Goal: Communication & Community: Share content

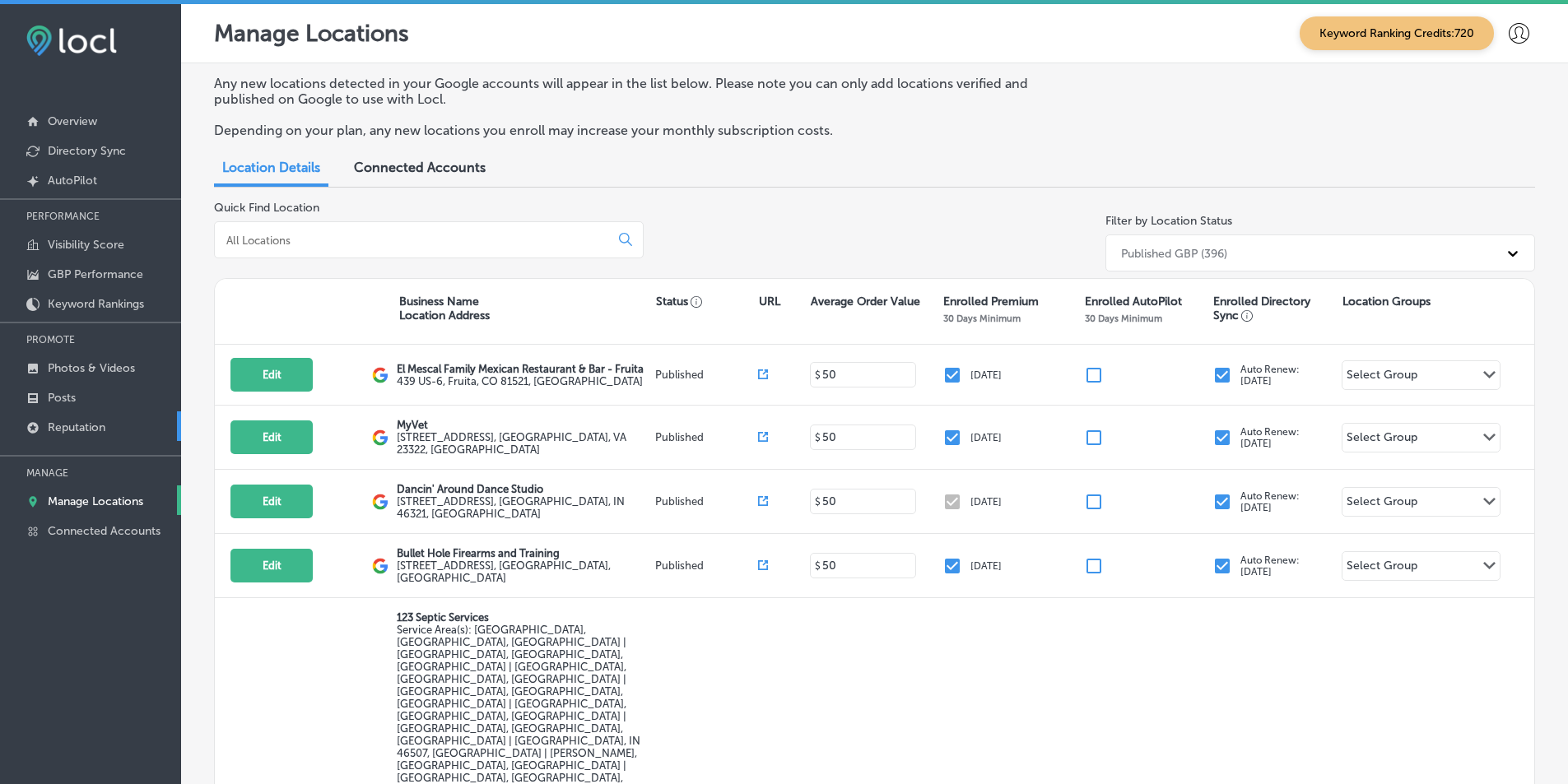
click at [86, 429] on p "Reputation" at bounding box center [76, 427] width 58 height 14
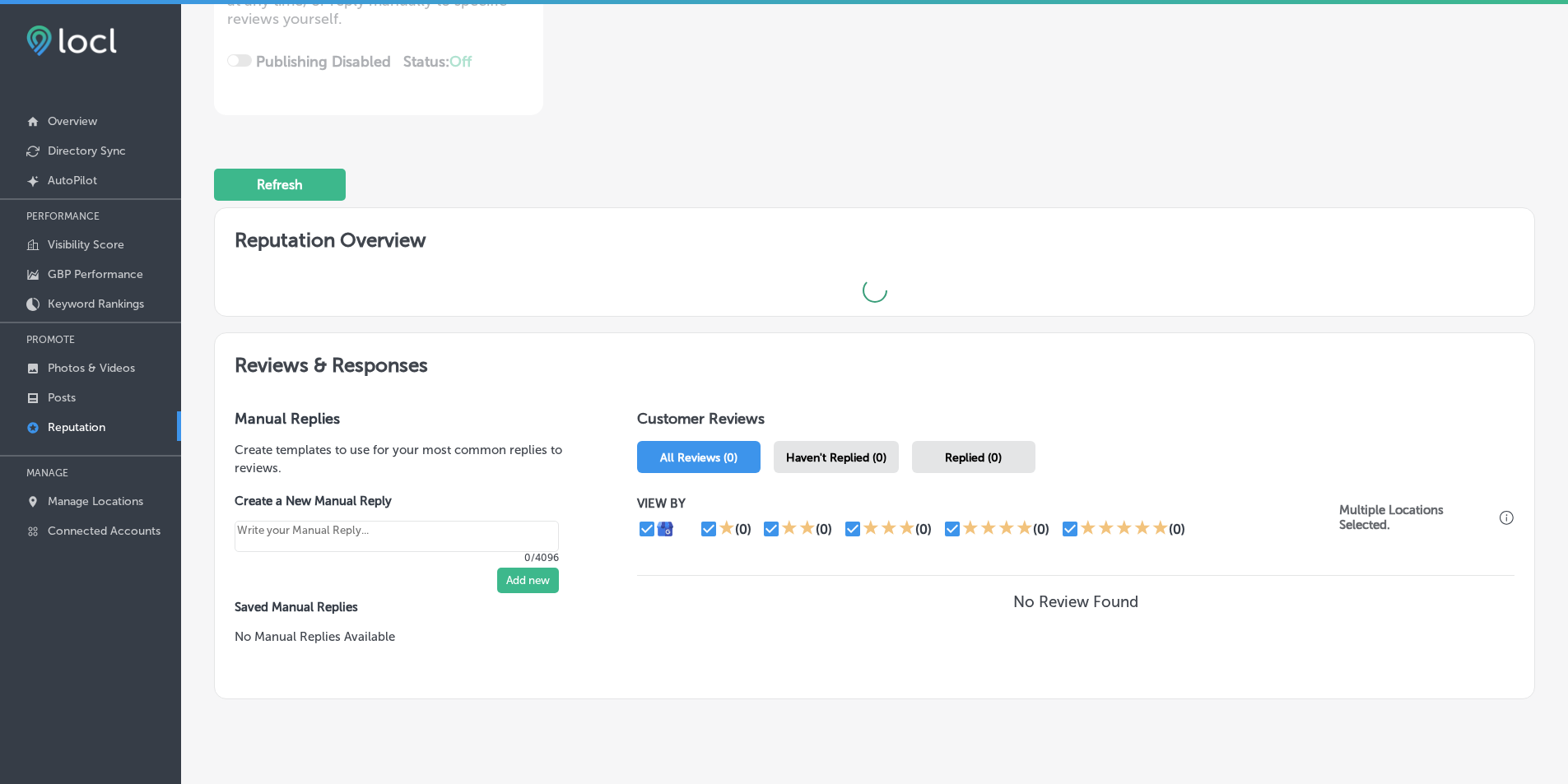
scroll to position [329, 0]
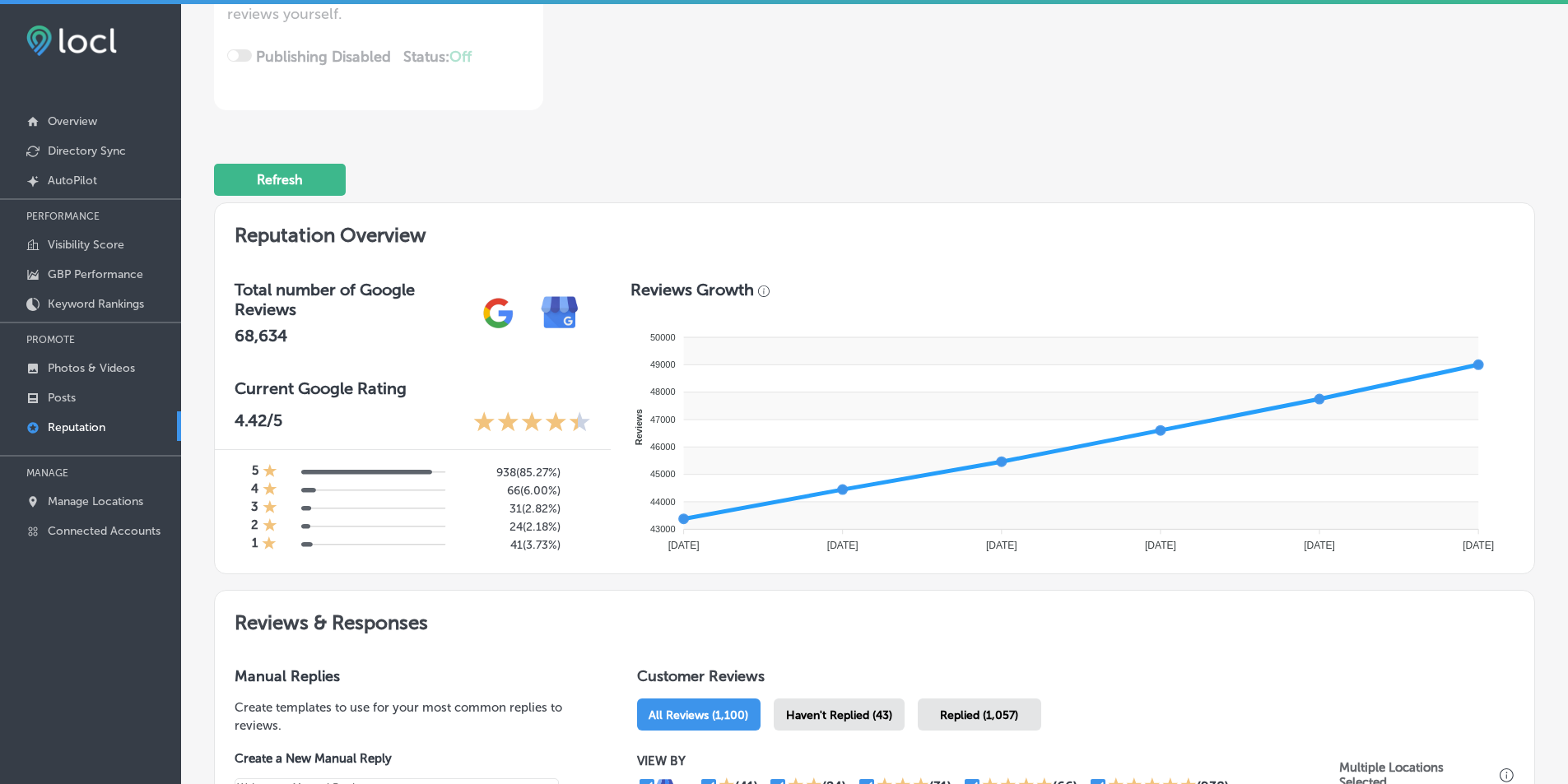
click at [764, 717] on span "Haven't Replied (43)" at bounding box center [839, 715] width 106 height 14
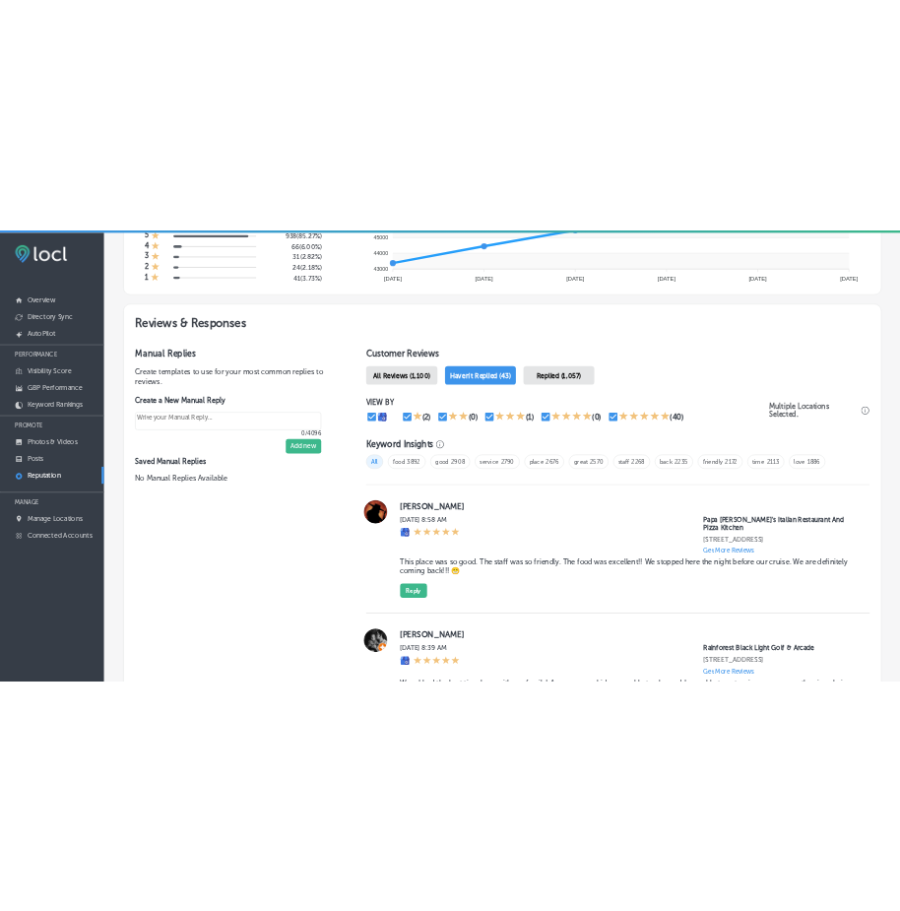
scroll to position [969, 0]
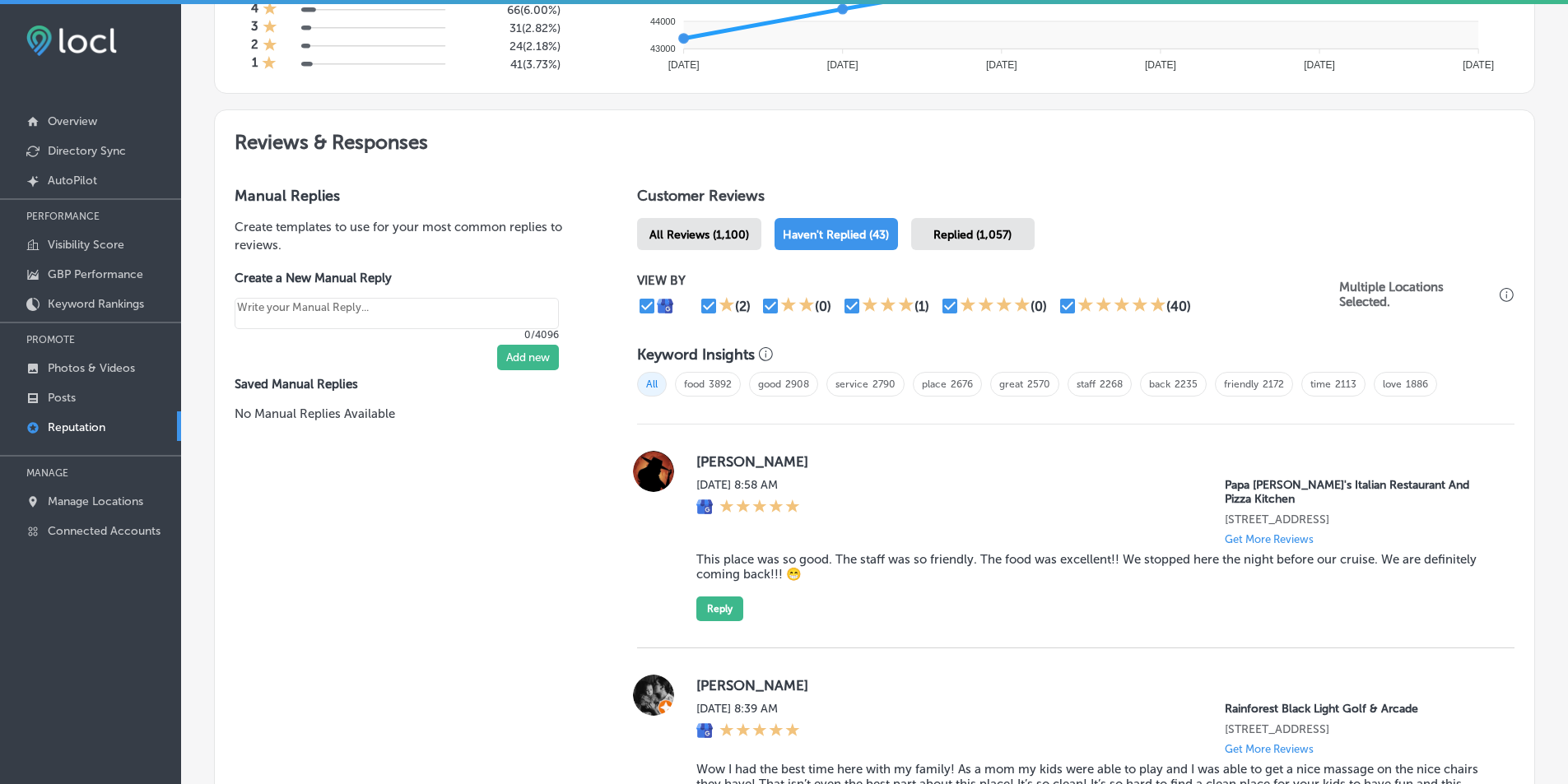
type textarea "x"
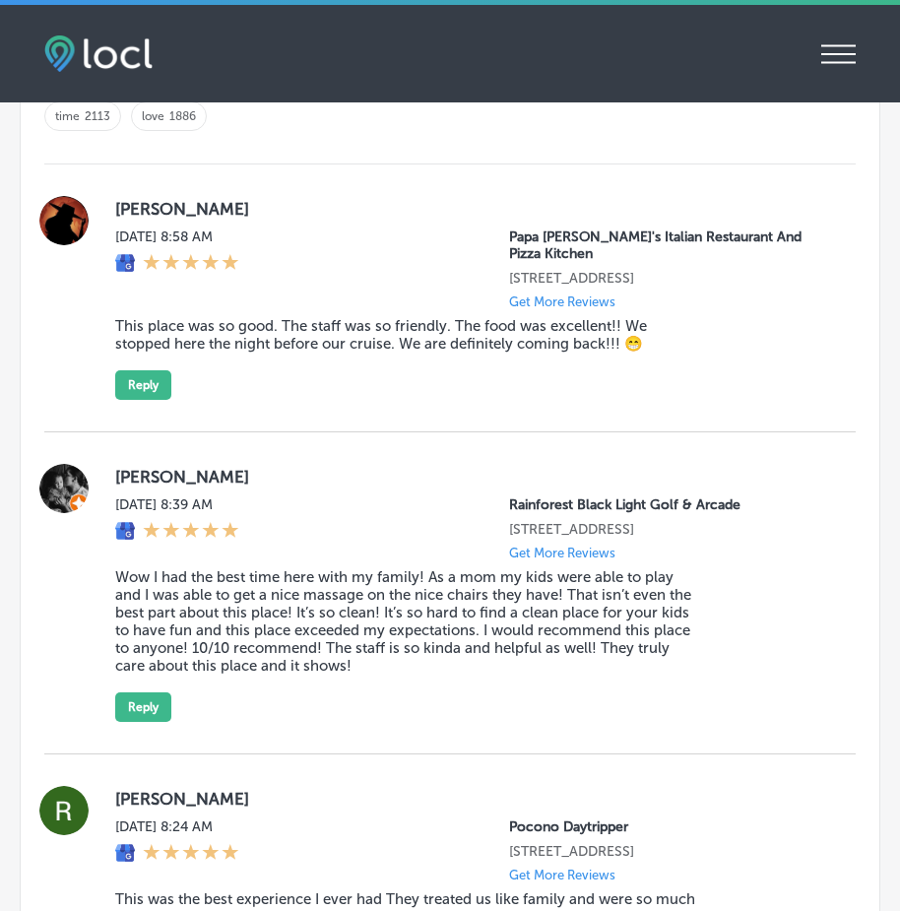
scroll to position [2445, 0]
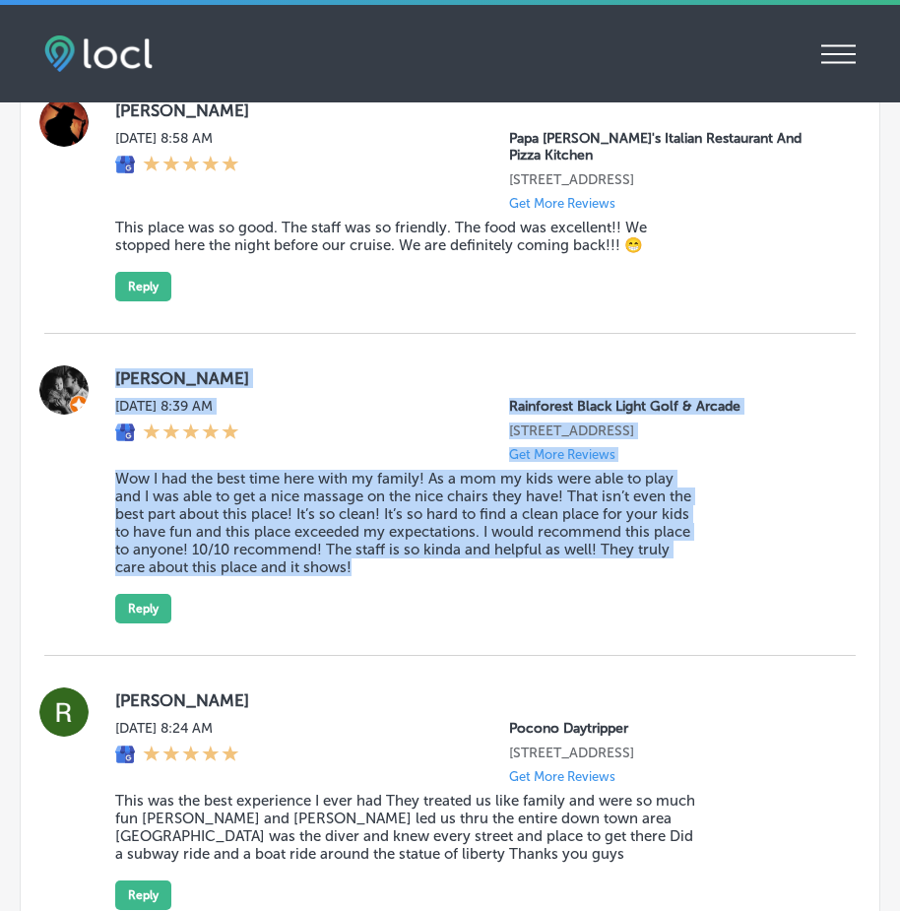
drag, startPoint x: 111, startPoint y: 401, endPoint x: 454, endPoint y: 612, distance: 402.7
click at [454, 612] on div "[PERSON_NAME] [DATE] 8:39 AM Rainforest [GEOGRAPHIC_DATA] [STREET_ADDRESS] Get …" at bounding box center [449, 494] width 811 height 258
copy div "[PERSON_NAME] [DATE] 8:39 AM Rainforest [GEOGRAPHIC_DATA] [STREET_ADDRESS] Get …"
click at [783, 595] on div "[PERSON_NAME] [DATE] 8:39 AM Rainforest [GEOGRAPHIC_DATA] [STREET_ADDRESS] Get …" at bounding box center [469, 494] width 709 height 258
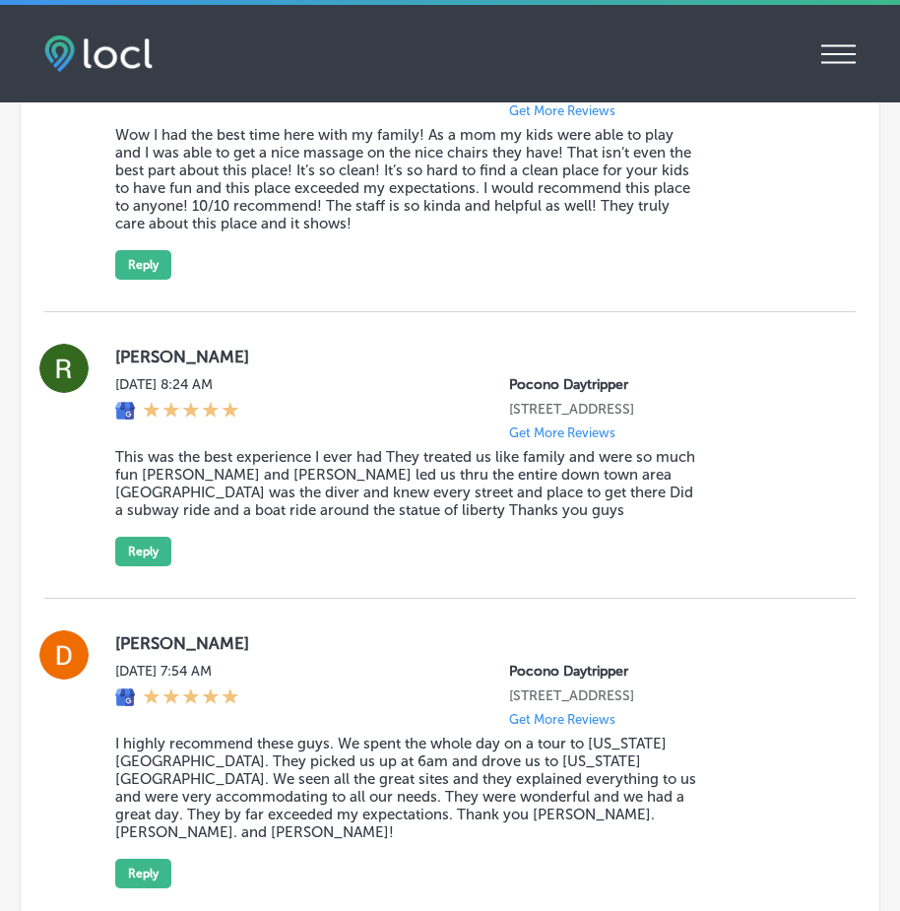
scroll to position [2839, 0]
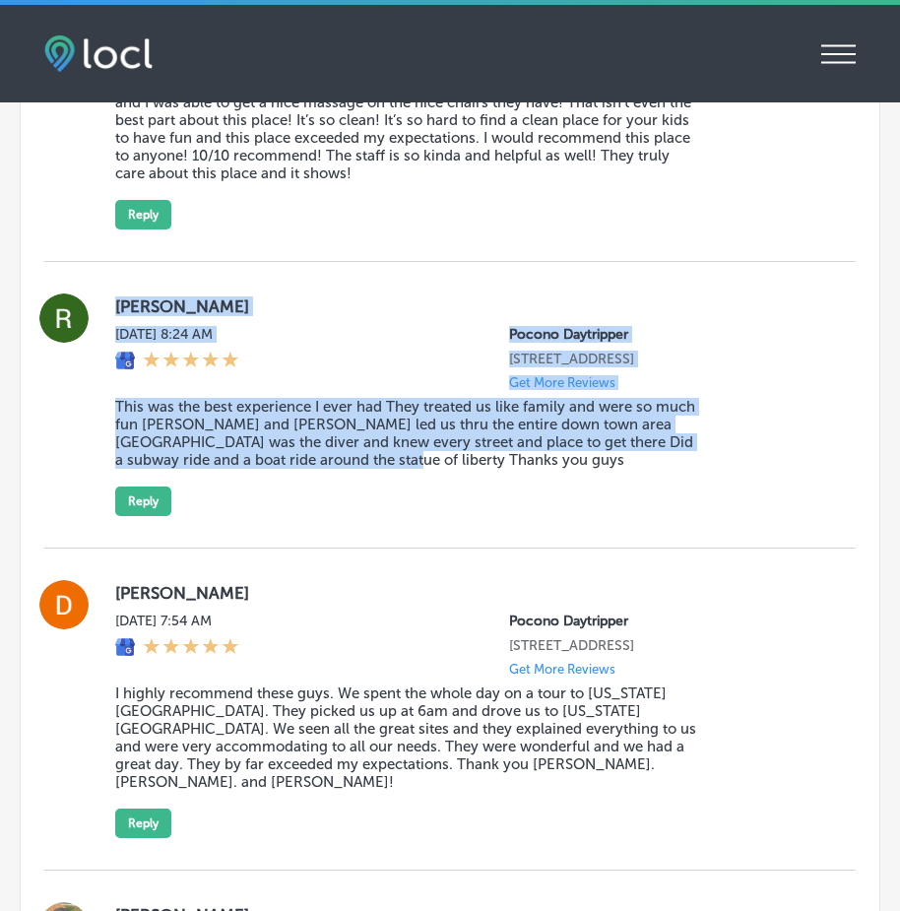
drag, startPoint x: 109, startPoint y: 328, endPoint x: 378, endPoint y: 514, distance: 326.9
click at [378, 514] on div "[PERSON_NAME][DATE] 8:24 AM Pocono Daytripper [STREET_ADDRESS] Get More Reviews…" at bounding box center [449, 404] width 811 height 222
copy div "[PERSON_NAME][DATE] 8:24 AM Pocono Daytripper [STREET_ADDRESS] Get More Reviews…"
click at [135, 516] on button "Reply" at bounding box center [143, 501] width 56 height 30
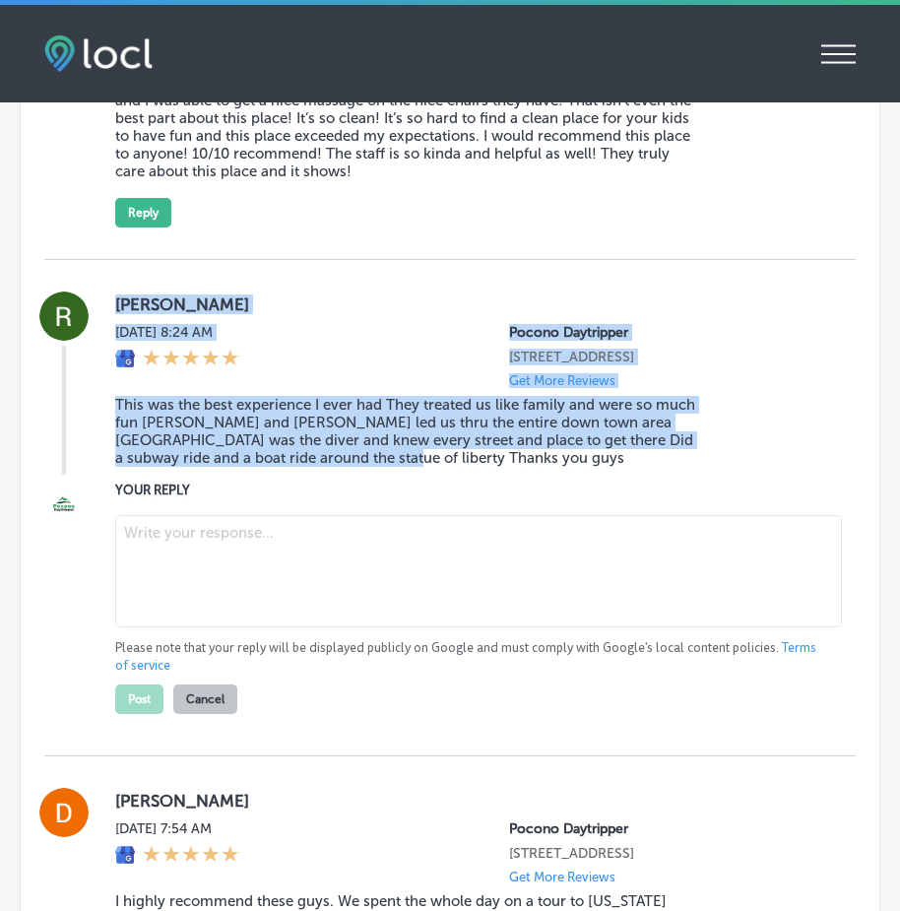
scroll to position [2837, 0]
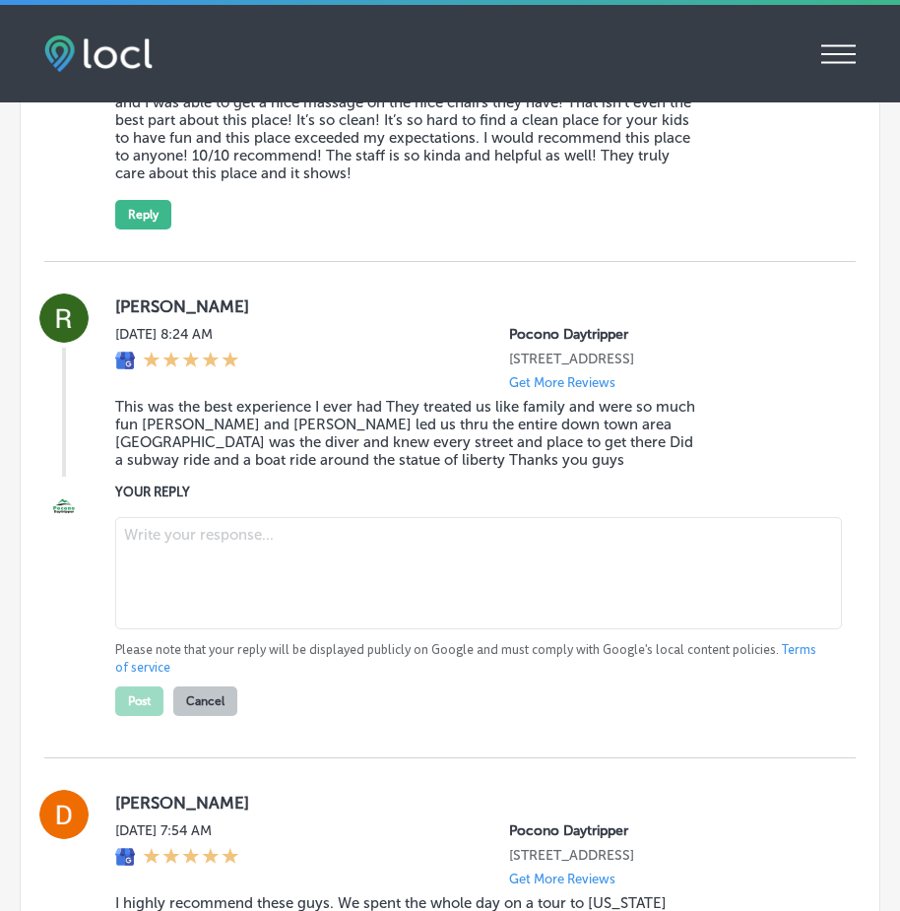
click at [203, 568] on textarea at bounding box center [478, 573] width 726 height 112
paste textarea "Thank you for the amazing review, [PERSON_NAME]! We’re so happy to hear that yo…"
type textarea "Thank you for the amazing review, [PERSON_NAME]! We’re so happy to hear that yo…"
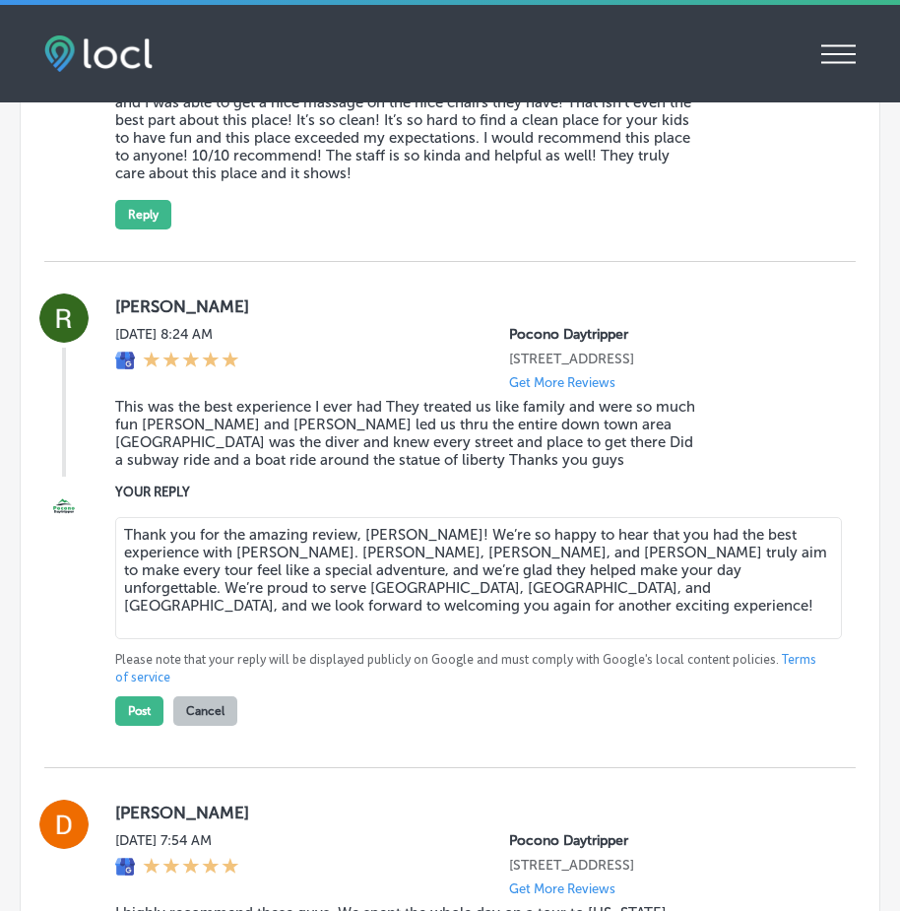
type textarea "x"
click at [410, 613] on textarea "Thank you for the amazing review, [PERSON_NAME]! We’re so happy to hear that yo…" at bounding box center [478, 578] width 726 height 122
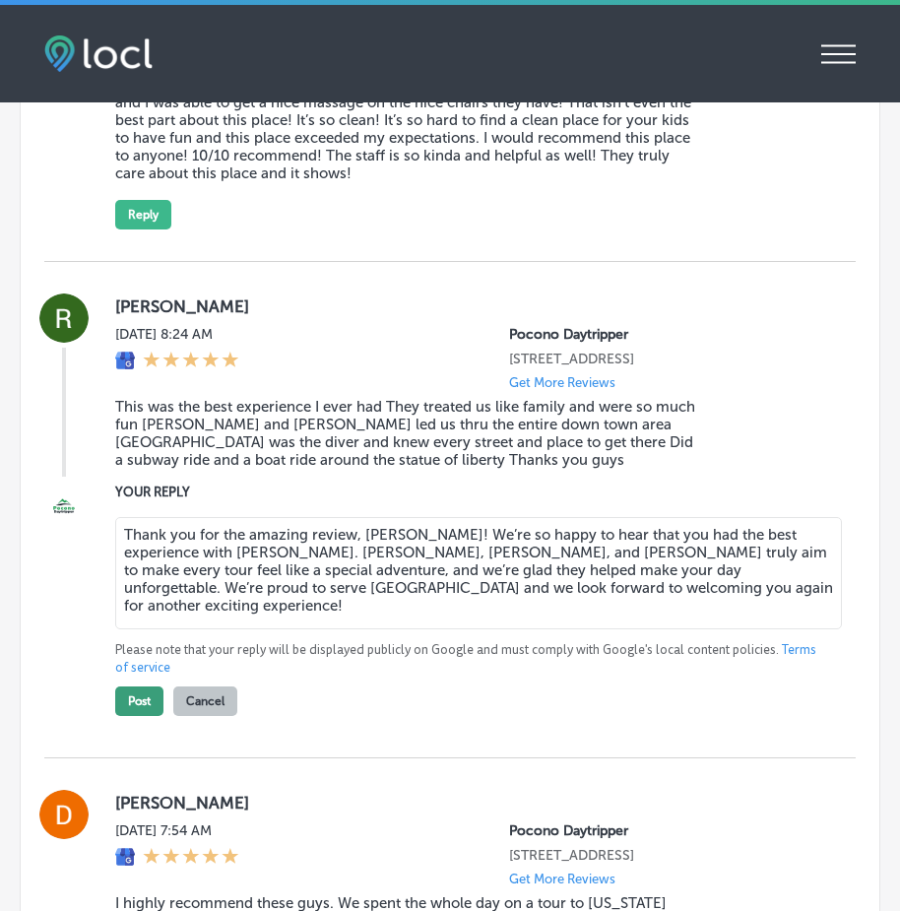
type textarea "Thank you for the amazing review, [PERSON_NAME]! We’re so happy to hear that yo…"
click at [139, 716] on button "Post" at bounding box center [139, 701] width 48 height 30
type textarea "x"
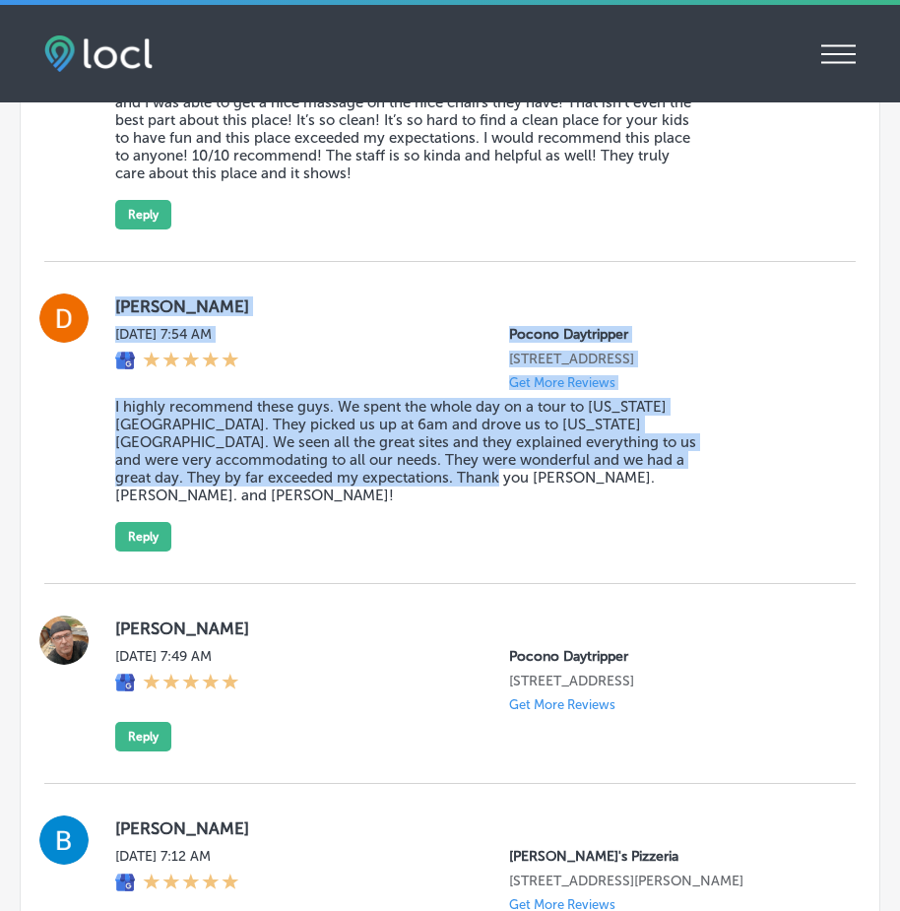
drag, startPoint x: 114, startPoint y: 320, endPoint x: 599, endPoint y: 512, distance: 521.0
click at [599, 512] on div "[PERSON_NAME] Beer [DATE] 7:54 AM Pocono Daytripper [STREET_ADDRESS] Get More R…" at bounding box center [449, 422] width 811 height 258
copy div "[PERSON_NAME] Beer [DATE] 7:54 AM Pocono Daytripper [STREET_ADDRESS] Get More R…"
click at [135, 545] on button "Reply" at bounding box center [143, 537] width 56 height 30
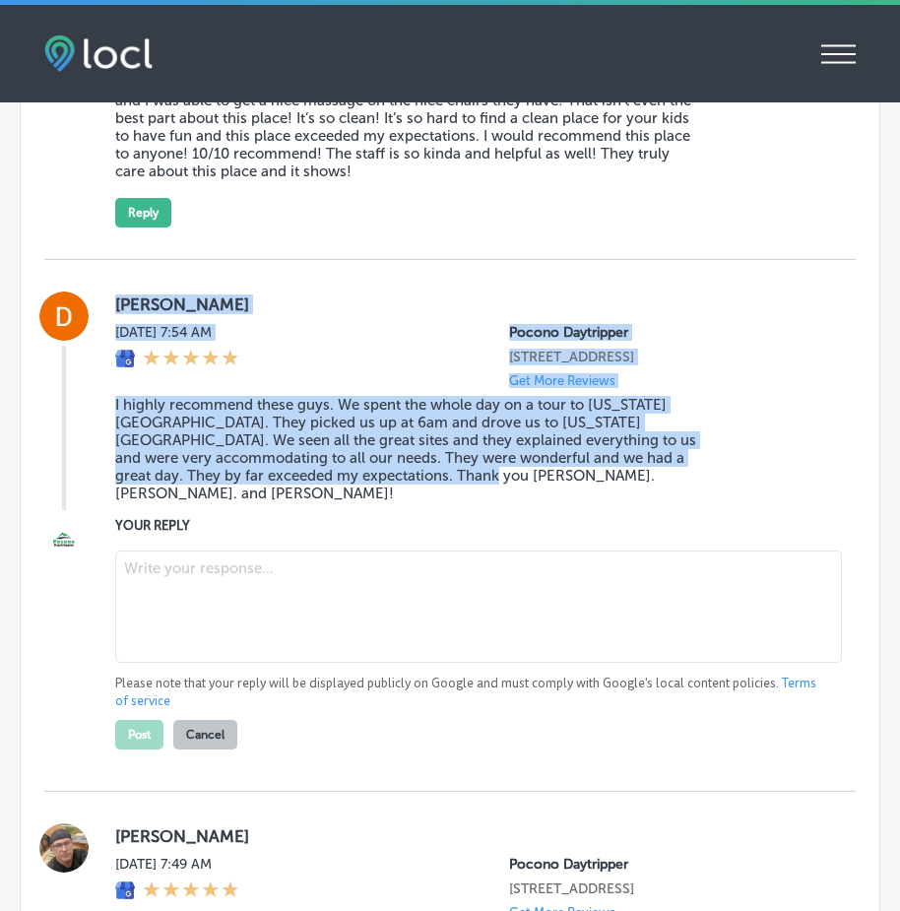
scroll to position [2835, 0]
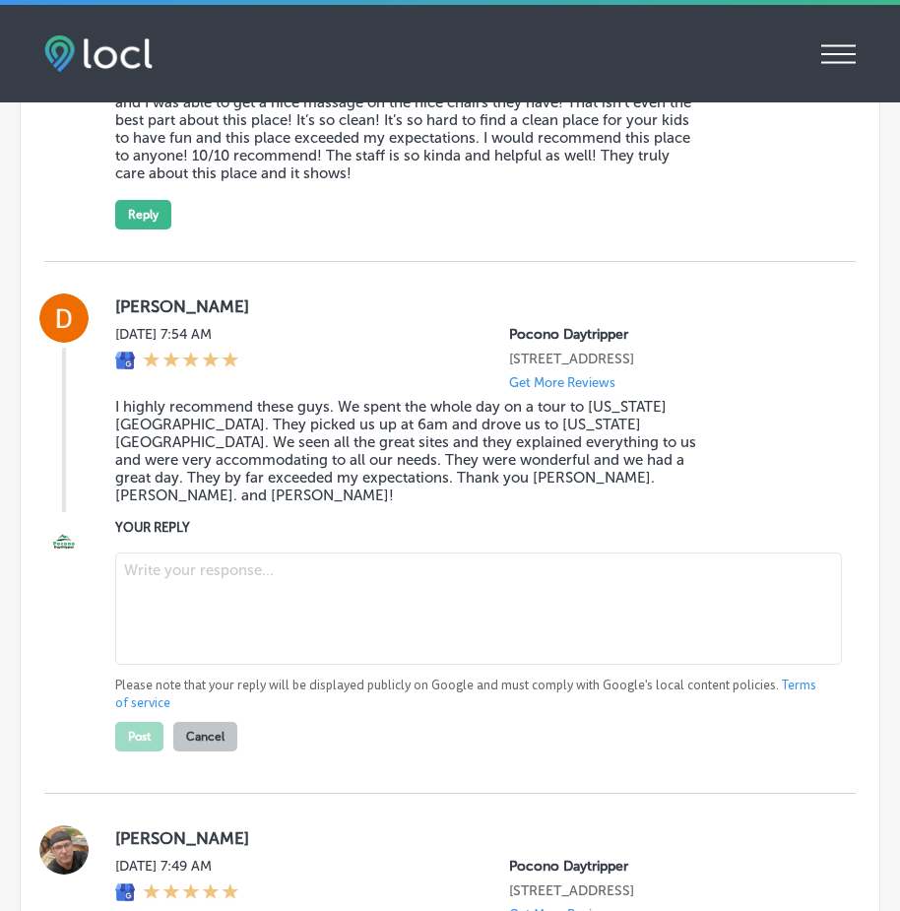
click at [180, 589] on textarea at bounding box center [478, 608] width 726 height 112
paste textarea "Thank you so much for the kind words, [PERSON_NAME]! We’re thrilled to hear tha…"
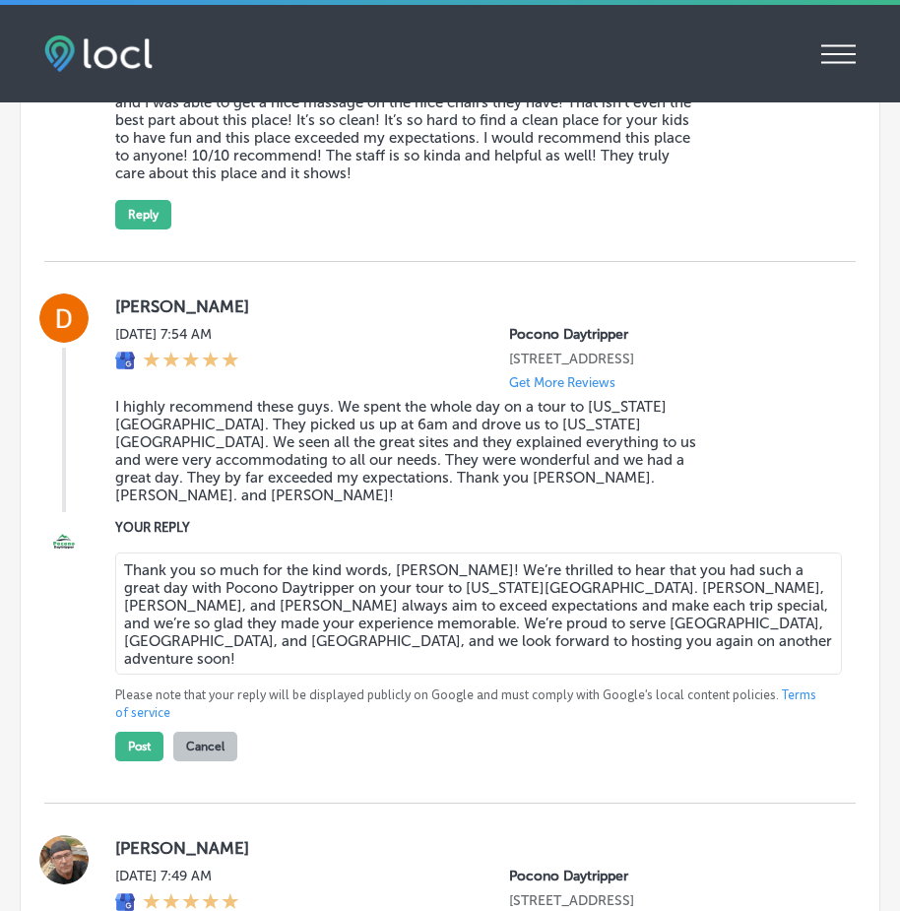
click at [558, 631] on textarea "Thank you so much for the kind words, [PERSON_NAME]! We’re thrilled to hear tha…" at bounding box center [478, 613] width 726 height 122
type textarea "Thank you so much for the kind words, [PERSON_NAME]! We’re thrilled to hear tha…"
click at [141, 755] on button "Post" at bounding box center [139, 746] width 48 height 30
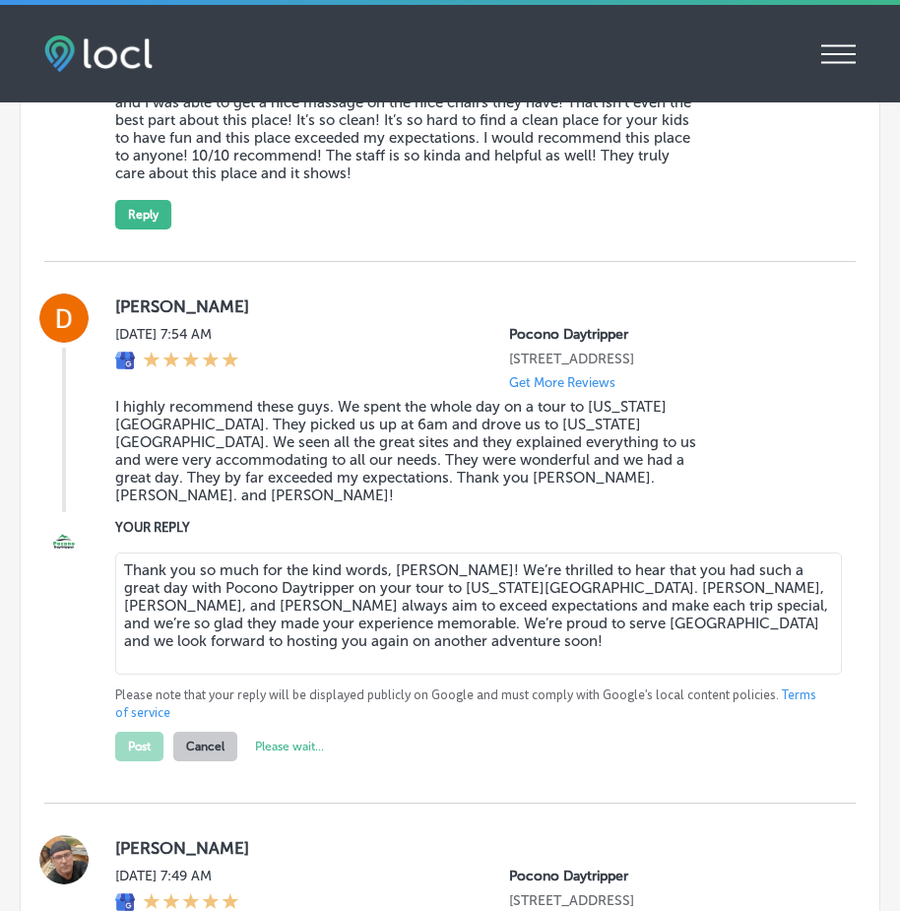
type textarea "x"
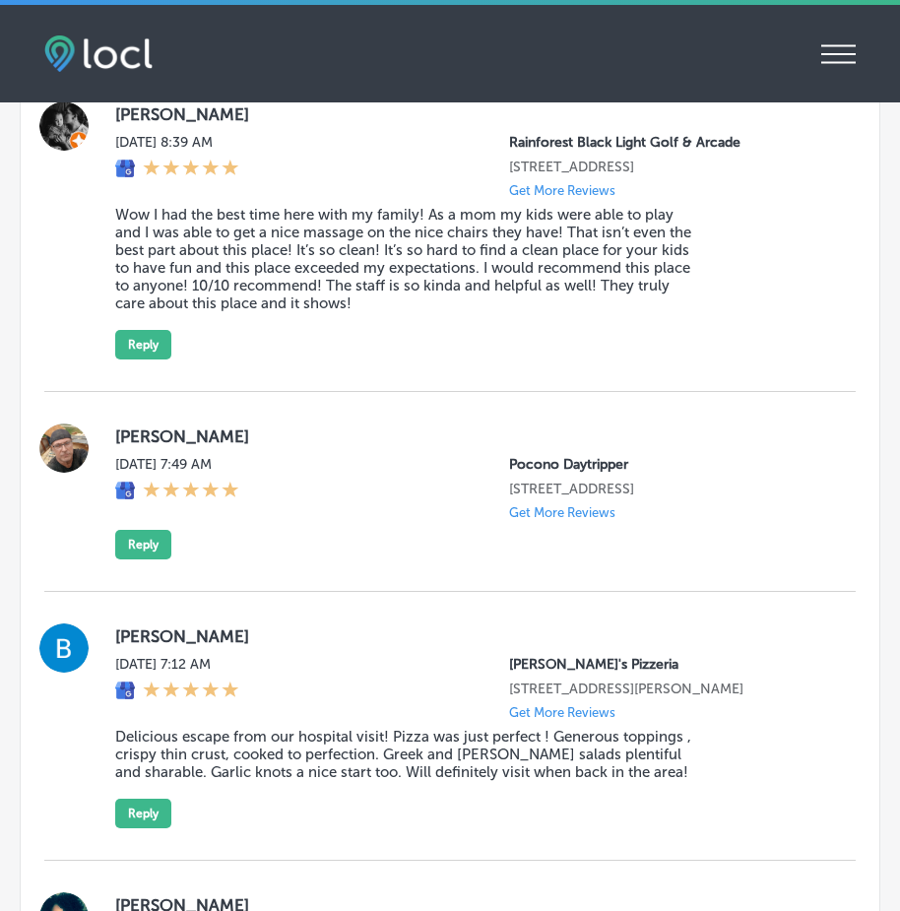
scroll to position [2638, 0]
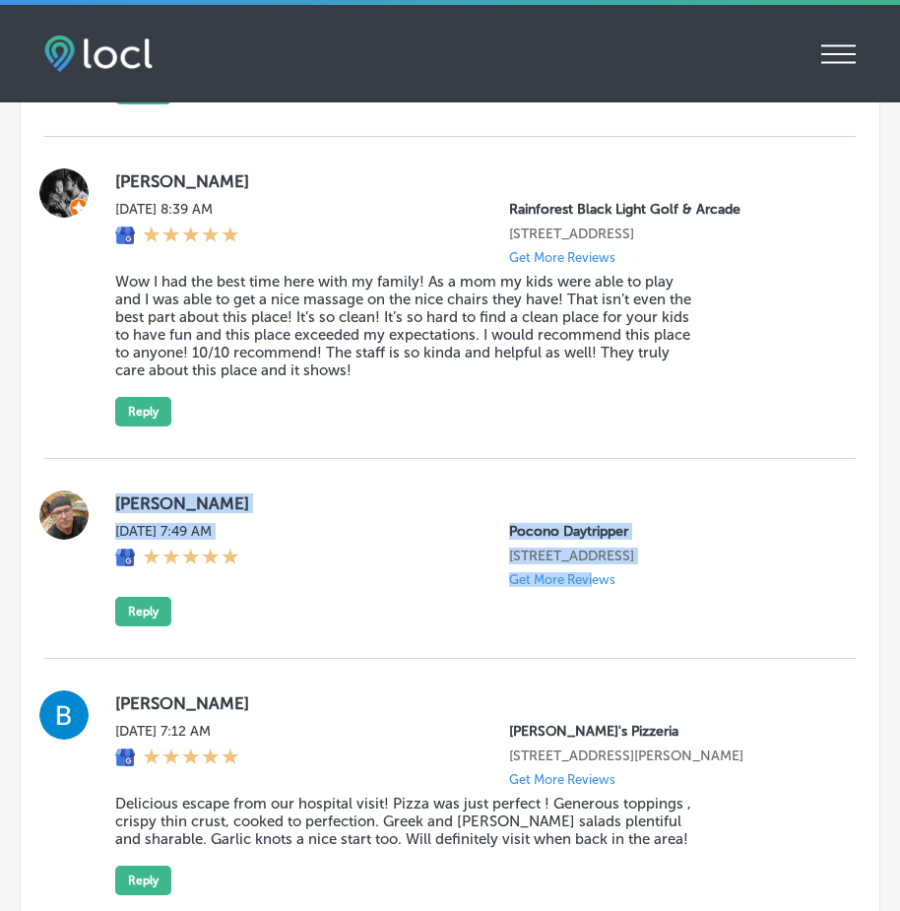
drag, startPoint x: 109, startPoint y: 518, endPoint x: 535, endPoint y: 646, distance: 444.1
click at [576, 626] on div "[PERSON_NAME][DATE] 7:49 AM Pocono Daytripper [STREET_ADDRESS] Get More Reviews…" at bounding box center [449, 558] width 811 height 136
drag, startPoint x: 421, startPoint y: 623, endPoint x: 399, endPoint y: 623, distance: 22.6
click at [420, 624] on div "[PERSON_NAME][DATE] 7:49 AM Pocono Daytripper [STREET_ADDRESS] Get More Reviews…" at bounding box center [469, 558] width 709 height 136
click at [309, 587] on div "[DATE] 7:49 AM Pocono Daytripper [STREET_ADDRESS] Get More Reviews" at bounding box center [469, 555] width 709 height 64
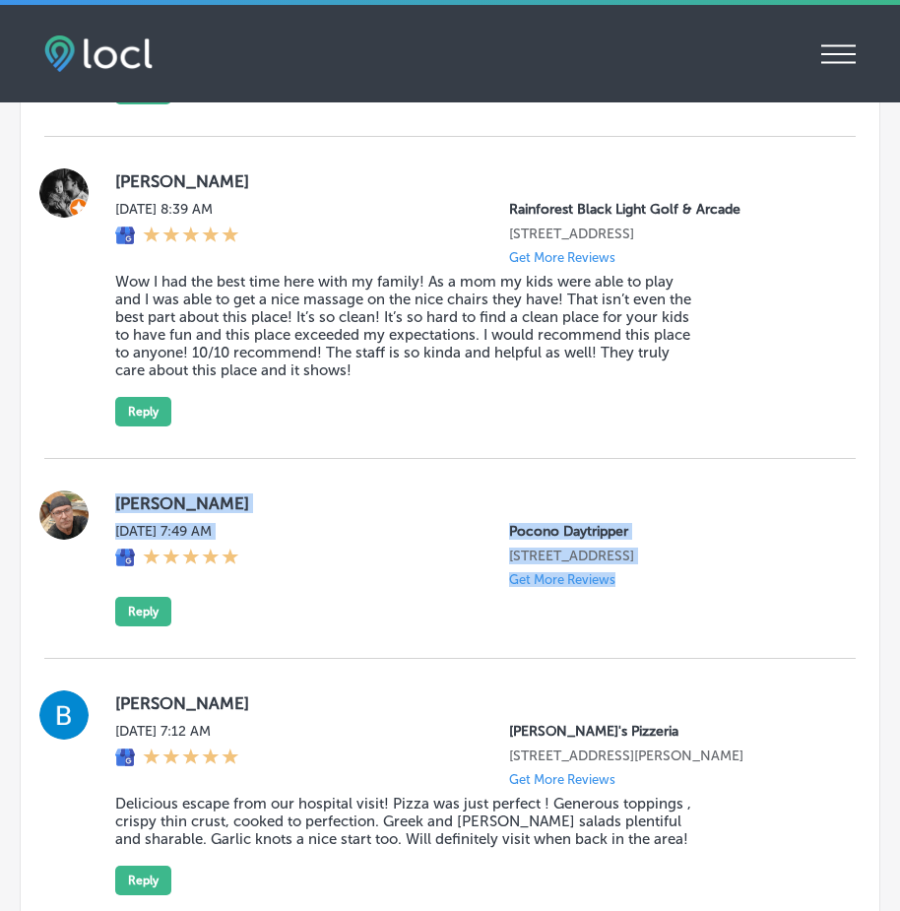
drag, startPoint x: 106, startPoint y: 520, endPoint x: 612, endPoint y: 672, distance: 528.5
click at [612, 659] on div "[PERSON_NAME][DATE] 7:49 AM Pocono Daytripper [STREET_ADDRESS] Get More Reviews…" at bounding box center [449, 559] width 811 height 200
copy div "[PERSON_NAME][DATE] 7:49 AM Pocono Daytripper [STREET_ADDRESS] Get More Reviews"
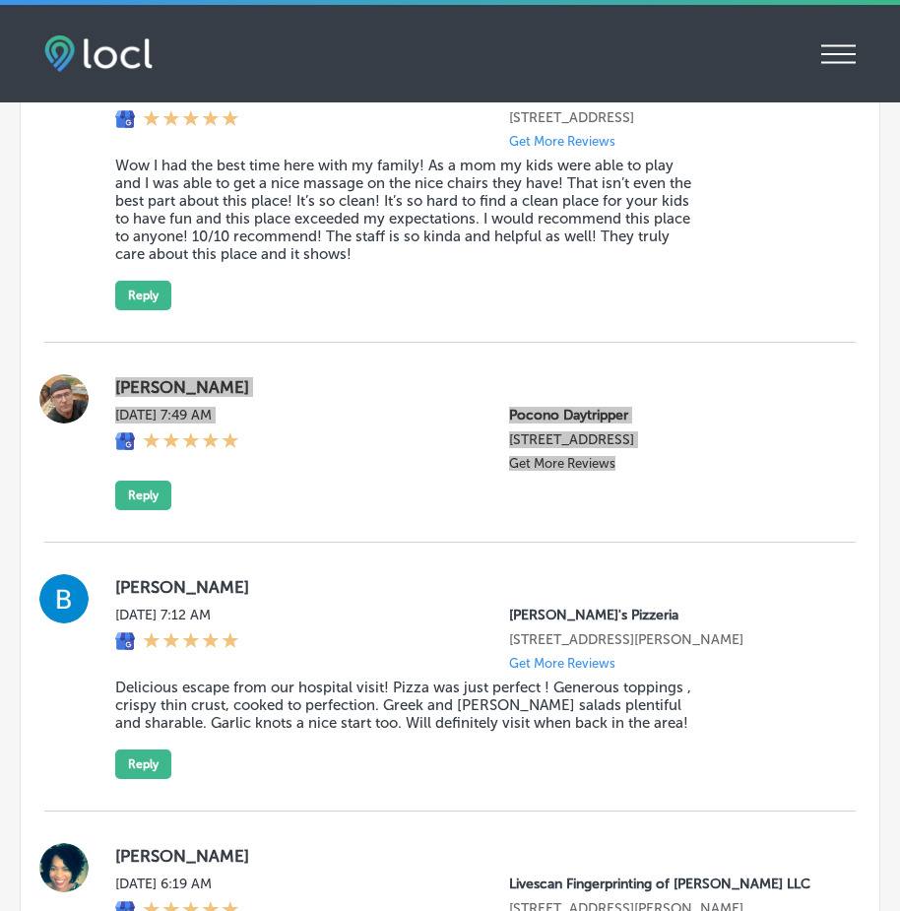
scroll to position [2835, 0]
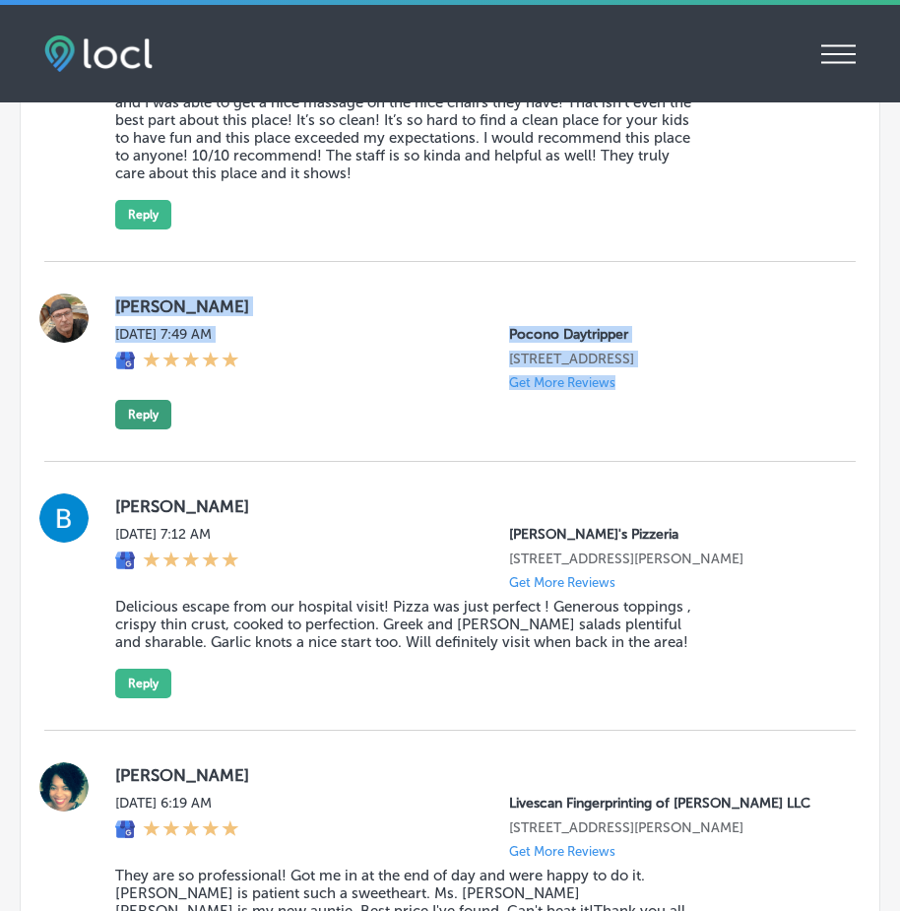
click at [143, 429] on button "Reply" at bounding box center [143, 415] width 56 height 30
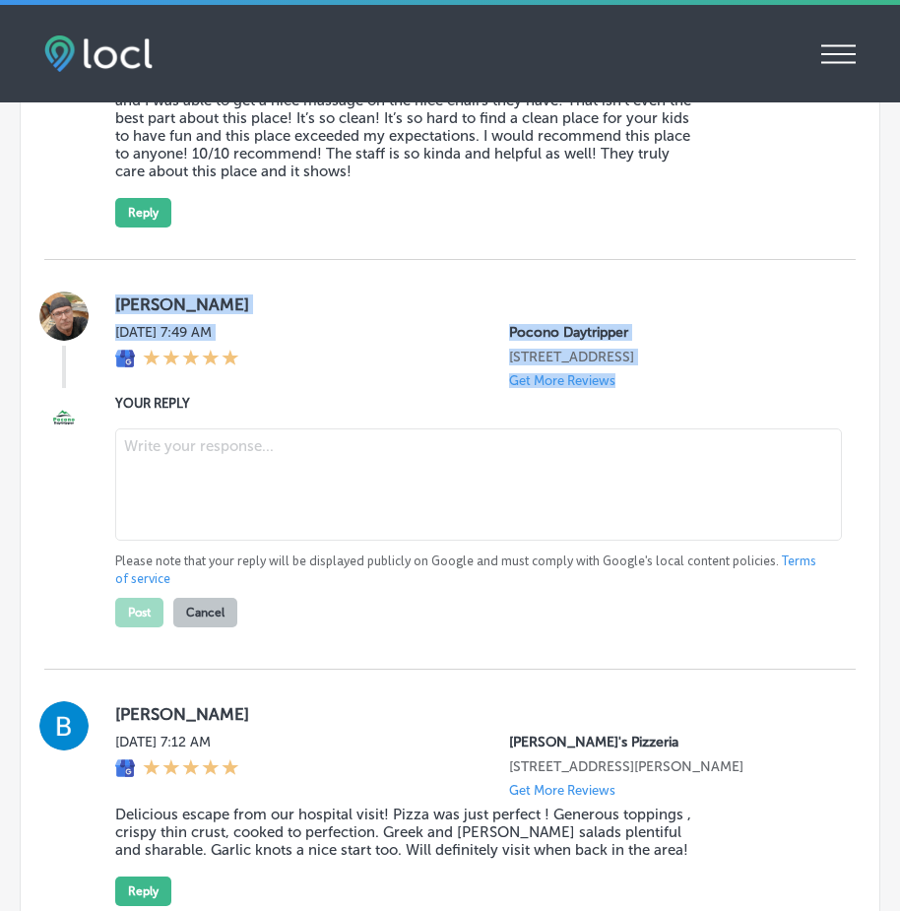
scroll to position [2833, 0]
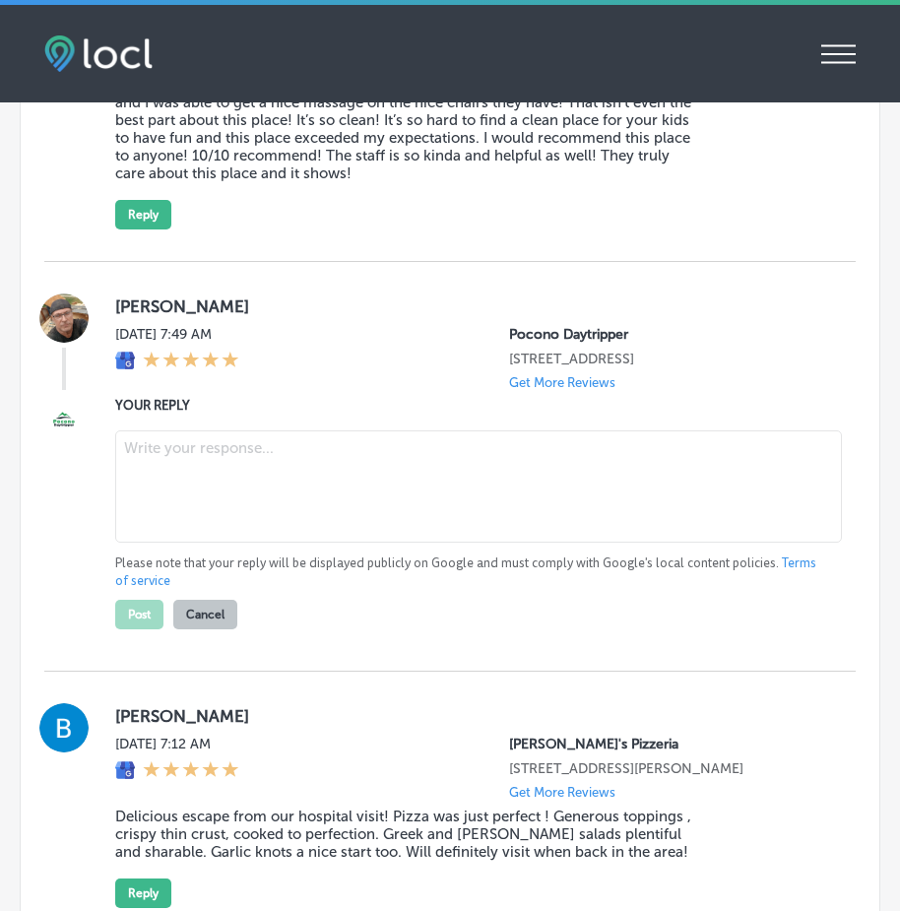
click at [202, 476] on textarea at bounding box center [478, 486] width 726 height 112
paste textarea "Thank you for your feedback, [PERSON_NAME]! We appreciate you taking the time t…"
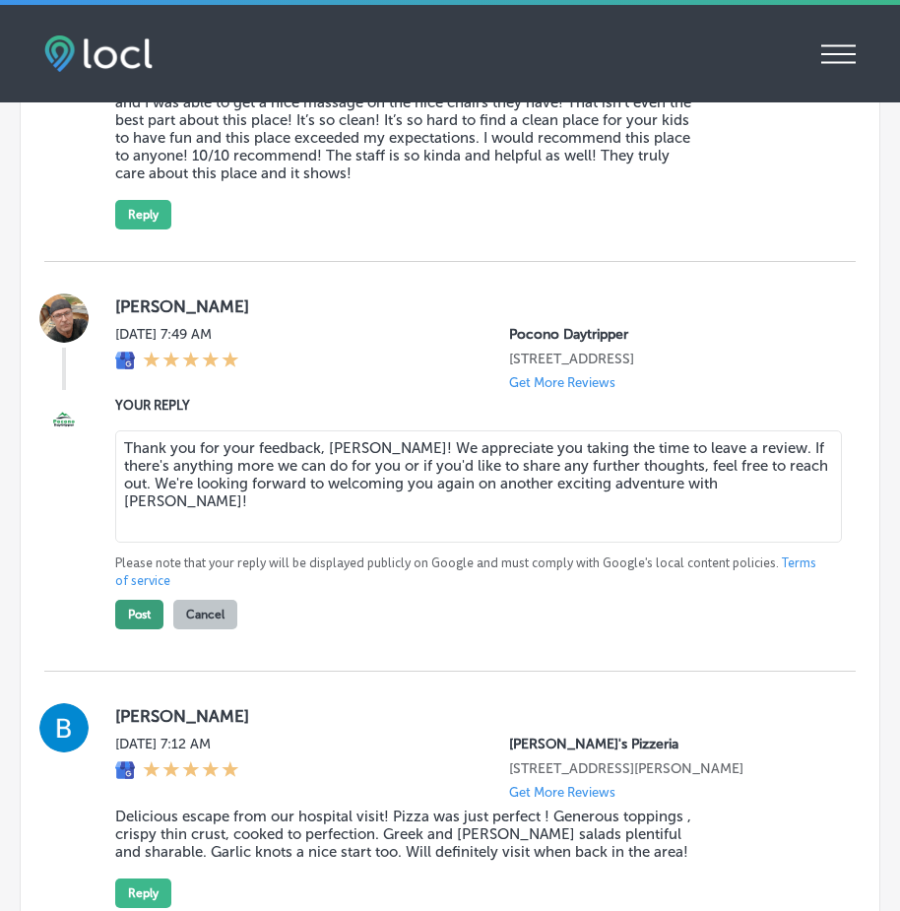
type textarea "Thank you for your feedback, [PERSON_NAME]! We appreciate you taking the time t…"
click at [139, 629] on button "Post" at bounding box center [139, 615] width 48 height 30
type textarea "x"
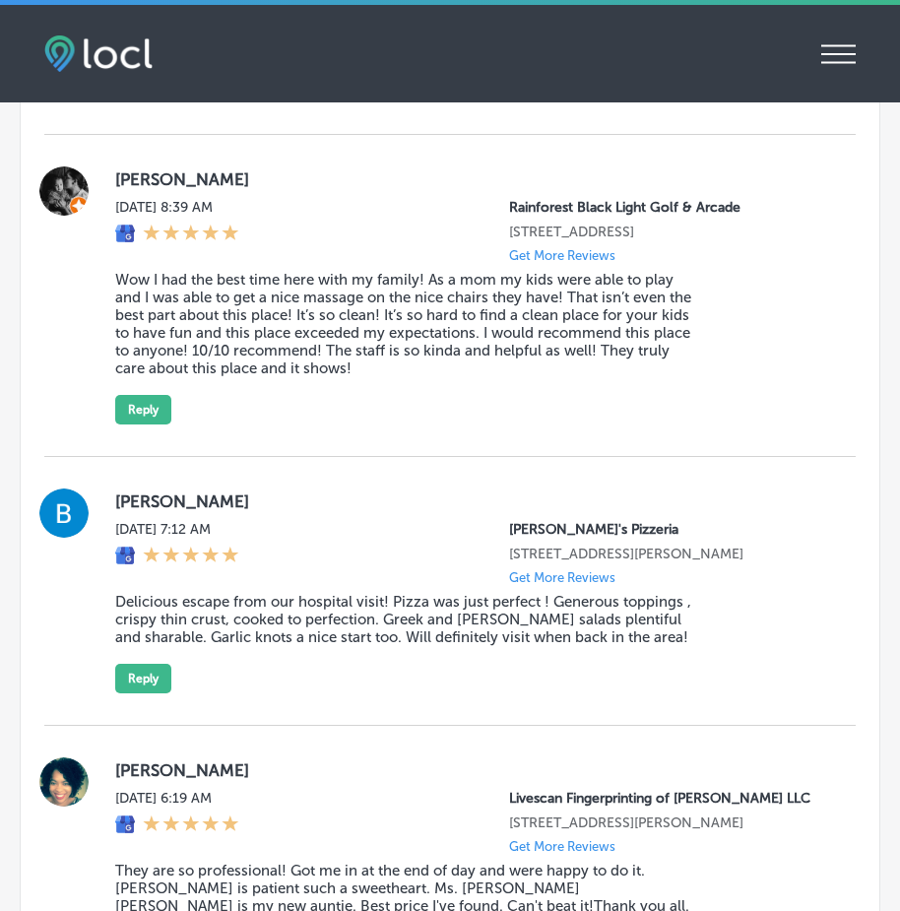
scroll to position [2636, 0]
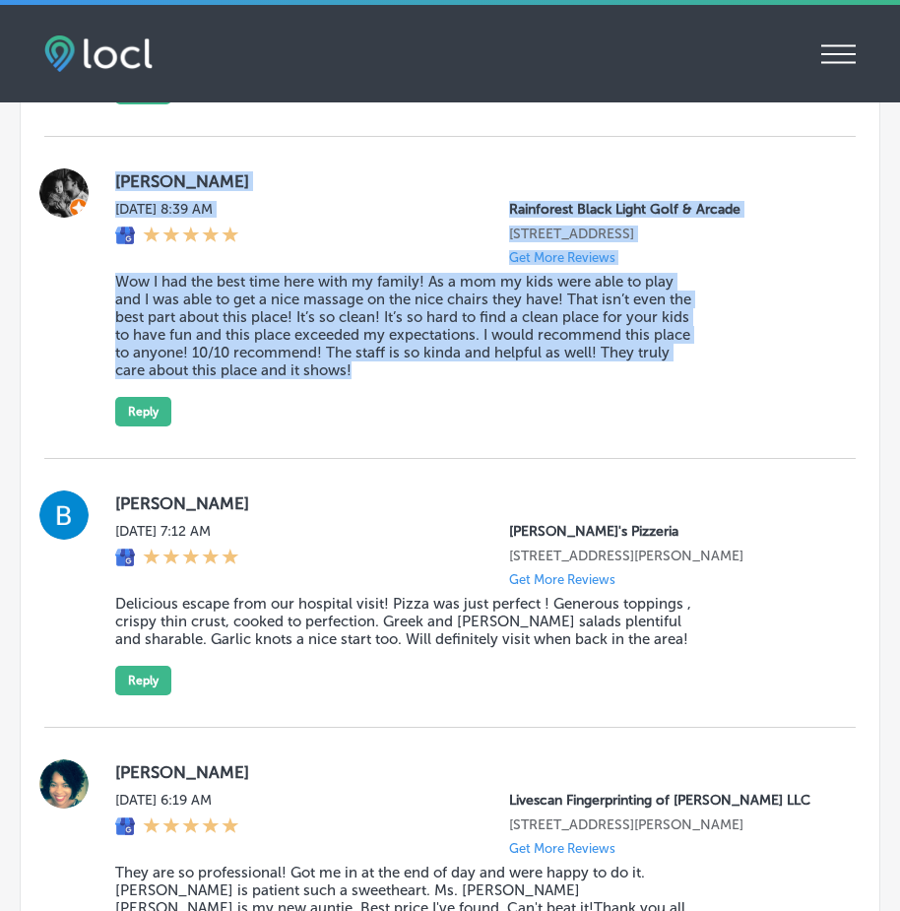
drag, startPoint x: 103, startPoint y: 190, endPoint x: 718, endPoint y: 404, distance: 650.4
click at [718, 404] on div "[PERSON_NAME] [DATE] 8:39 AM Rainforest [GEOGRAPHIC_DATA] [STREET_ADDRESS] Get …" at bounding box center [449, 298] width 811 height 322
copy div "[PERSON_NAME] [DATE] 8:39 AM Rainforest [GEOGRAPHIC_DATA] [STREET_ADDRESS] Get …"
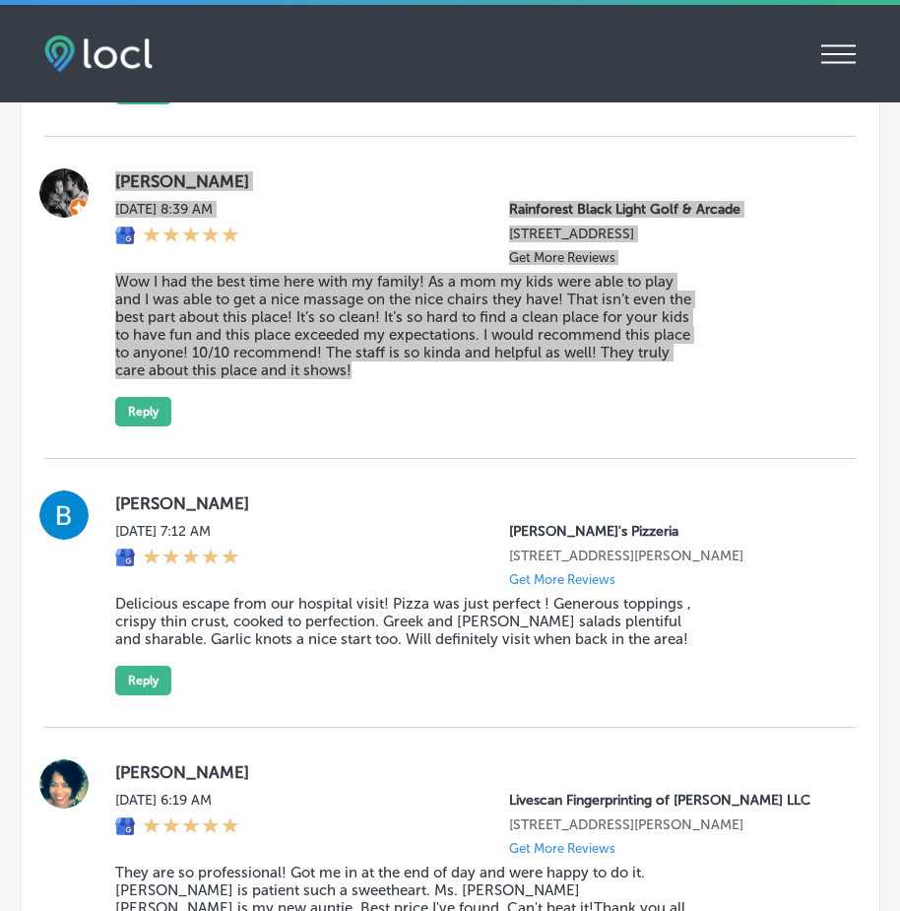
scroll to position [2538, 0]
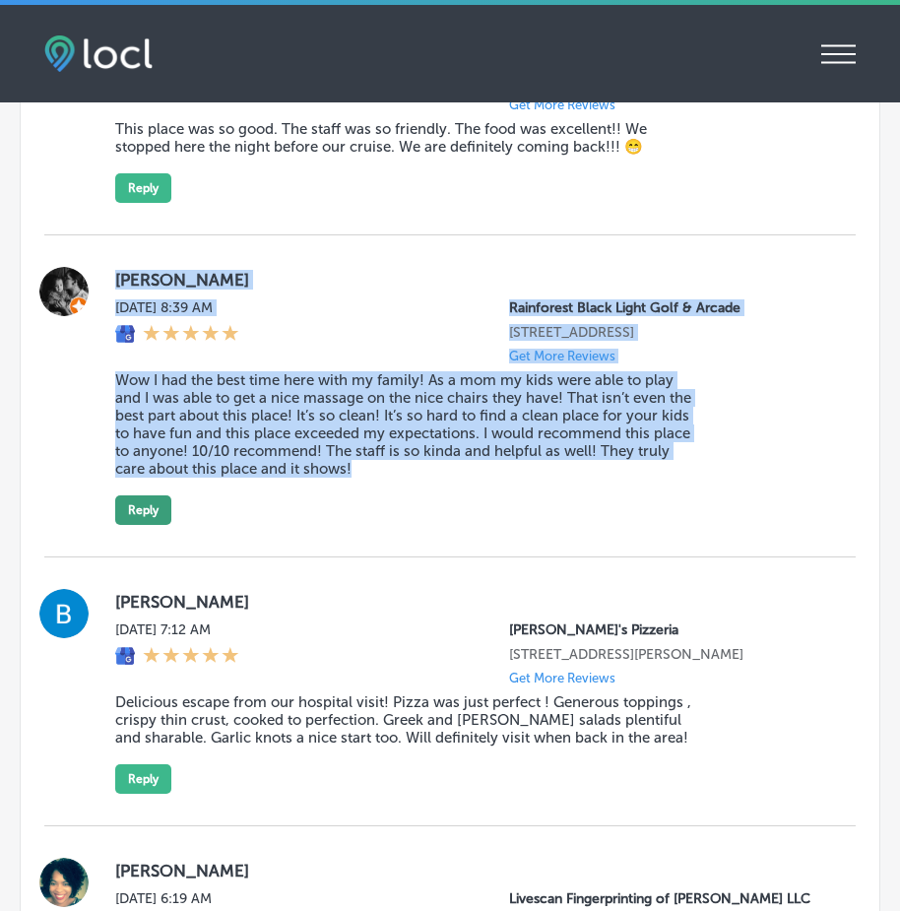
click at [148, 525] on button "Reply" at bounding box center [143, 510] width 56 height 30
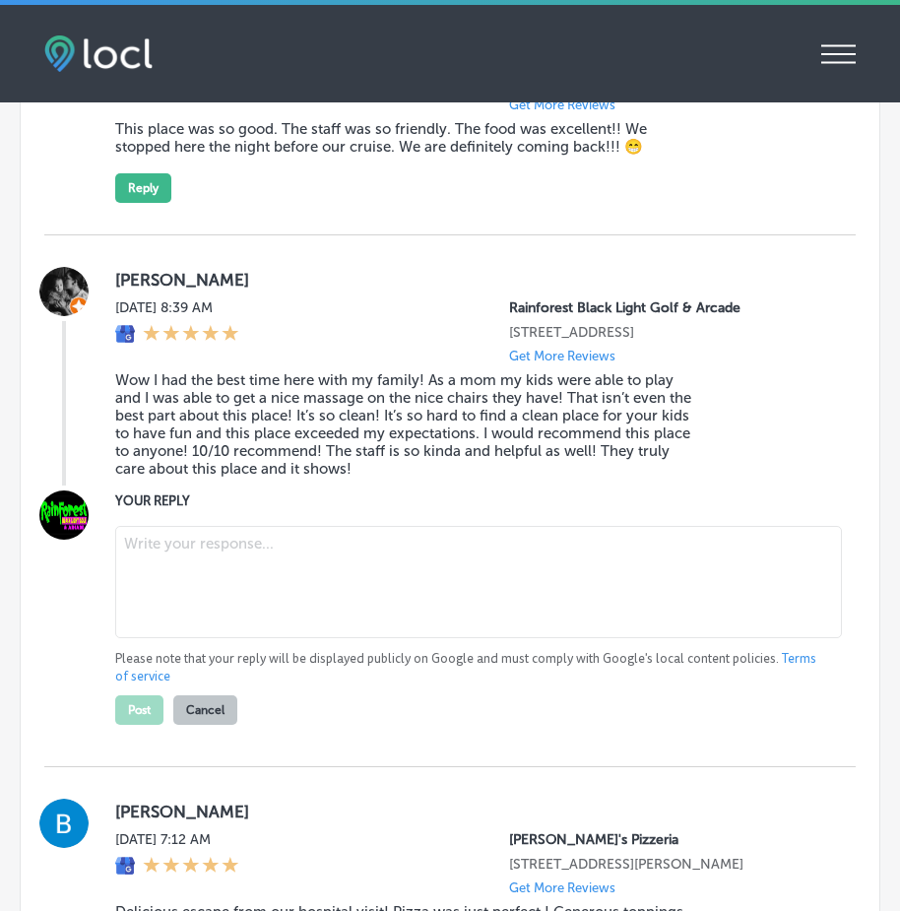
click at [237, 588] on textarea at bounding box center [478, 582] width 726 height 112
paste textarea "Thank you, [PERSON_NAME], for the incredible 5-star review! We're thrilled to h…"
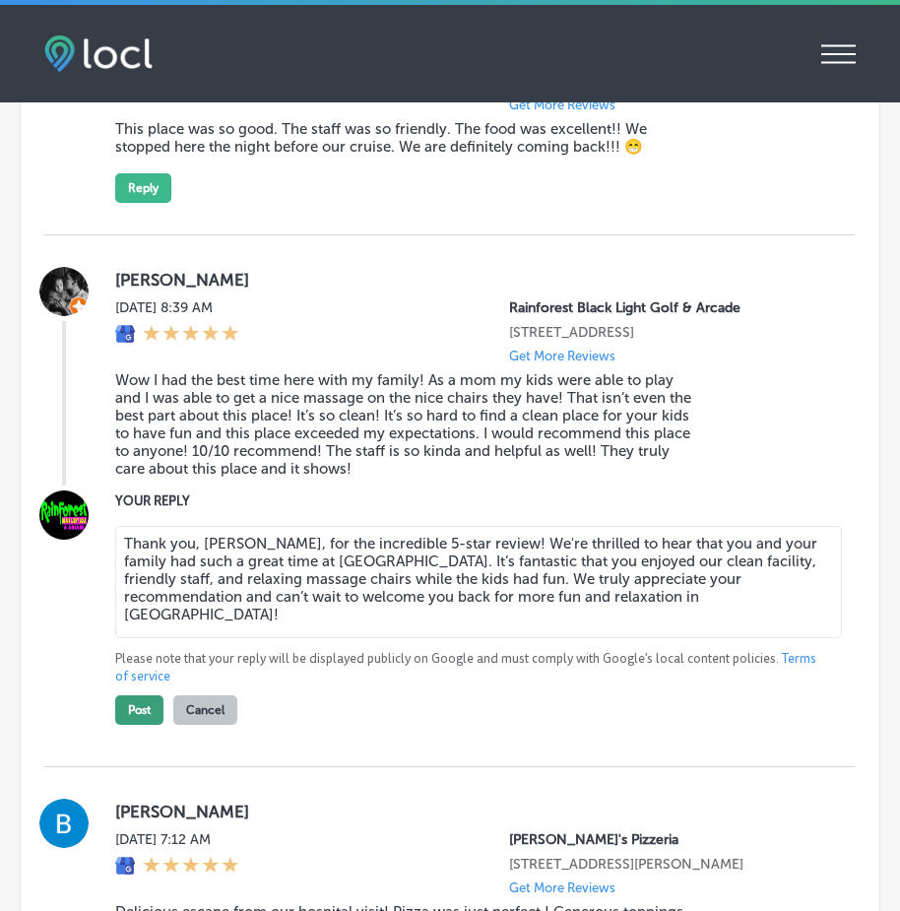
type textarea "Thank you, [PERSON_NAME], for the incredible 5-star review! We're thrilled to h…"
click at [130, 725] on button "Post" at bounding box center [139, 710] width 48 height 30
type textarea "x"
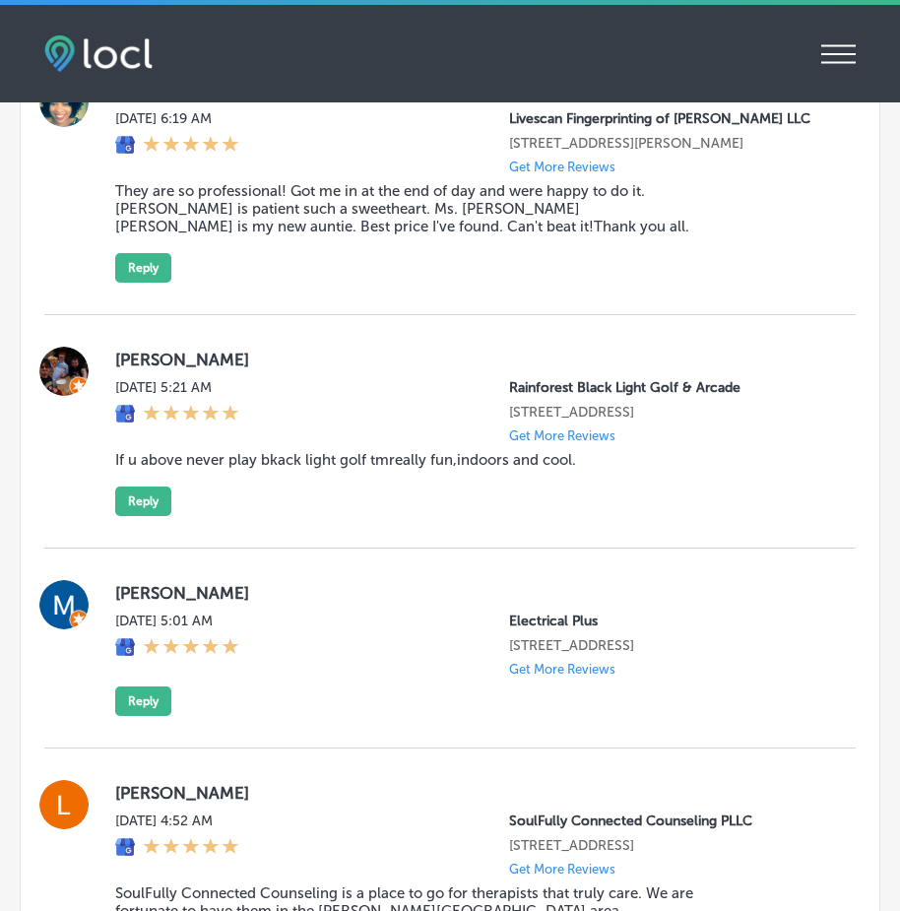
scroll to position [3028, 0]
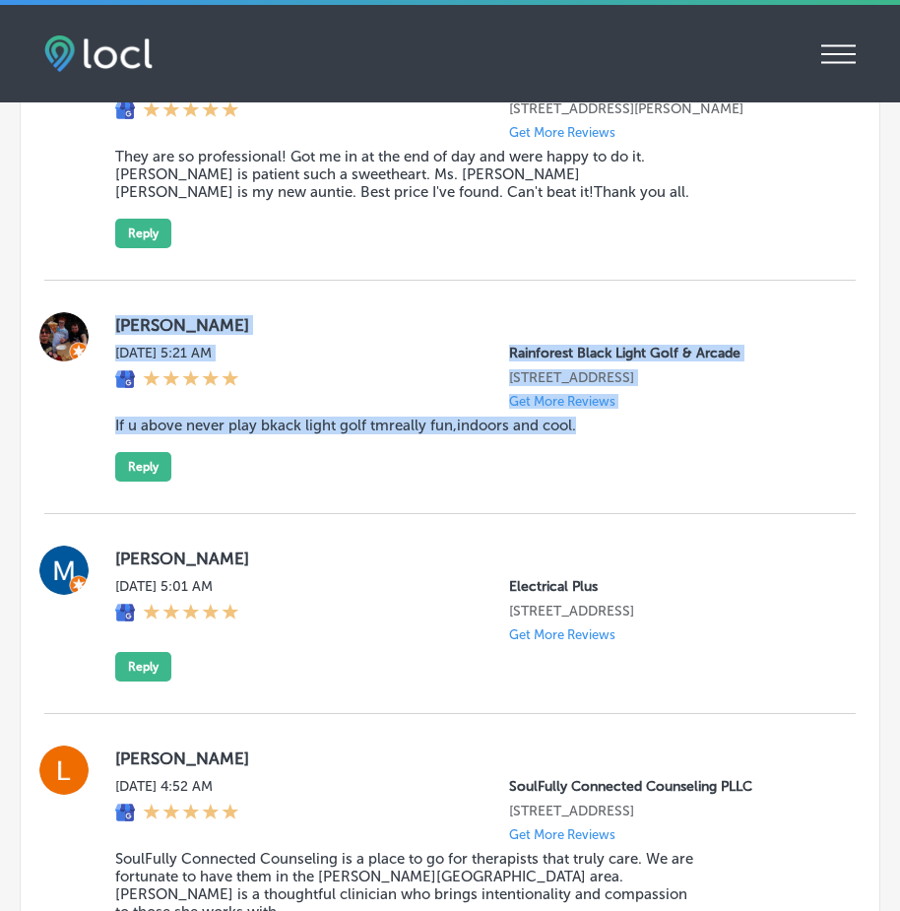
drag, startPoint x: 111, startPoint y: 342, endPoint x: 595, endPoint y: 542, distance: 523.4
click at [595, 514] on div "[PERSON_NAME][DATE] 5:21 AM Rainforest [GEOGRAPHIC_DATA] [STREET_ADDRESS] Get M…" at bounding box center [449, 397] width 811 height 233
copy div "[PERSON_NAME][DATE] 5:21 AM Rainforest [GEOGRAPHIC_DATA] [STREET_ADDRESS] Get M…"
click at [139, 481] on button "Reply" at bounding box center [143, 467] width 56 height 30
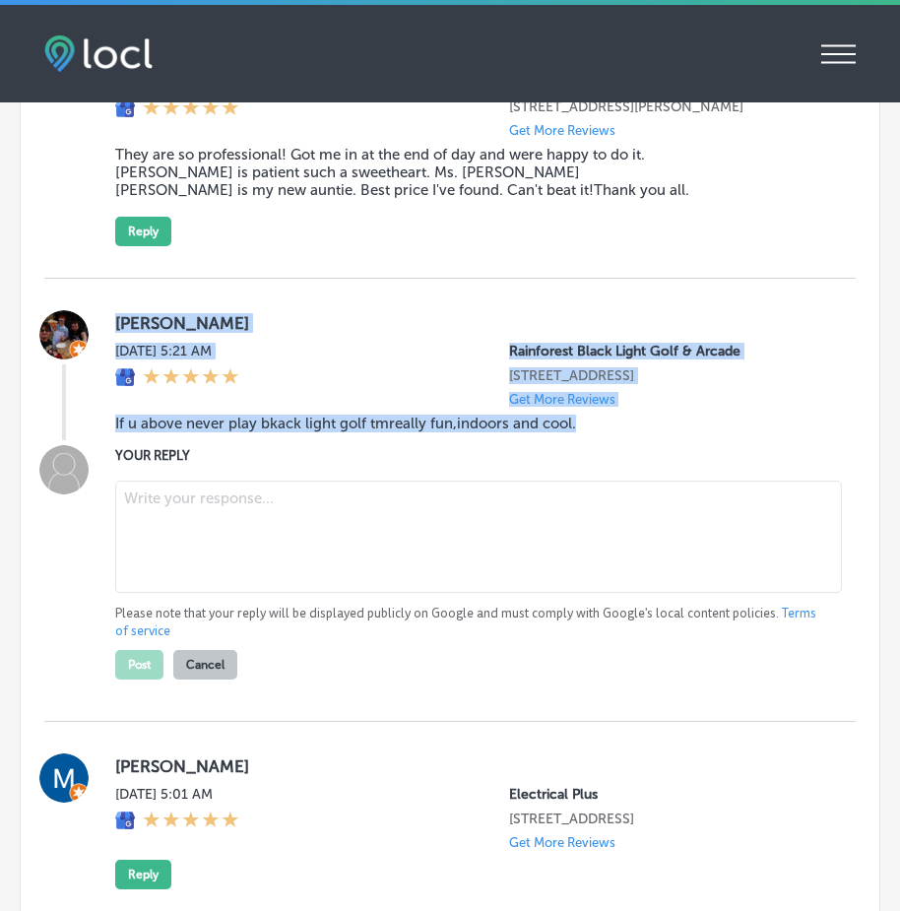
scroll to position [3026, 0]
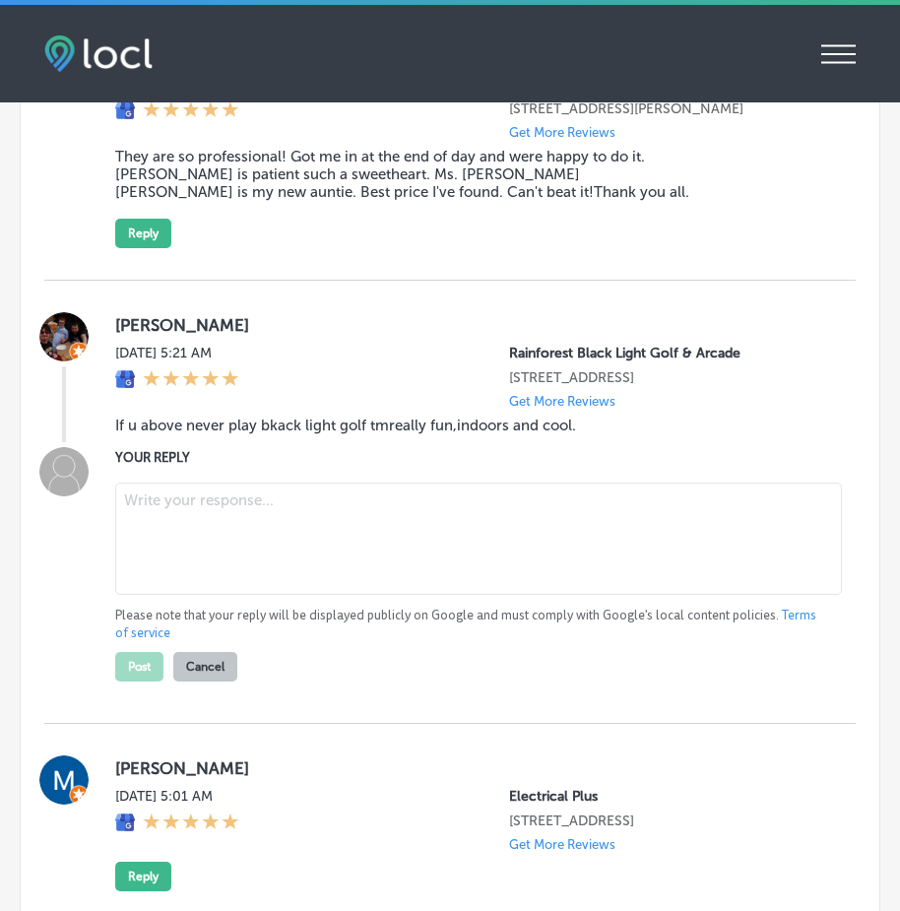
click at [173, 542] on textarea at bounding box center [478, 538] width 726 height 112
paste textarea "Thank you, [PERSON_NAME], for the review! We're so glad to hear you had a fun t…"
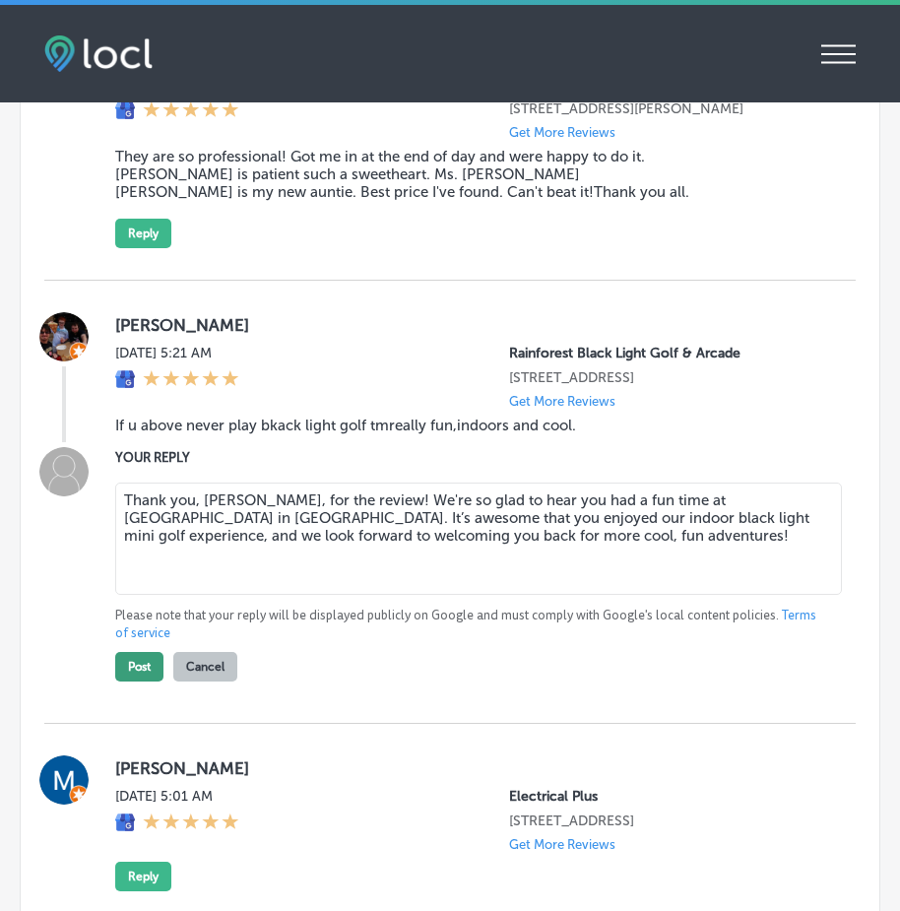
type textarea "Thank you, [PERSON_NAME], for the review! We're so glad to hear you had a fun t…"
click at [140, 681] on button "Post" at bounding box center [139, 667] width 48 height 30
type textarea "x"
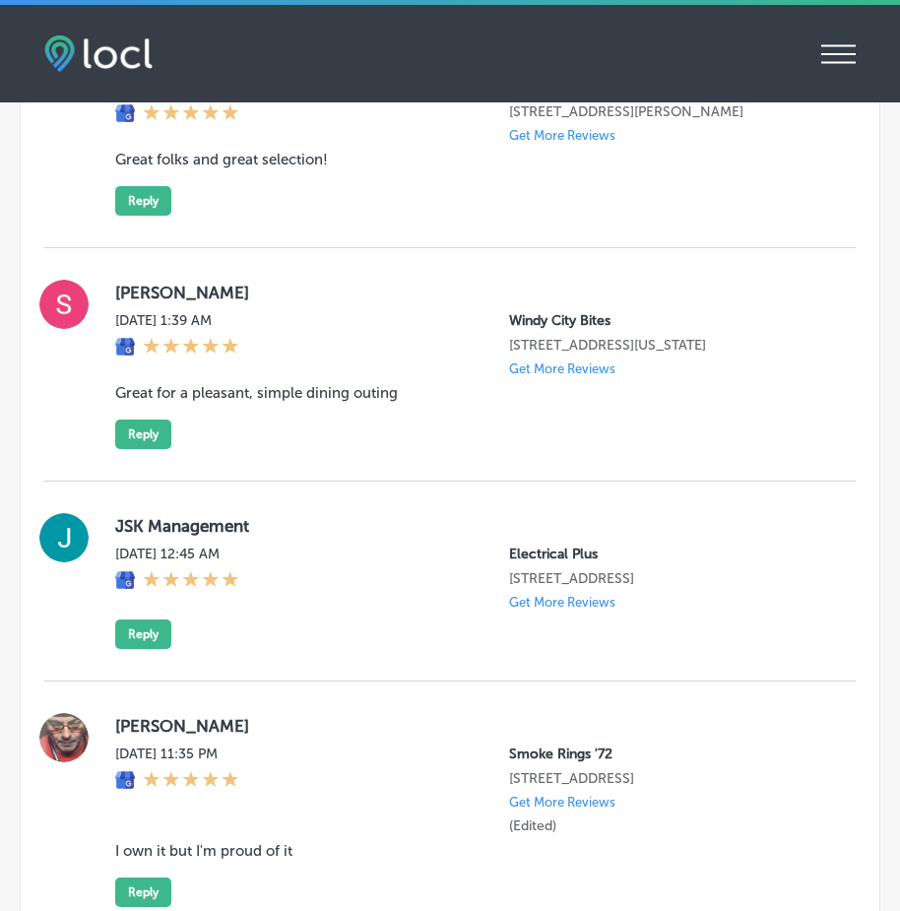
scroll to position [5192, 0]
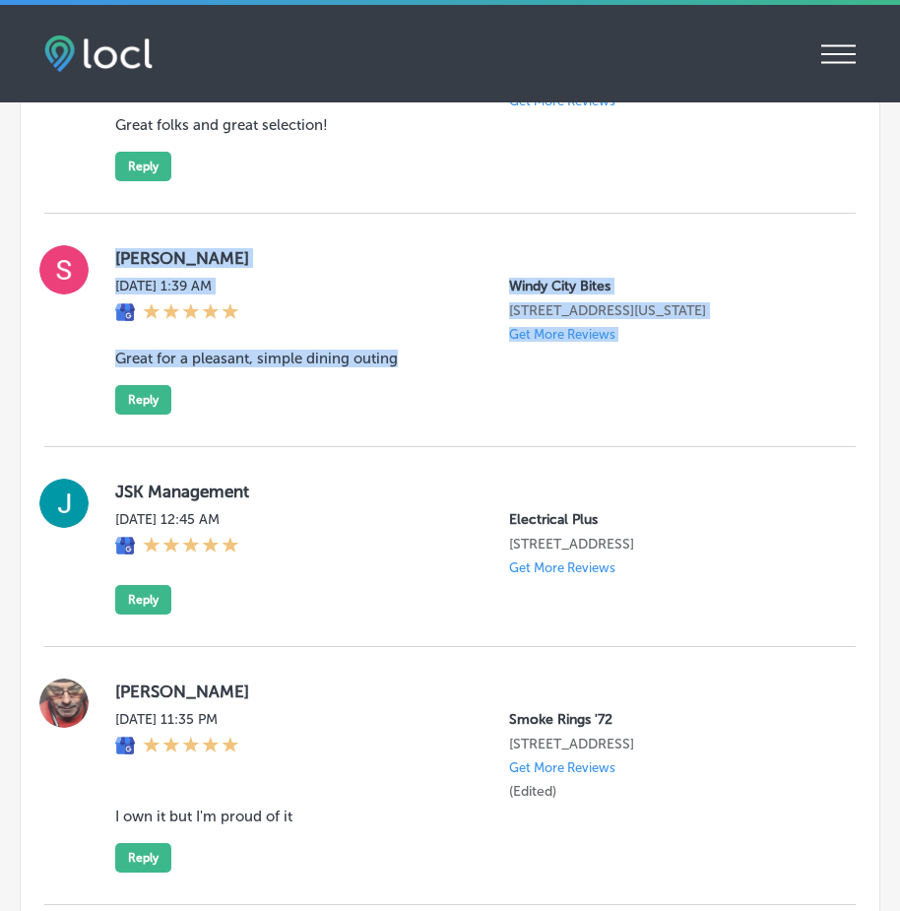
drag, startPoint x: 108, startPoint y: 284, endPoint x: 471, endPoint y: 419, distance: 386.5
click at [471, 419] on div "[PERSON_NAME][DATE] 1:39 AM [GEOGRAPHIC_DATA] Bites [STREET_ADDRESS][US_STATE] …" at bounding box center [449, 330] width 811 height 233
copy div "[PERSON_NAME][DATE] 1:39 AM [GEOGRAPHIC_DATA] Bites [STREET_ADDRESS][US_STATE] …"
click at [152, 414] on button "Reply" at bounding box center [143, 400] width 56 height 30
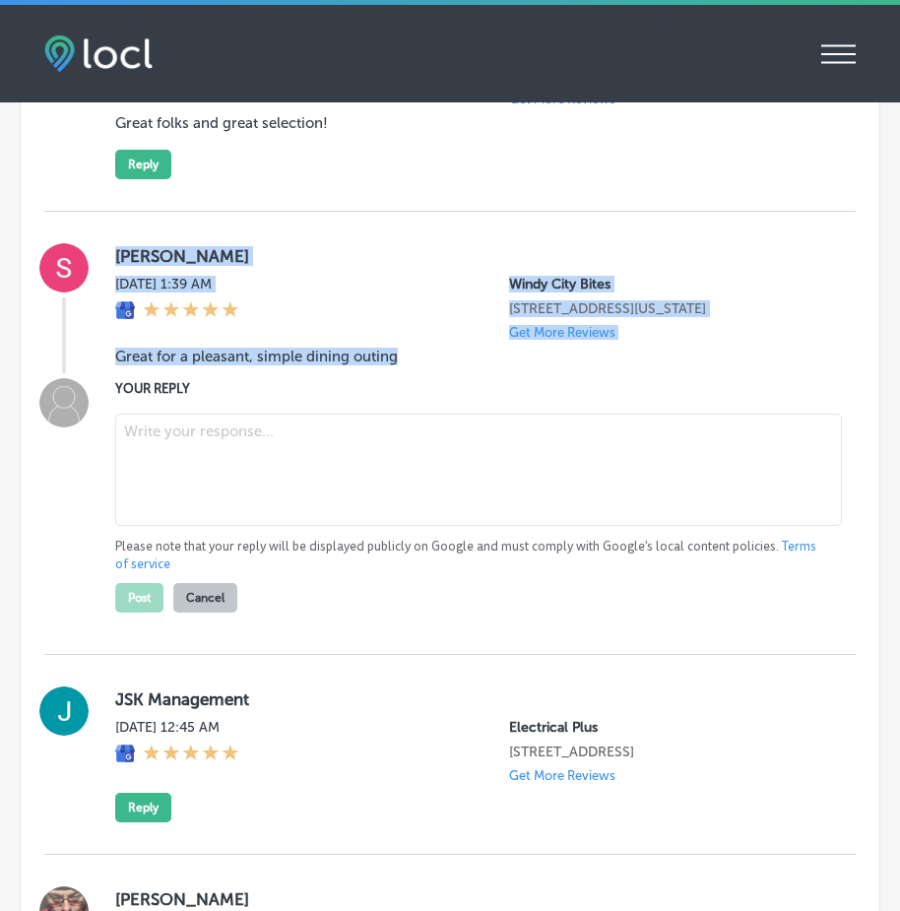
scroll to position [5190, 0]
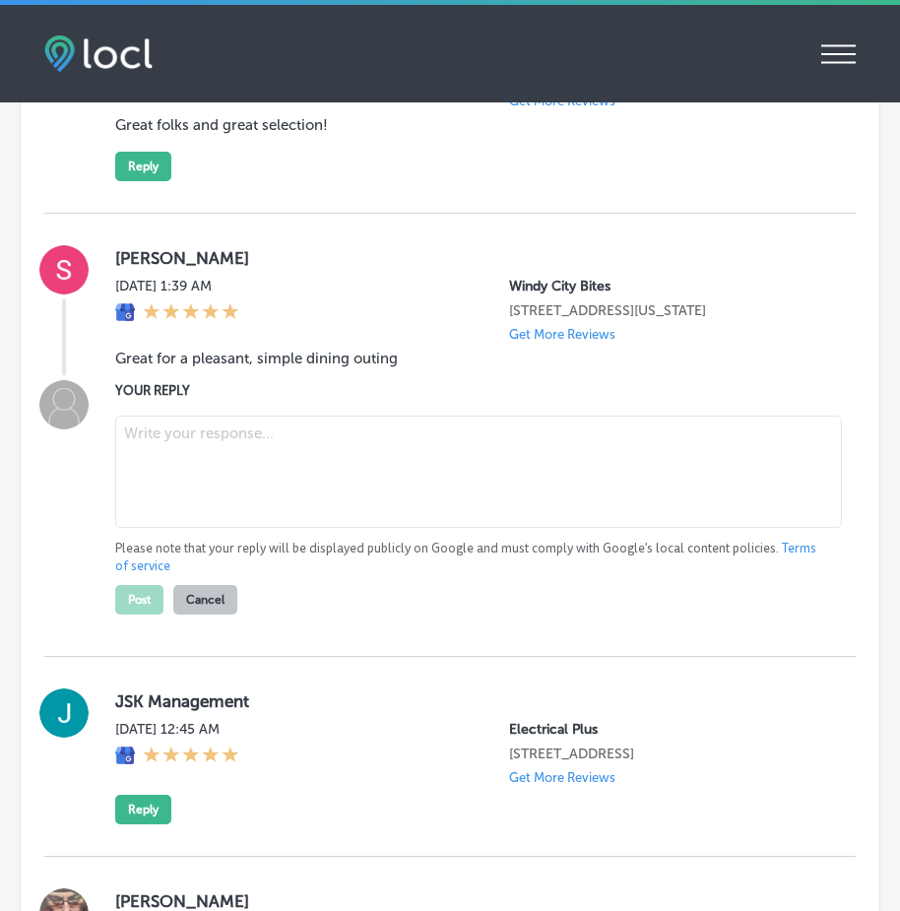
click at [183, 487] on textarea at bounding box center [478, 471] width 726 height 112
paste textarea "Thank you for the kind review, [PERSON_NAME]! We're so happy to hear that you e…"
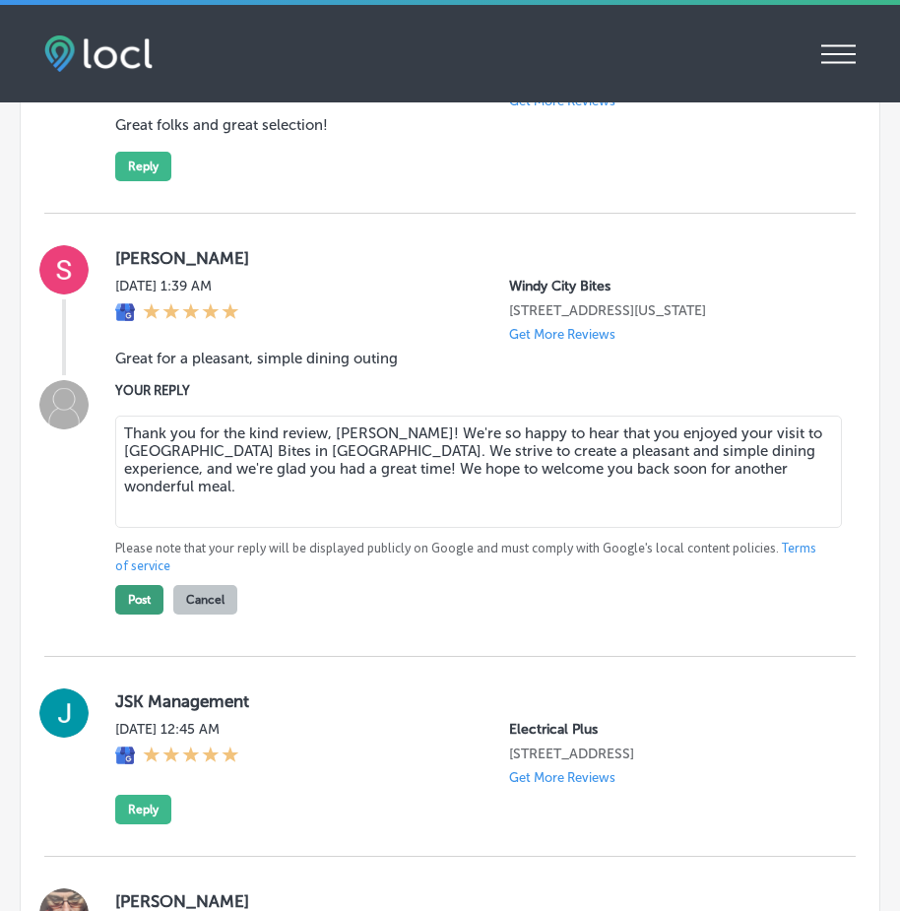
type textarea "Thank you for the kind review, [PERSON_NAME]! We're so happy to hear that you e…"
click at [142, 614] on button "Post" at bounding box center [139, 600] width 48 height 30
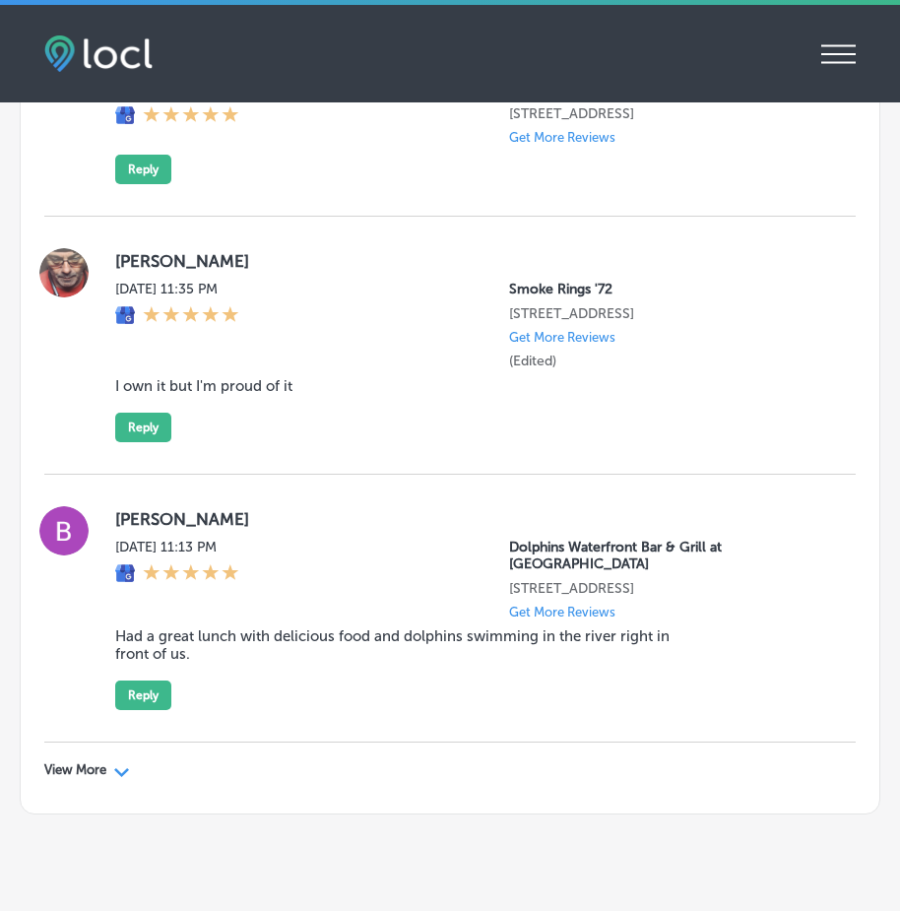
scroll to position [5478, 0]
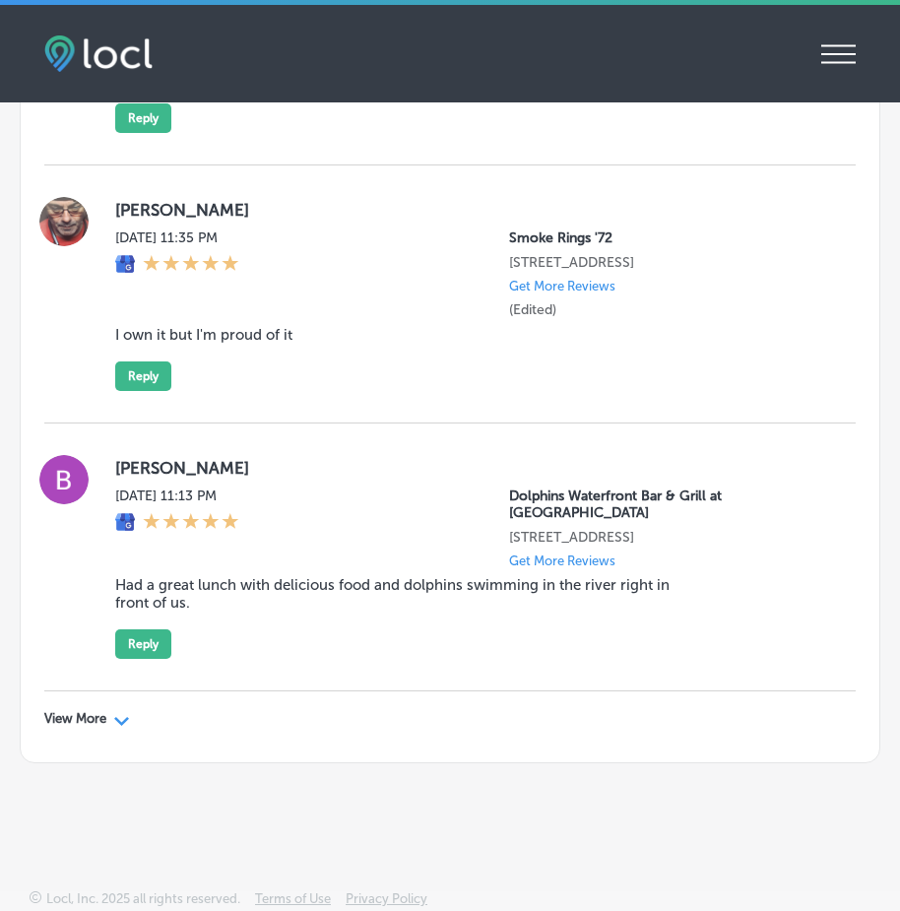
click at [115, 718] on icon "Path Created with Sketch." at bounding box center [121, 721] width 15 height 9
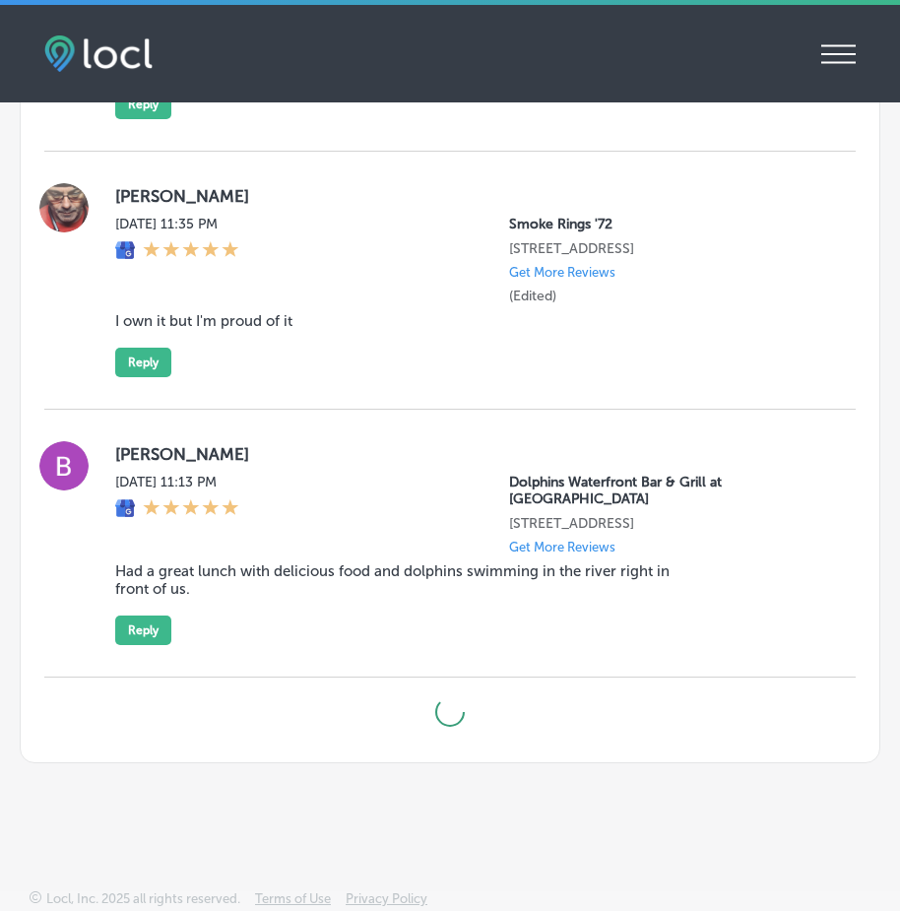
type textarea "x"
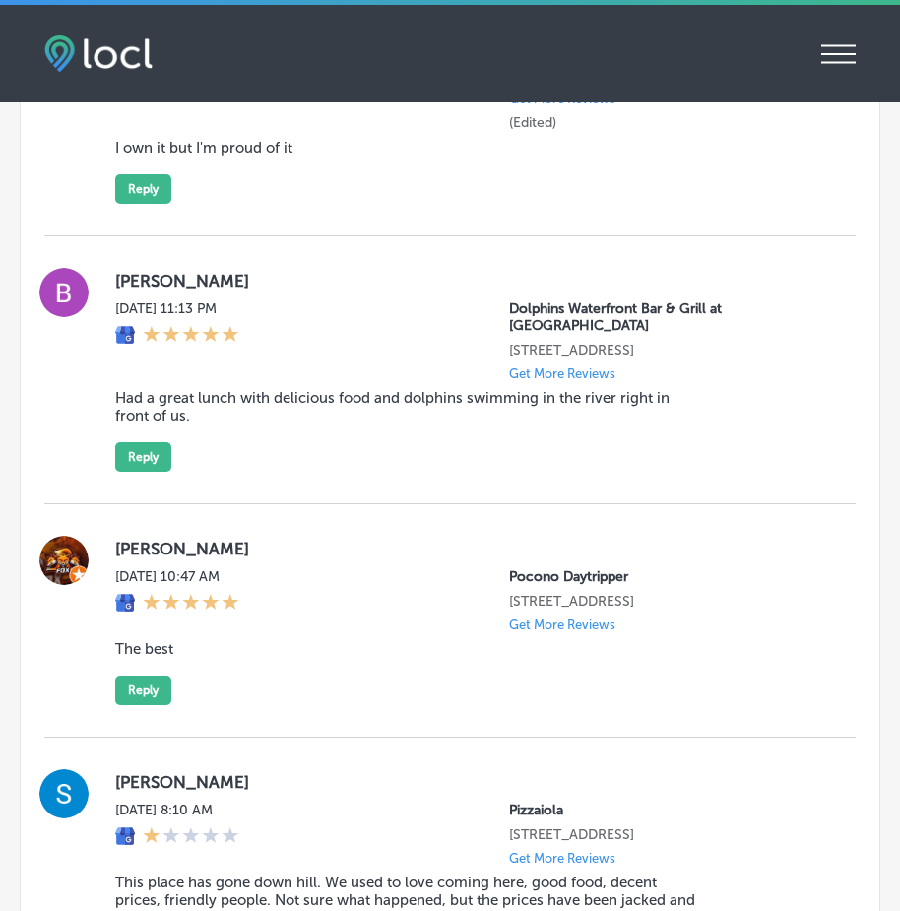
scroll to position [5675, 0]
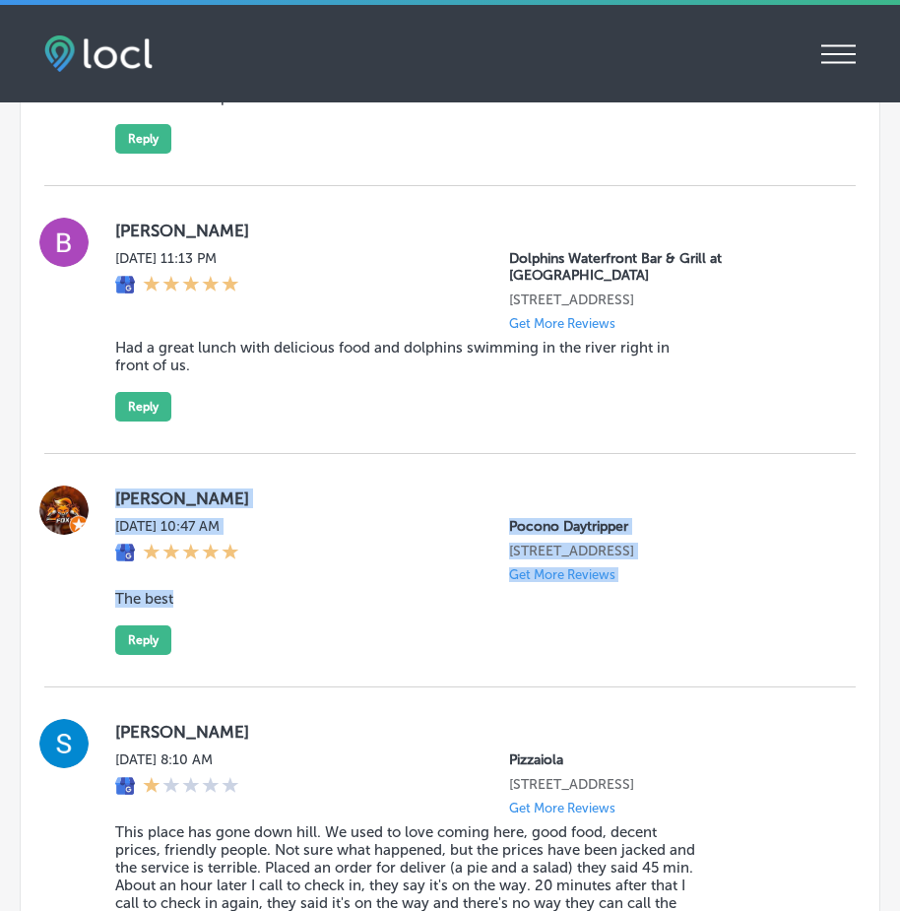
drag, startPoint x: 114, startPoint y: 530, endPoint x: 369, endPoint y: 636, distance: 276.2
click at [369, 636] on div "[PERSON_NAME][DATE] 10:47 AM Pocono Daytripper [STREET_ADDRESS] Get More Review…" at bounding box center [449, 569] width 811 height 169
copy div "[PERSON_NAME][DATE] 10:47 AM Pocono Daytripper [STREET_ADDRESS] Get More Review…"
click at [143, 655] on button "Reply" at bounding box center [143, 640] width 56 height 30
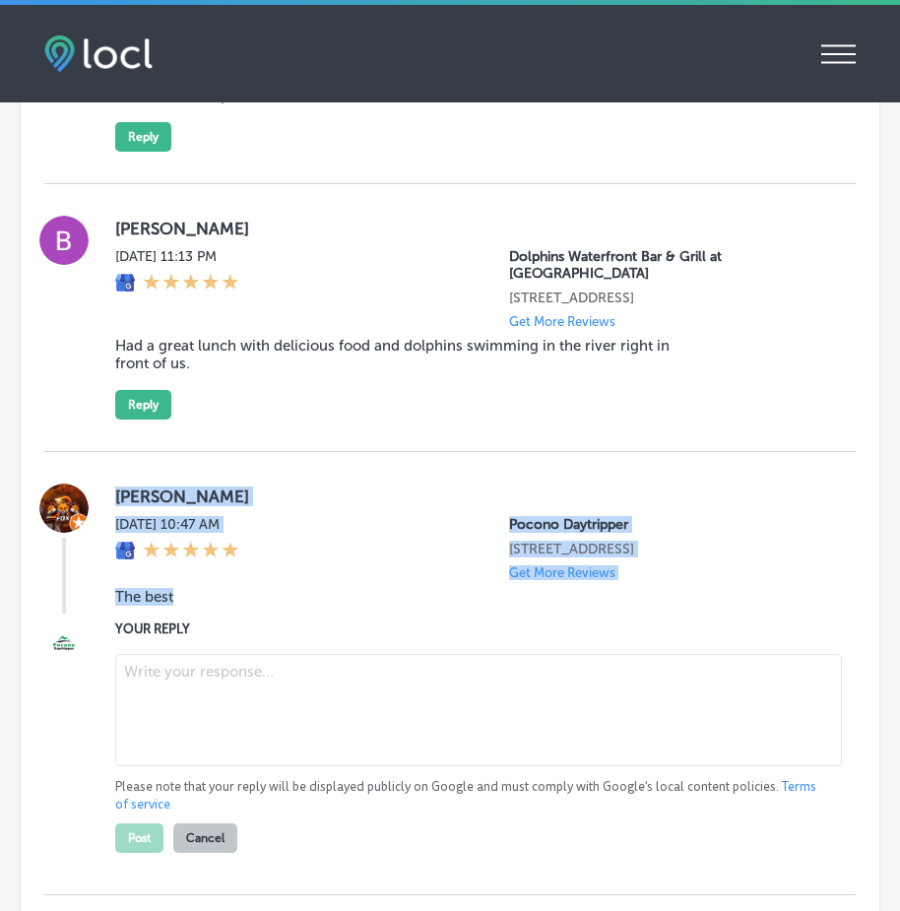
scroll to position [5673, 0]
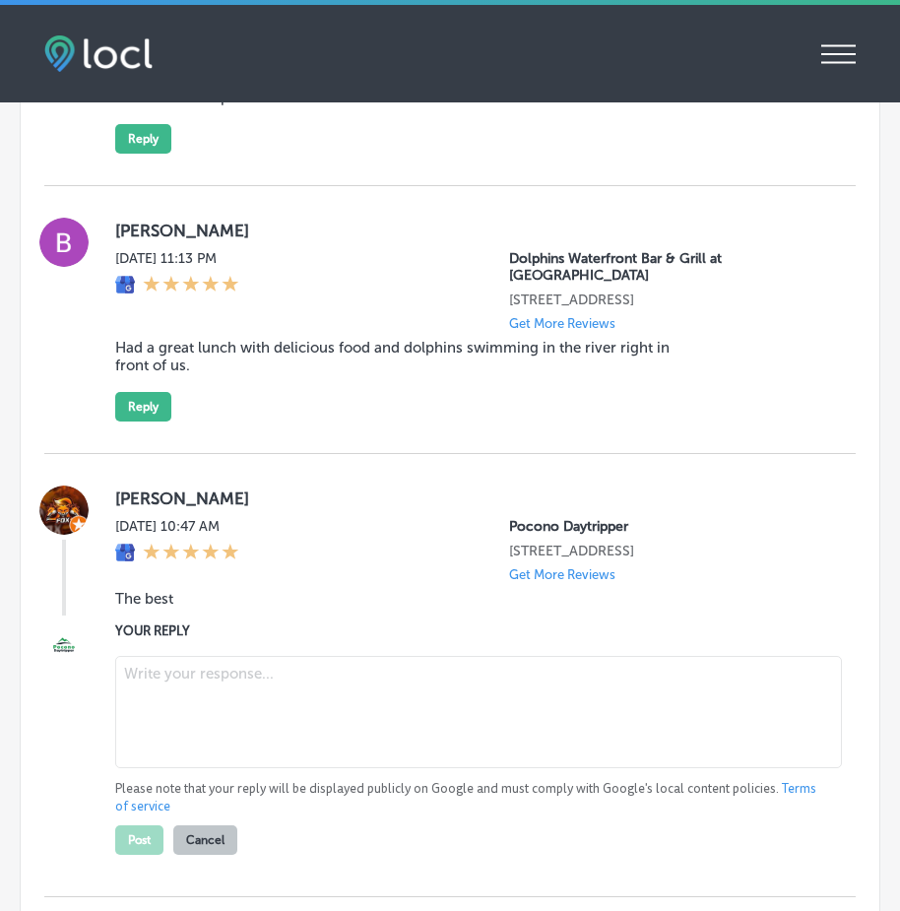
click at [197, 721] on textarea at bounding box center [478, 712] width 726 height 112
paste textarea "Thank you for your review, [PERSON_NAME]! We're so happy to hear that you had t…"
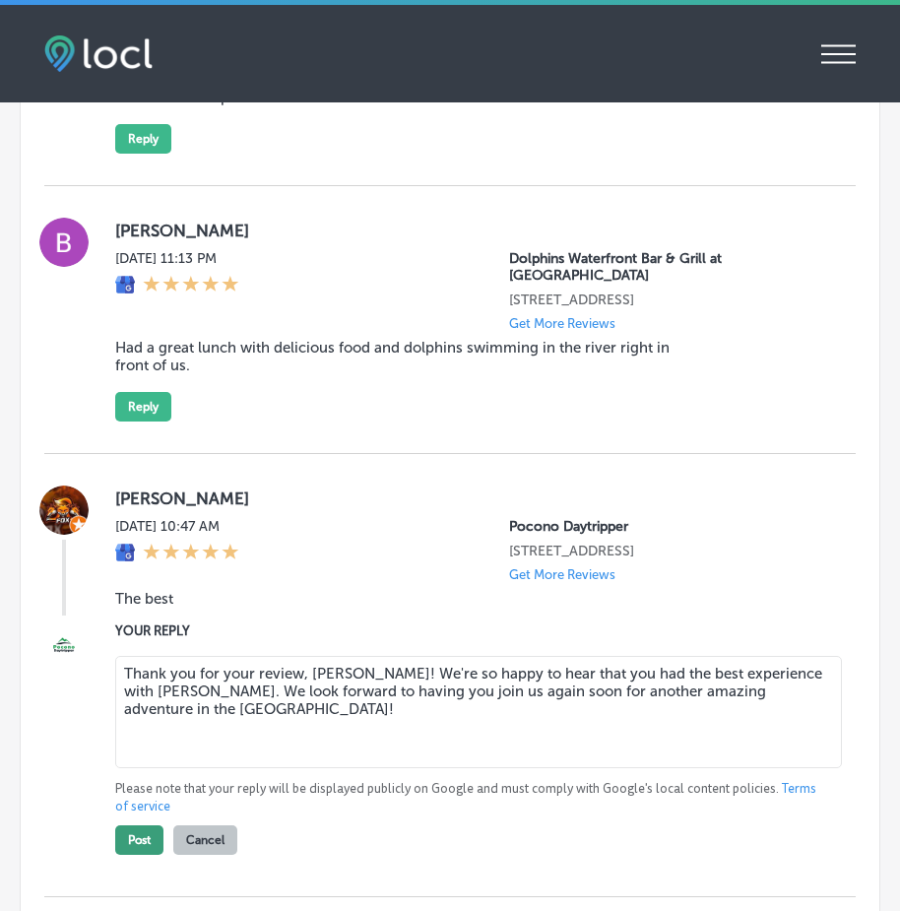
type textarea "Thank you for your review, [PERSON_NAME]! We're so happy to hear that you had t…"
click at [141, 854] on button "Post" at bounding box center [139, 840] width 48 height 30
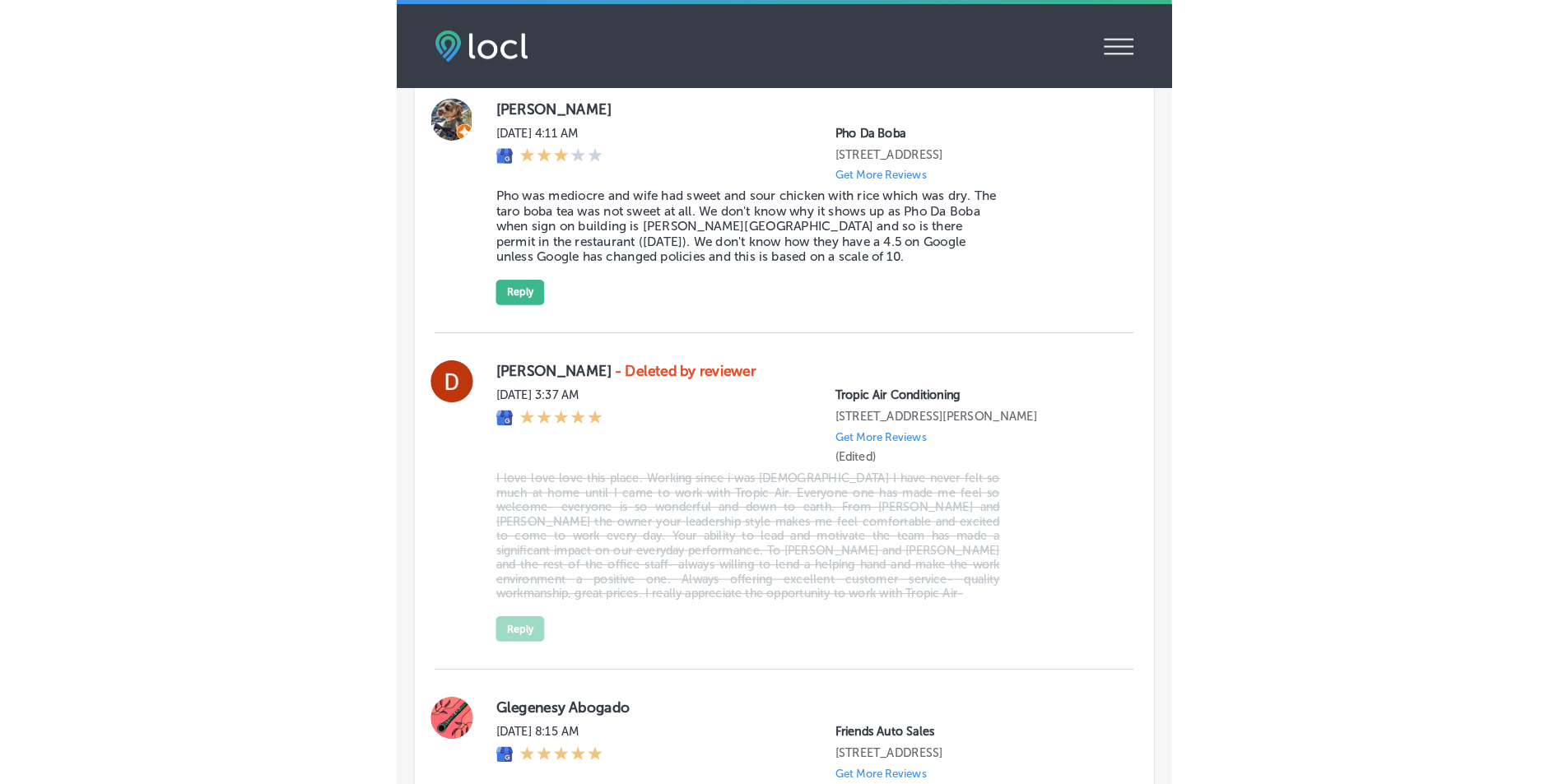
scroll to position [6881, 0]
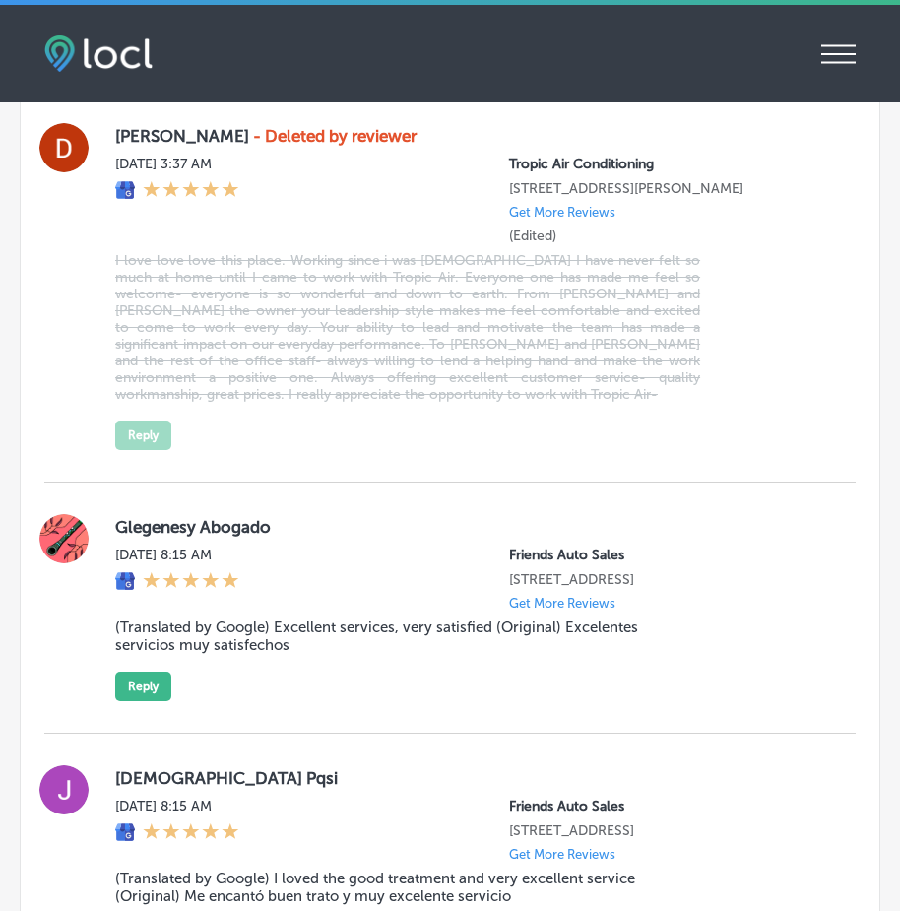
type textarea "x"
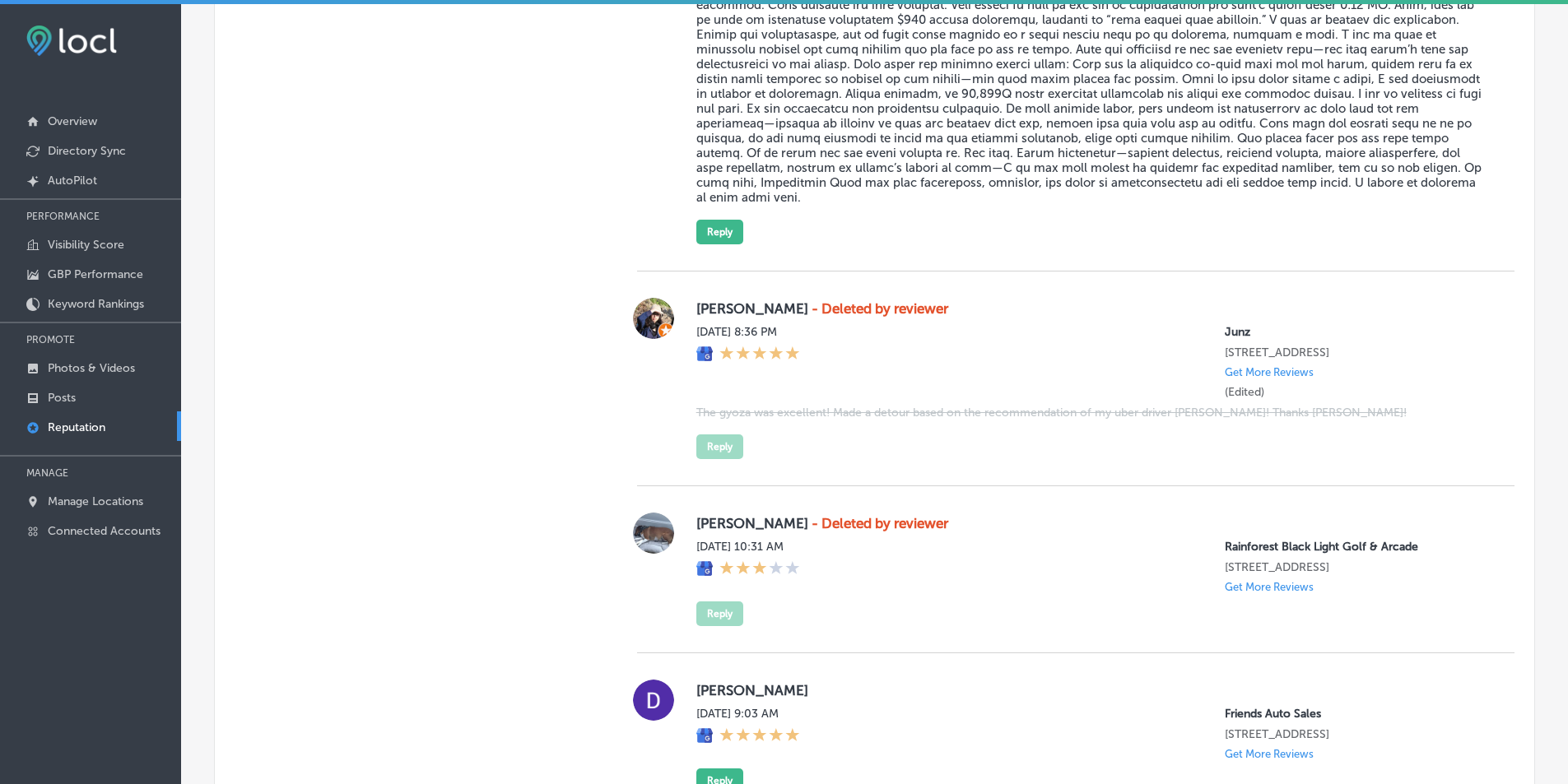
scroll to position [6865, 0]
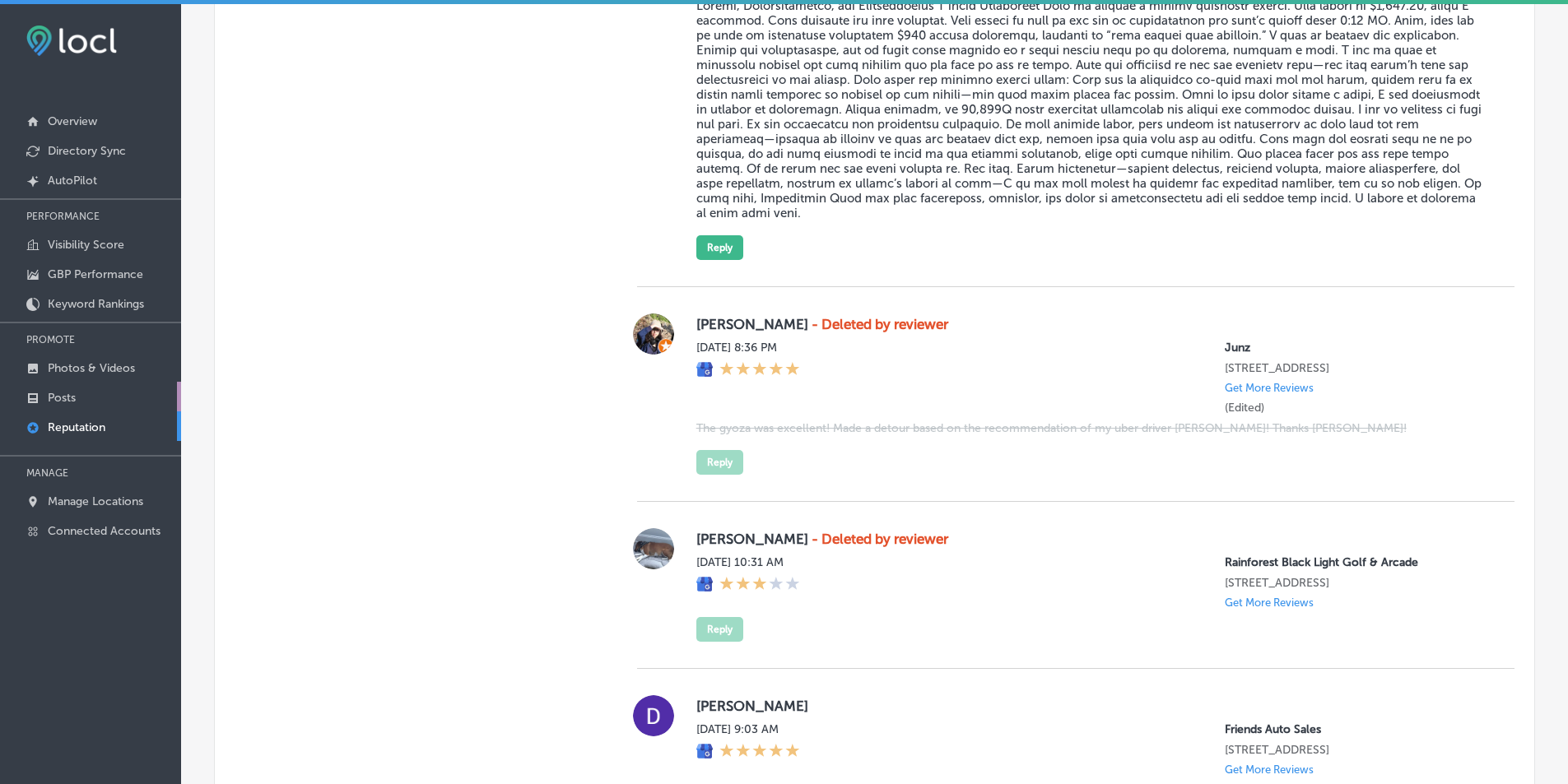
click at [63, 394] on p "Posts" at bounding box center [61, 398] width 28 height 14
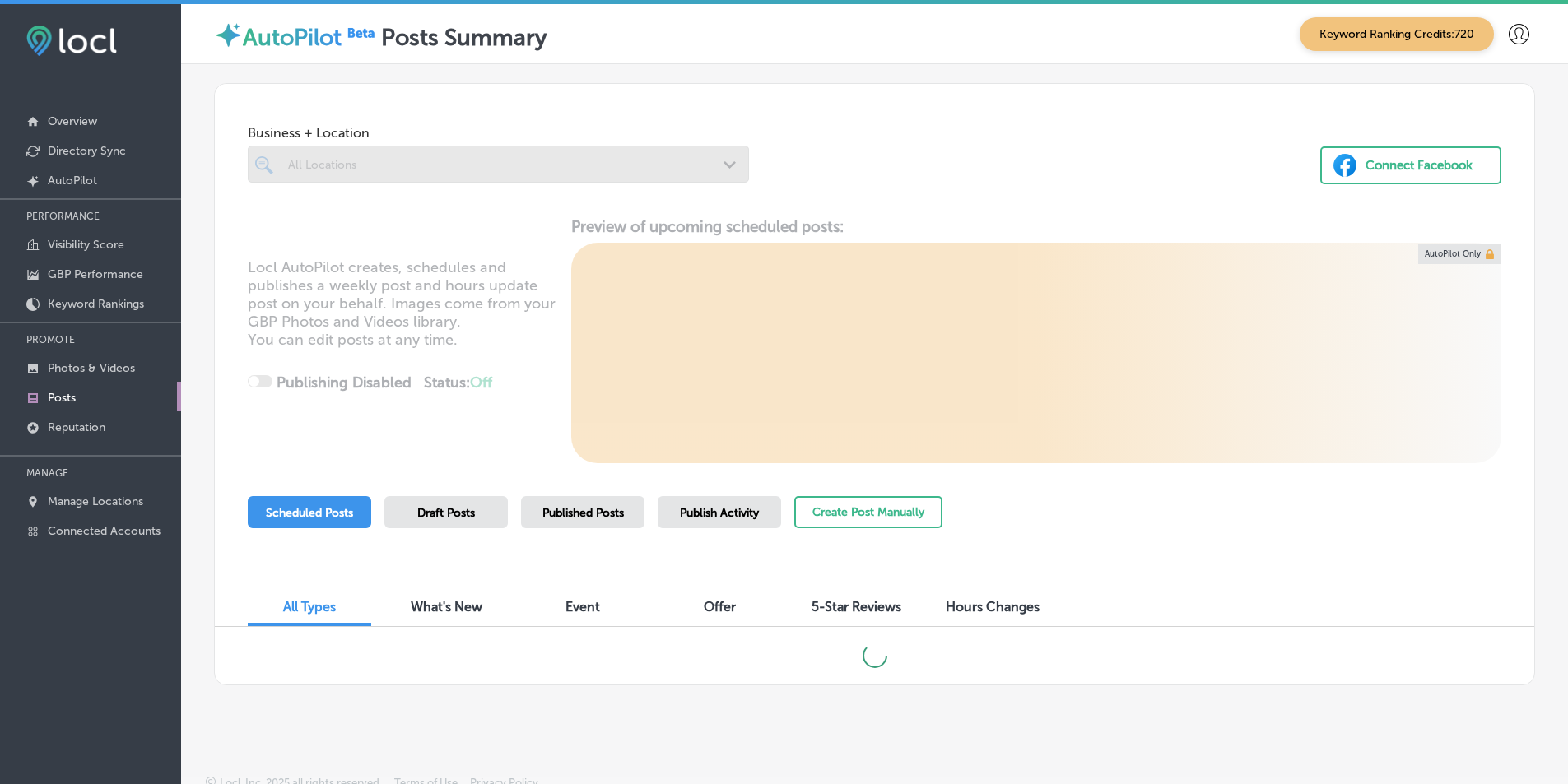
click at [723, 164] on div at bounding box center [498, 164] width 502 height 37
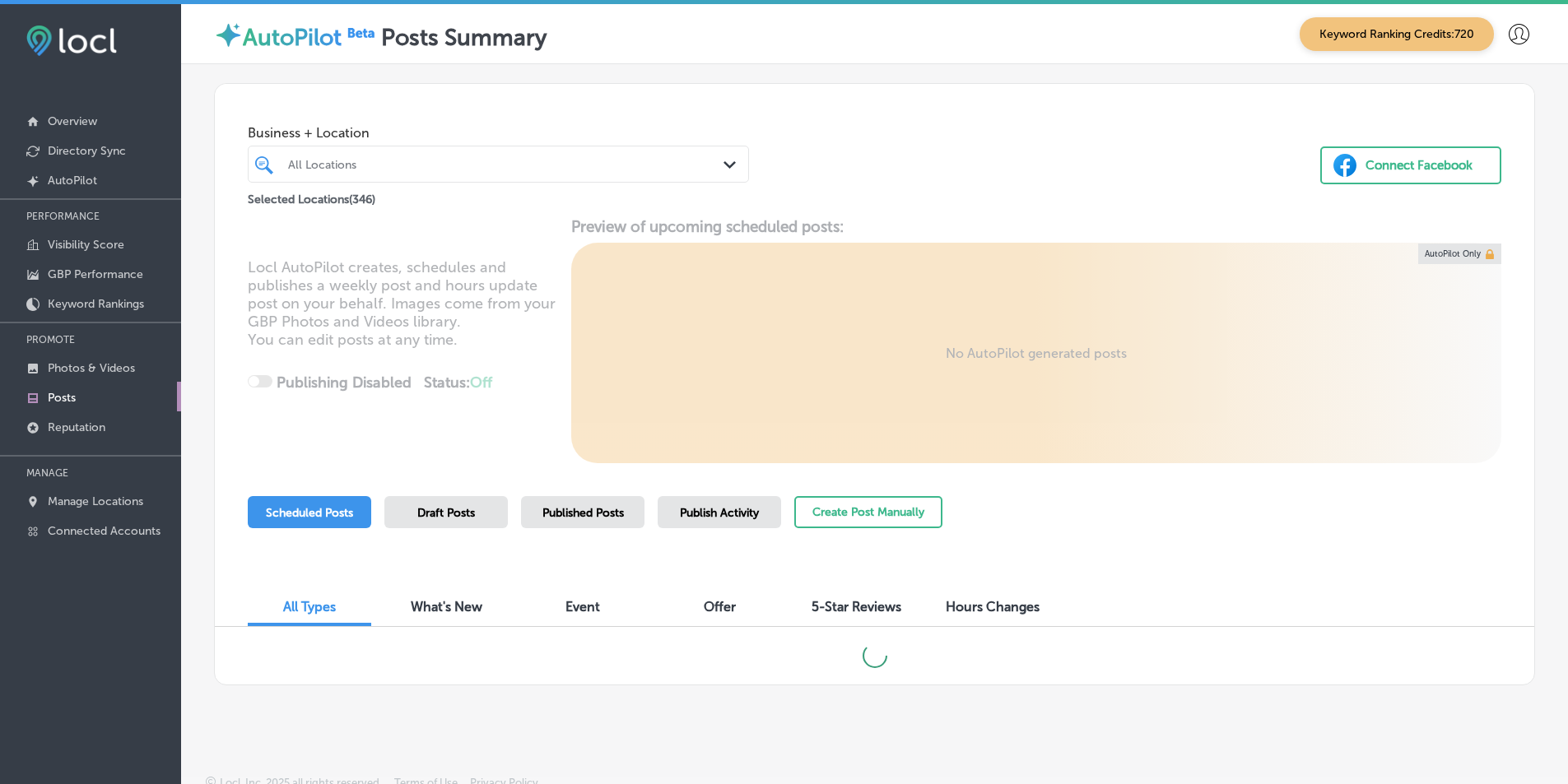
click at [493, 159] on div "All Locations" at bounding box center [507, 164] width 437 height 14
click at [724, 160] on div "Path Created with Sketch." at bounding box center [733, 165] width 18 height 18
click at [723, 165] on icon "Path Created with Sketch." at bounding box center [729, 165] width 13 height 8
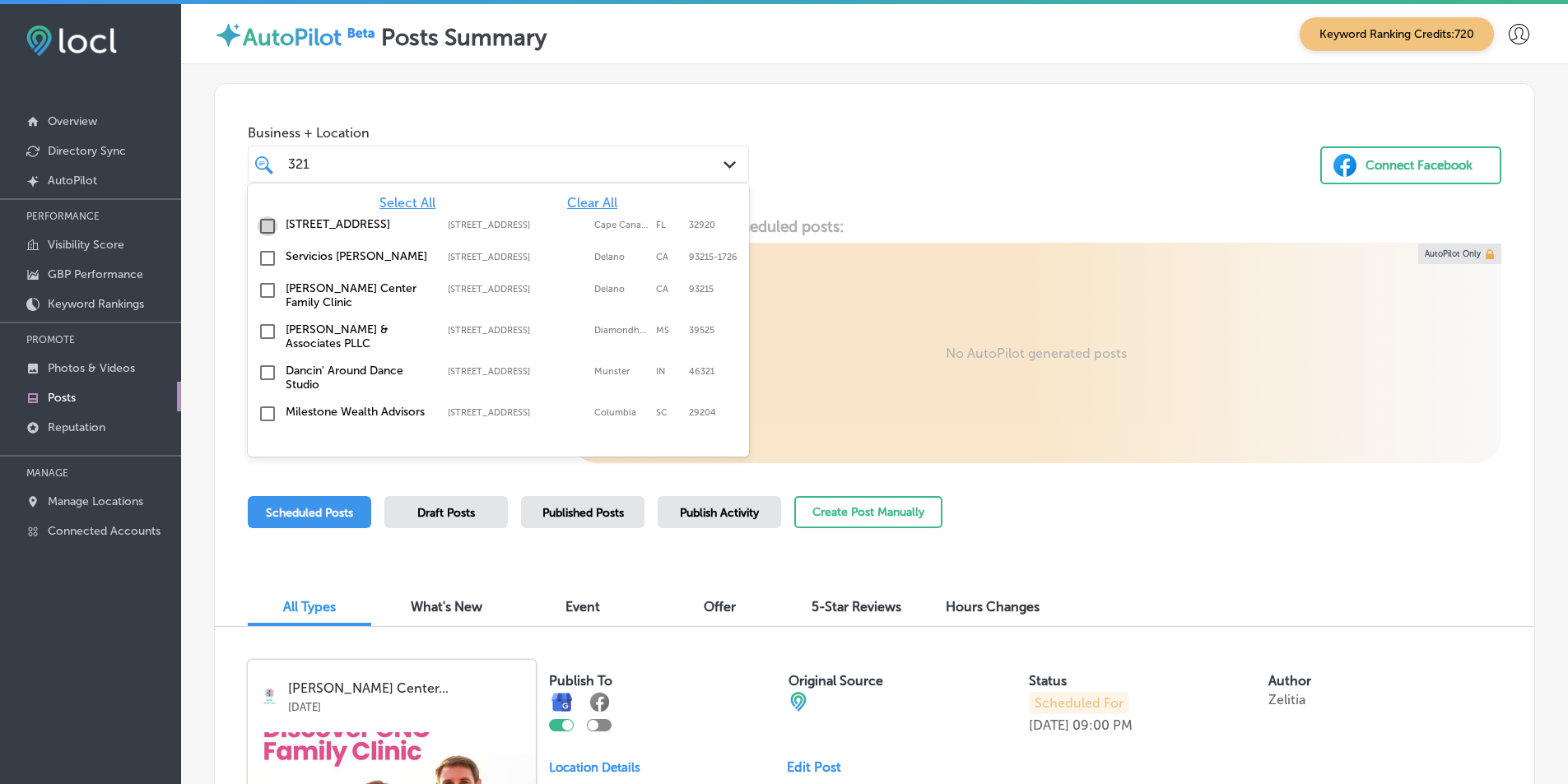
click at [264, 227] on input "checkbox" at bounding box center [268, 227] width 20 height 20
type input "321"
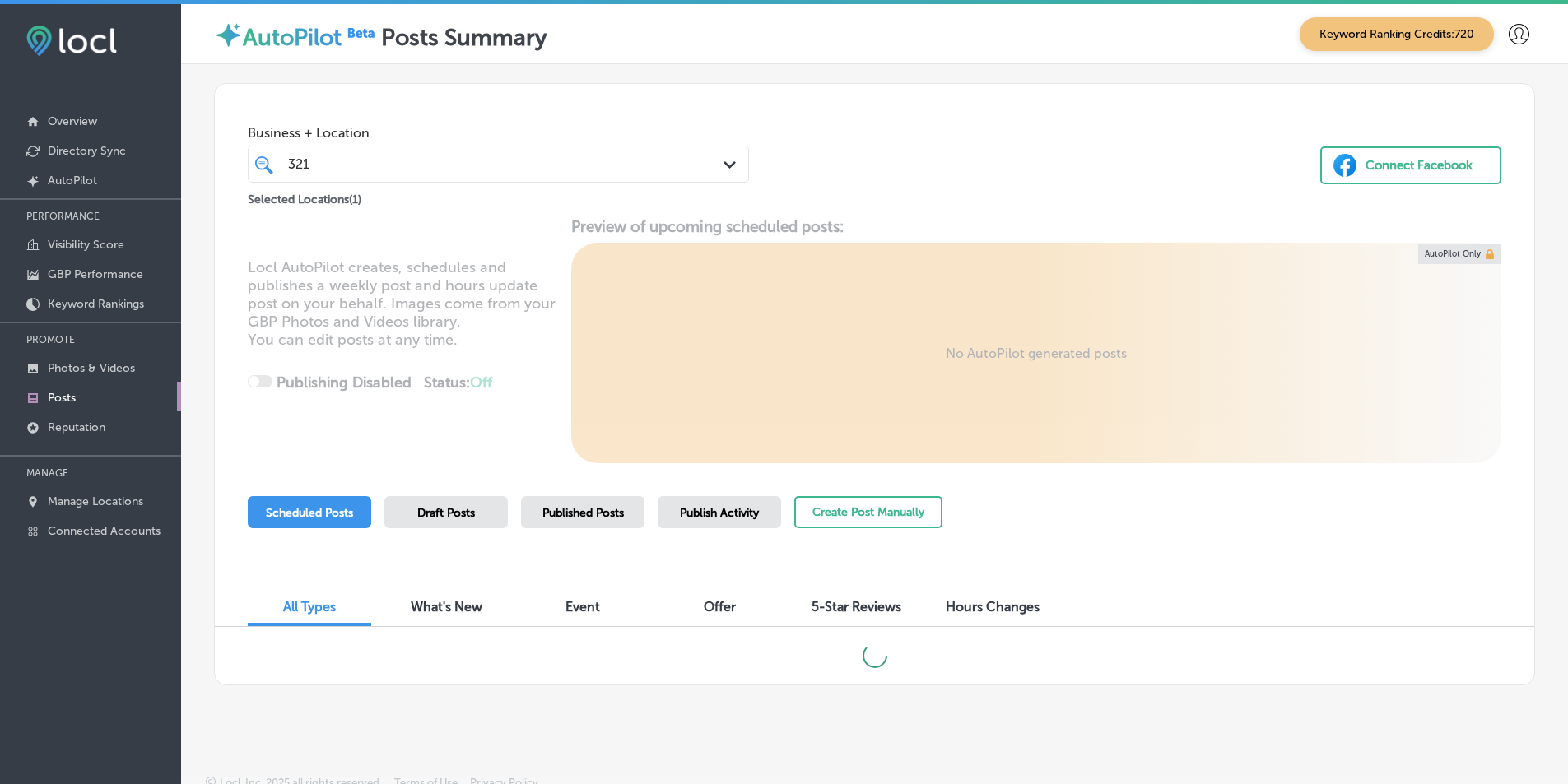
click at [764, 159] on div "Business + Location 321 321 Path Created with Sketch. Selected Locations ( 1 ) …" at bounding box center [875, 146] width 1320 height 125
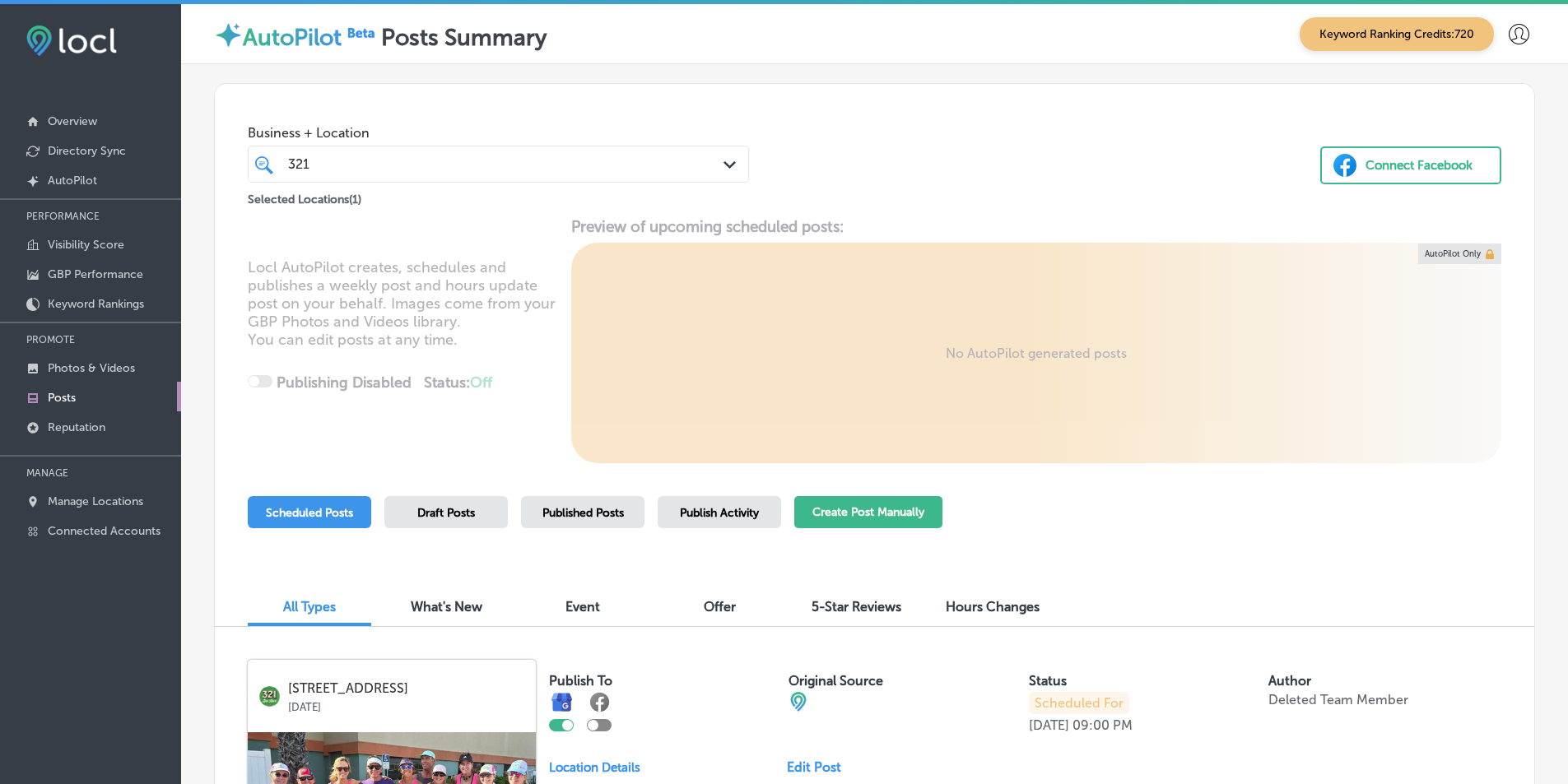
click at [764, 507] on button "Create Post Manually" at bounding box center [868, 512] width 148 height 32
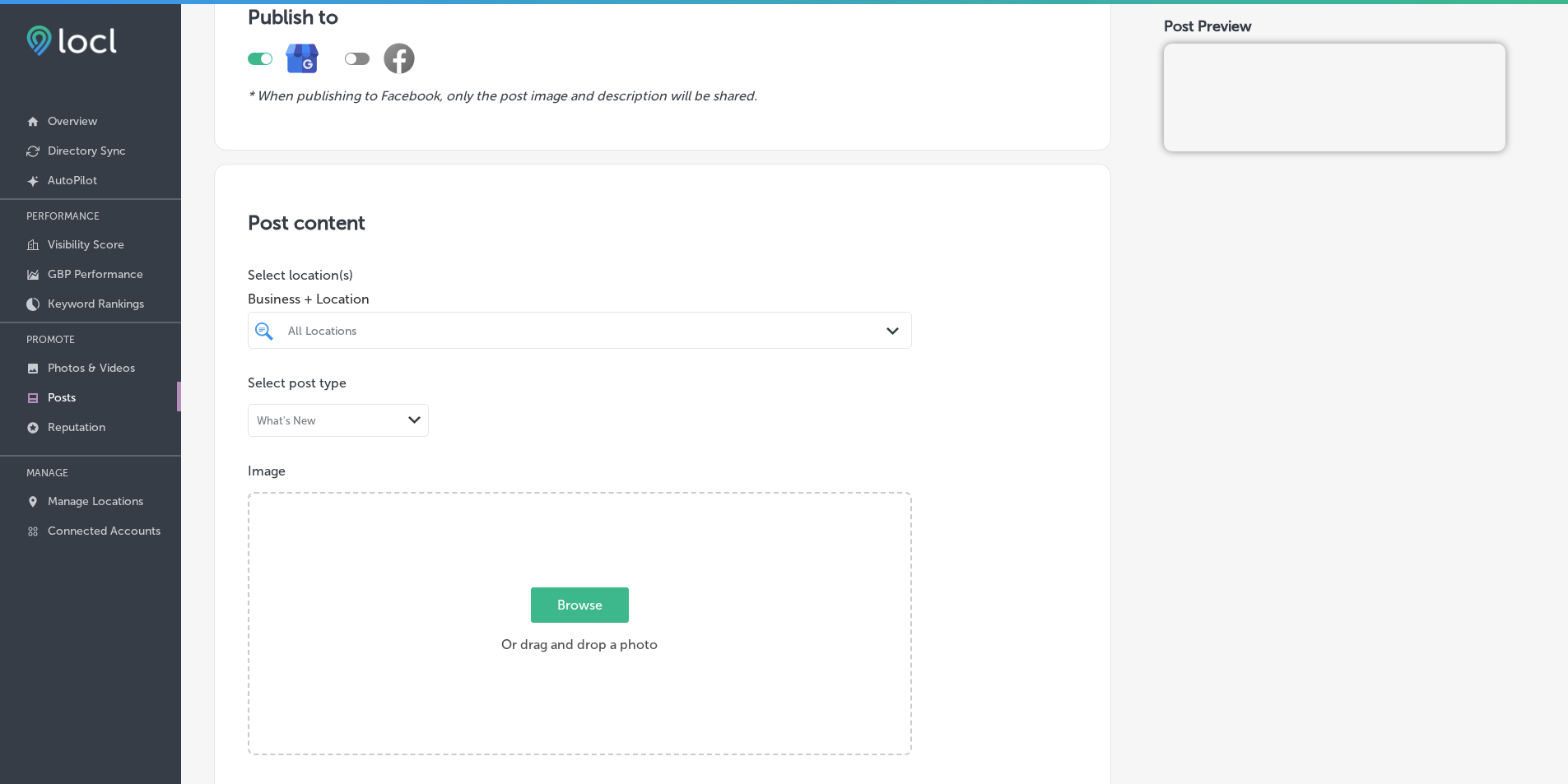
scroll to position [165, 0]
click at [764, 332] on div "Path Created with Sketch." at bounding box center [896, 328] width 18 height 18
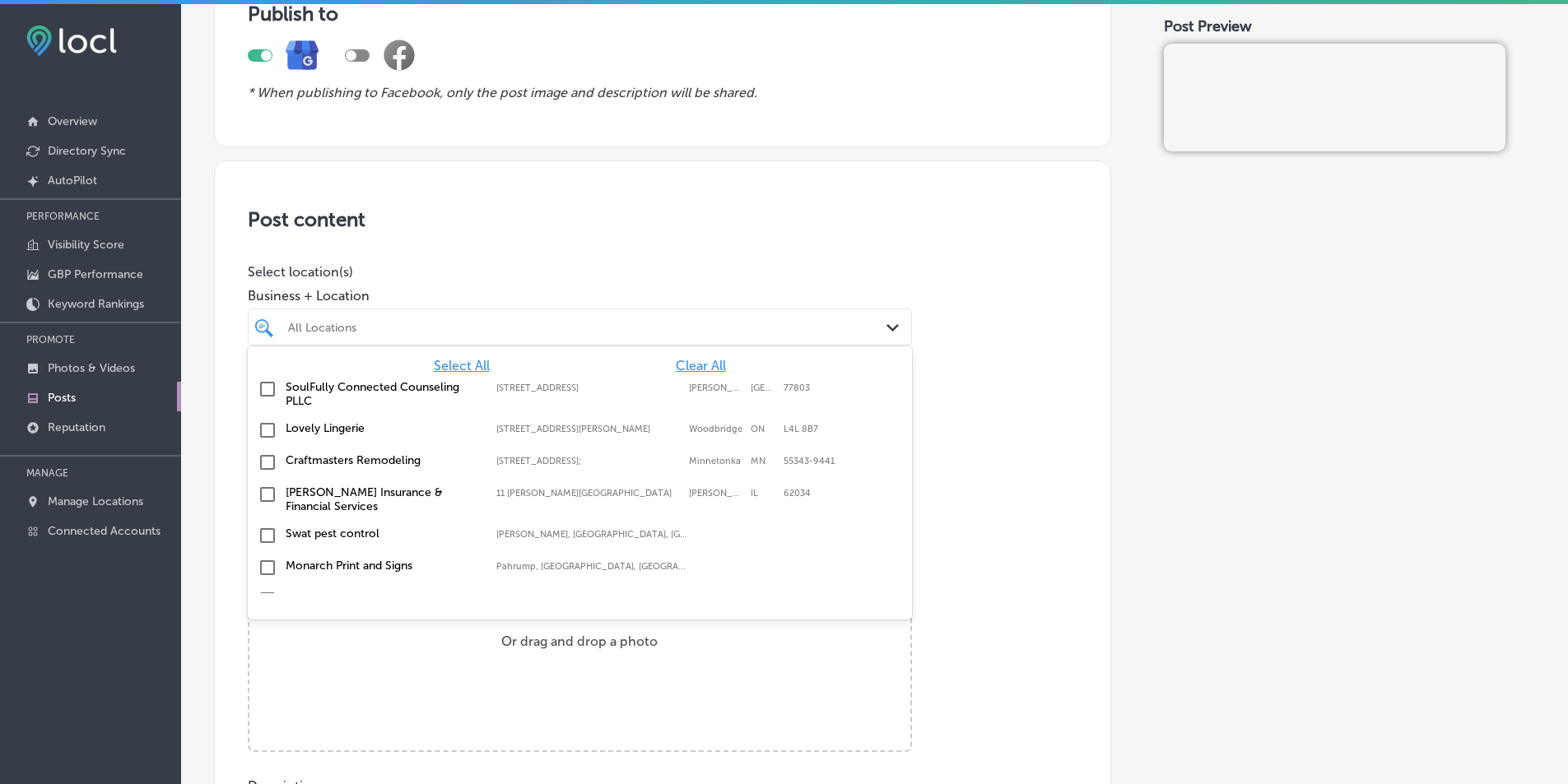
click at [695, 366] on span "Clear All" at bounding box center [701, 365] width 50 height 16
click at [512, 325] on div "All Locations" at bounding box center [589, 327] width 600 height 14
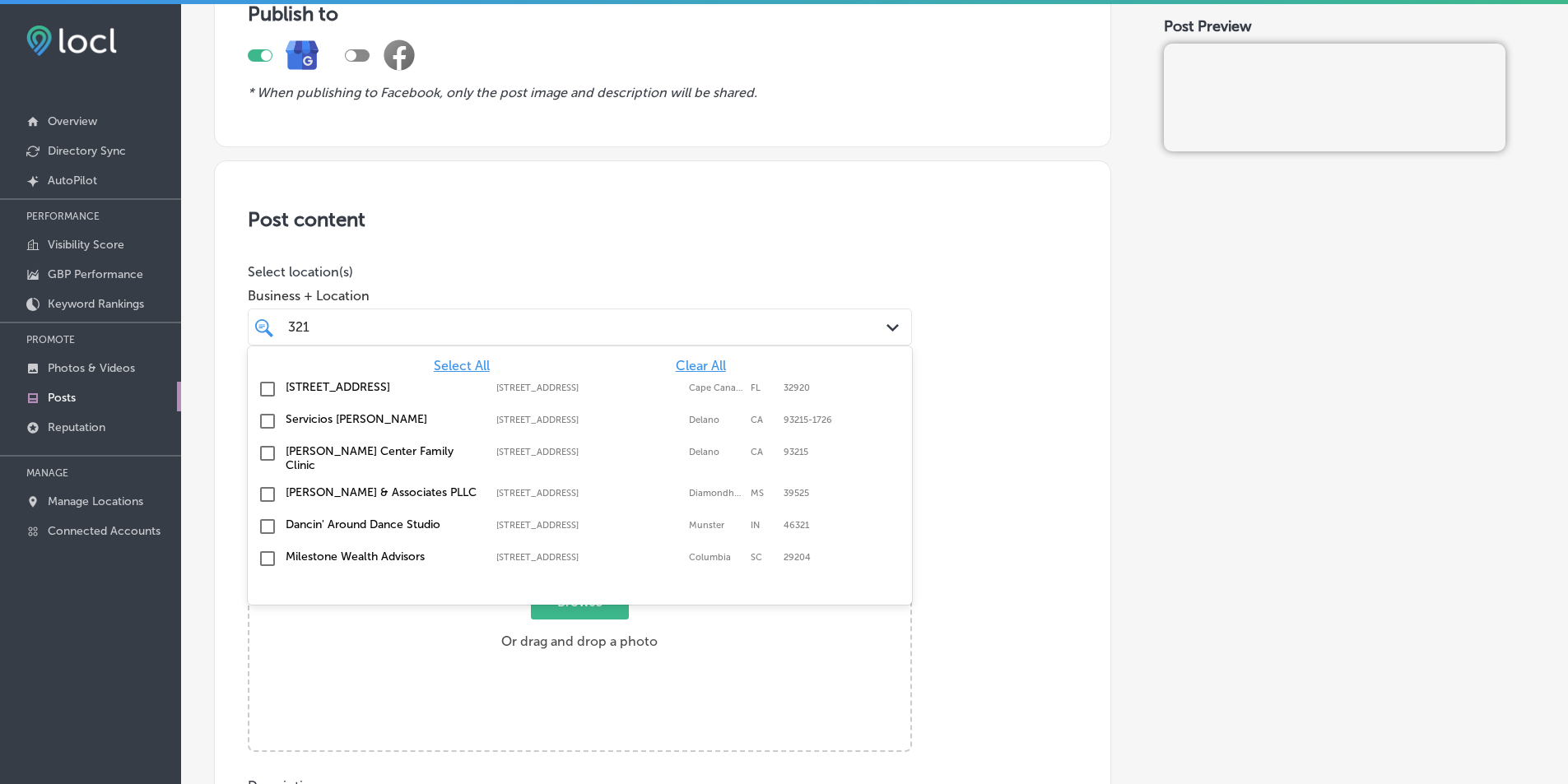
click at [268, 386] on input "checkbox" at bounding box center [268, 389] width 20 height 20
type input "321"
click at [764, 438] on div "Post content Select location(s) Business + Location option [STREET_ADDRESS] opt…" at bounding box center [662, 681] width 897 height 1041
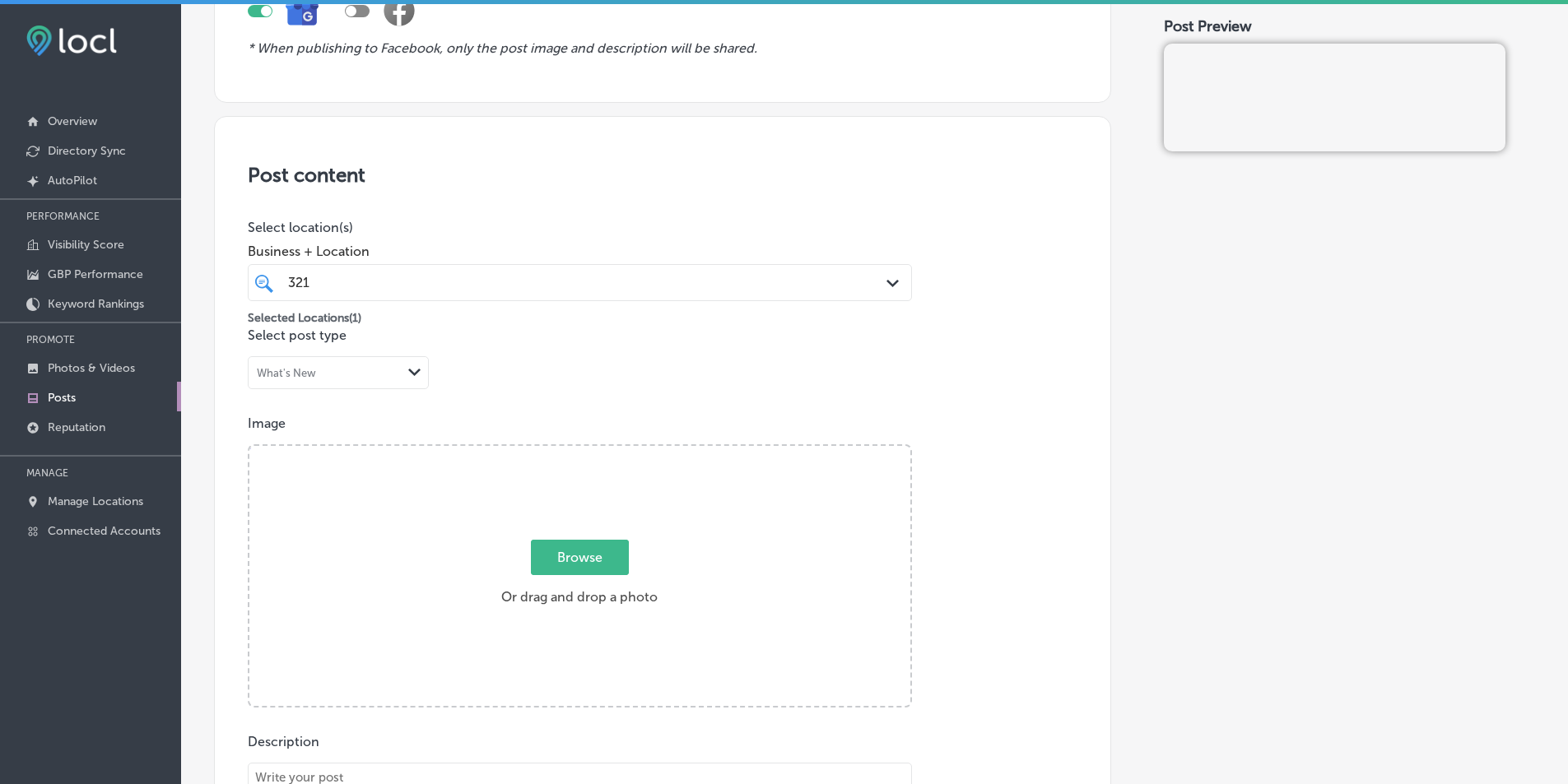
scroll to position [329, 0]
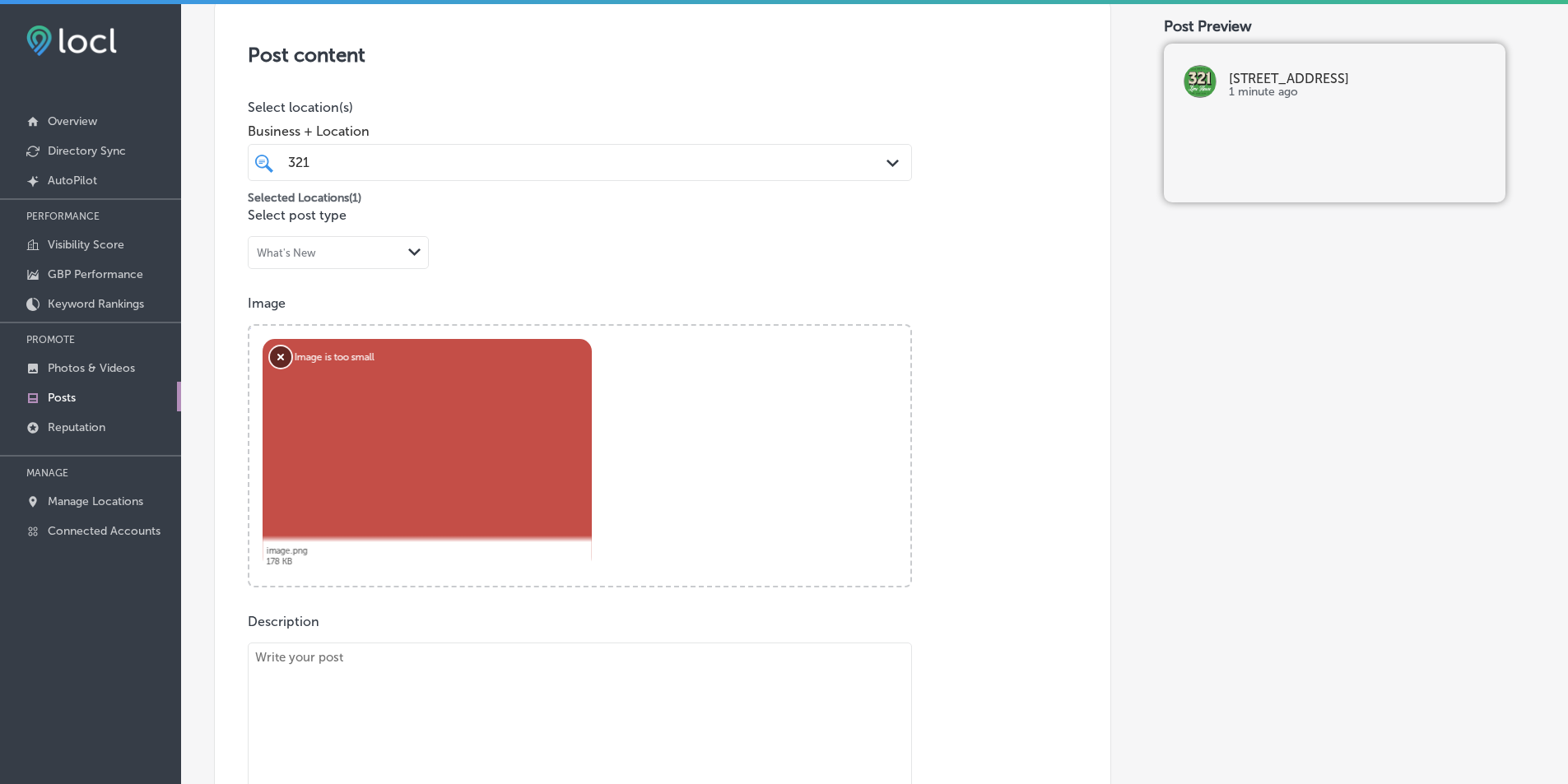
click at [276, 352] on button "Remove" at bounding box center [281, 357] width 22 height 22
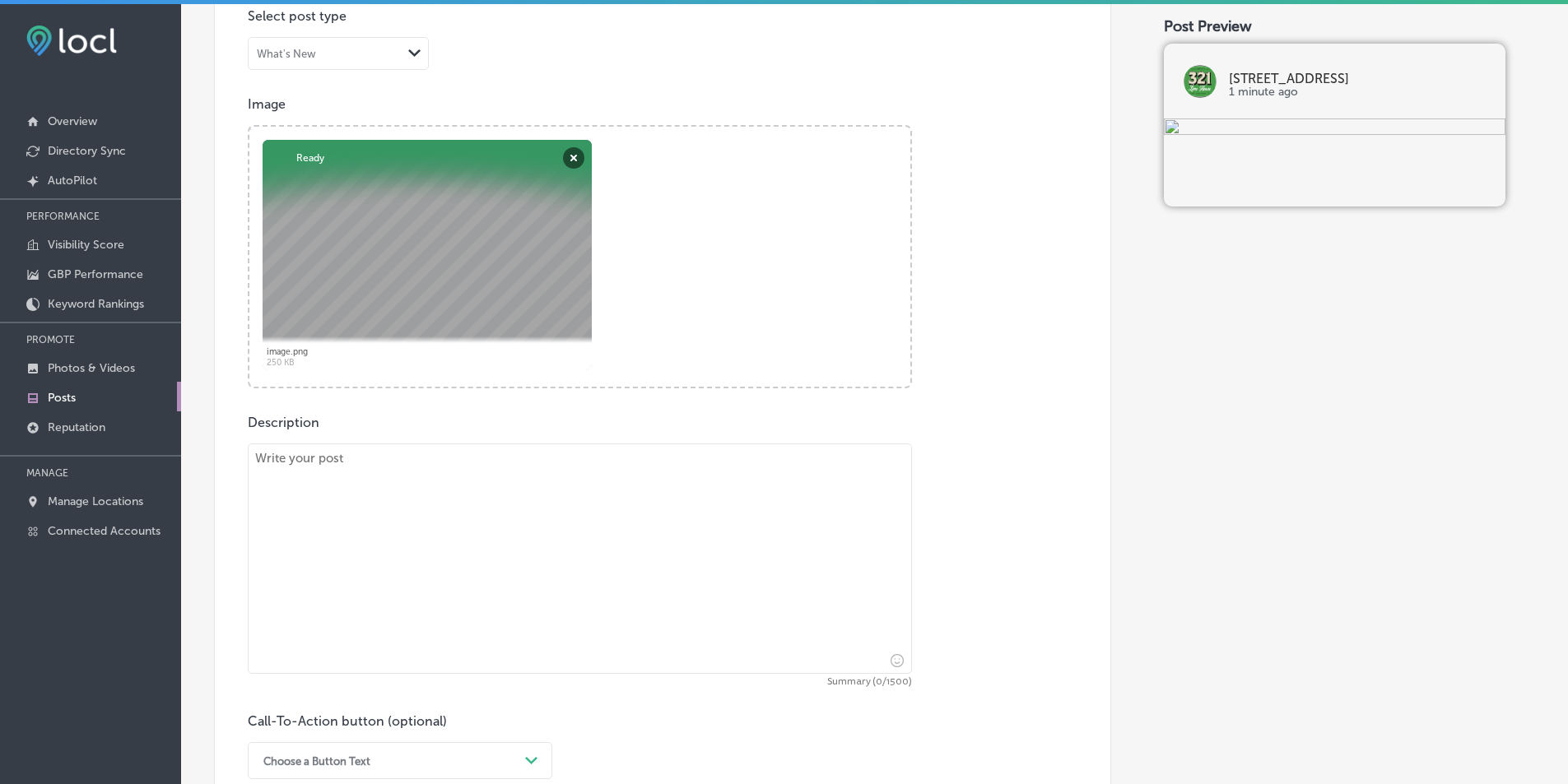
scroll to position [494, 0]
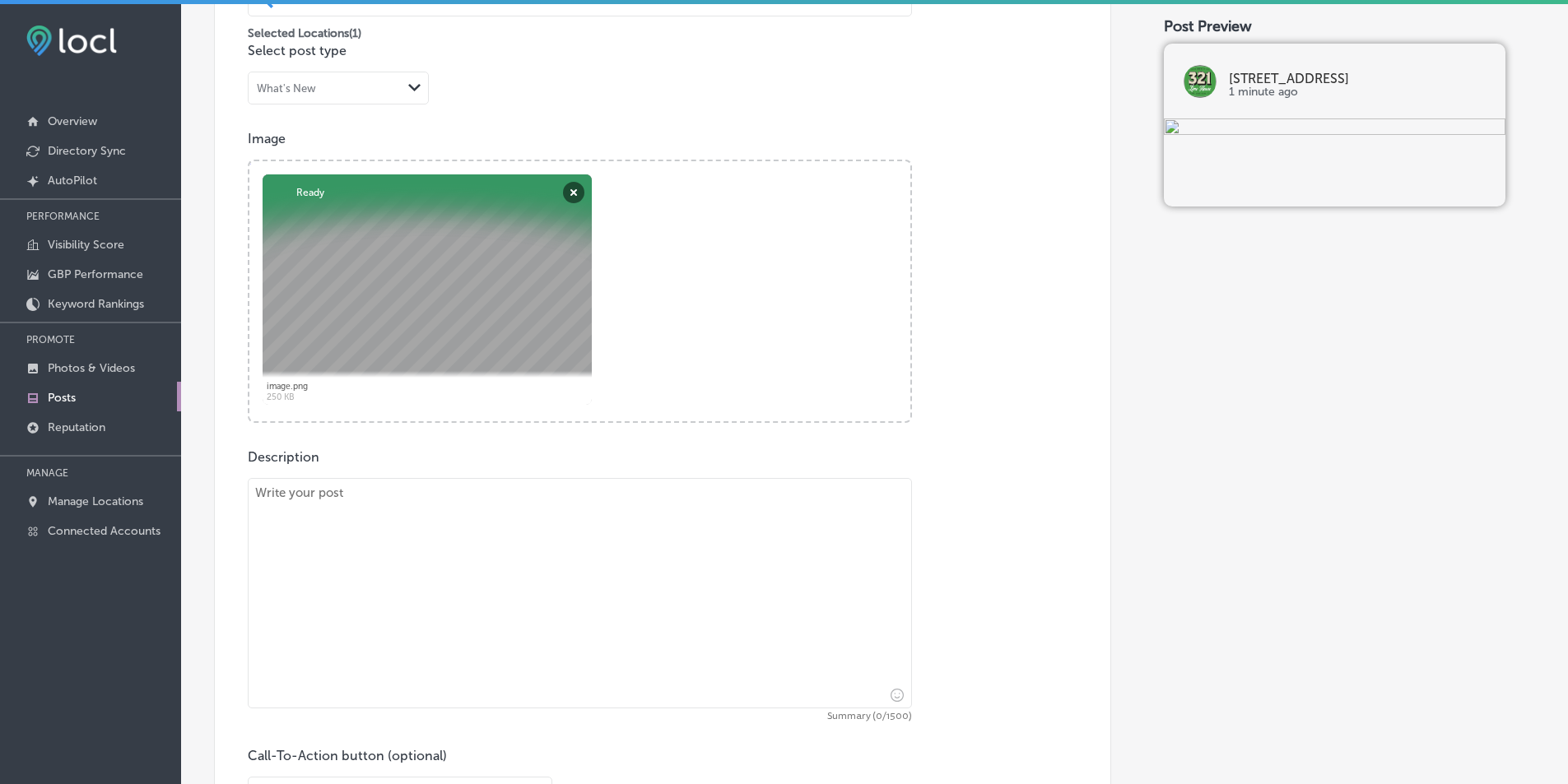
click at [412, 527] on textarea at bounding box center [580, 593] width 664 height 231
paste textarea "Join the 321 Lime House VIP Beer Club for an exclusive beer experience like no …"
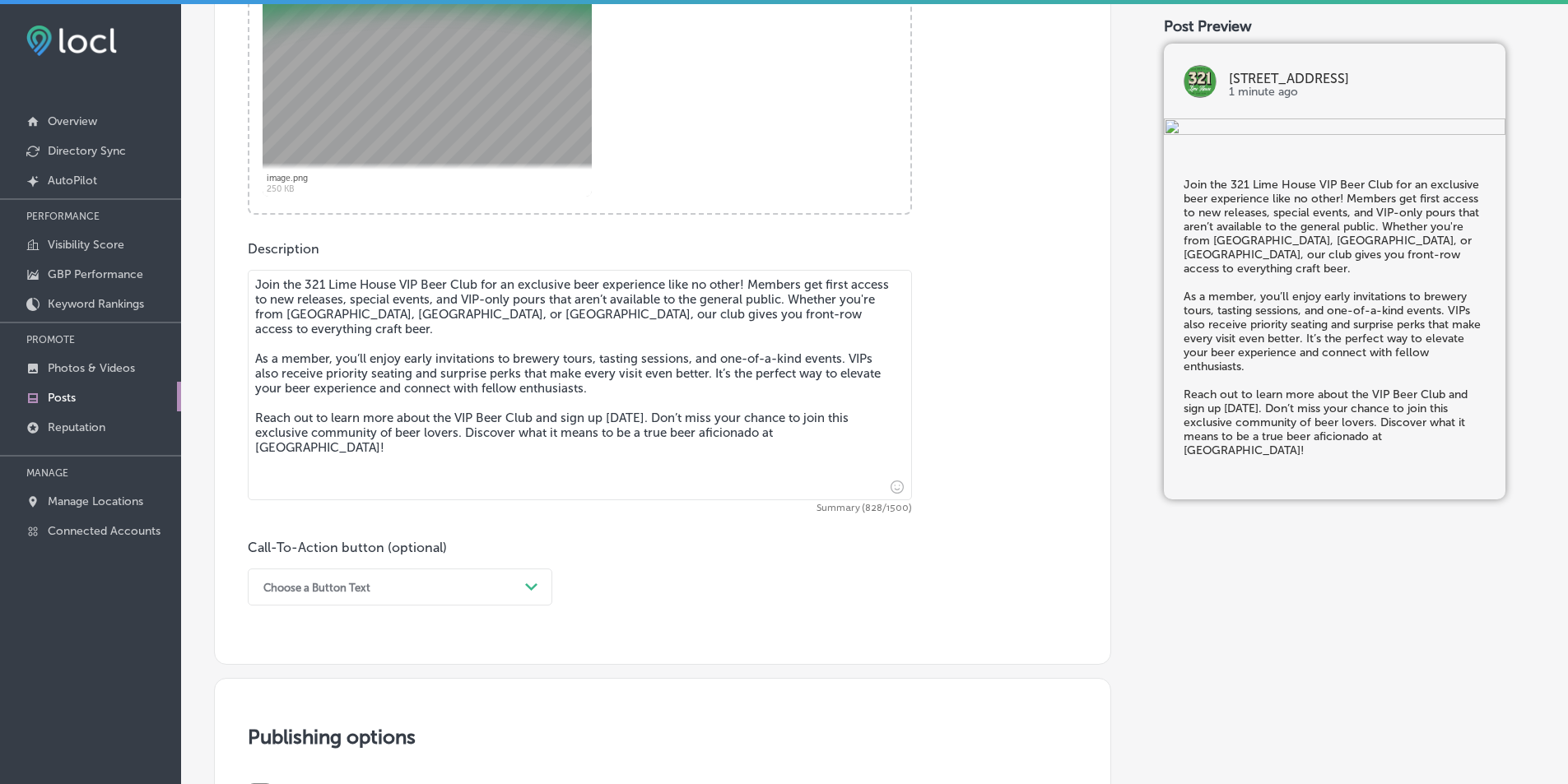
scroll to position [741, 0]
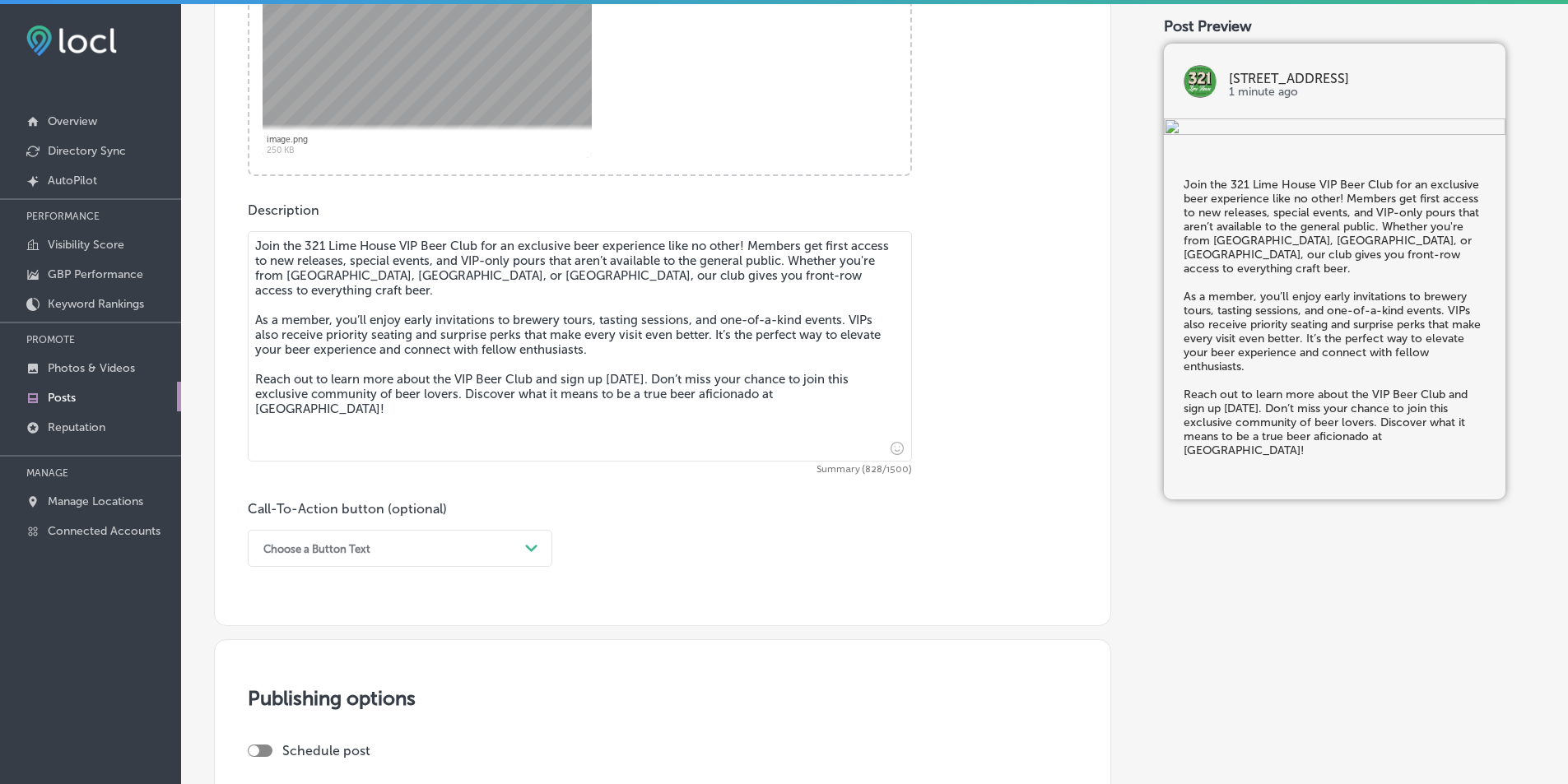
type textarea "Join the 321 Lime House VIP Beer Club for an exclusive beer experience like no …"
click at [532, 547] on icon "Path Created with Sketch." at bounding box center [531, 548] width 13 height 8
click at [297, 703] on div "Learn more" at bounding box center [400, 700] width 304 height 28
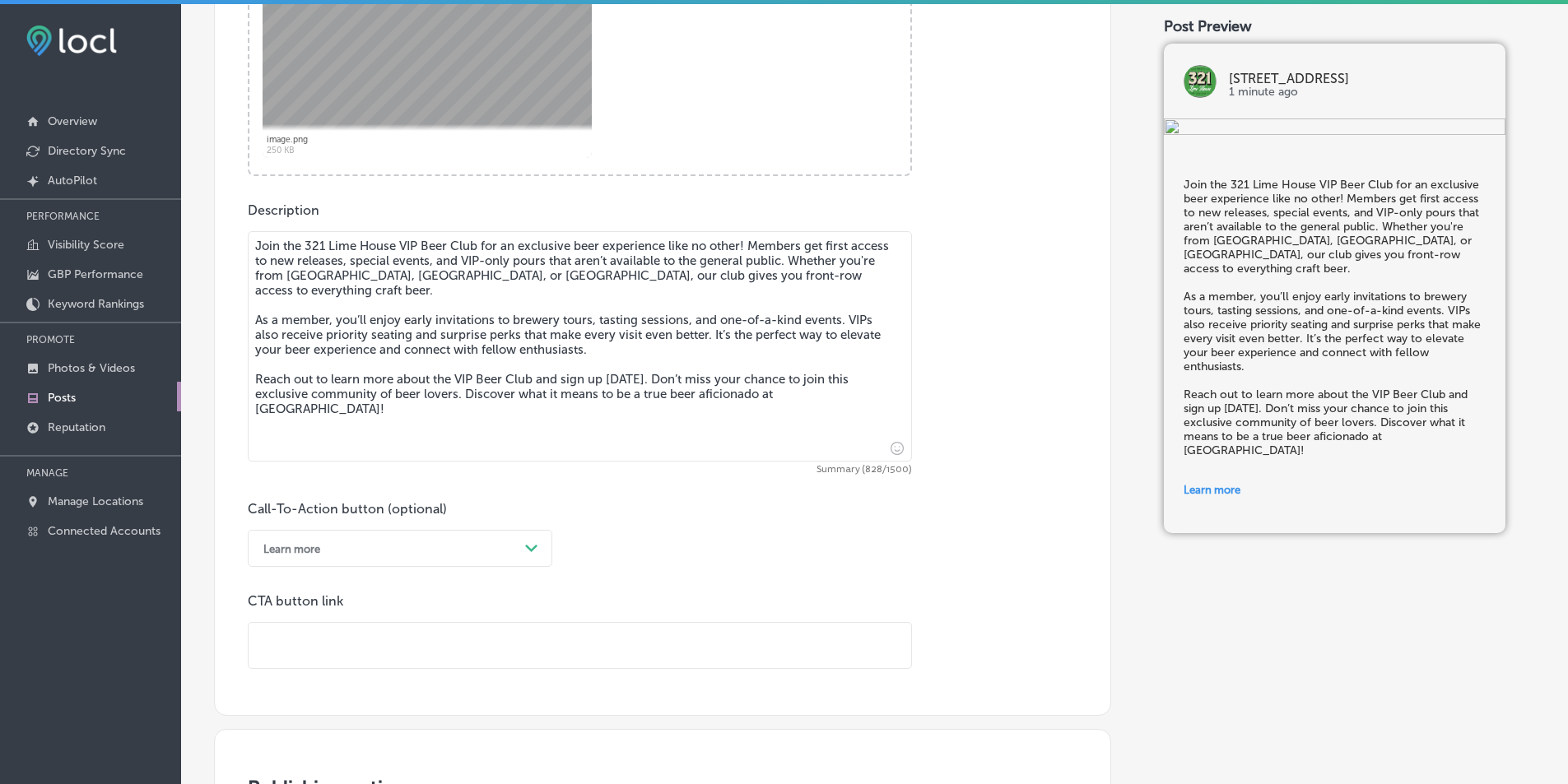
click at [279, 644] on input "text" at bounding box center [580, 645] width 662 height 45
paste input "[URL][DOMAIN_NAME]"
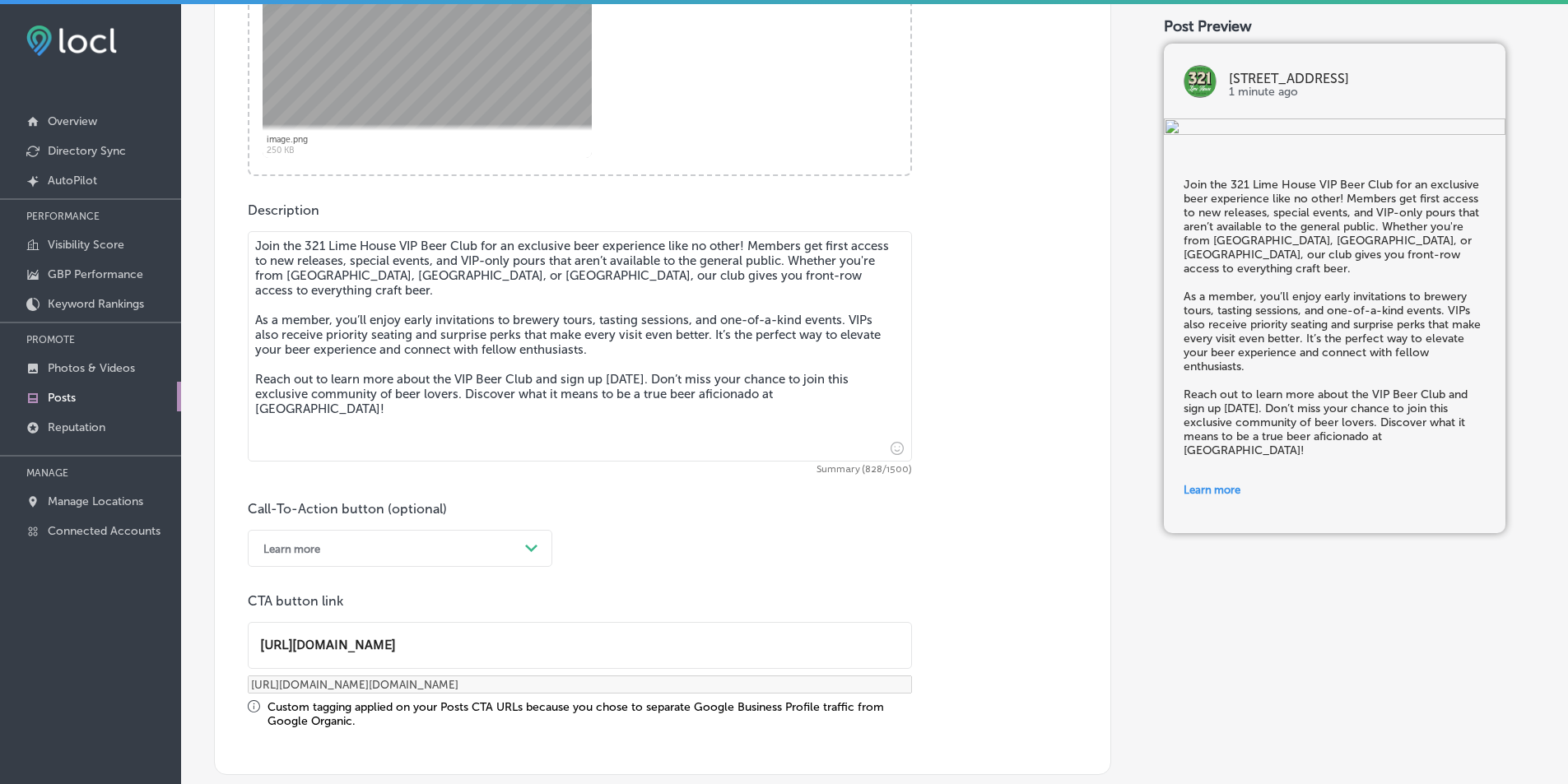
type input "[URL][DOMAIN_NAME]"
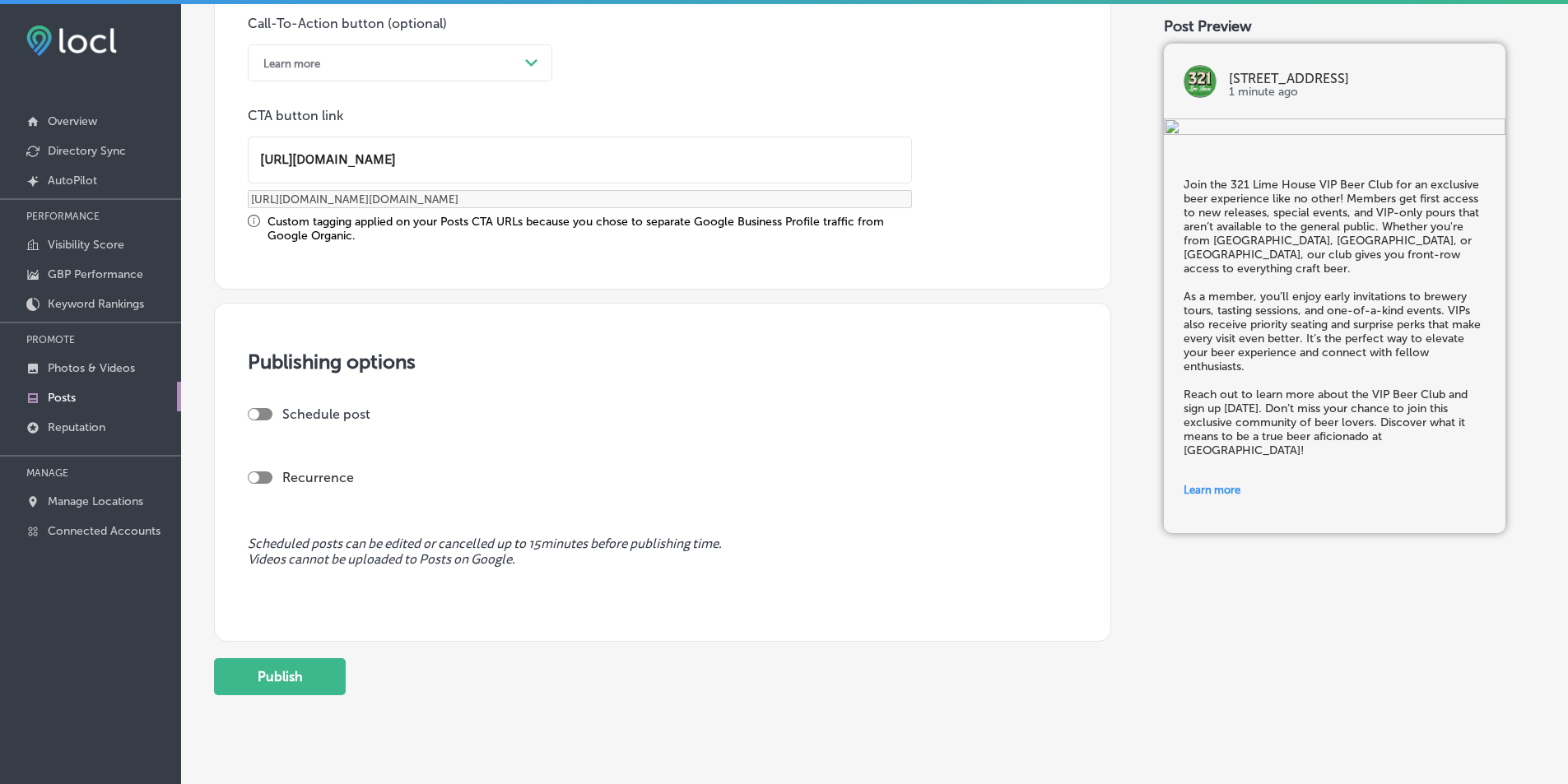
scroll to position [1235, 0]
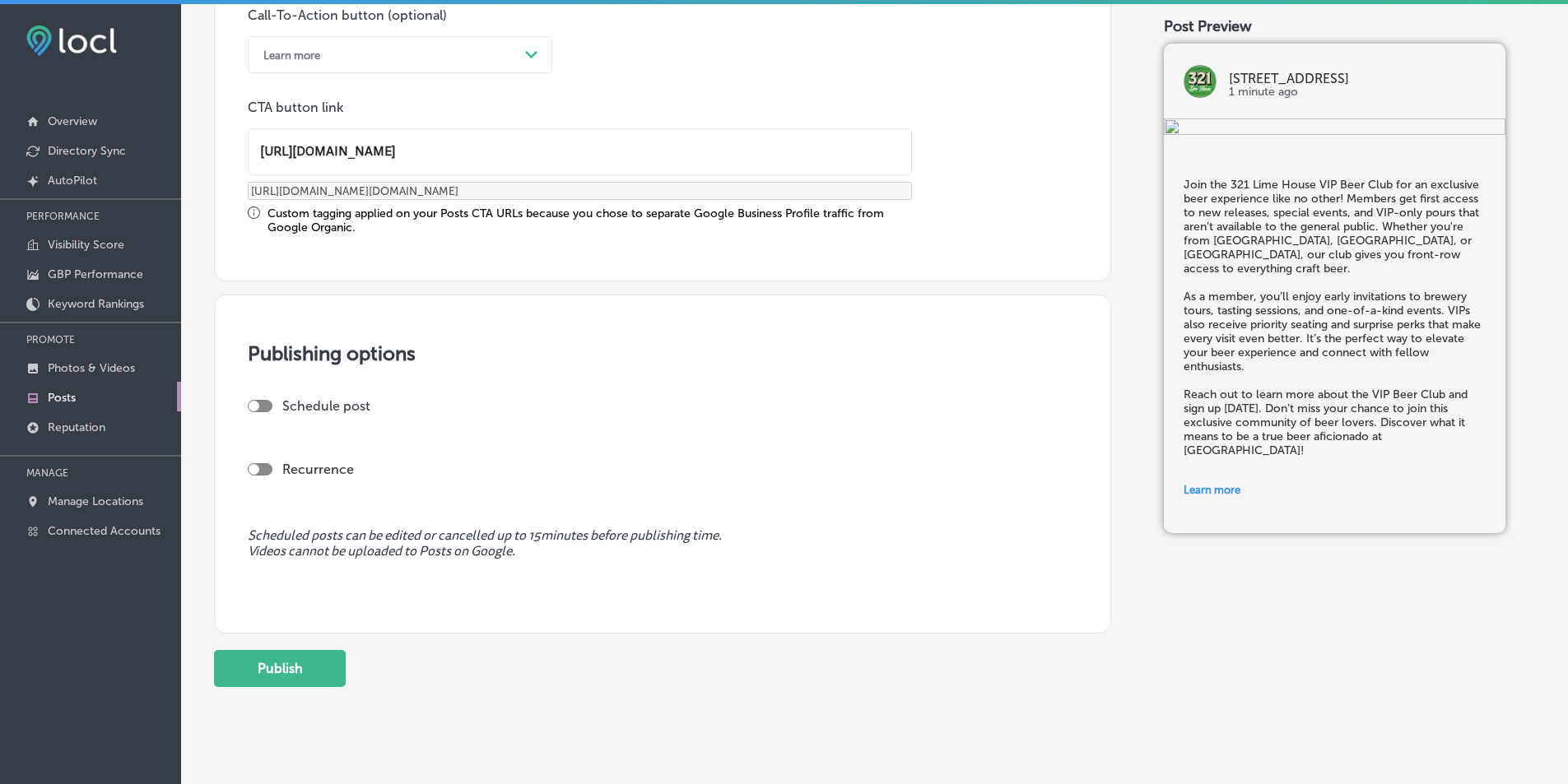
click at [254, 408] on div at bounding box center [253, 405] width 11 height 11
checkbox input "true"
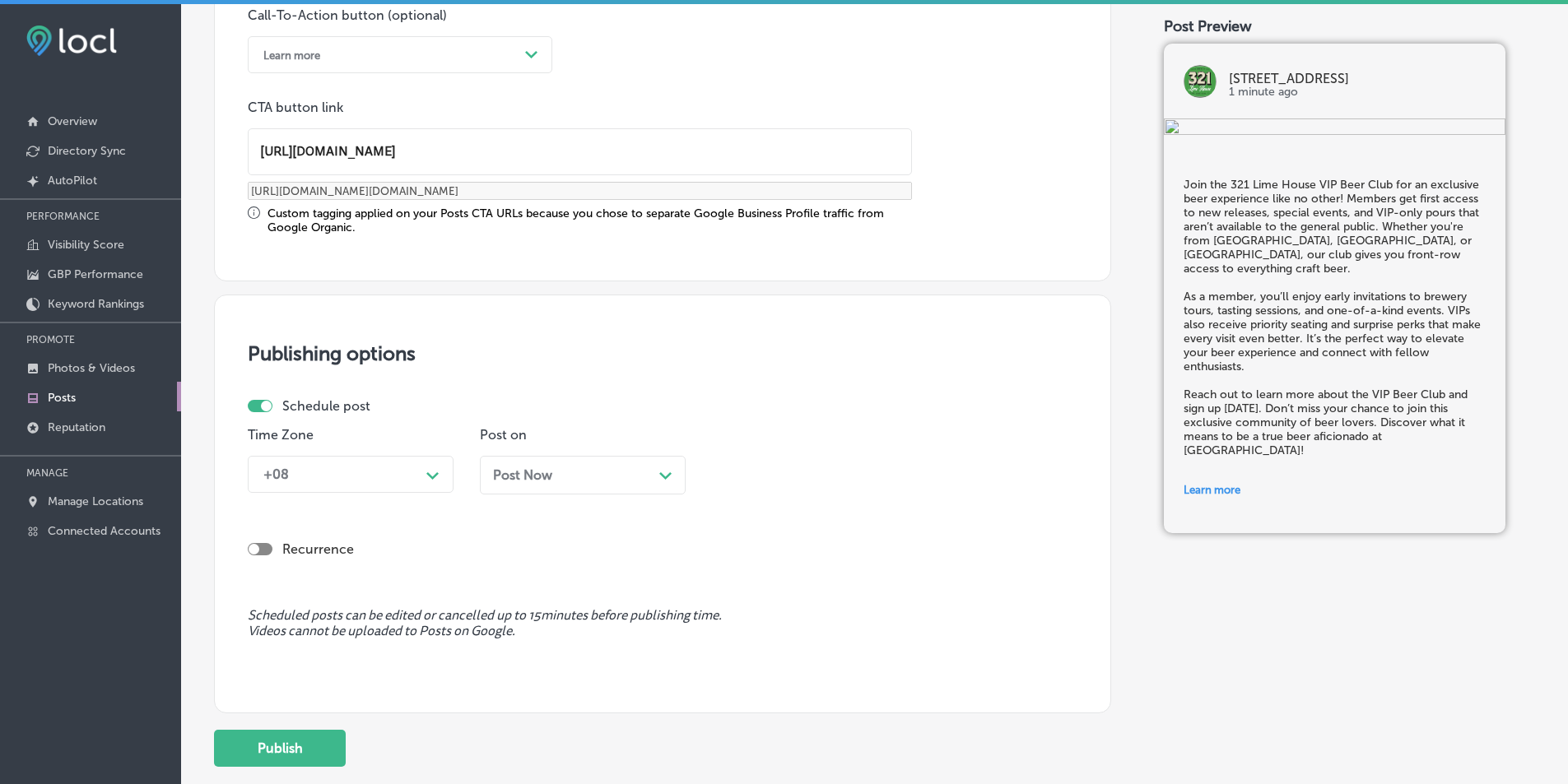
click at [433, 472] on icon "Path Created with Sketch." at bounding box center [432, 476] width 13 height 8
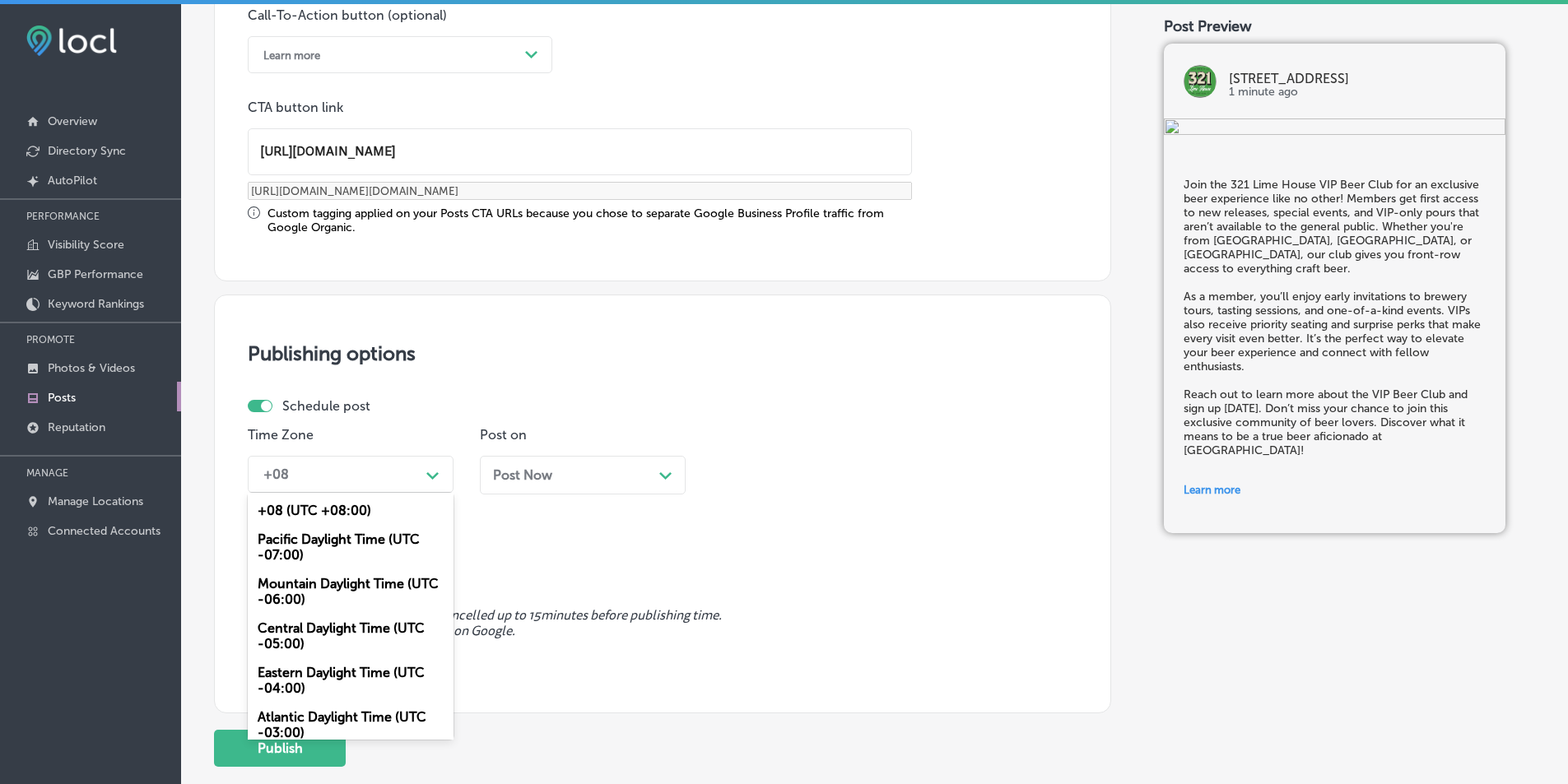
click at [329, 585] on div "Mountain Daylight Time (UTC -06:00)" at bounding box center [350, 591] width 206 height 44
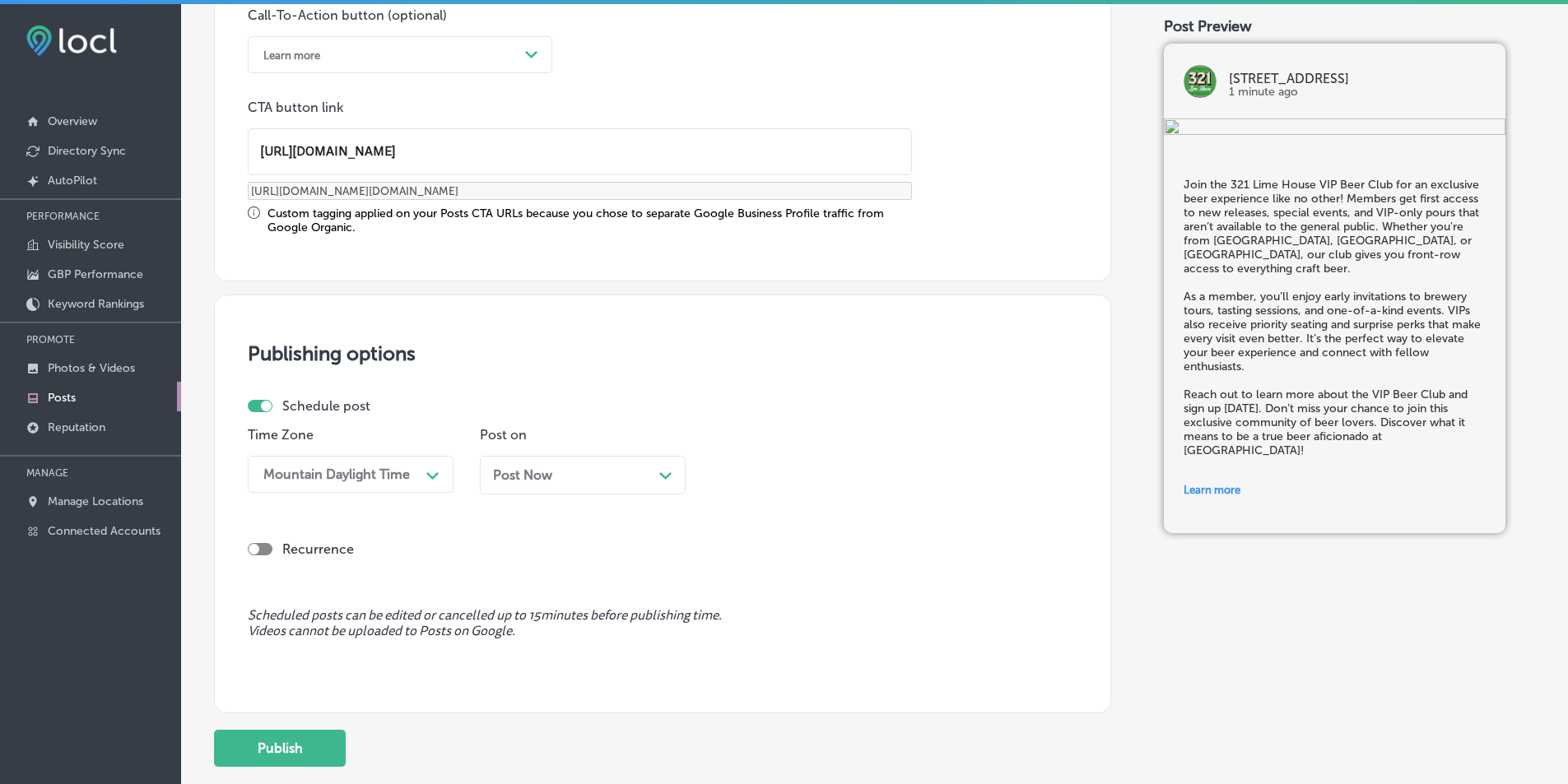
click at [664, 473] on icon "Path Created with Sketch." at bounding box center [666, 476] width 13 height 8
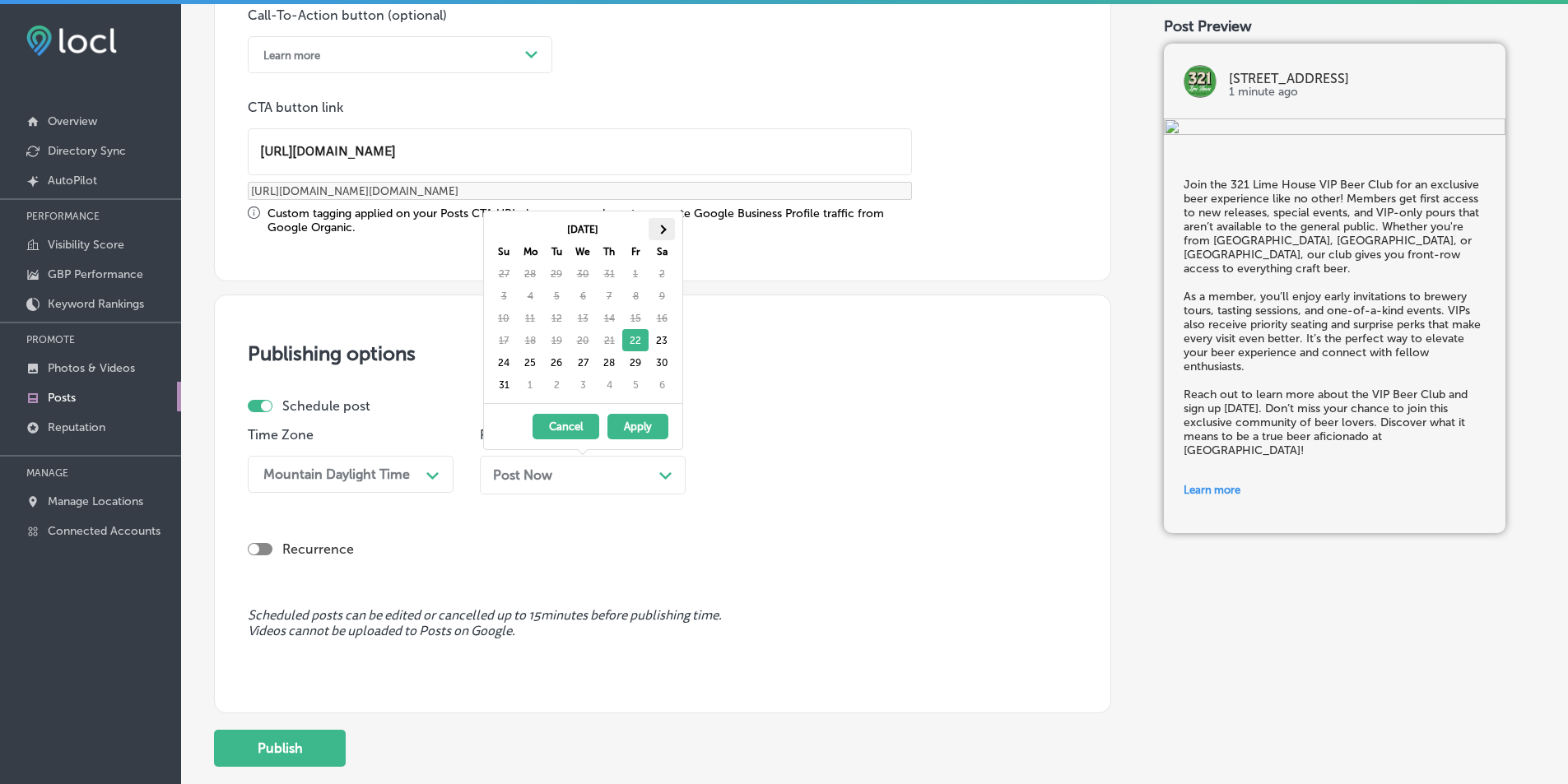
click at [665, 232] on th at bounding box center [662, 229] width 27 height 23
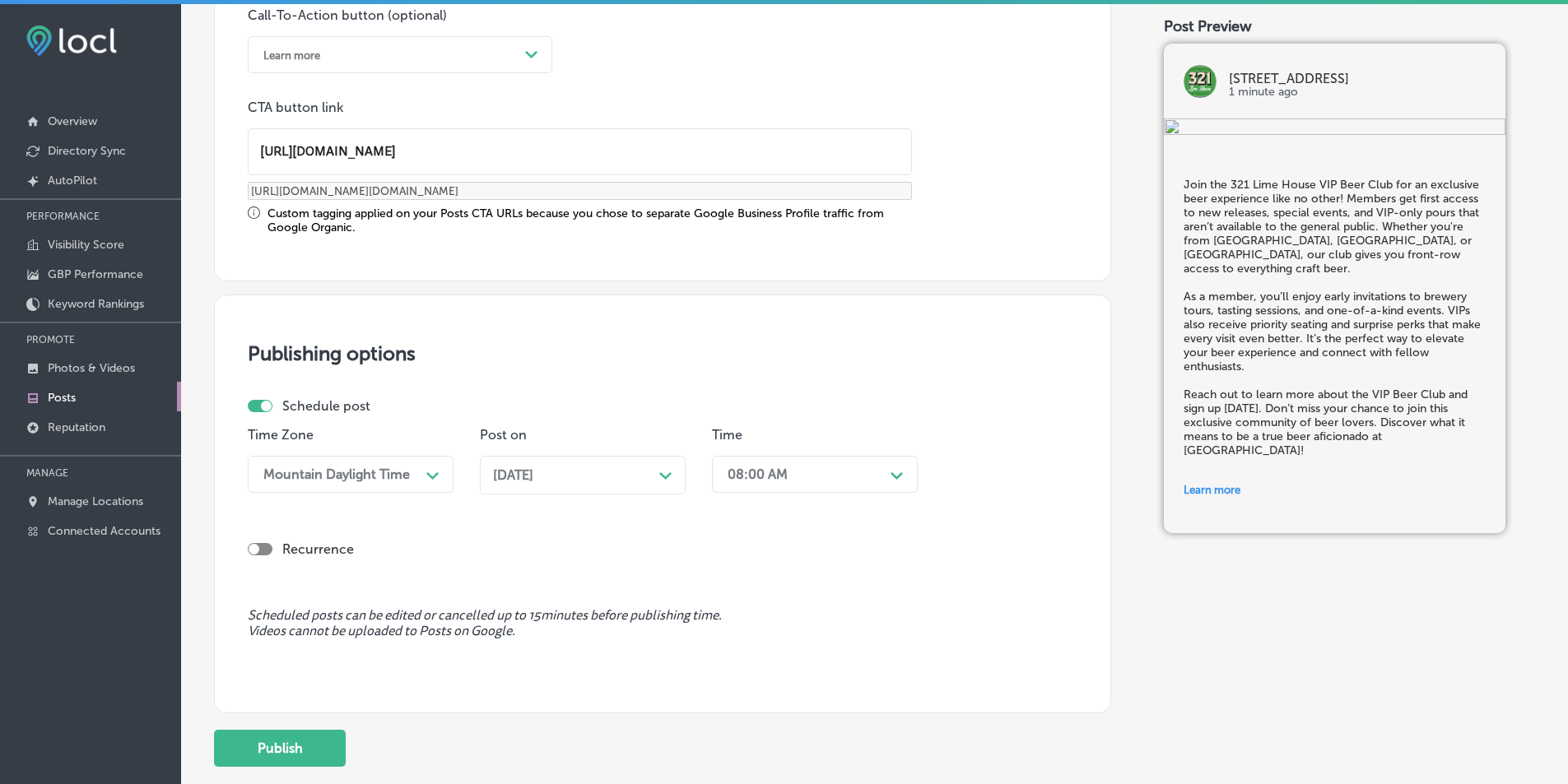
click at [667, 471] on div "Path Created with Sketch." at bounding box center [667, 474] width 13 height 13
click at [764, 476] on polygon at bounding box center [896, 476] width 13 height 8
click at [745, 574] on div "7:00 AM" at bounding box center [815, 576] width 206 height 28
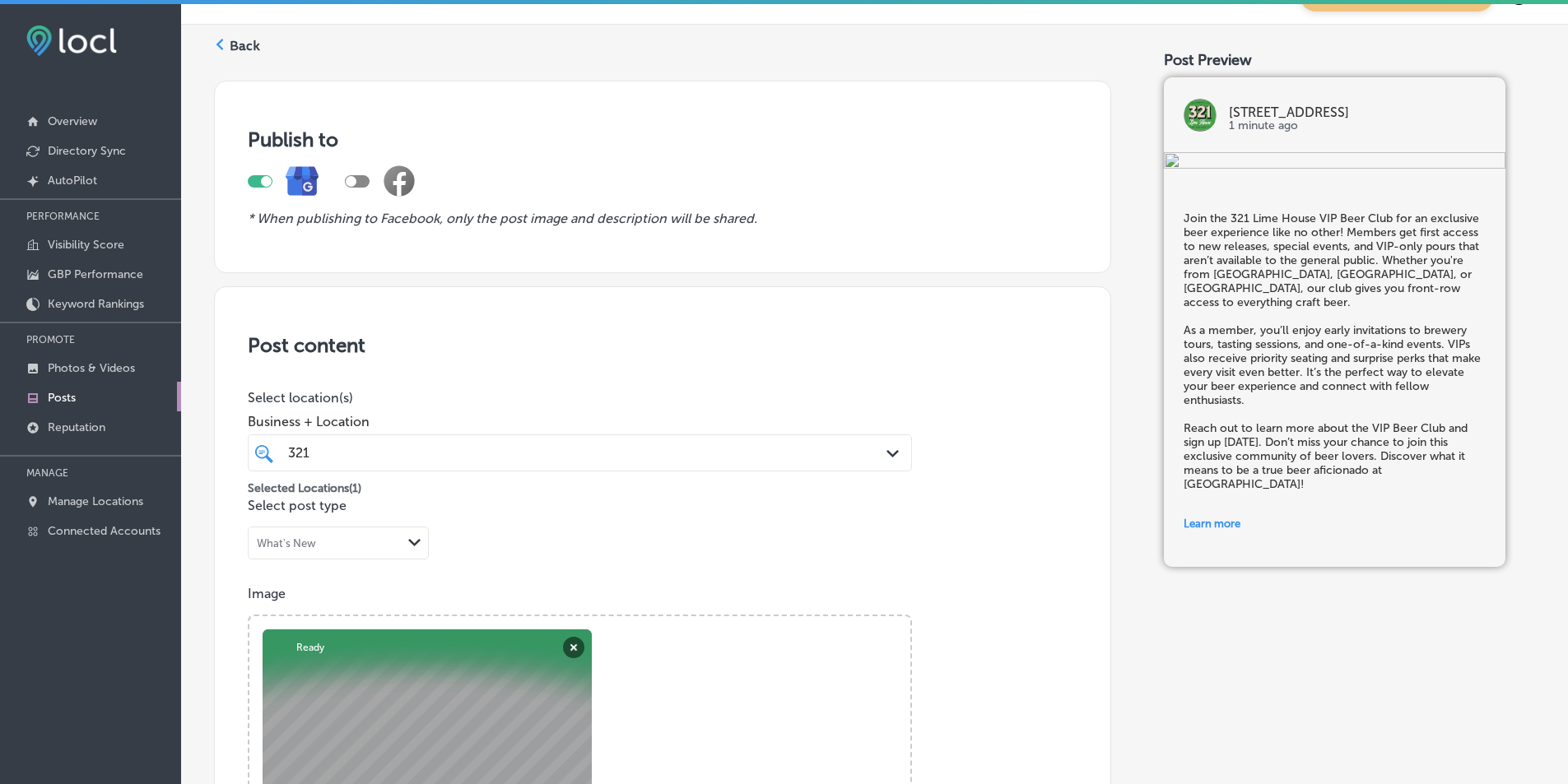
scroll to position [0, 0]
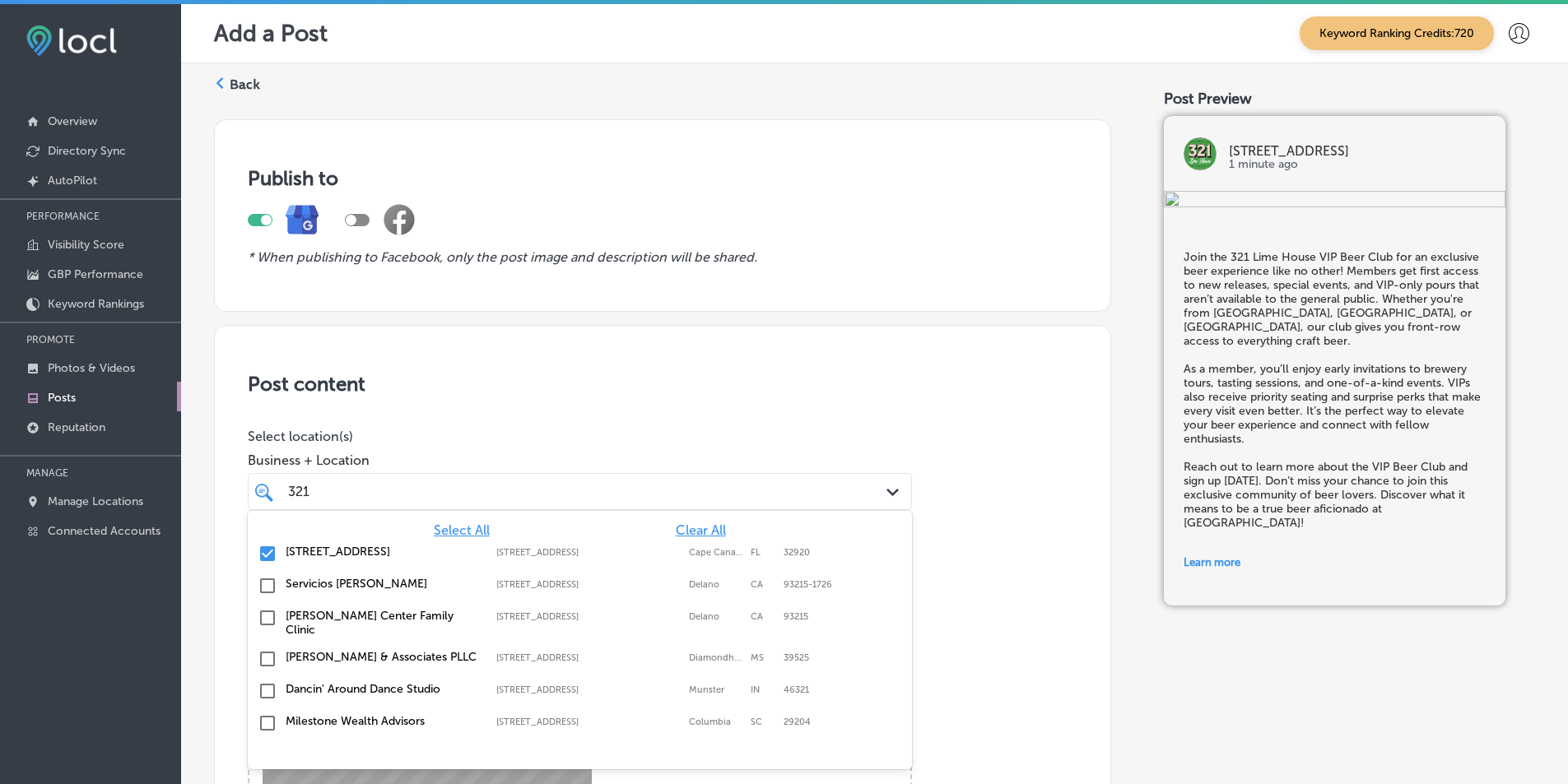
drag, startPoint x: 887, startPoint y: 496, endPoint x: 876, endPoint y: 496, distance: 11.0
click at [764, 496] on div "Path Created with Sketch." at bounding box center [896, 493] width 18 height 18
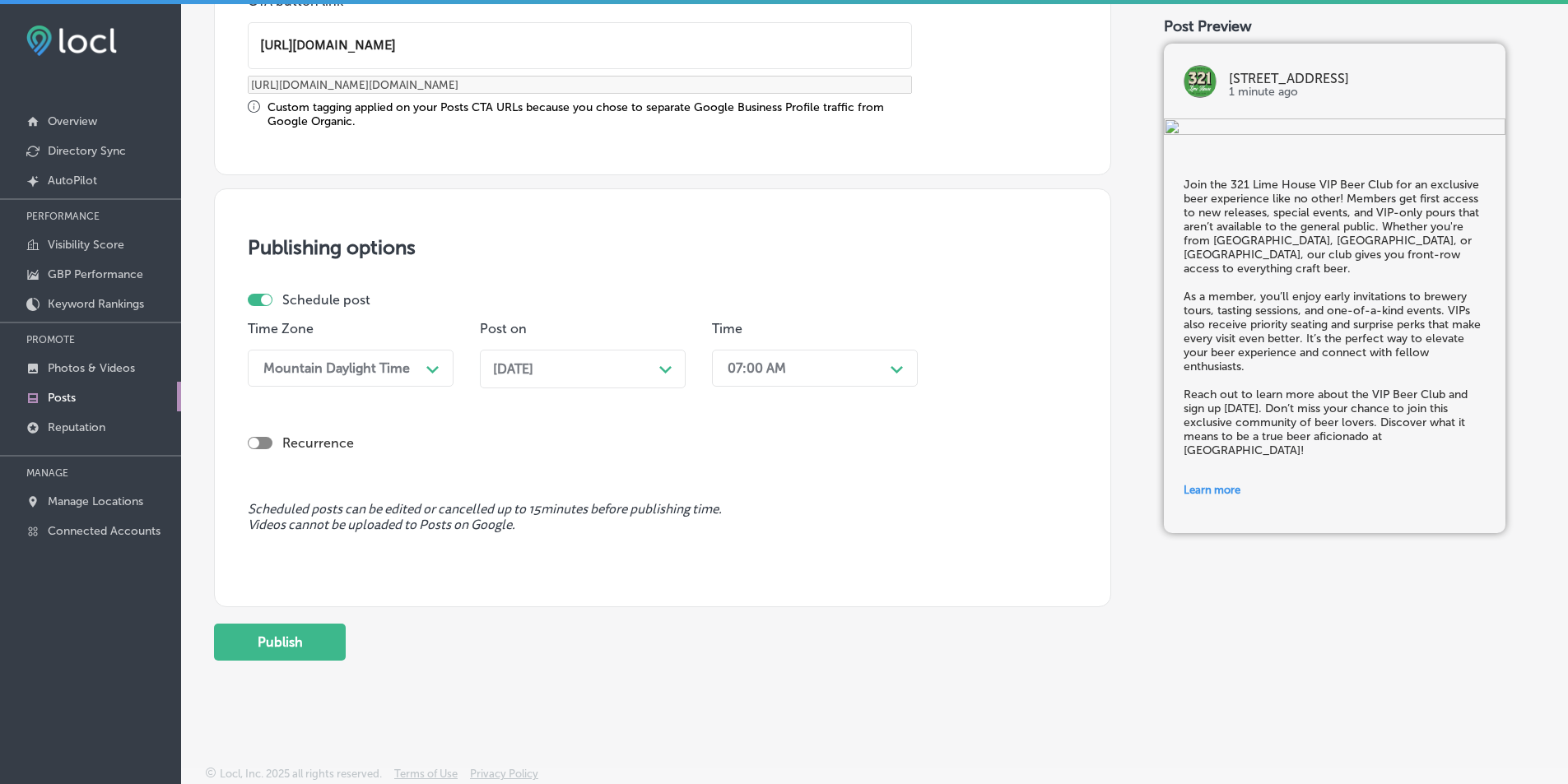
scroll to position [24, 0]
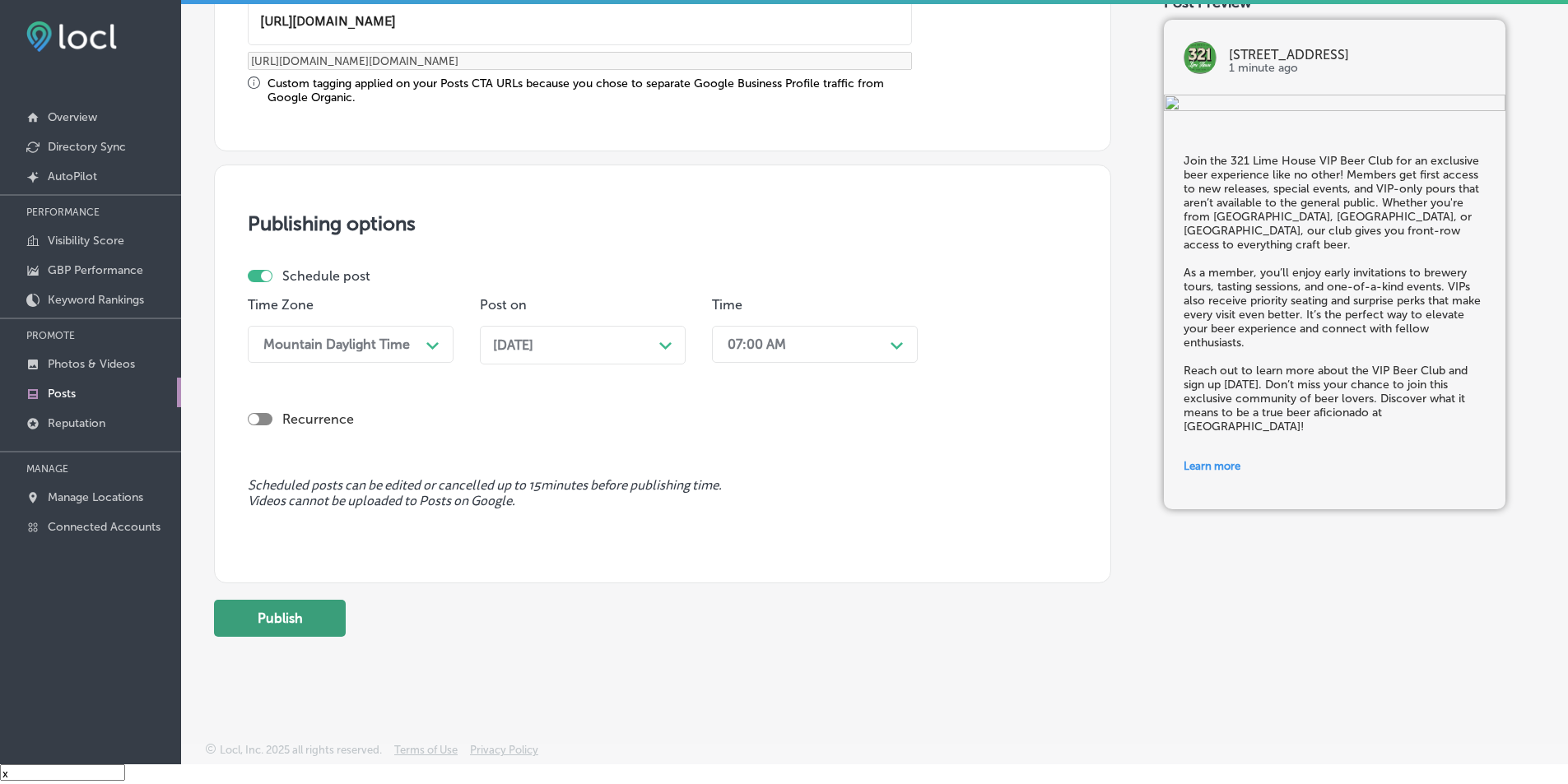
click at [295, 619] on button "Publish" at bounding box center [280, 619] width 132 height 37
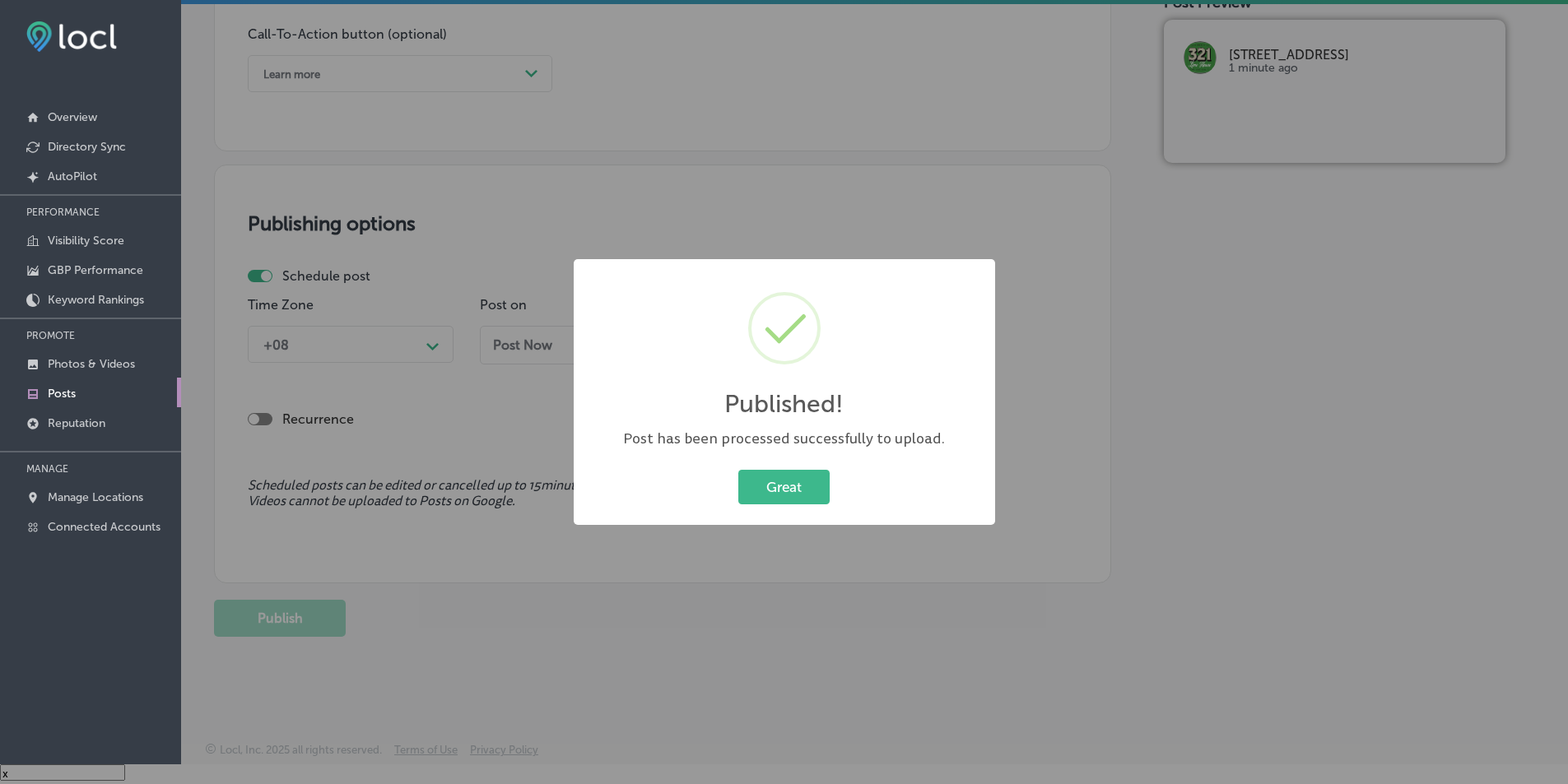
scroll to position [1191, 0]
click at [764, 490] on button "Great" at bounding box center [784, 486] width 91 height 33
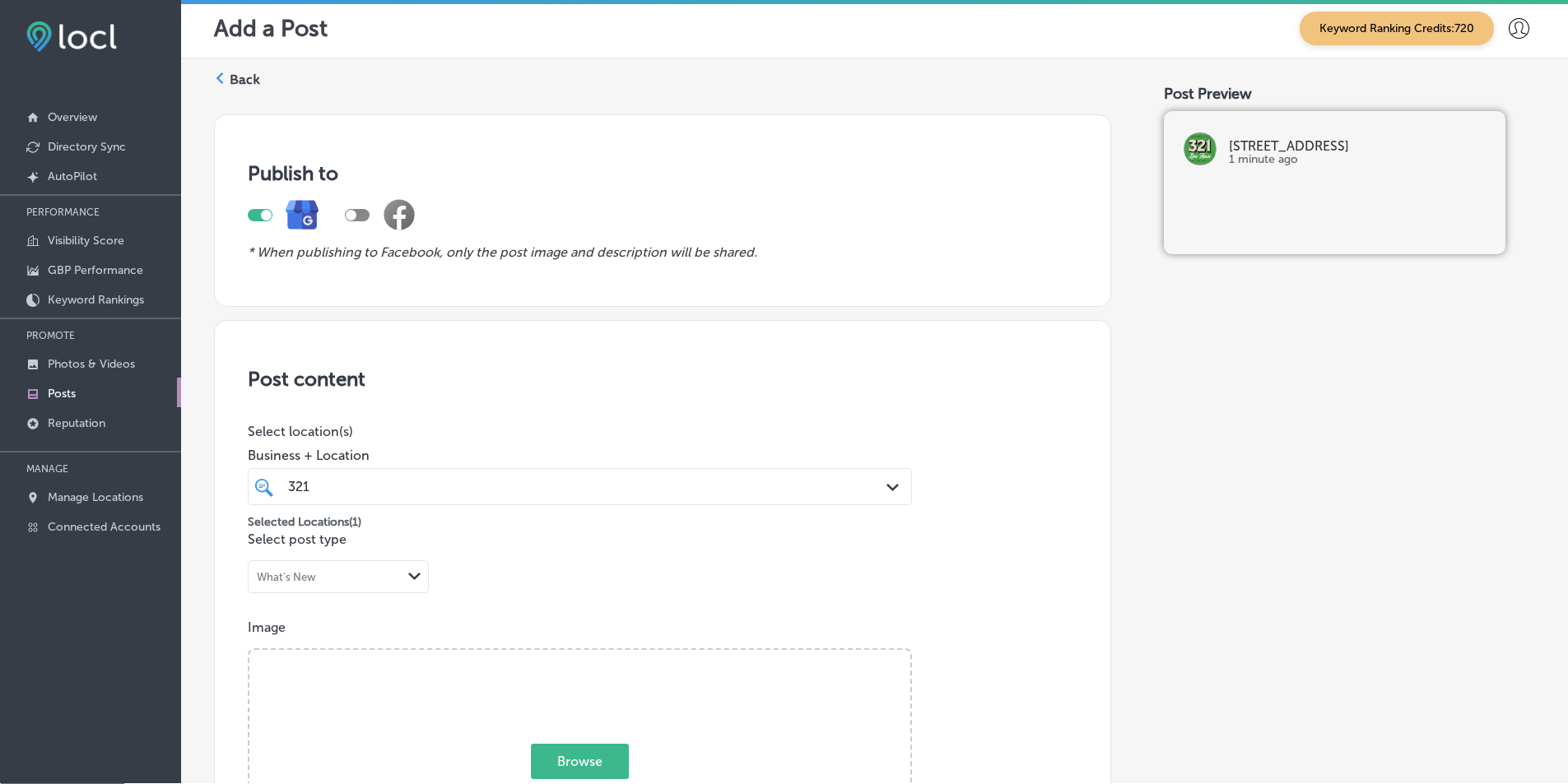
scroll to position [0, 0]
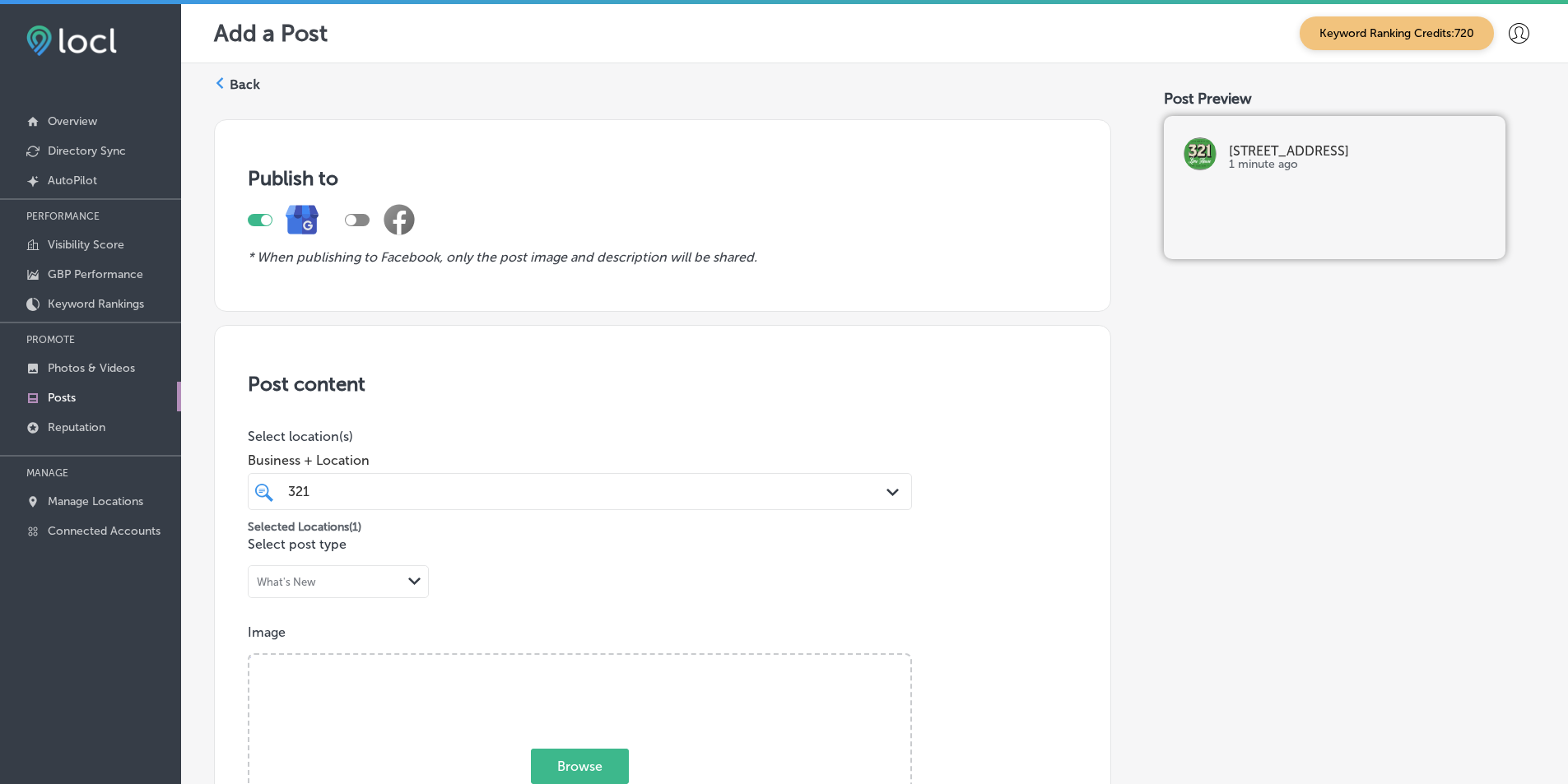
click at [221, 81] on icon at bounding box center [220, 84] width 12 height 12
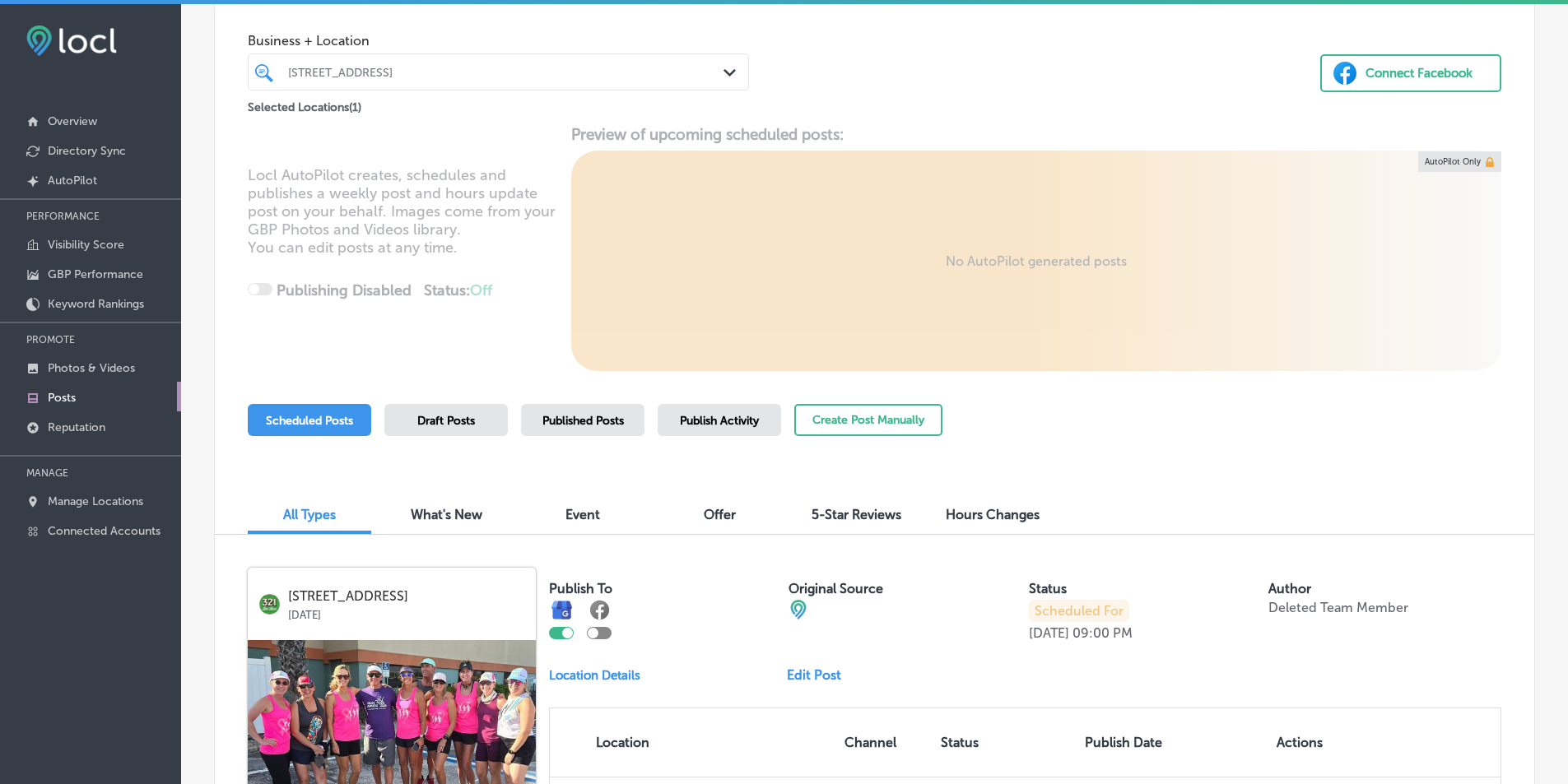
scroll to position [91, 0]
click at [764, 415] on button "Create Post Manually" at bounding box center [868, 420] width 148 height 32
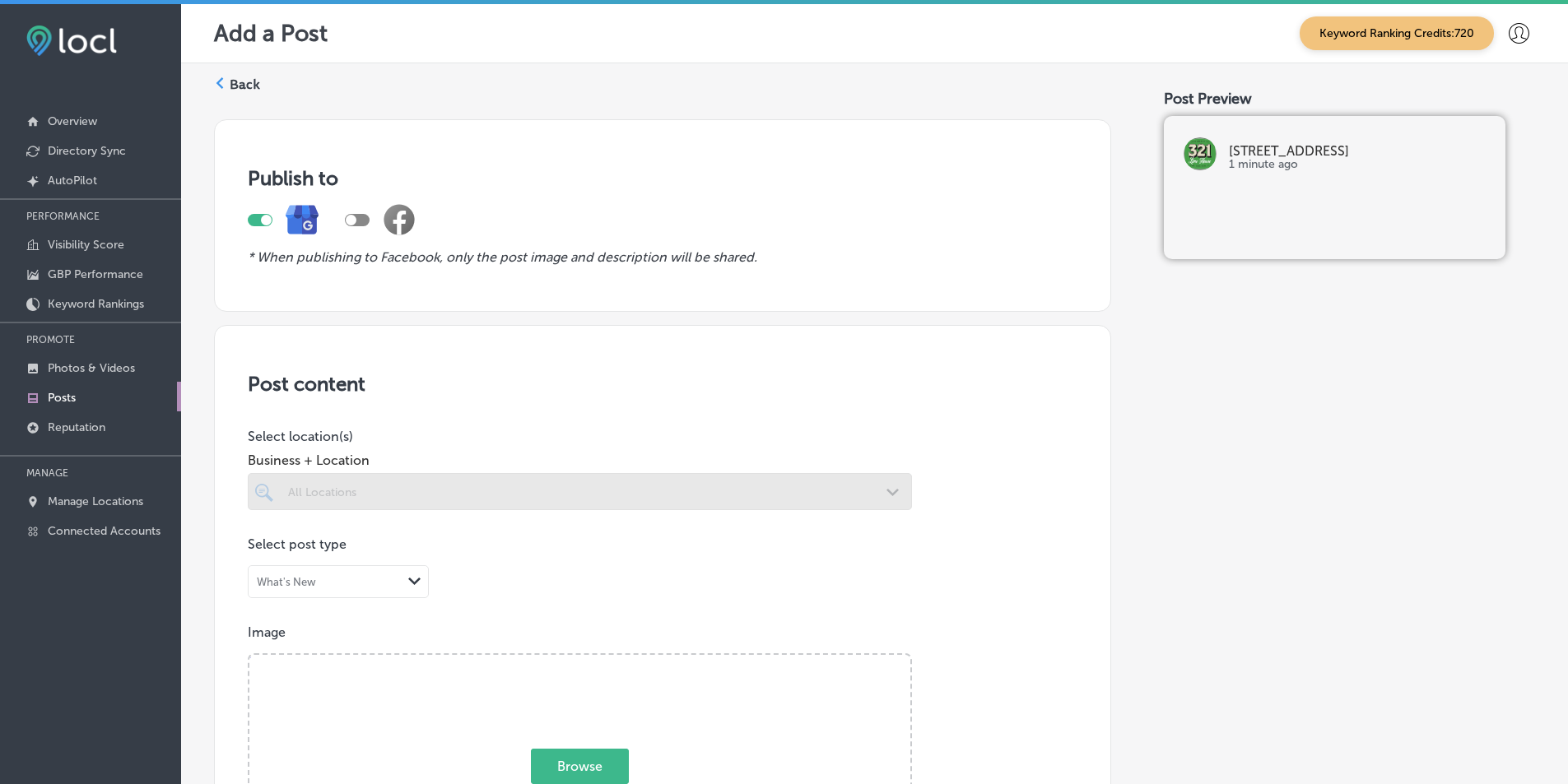
click at [764, 493] on div at bounding box center [580, 491] width 664 height 37
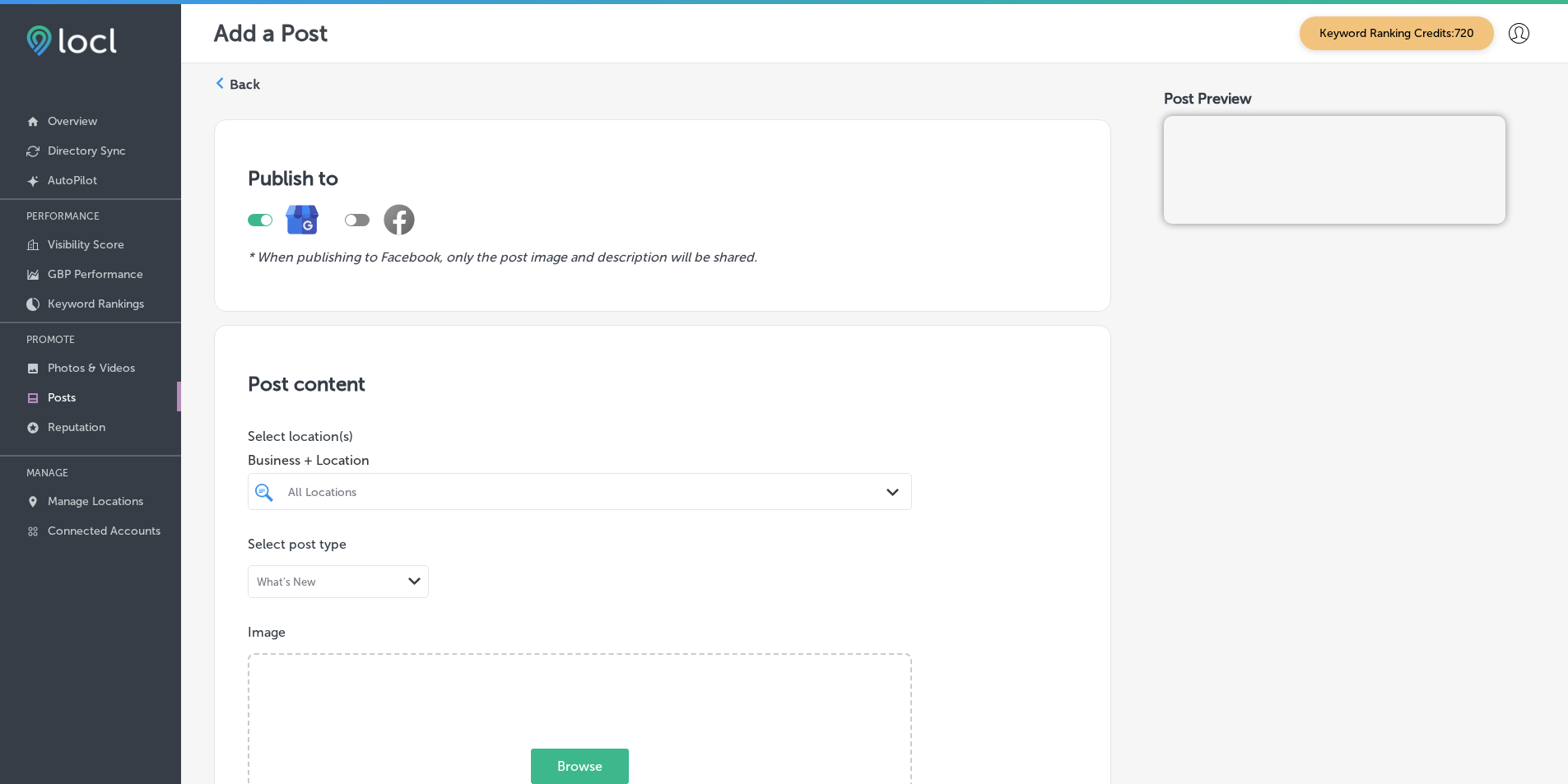
click at [764, 491] on polygon at bounding box center [892, 492] width 13 height 8
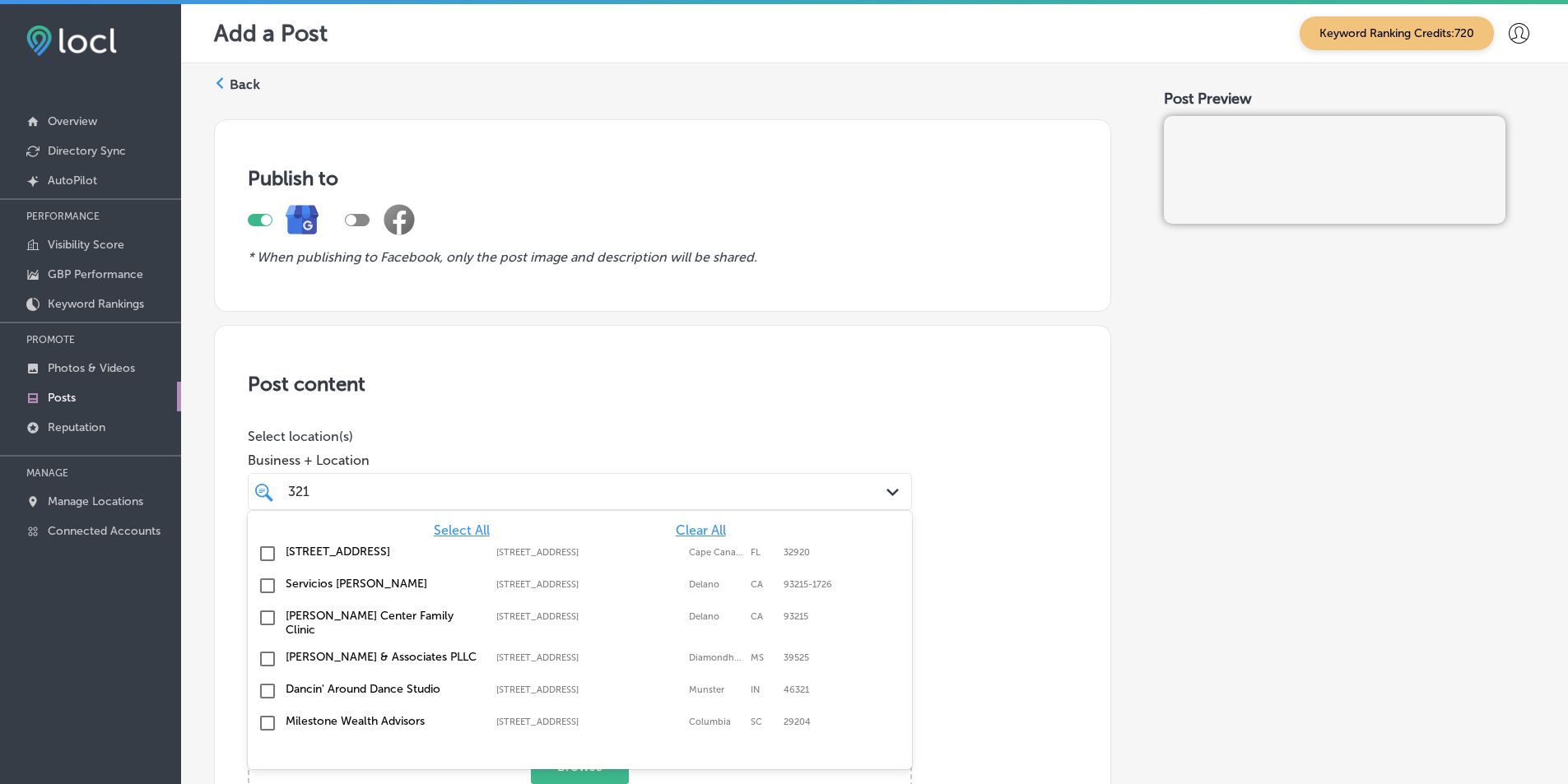
click at [264, 553] on input "checkbox" at bounding box center [268, 554] width 20 height 20
type input "321"
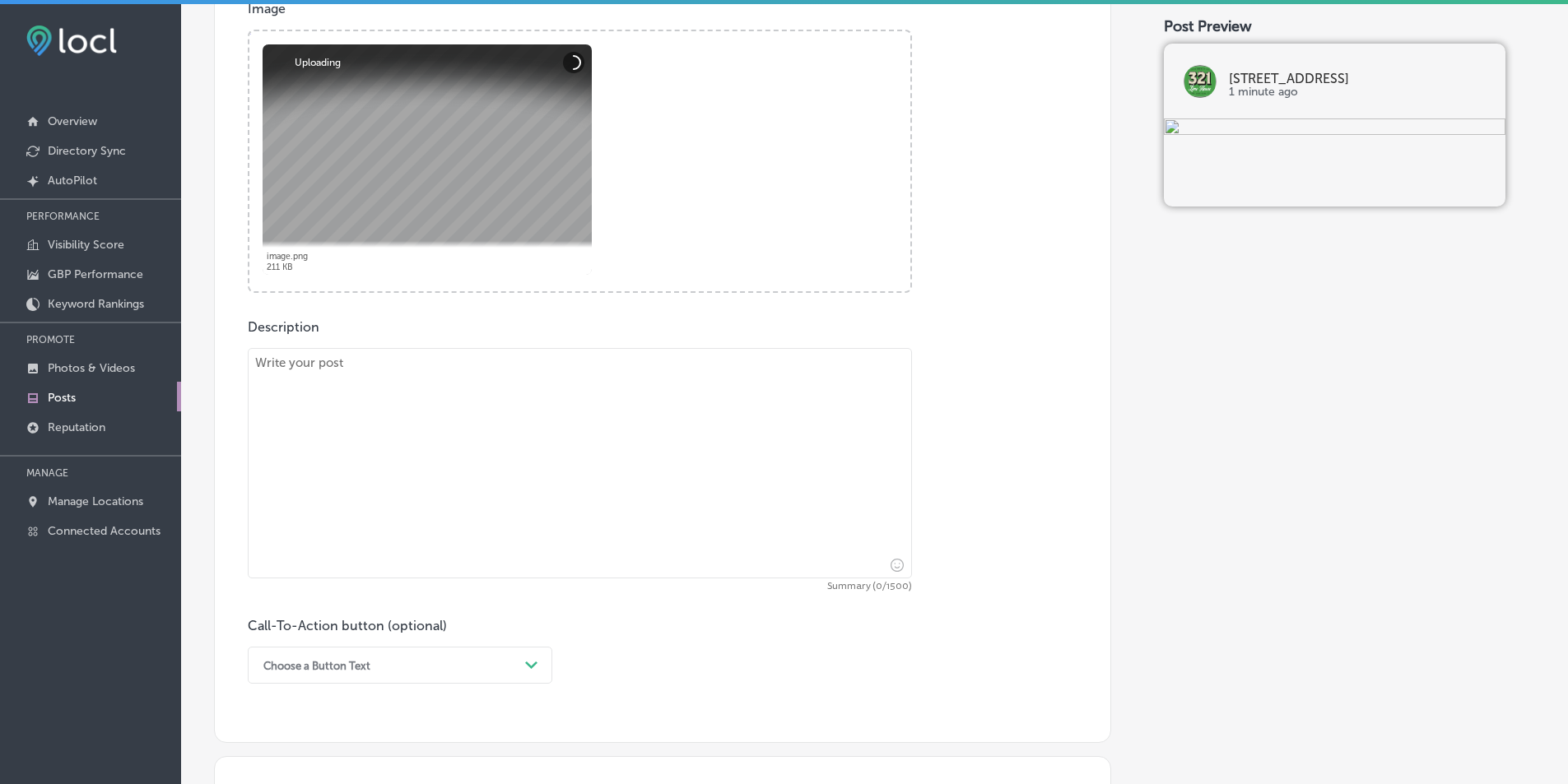
scroll to position [659, 0]
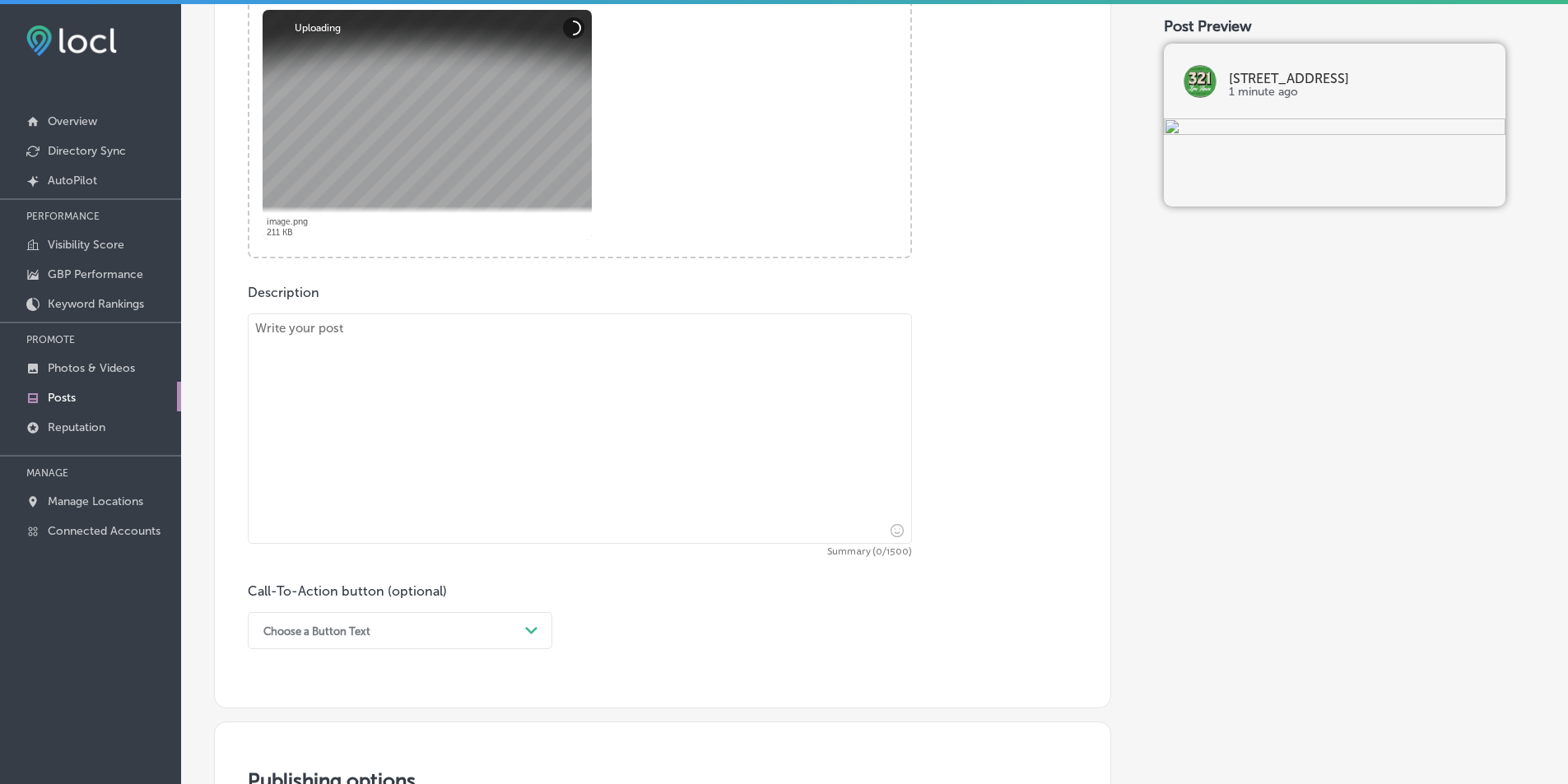
click at [507, 380] on textarea at bounding box center [580, 429] width 664 height 231
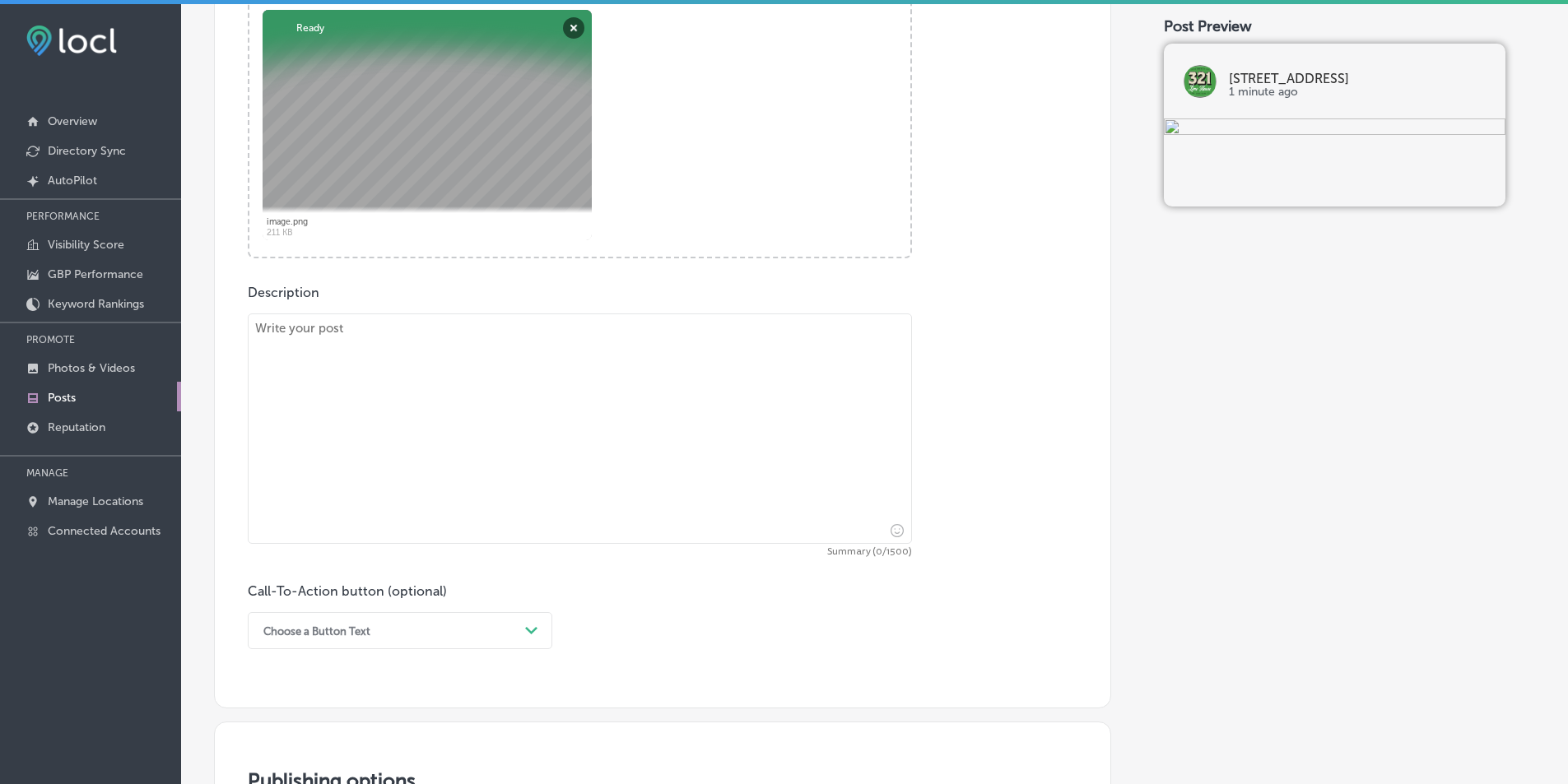
click at [330, 371] on textarea at bounding box center [580, 429] width 664 height 231
paste textarea "Experience a weekend of beer bliss with our Beer Flight Tasting Sessions at [GE…"
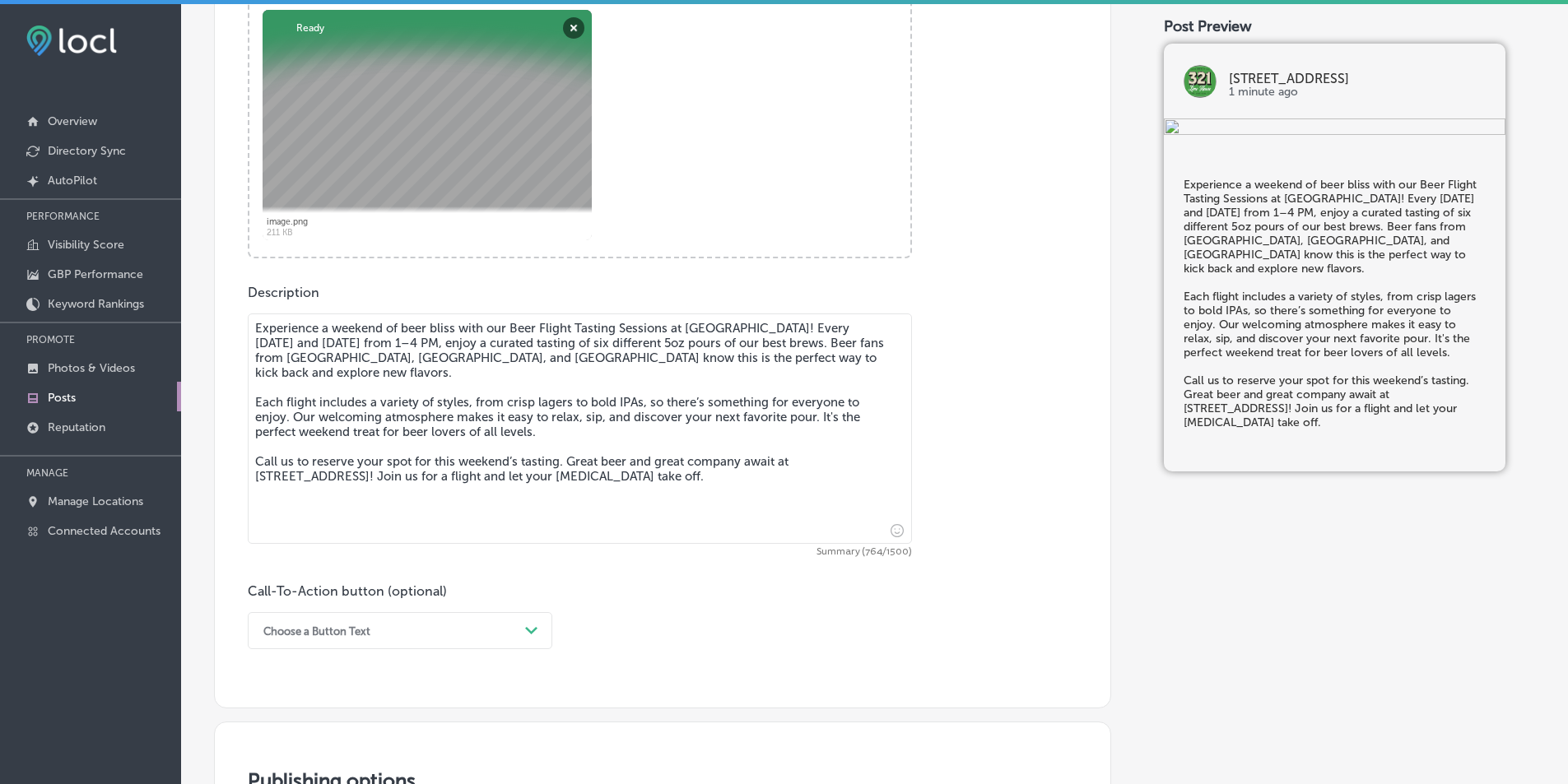
scroll to position [741, 0]
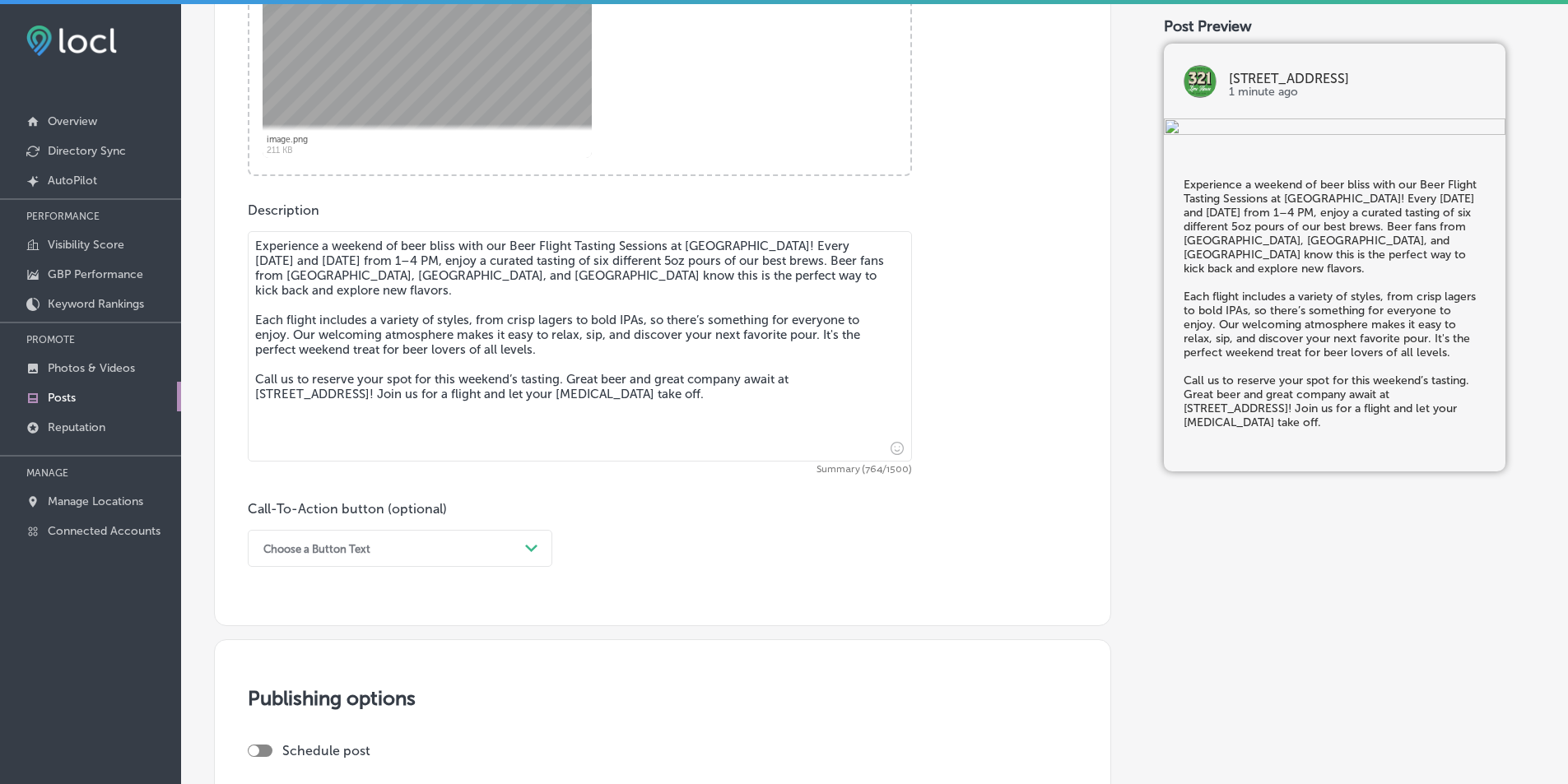
type textarea "Experience a weekend of beer bliss with our Beer Flight Tasting Sessions at [GE…"
click at [532, 547] on icon "Path Created with Sketch." at bounding box center [531, 548] width 13 height 8
click at [272, 753] on div "Call Now" at bounding box center [400, 757] width 304 height 28
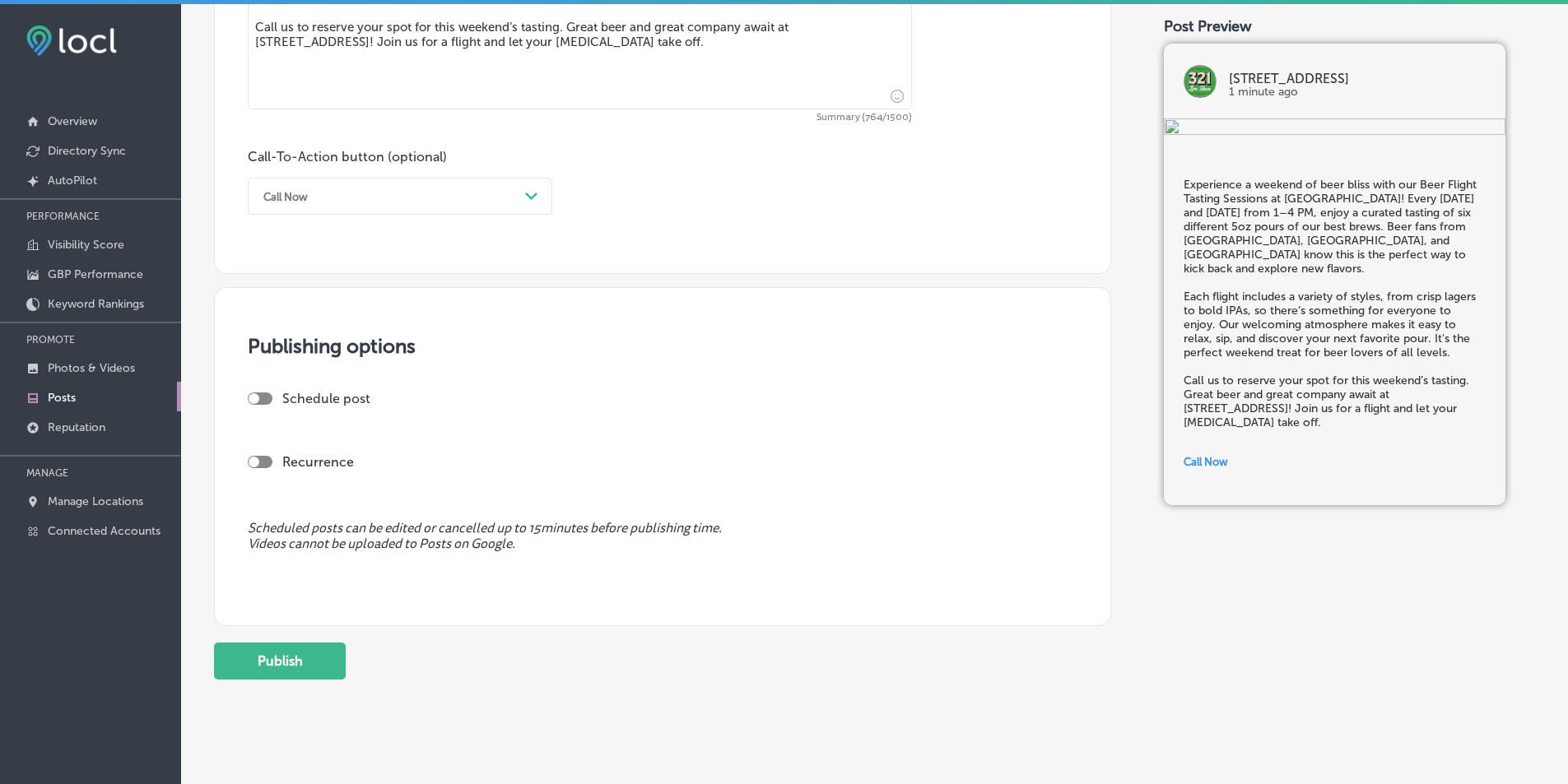
scroll to position [1112, 0]
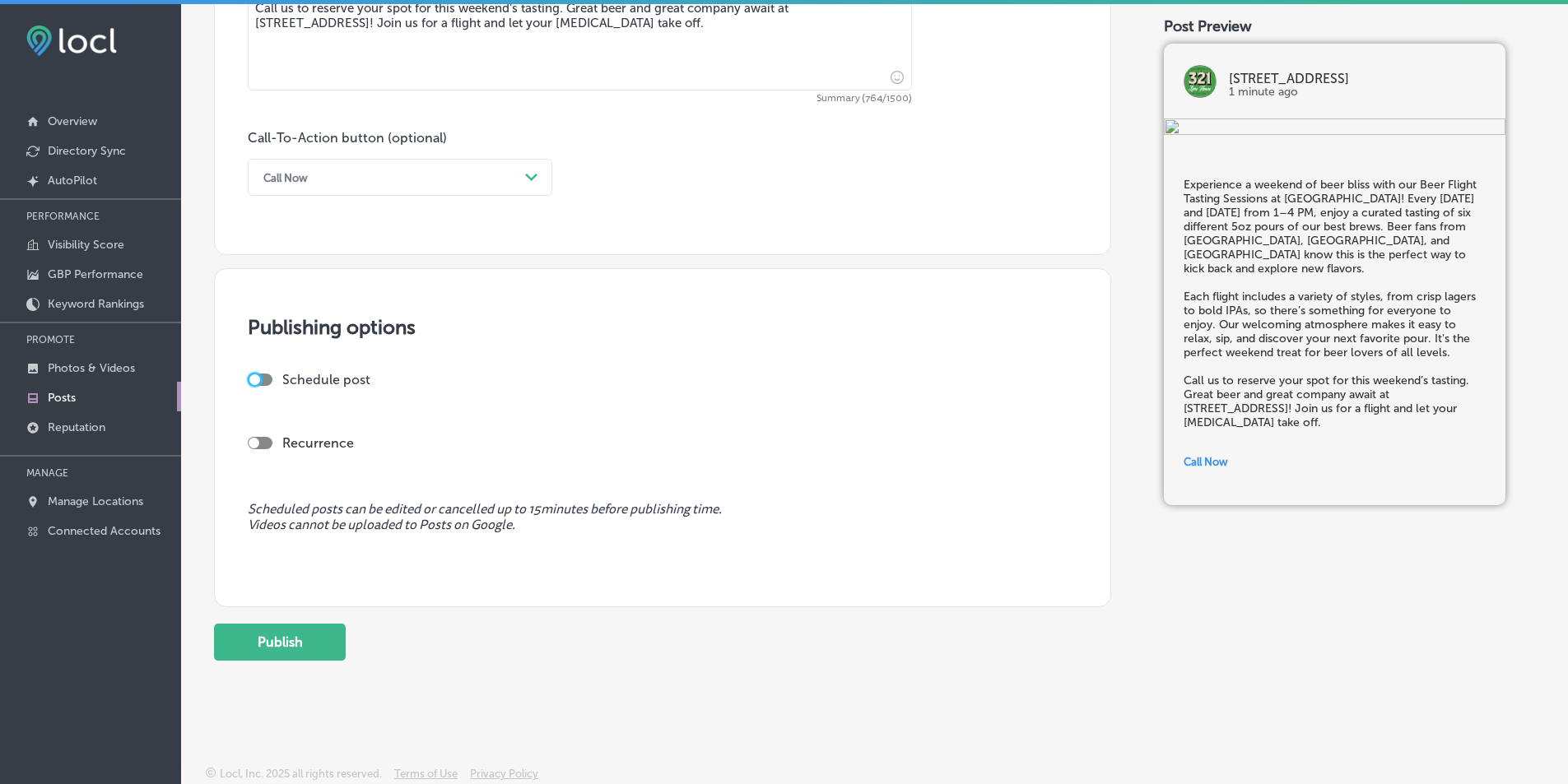
click at [252, 379] on div at bounding box center [254, 379] width 11 height 11
click at [252, 379] on div at bounding box center [260, 379] width 25 height 13
click at [258, 378] on div at bounding box center [253, 379] width 11 height 11
checkbox input "true"
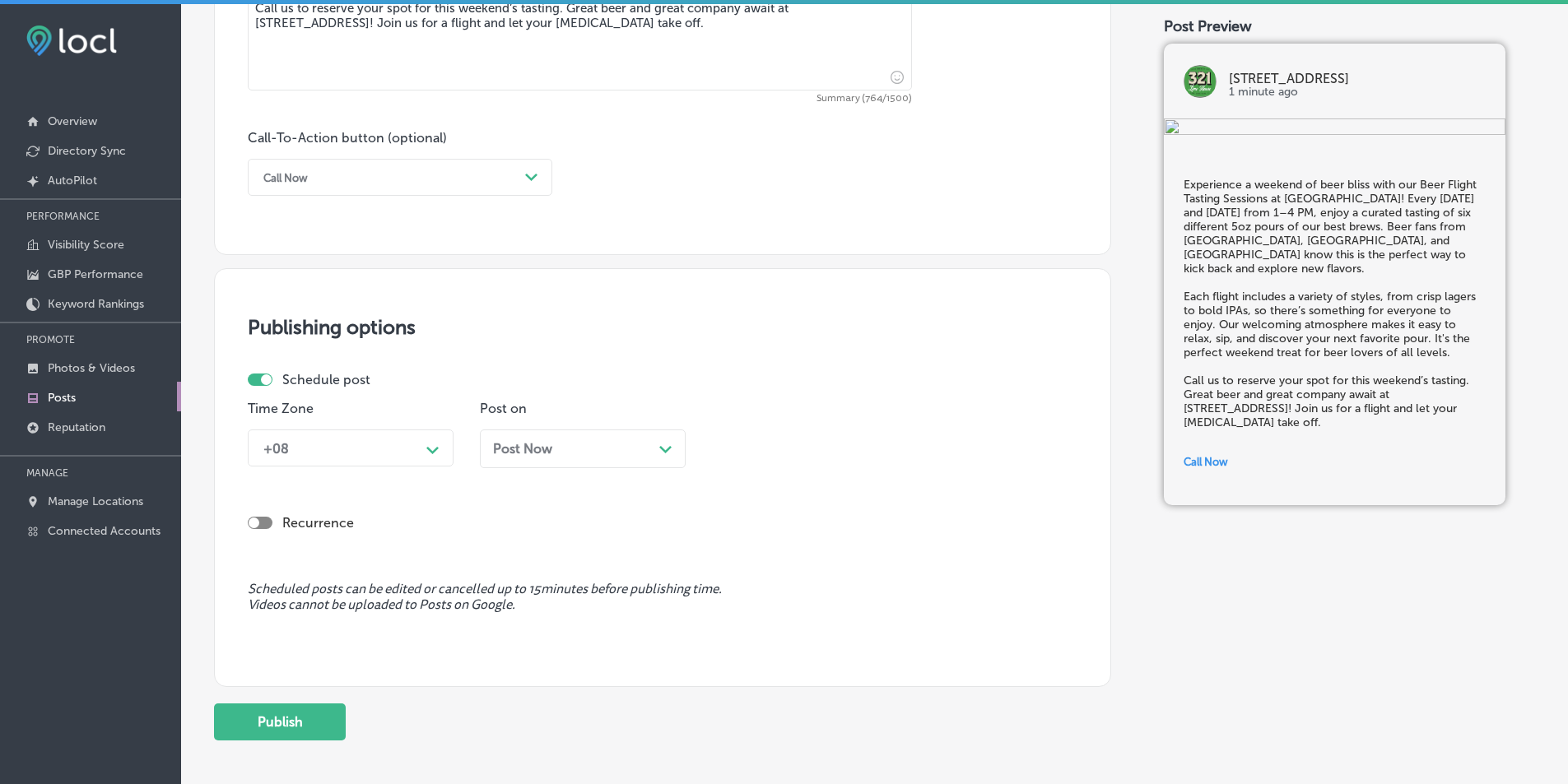
click at [428, 455] on div "Path Created with Sketch." at bounding box center [433, 449] width 13 height 13
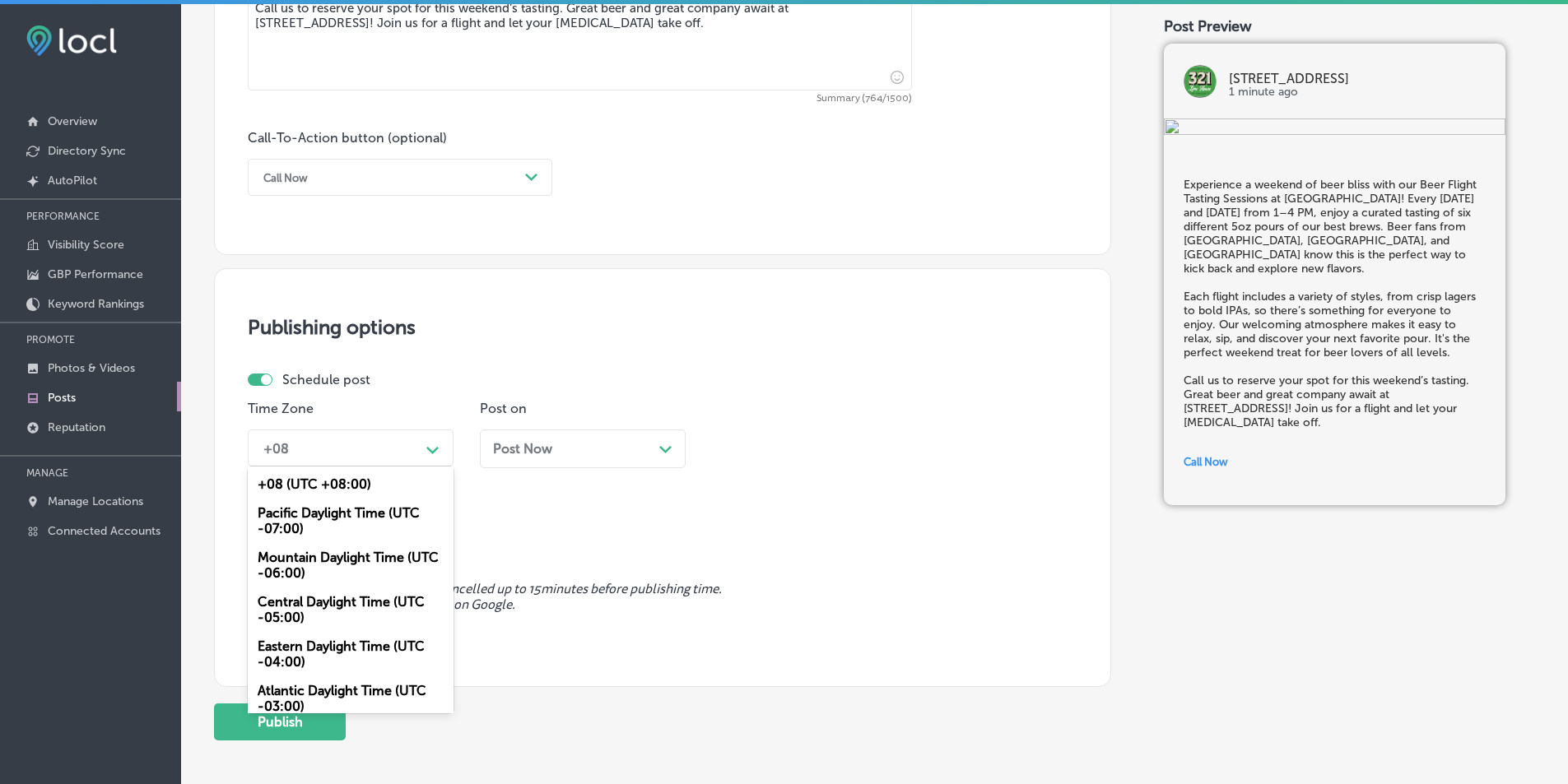
click at [329, 561] on div "Mountain Daylight Time (UTC -06:00)" at bounding box center [350, 565] width 206 height 44
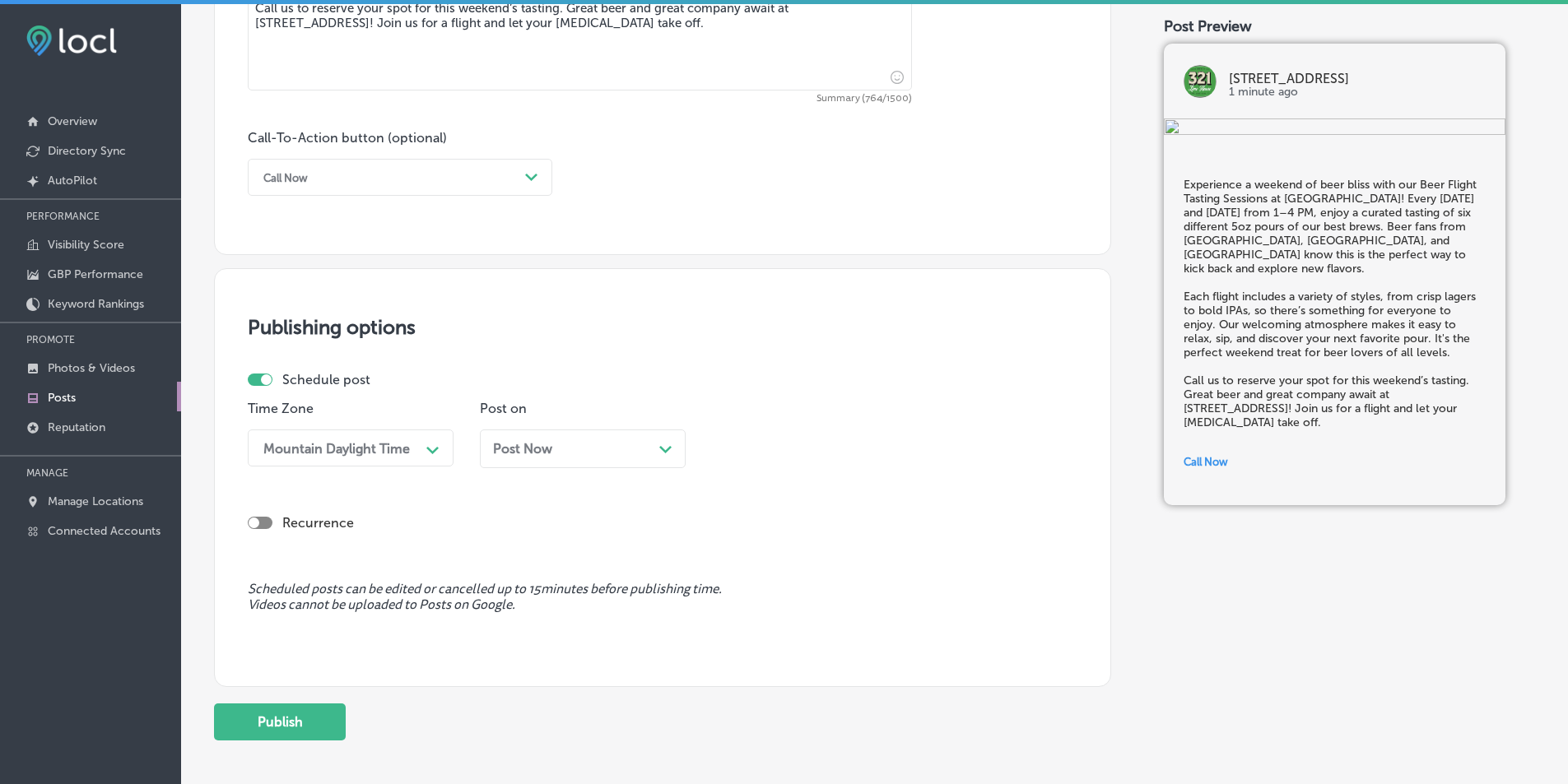
click at [662, 448] on icon "Path Created with Sketch." at bounding box center [666, 450] width 13 height 8
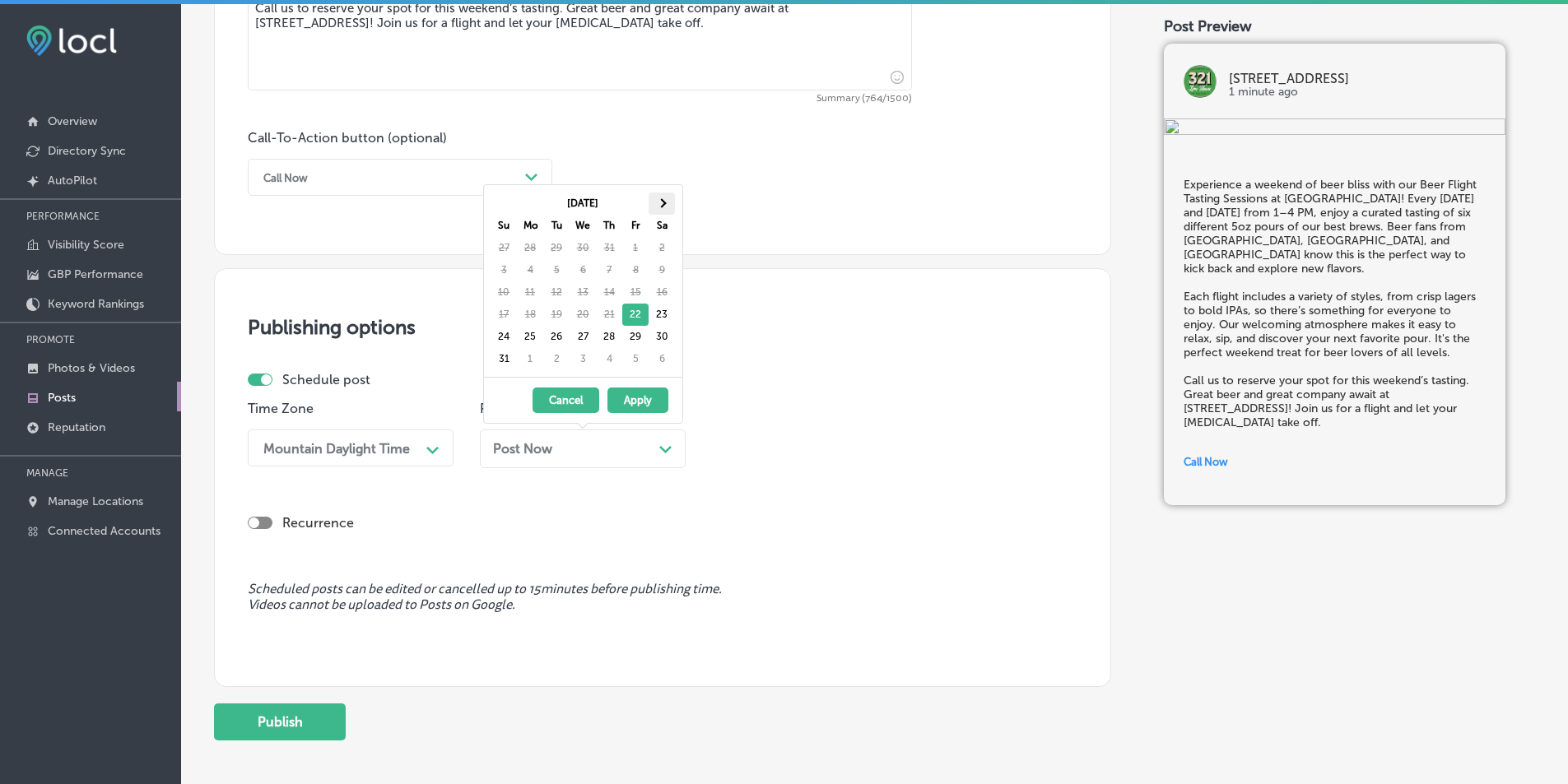
click at [663, 203] on span at bounding box center [661, 202] width 9 height 9
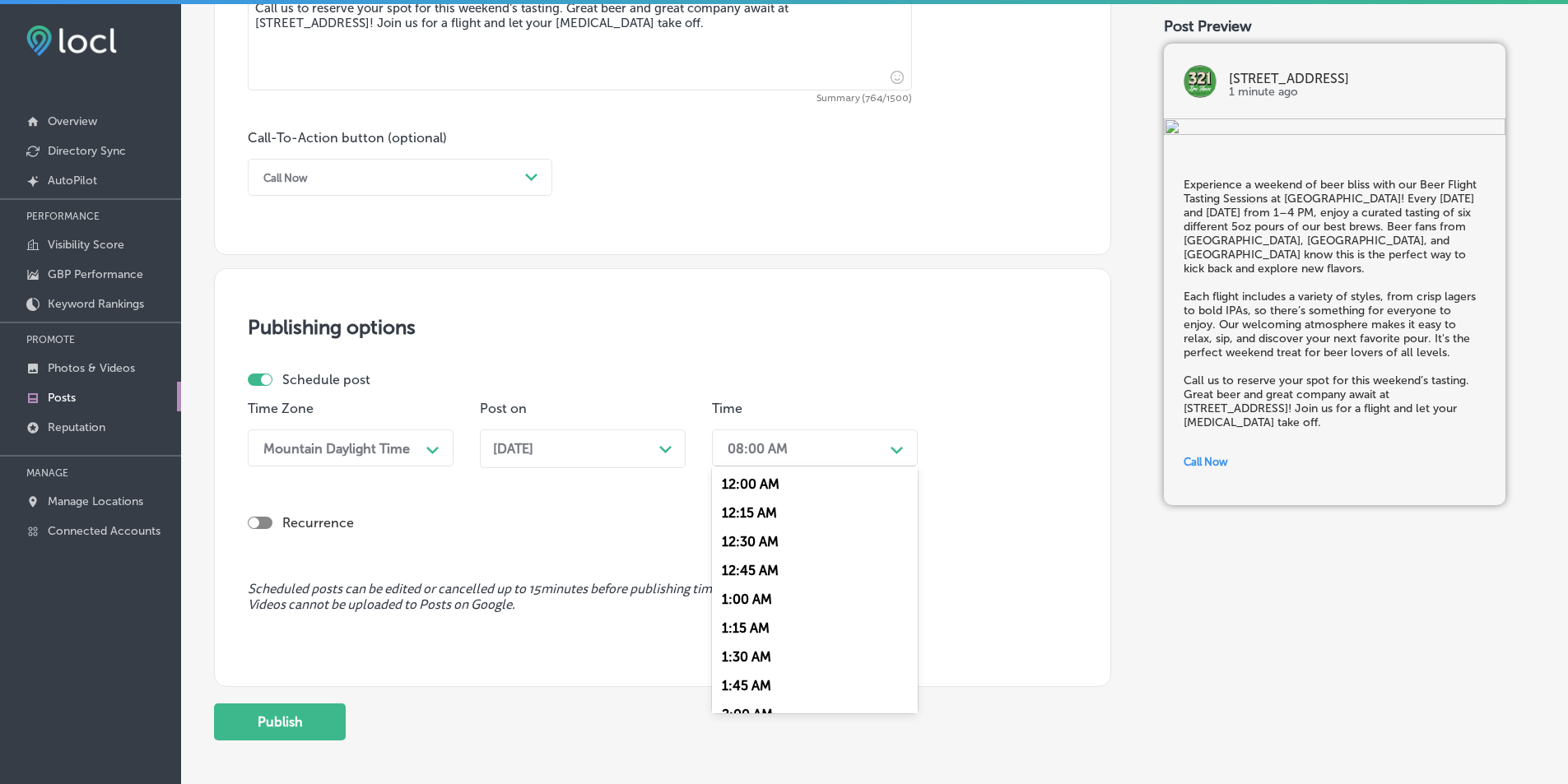
click at [764, 447] on icon "Path Created with Sketch." at bounding box center [896, 451] width 13 height 8
click at [735, 545] on div "7:00 AM" at bounding box center [815, 550] width 206 height 28
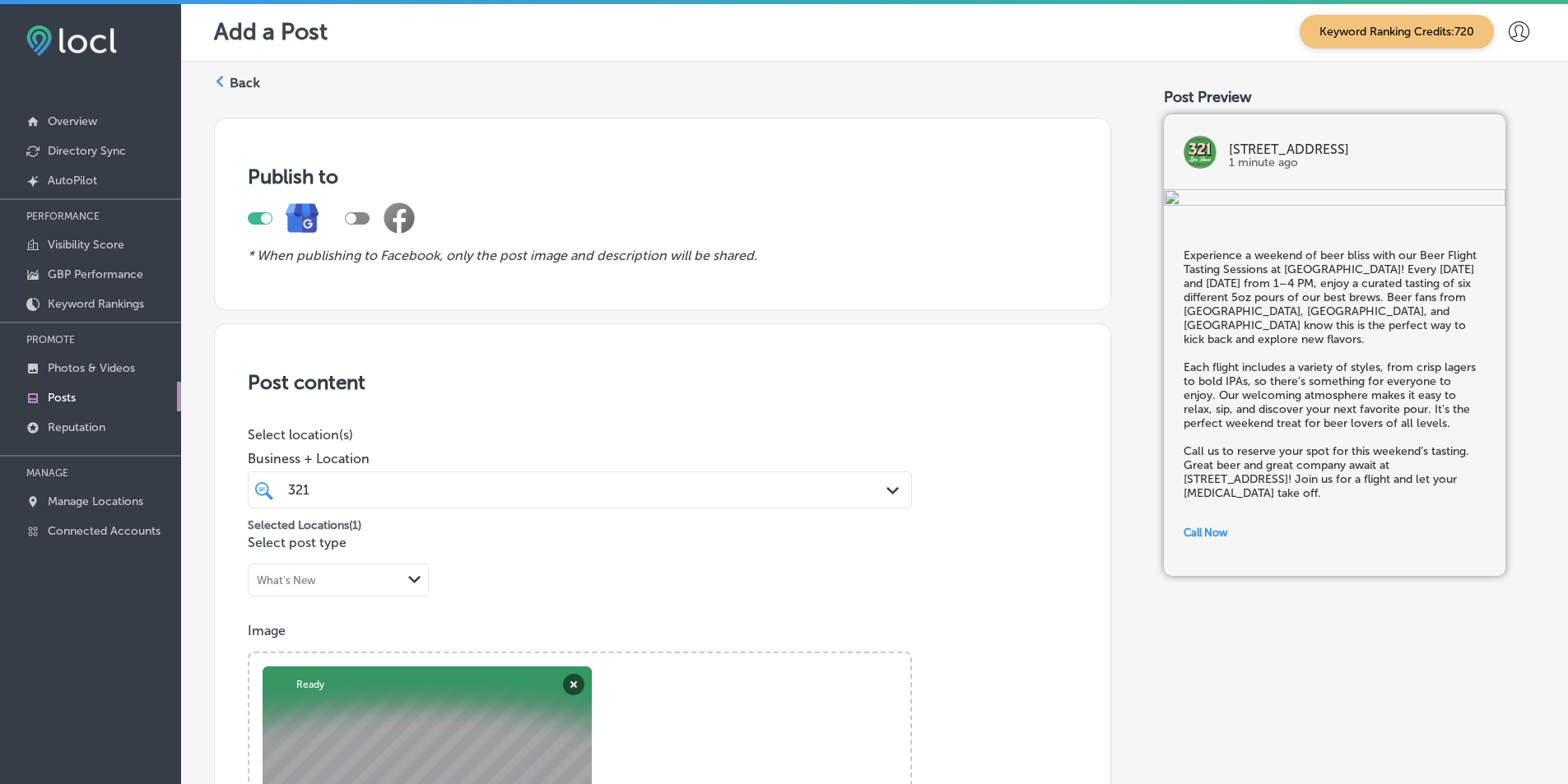
scroll to position [0, 0]
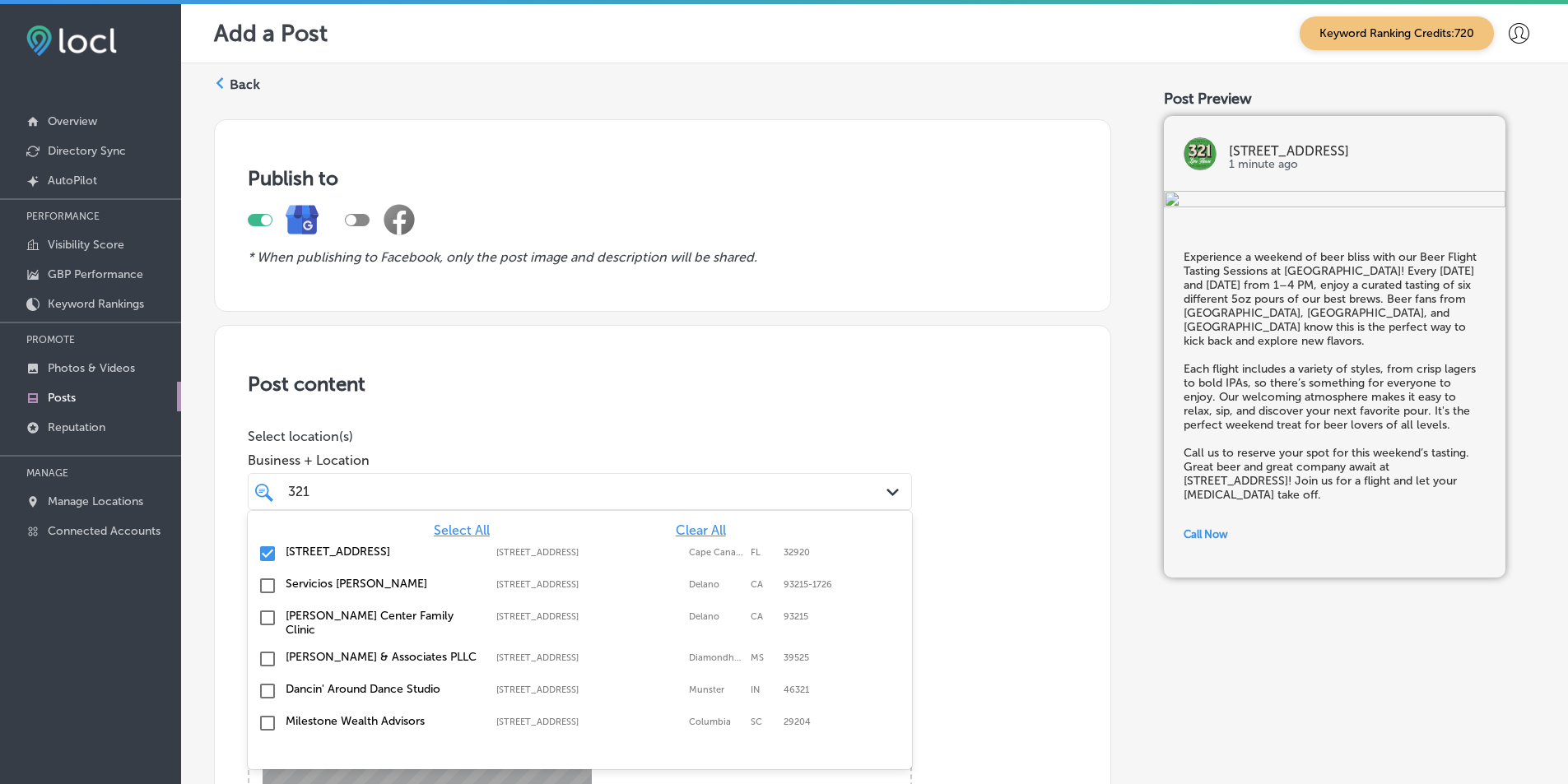
click at [764, 487] on div "Path Created with Sketch." at bounding box center [896, 493] width 18 height 18
click at [764, 435] on p "Select location(s)" at bounding box center [580, 436] width 664 height 16
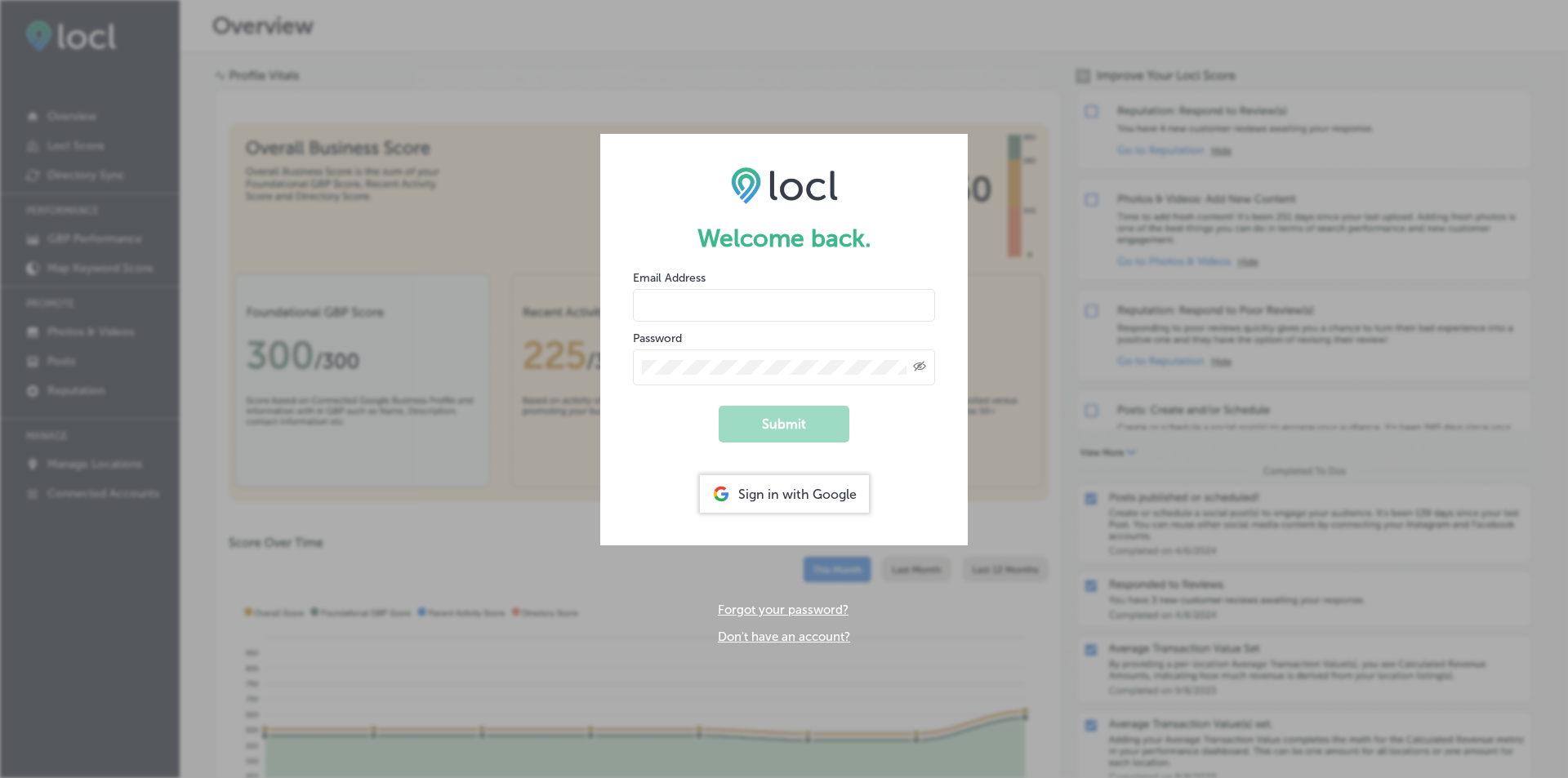
click at [811, 499] on div "Sign in with Google" at bounding box center [785, 494] width 169 height 37
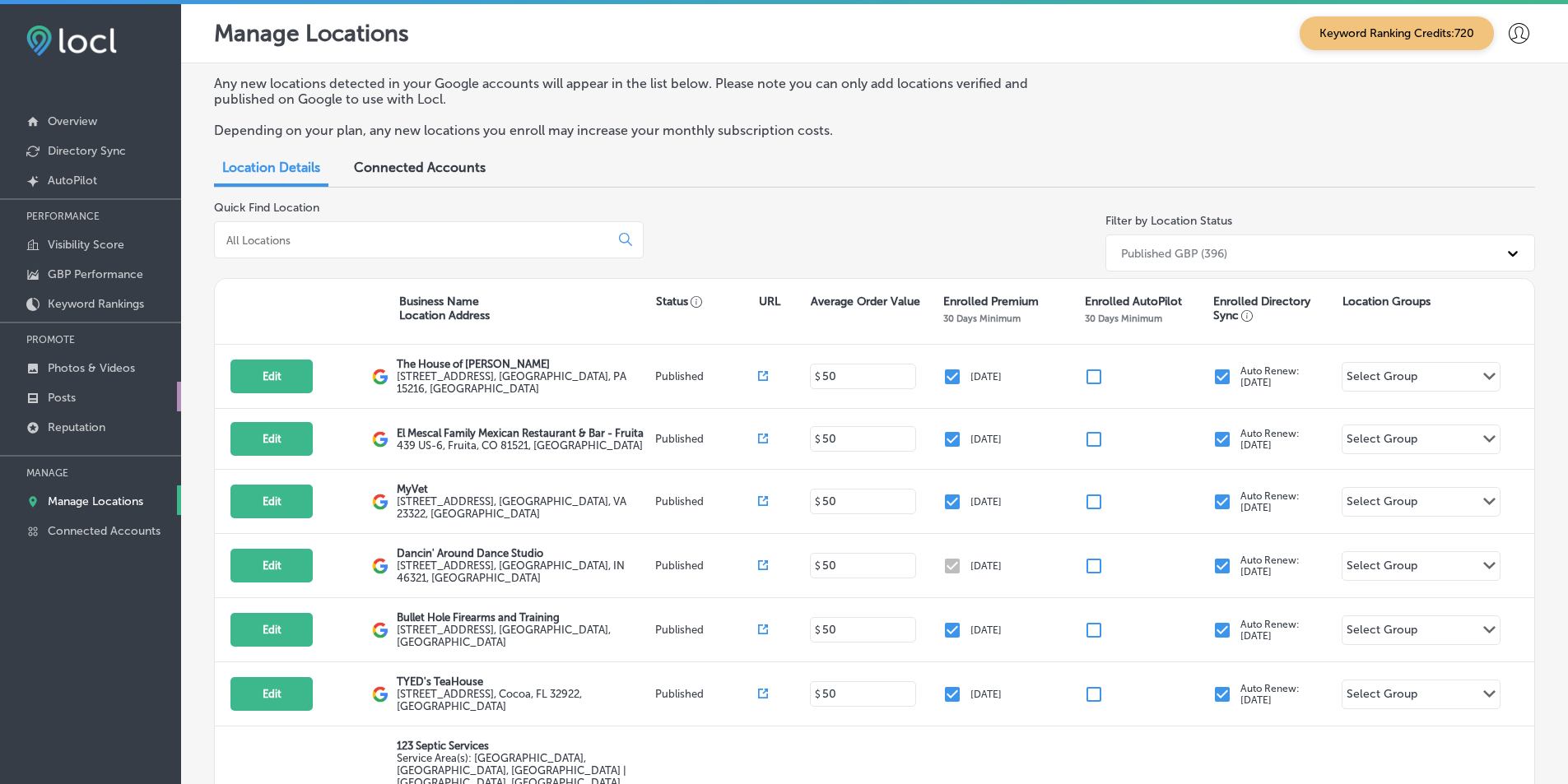
click at [69, 395] on p "Posts" at bounding box center [61, 398] width 28 height 14
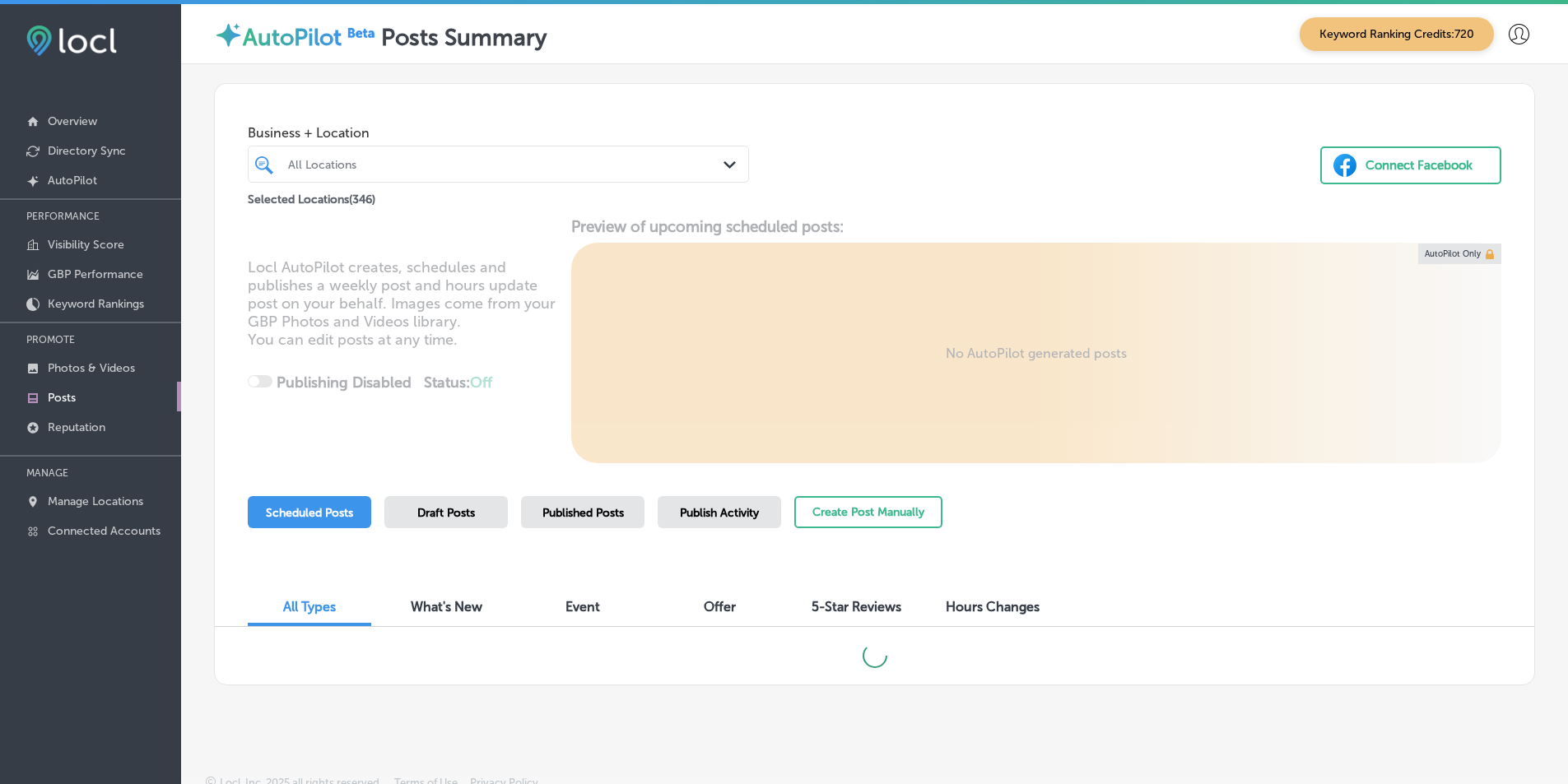
click at [713, 164] on div "All Locations Path Created with Sketch." at bounding box center [498, 164] width 500 height 26
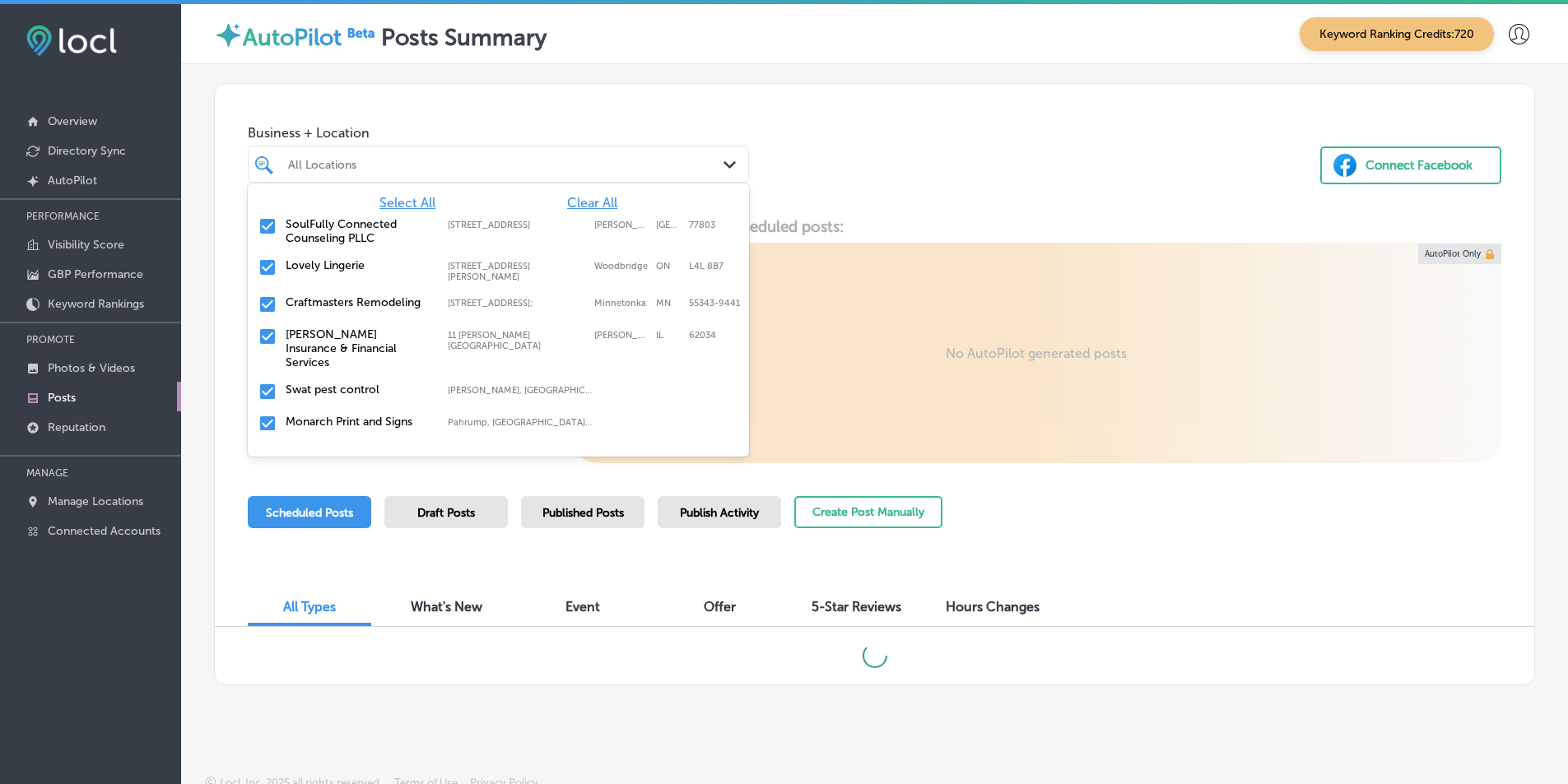
click at [583, 206] on span "Clear All" at bounding box center [592, 202] width 50 height 16
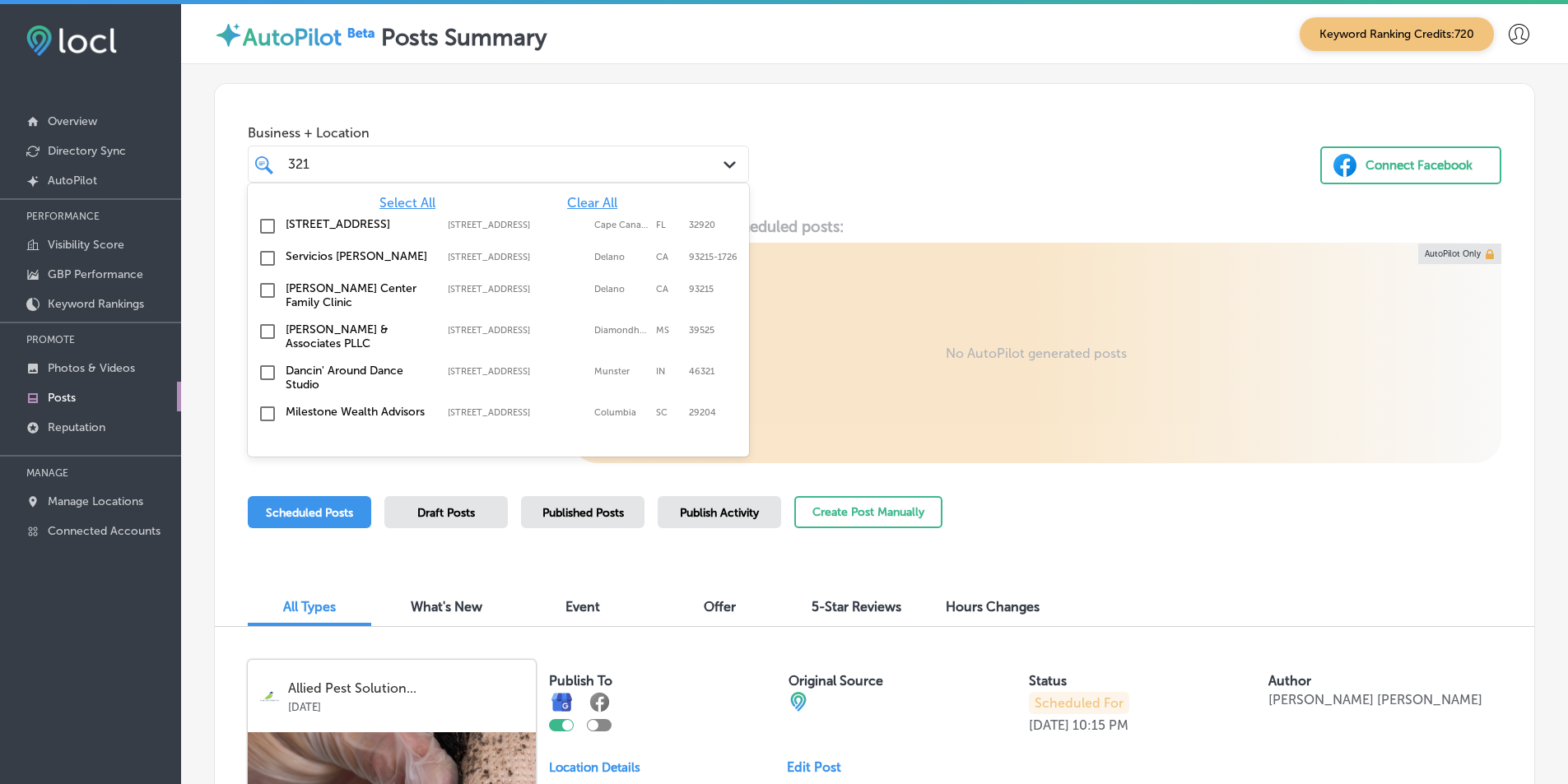
click at [270, 224] on input "checkbox" at bounding box center [268, 227] width 20 height 20
type input "321"
click at [864, 174] on div "Business + Location option [STREET_ADDRESS]. option [STREET_ADDRESS]. 7 results…" at bounding box center [875, 146] width 1320 height 125
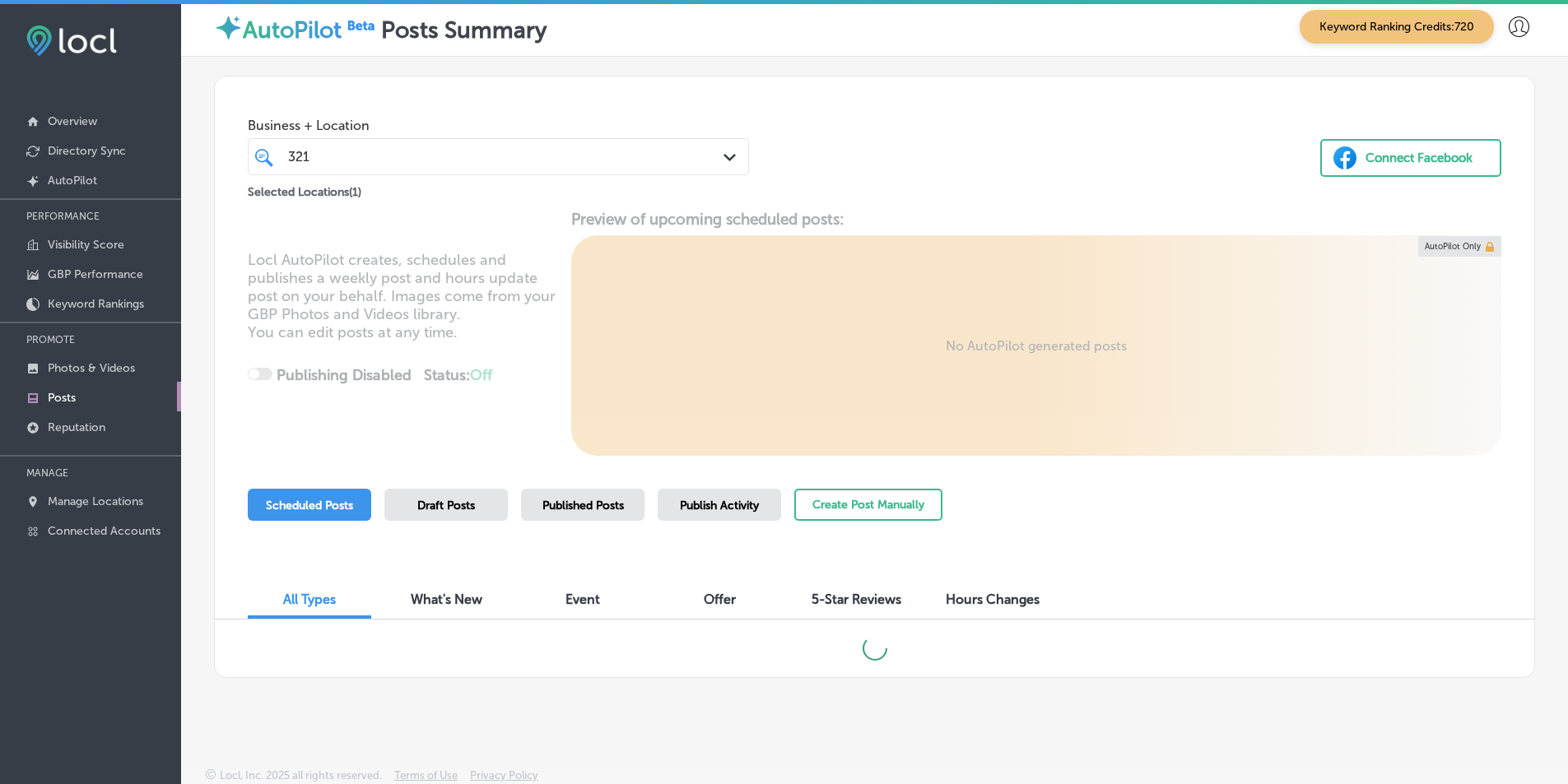
scroll to position [9, 0]
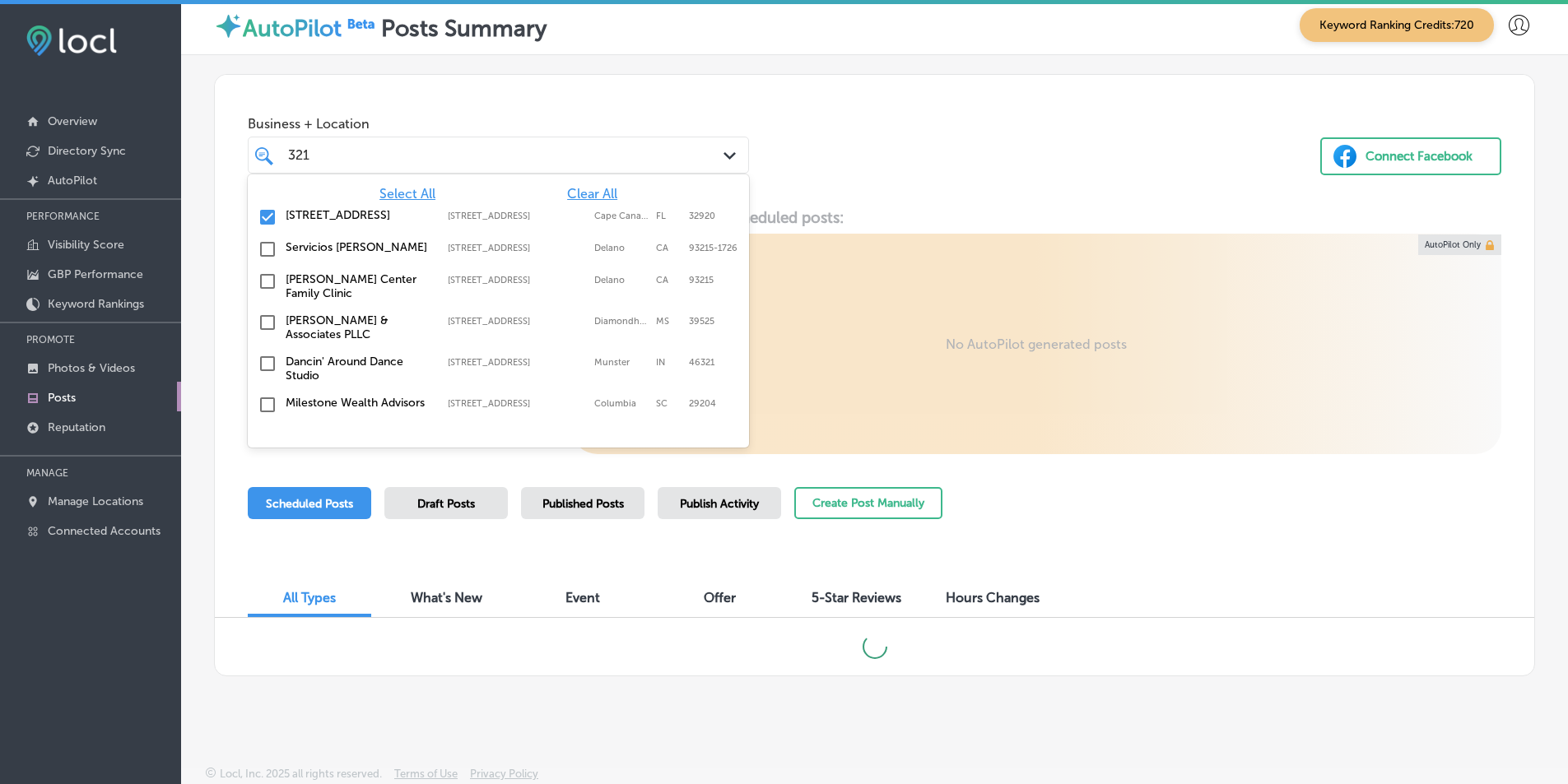
click at [728, 150] on div "Path Created with Sketch." at bounding box center [733, 156] width 18 height 18
click at [804, 140] on div "Business + Location option [STREET_ADDRESS]. option focused, 1 of 347. 7 result…" at bounding box center [875, 138] width 1320 height 125
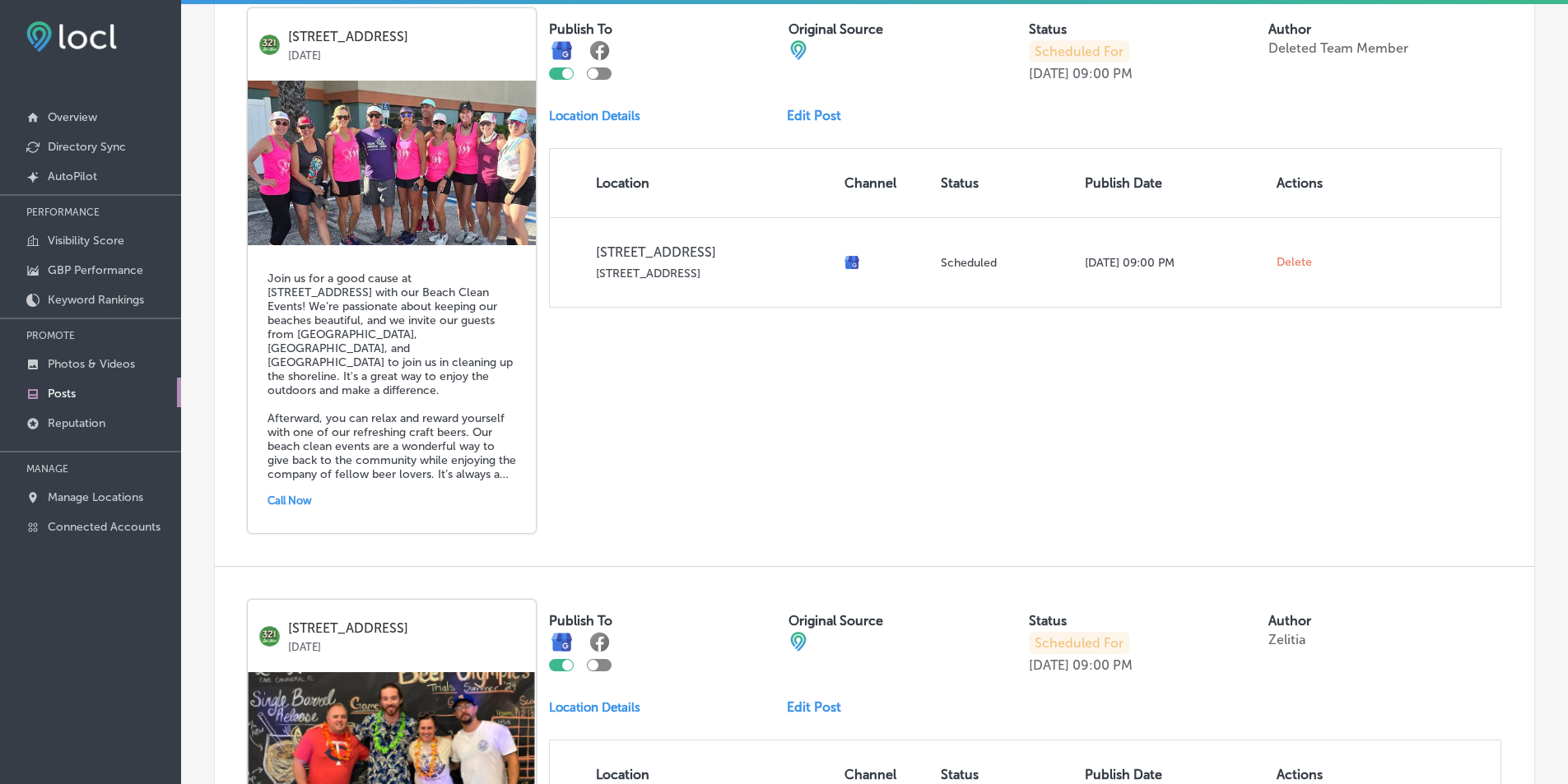
scroll to position [427, 0]
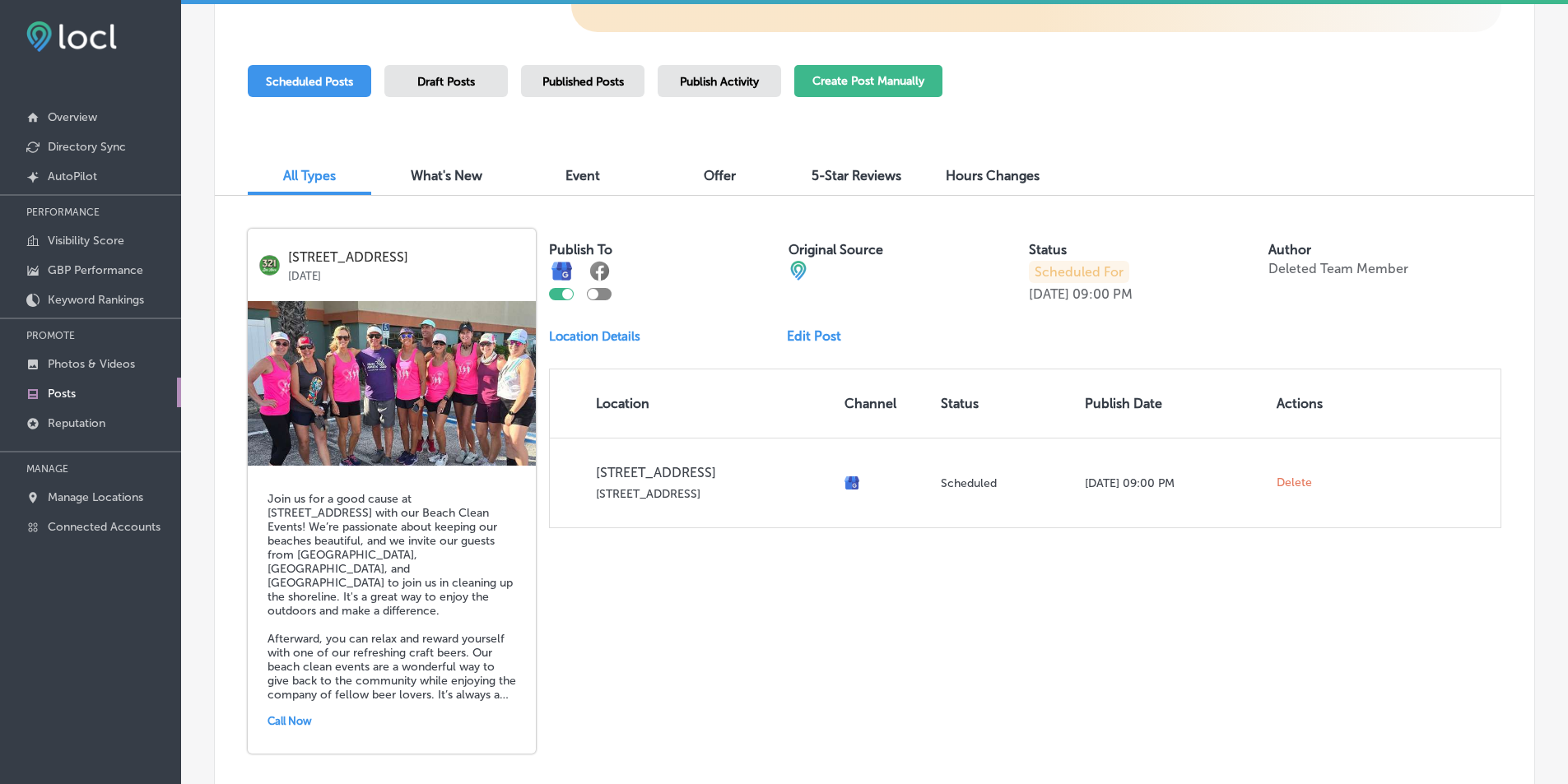
click at [891, 74] on button "Create Post Manually" at bounding box center [868, 81] width 148 height 32
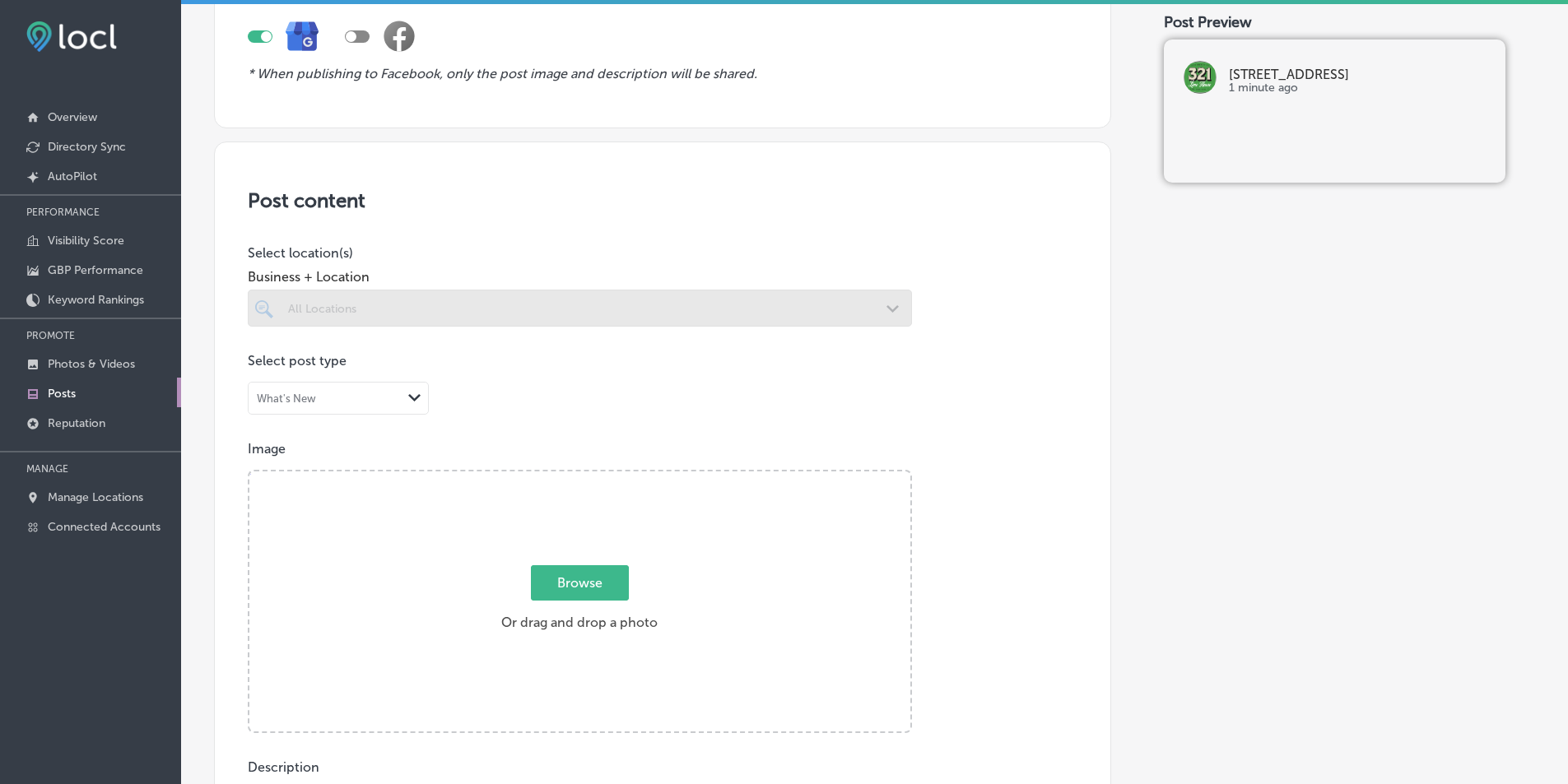
scroll to position [247, 0]
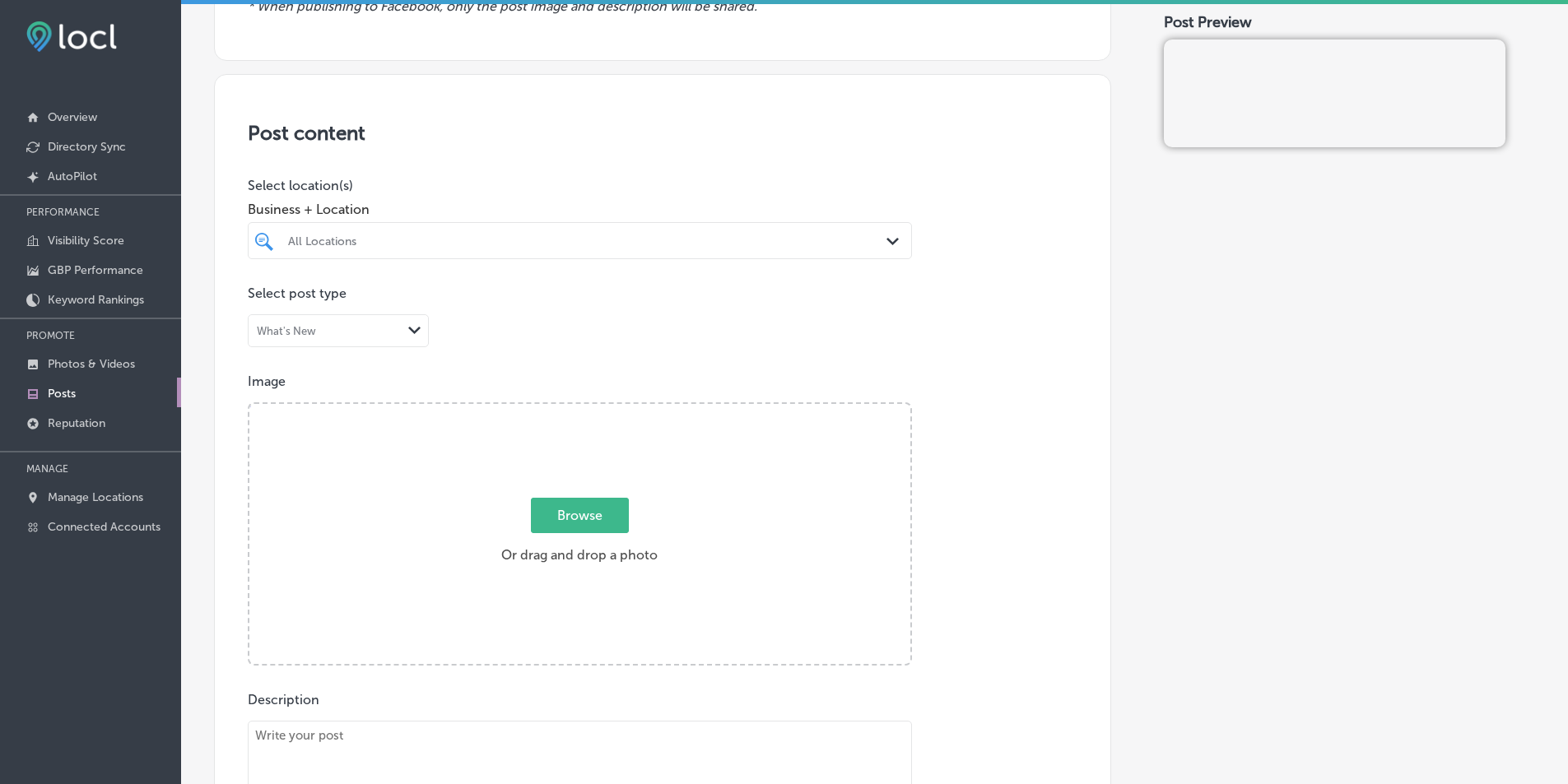
click at [886, 235] on div "Path Created with Sketch." at bounding box center [896, 242] width 18 height 18
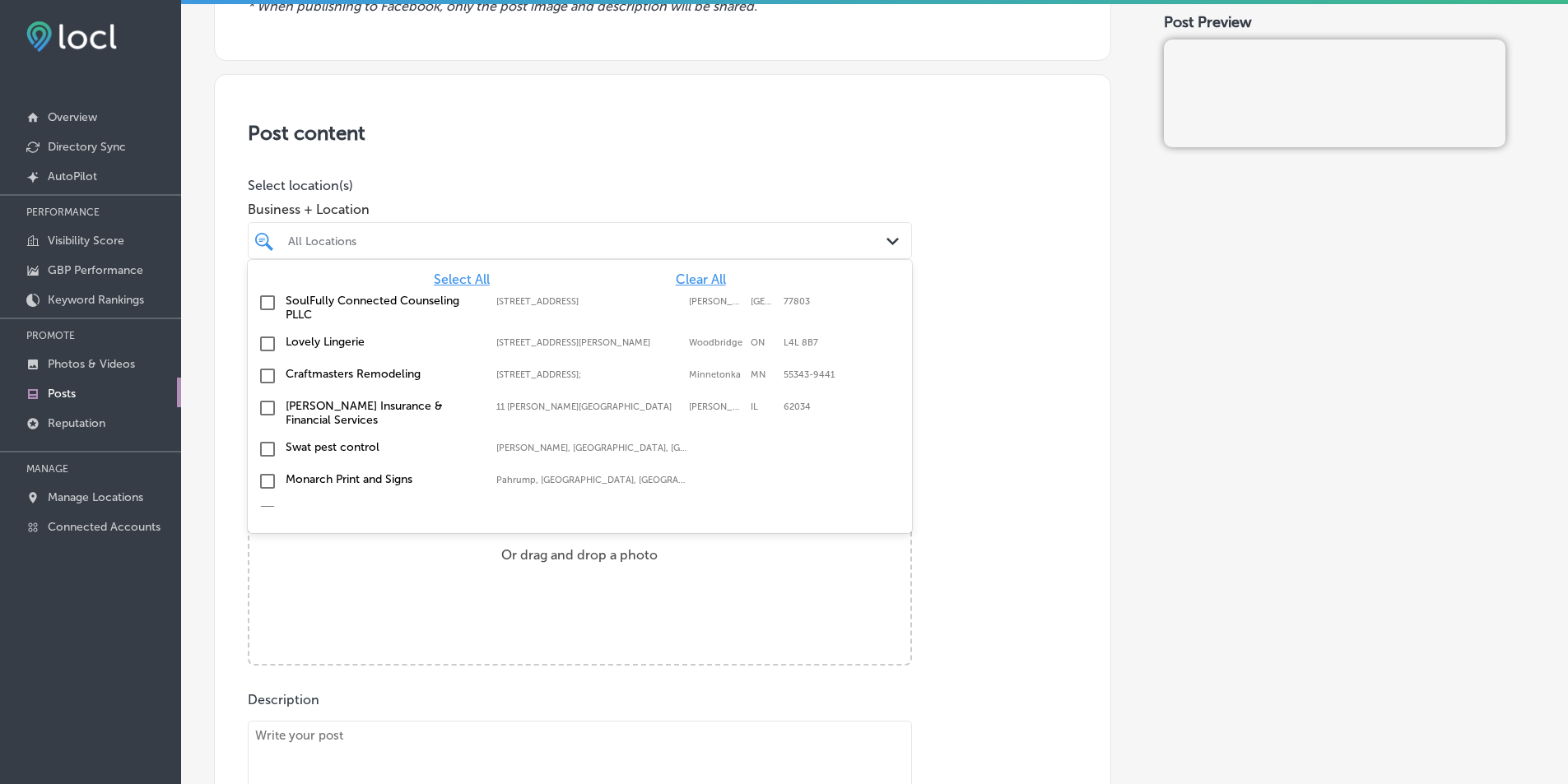
scroll to position [249, 0]
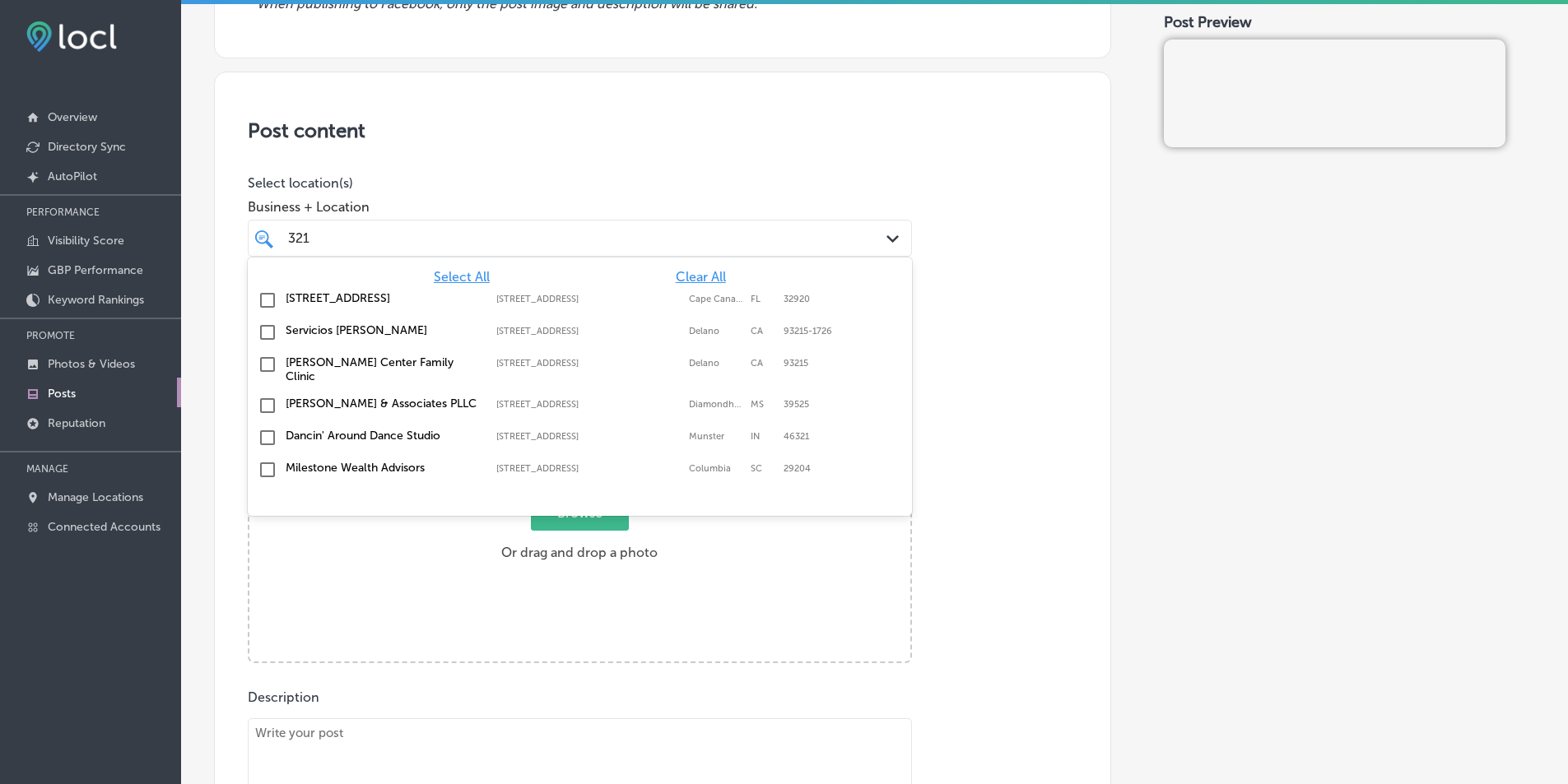
click at [266, 298] on input "checkbox" at bounding box center [268, 300] width 20 height 20
type input "321"
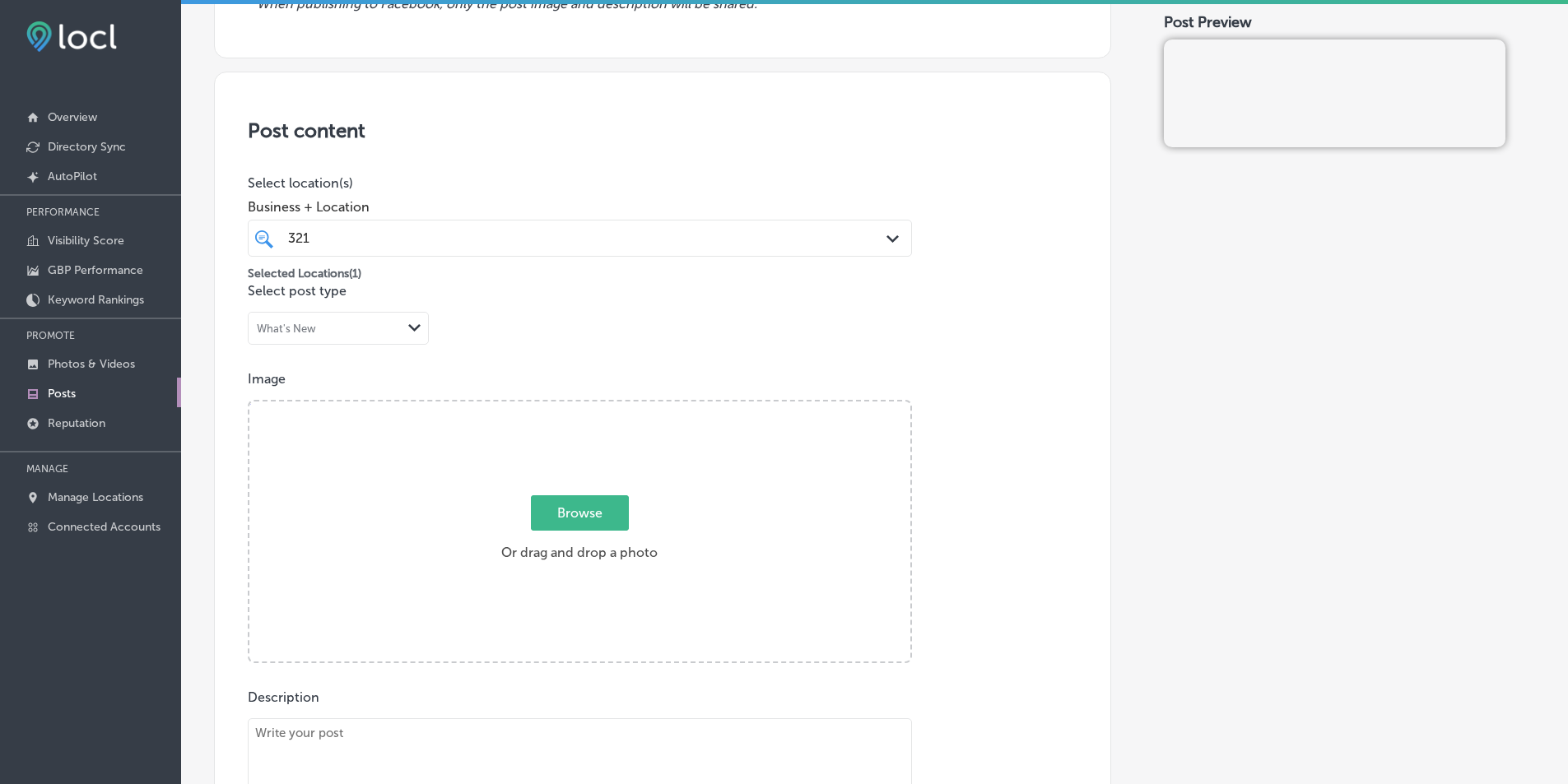
click at [997, 292] on p "Select post type" at bounding box center [662, 291] width 830 height 16
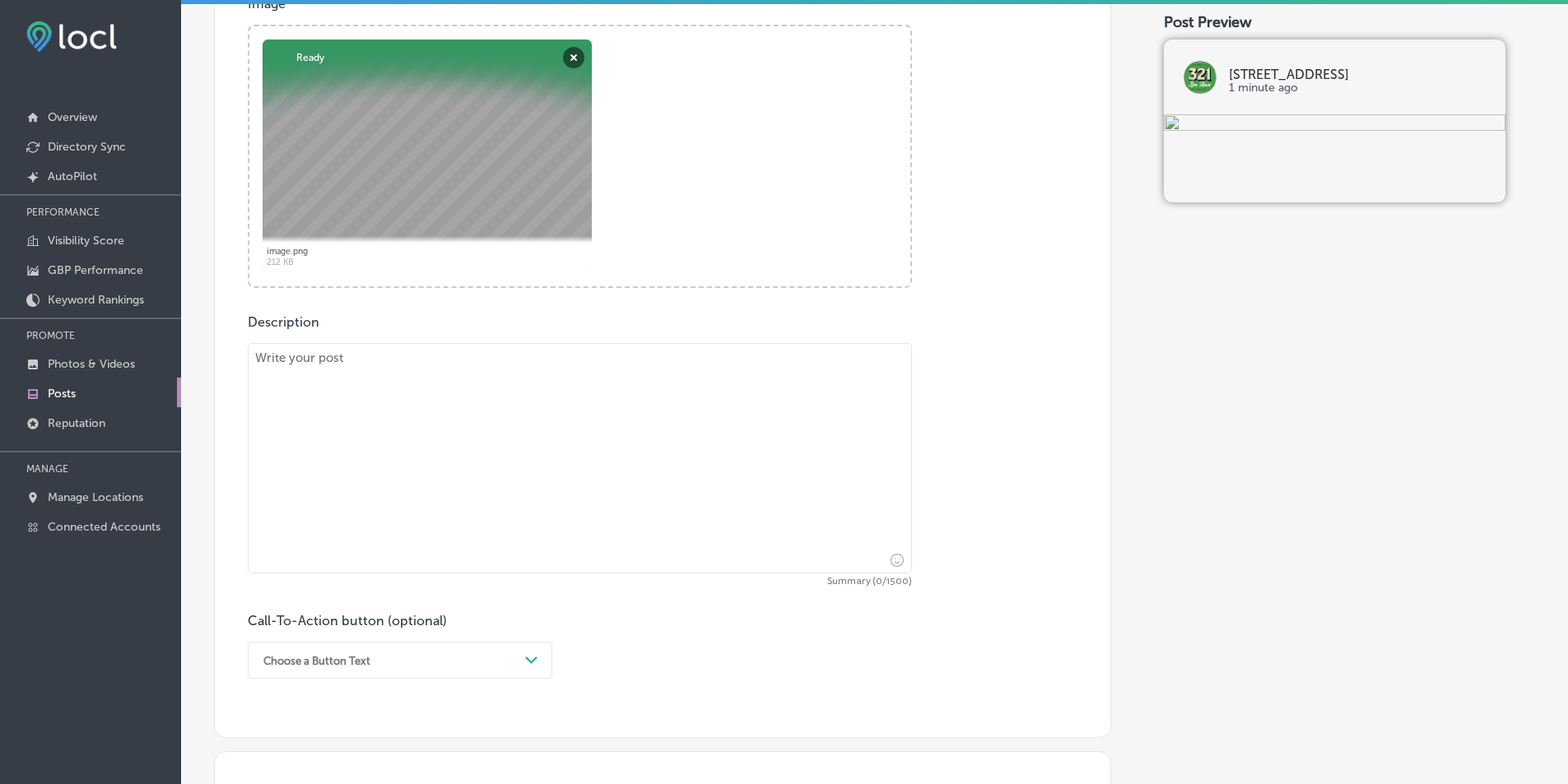
scroll to position [660, 0]
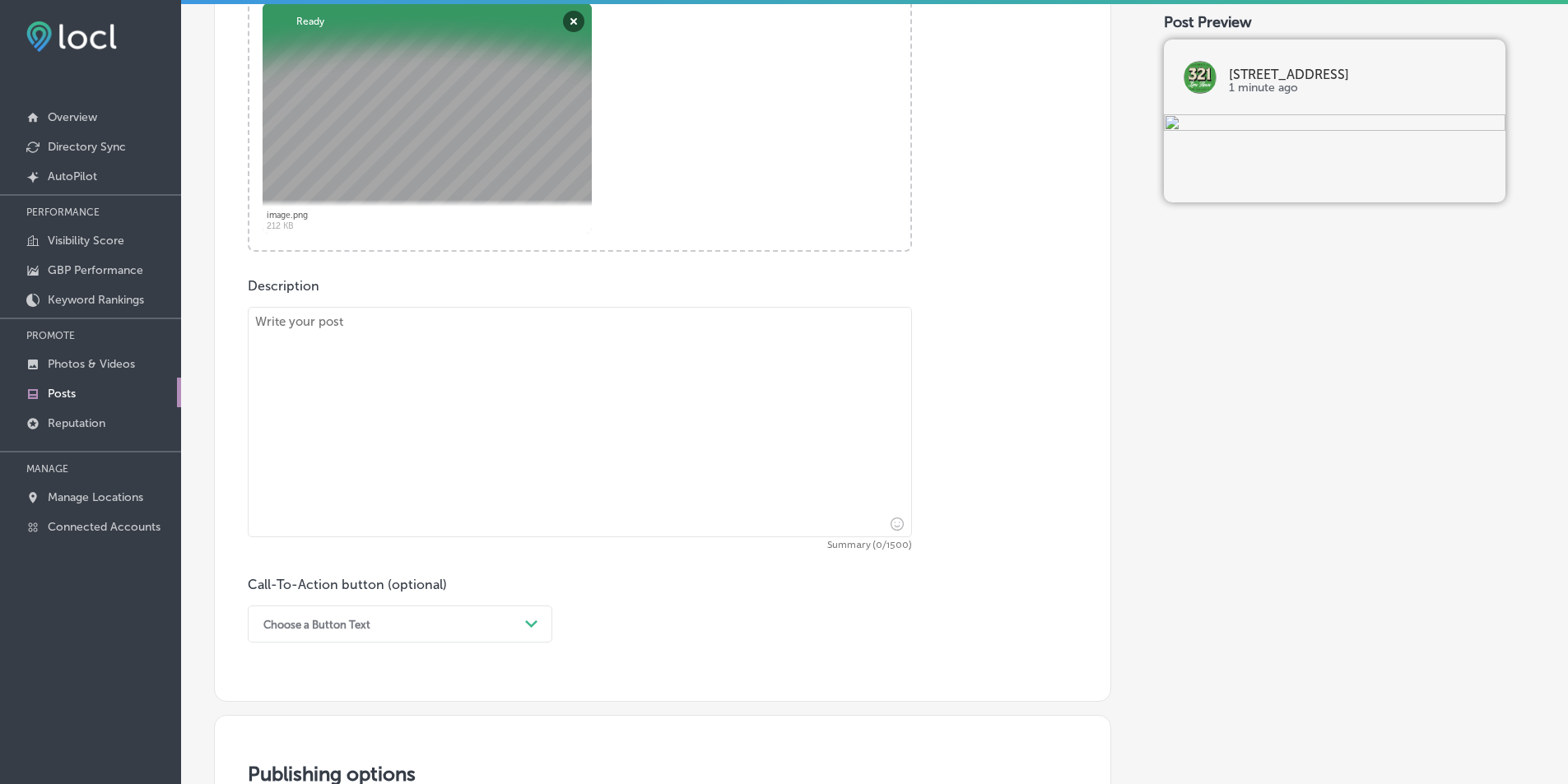
click at [406, 410] on textarea at bounding box center [580, 422] width 664 height 231
paste textarea "Experience a weekend of beer bliss with our Beer Flight Tasting Sessions at [GE…"
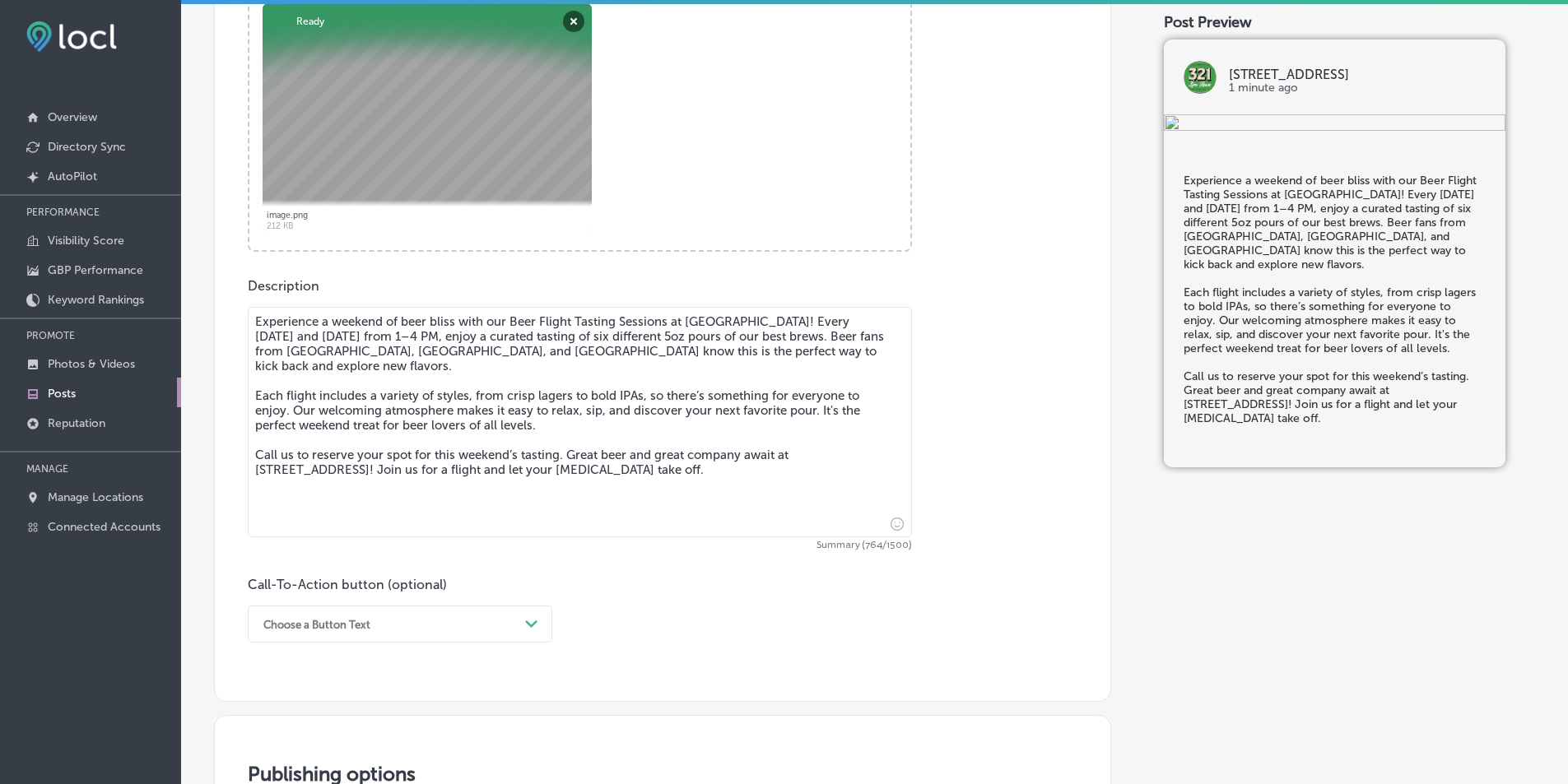
type textarea "Experience a weekend of beer bliss with our Beer Flight Tasting Sessions at [GE…"
click at [534, 622] on div "Choose a Button Text Path Created with Sketch." at bounding box center [400, 624] width 304 height 37
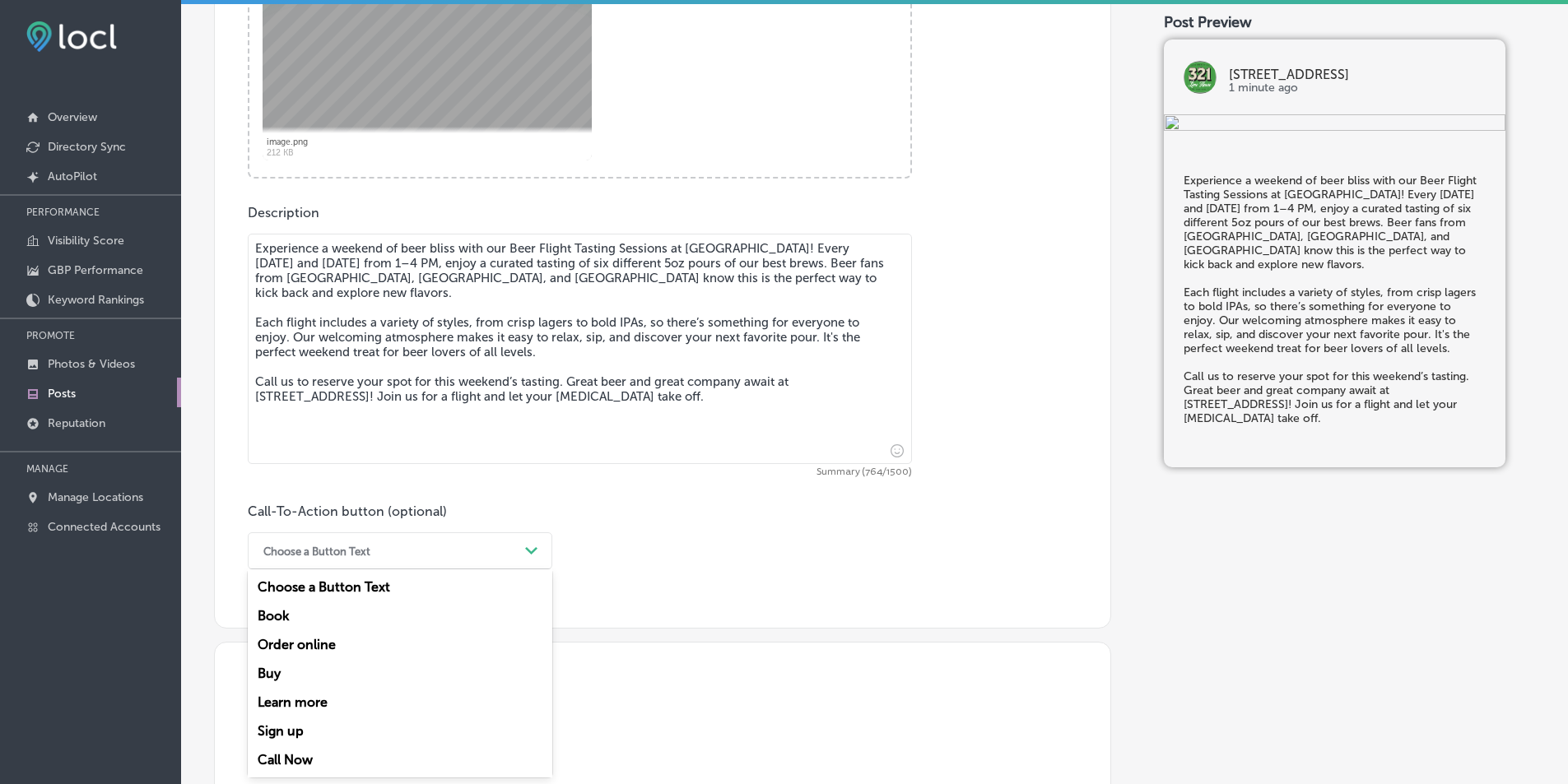
click at [290, 759] on div "Call Now" at bounding box center [400, 760] width 304 height 28
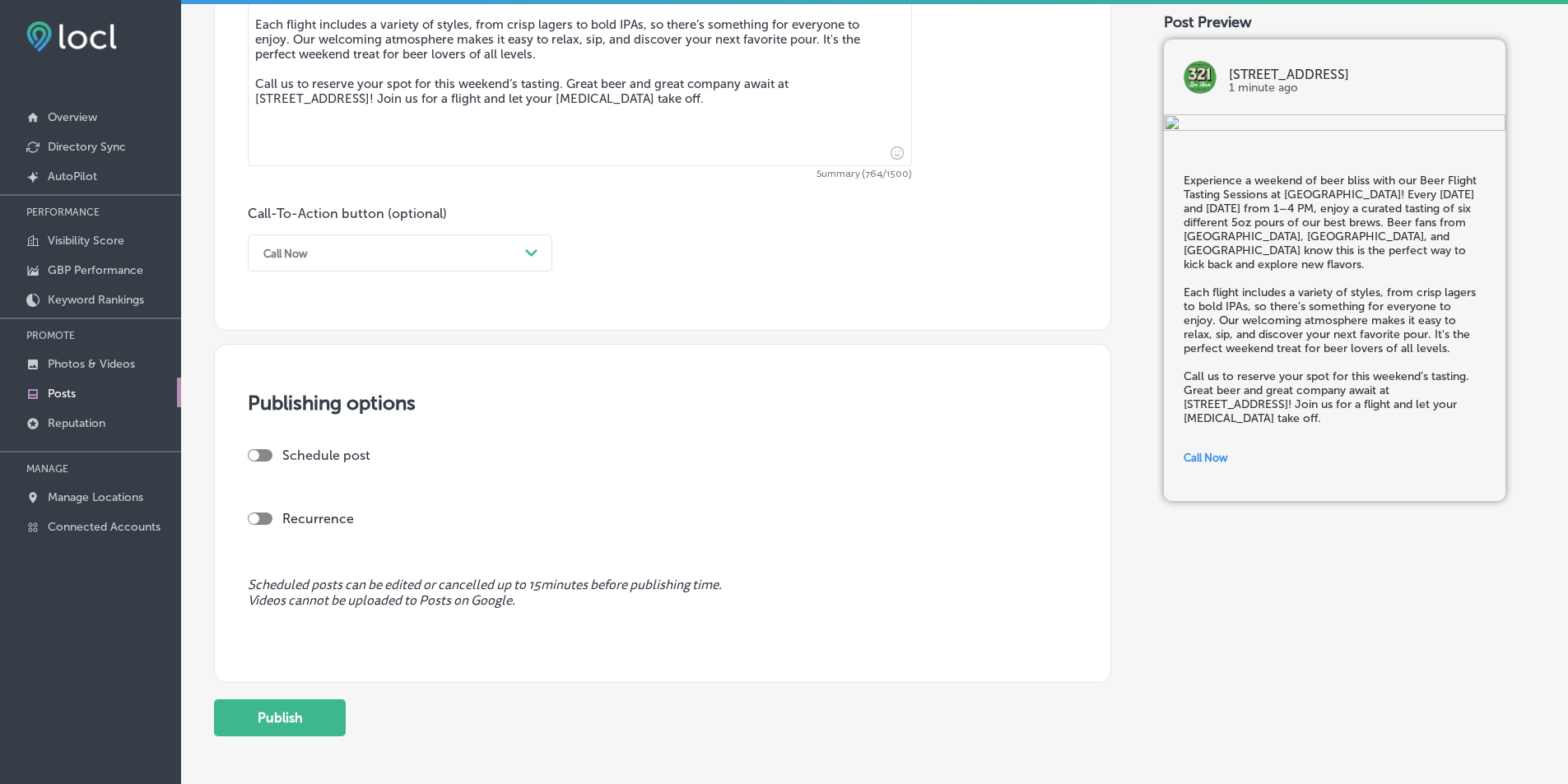
scroll to position [1063, 0]
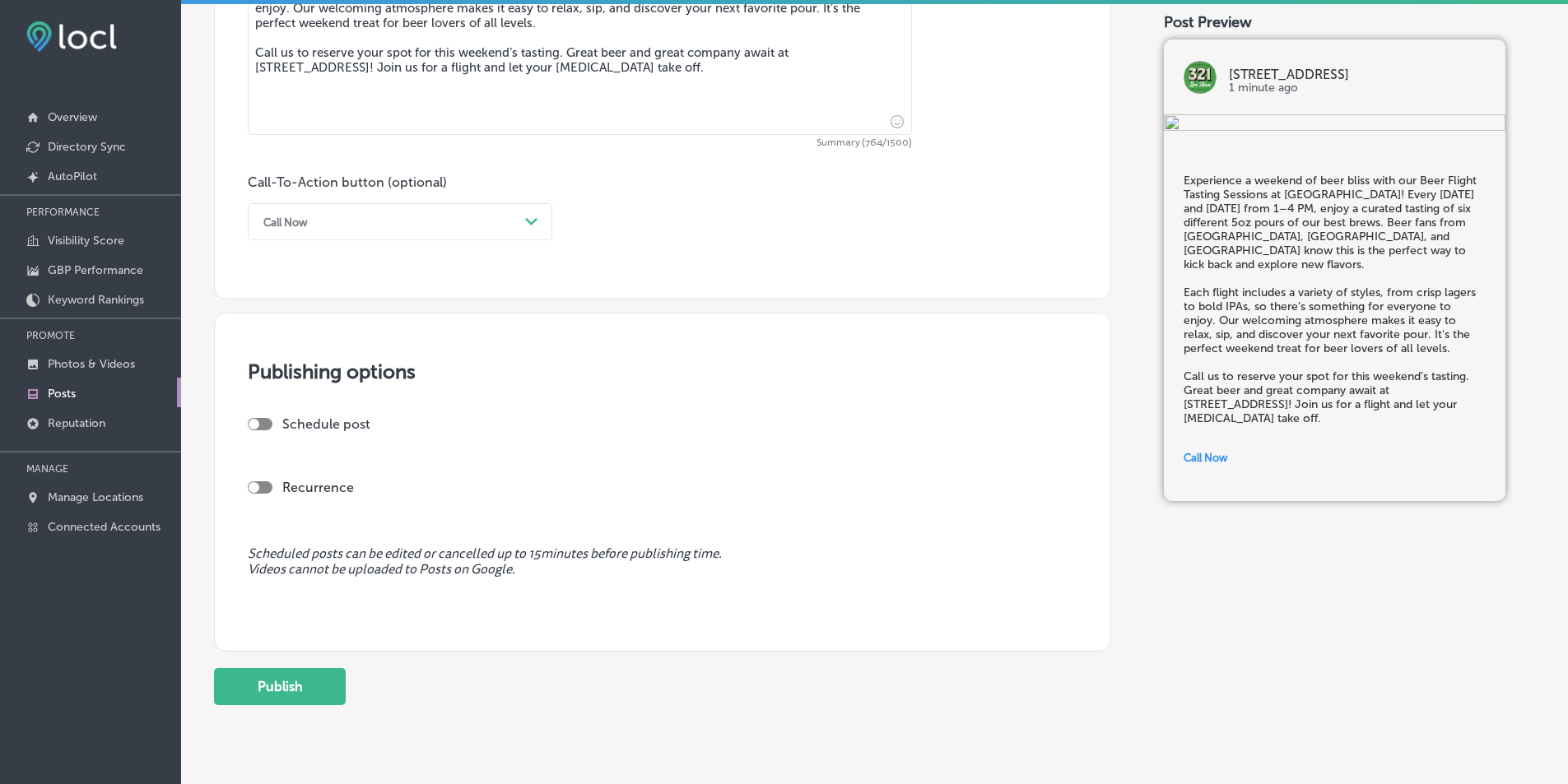
click at [260, 420] on div at bounding box center [260, 424] width 25 height 13
checkbox input "true"
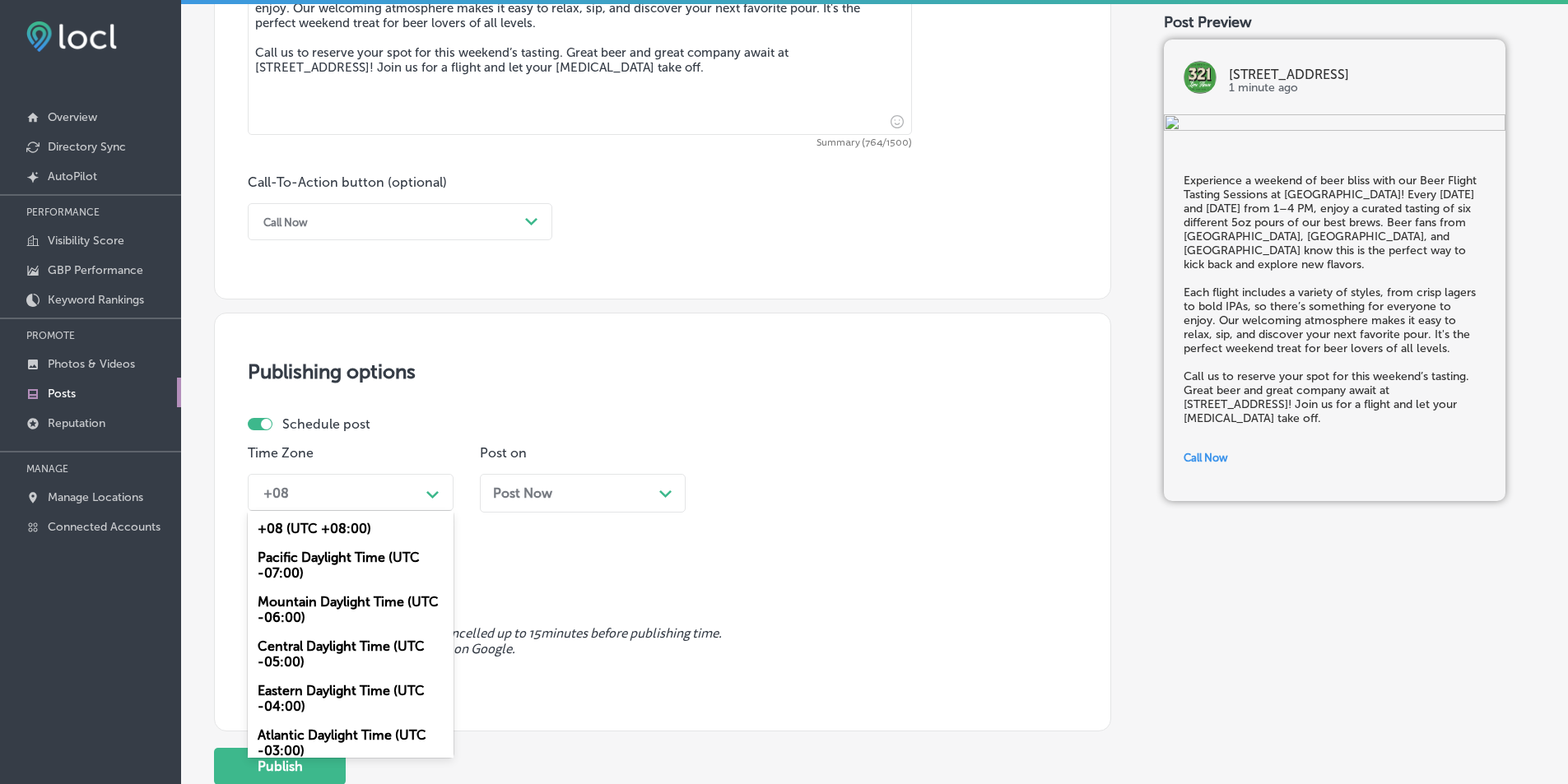
click at [432, 489] on div "Path Created with Sketch." at bounding box center [433, 493] width 13 height 13
click at [324, 606] on div "Mountain Daylight Time (UTC -06:00)" at bounding box center [350, 609] width 206 height 44
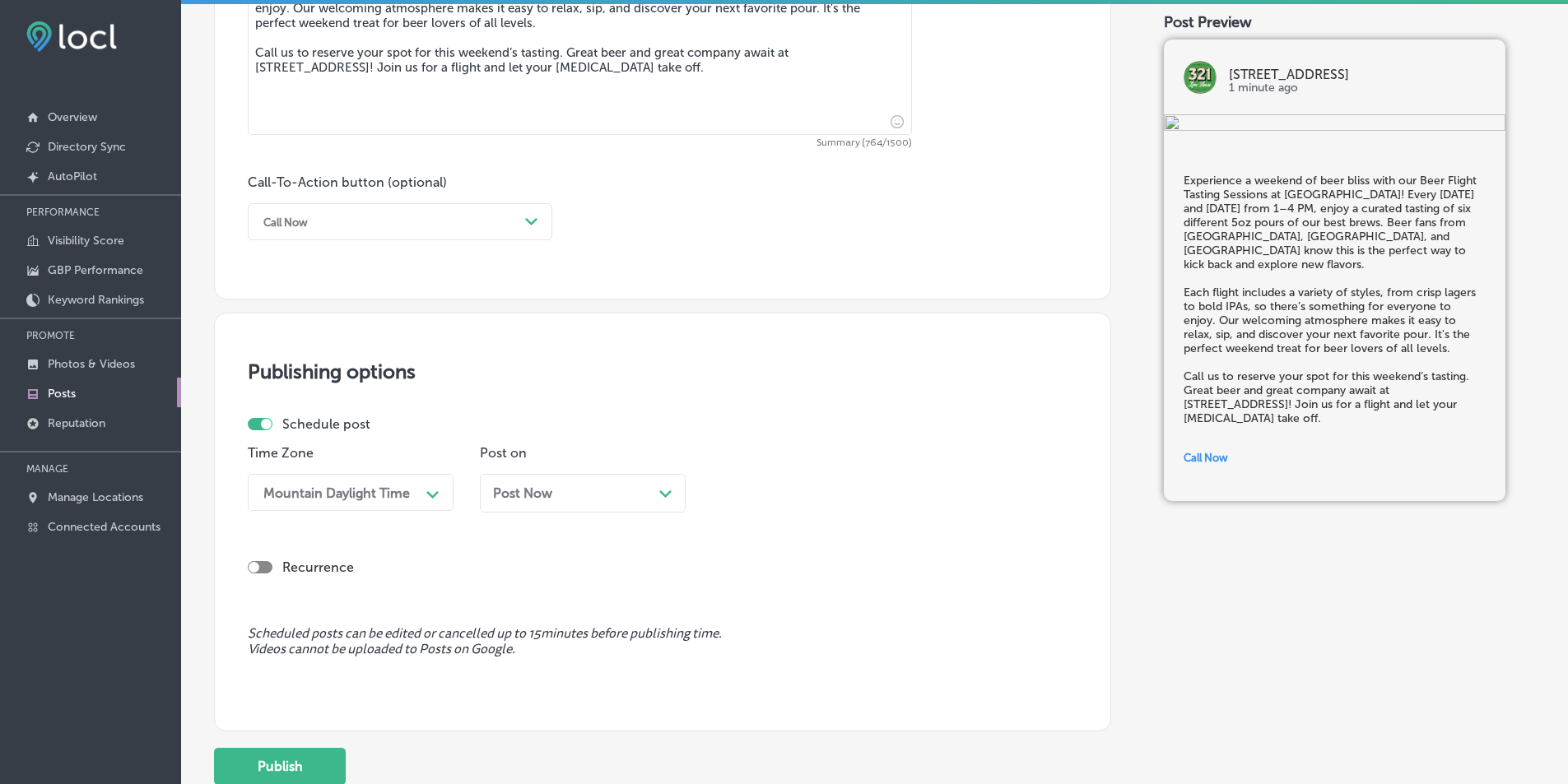
click at [666, 496] on polygon at bounding box center [666, 494] width 13 height 8
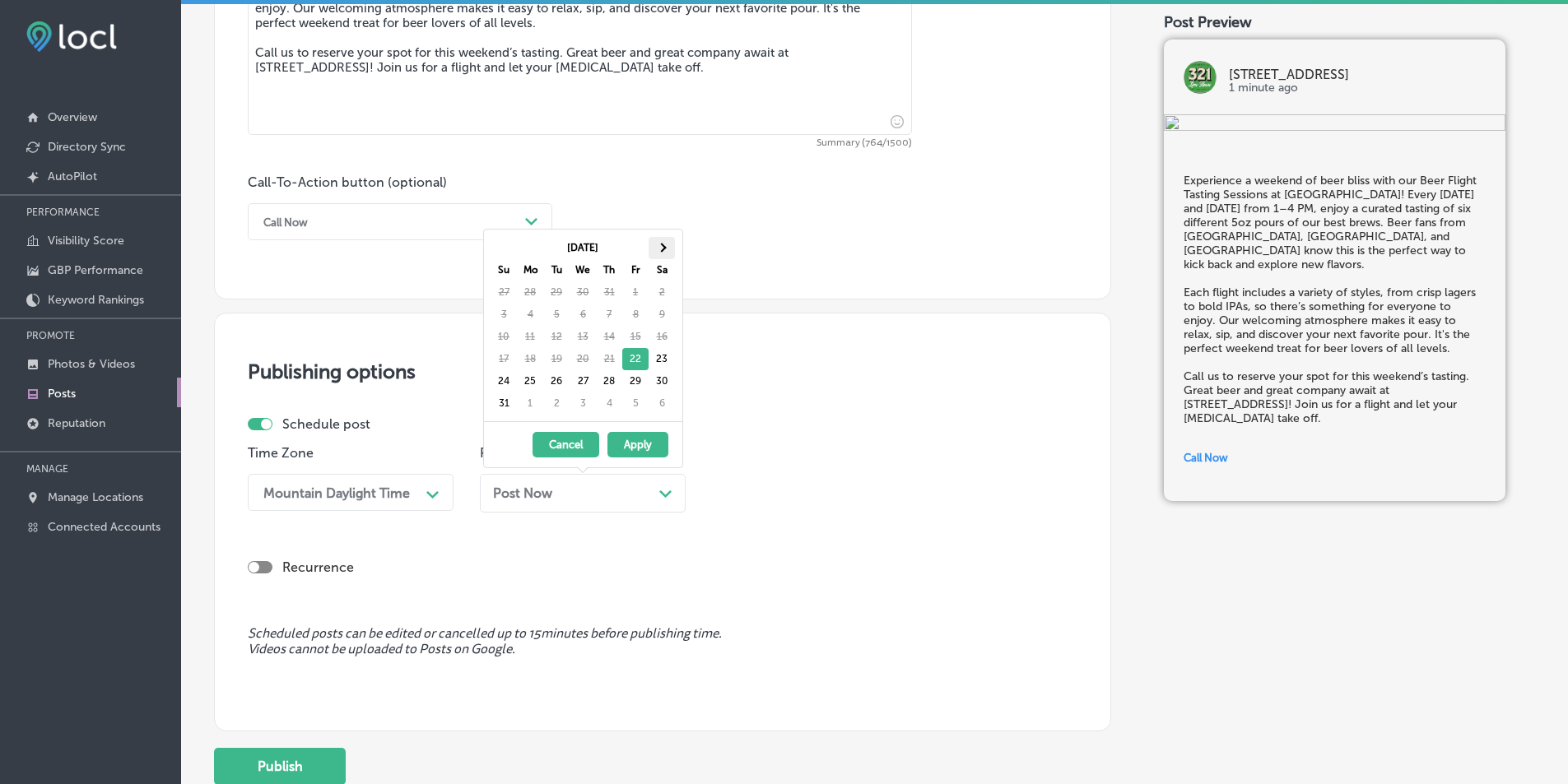
click at [661, 244] on span at bounding box center [661, 247] width 9 height 9
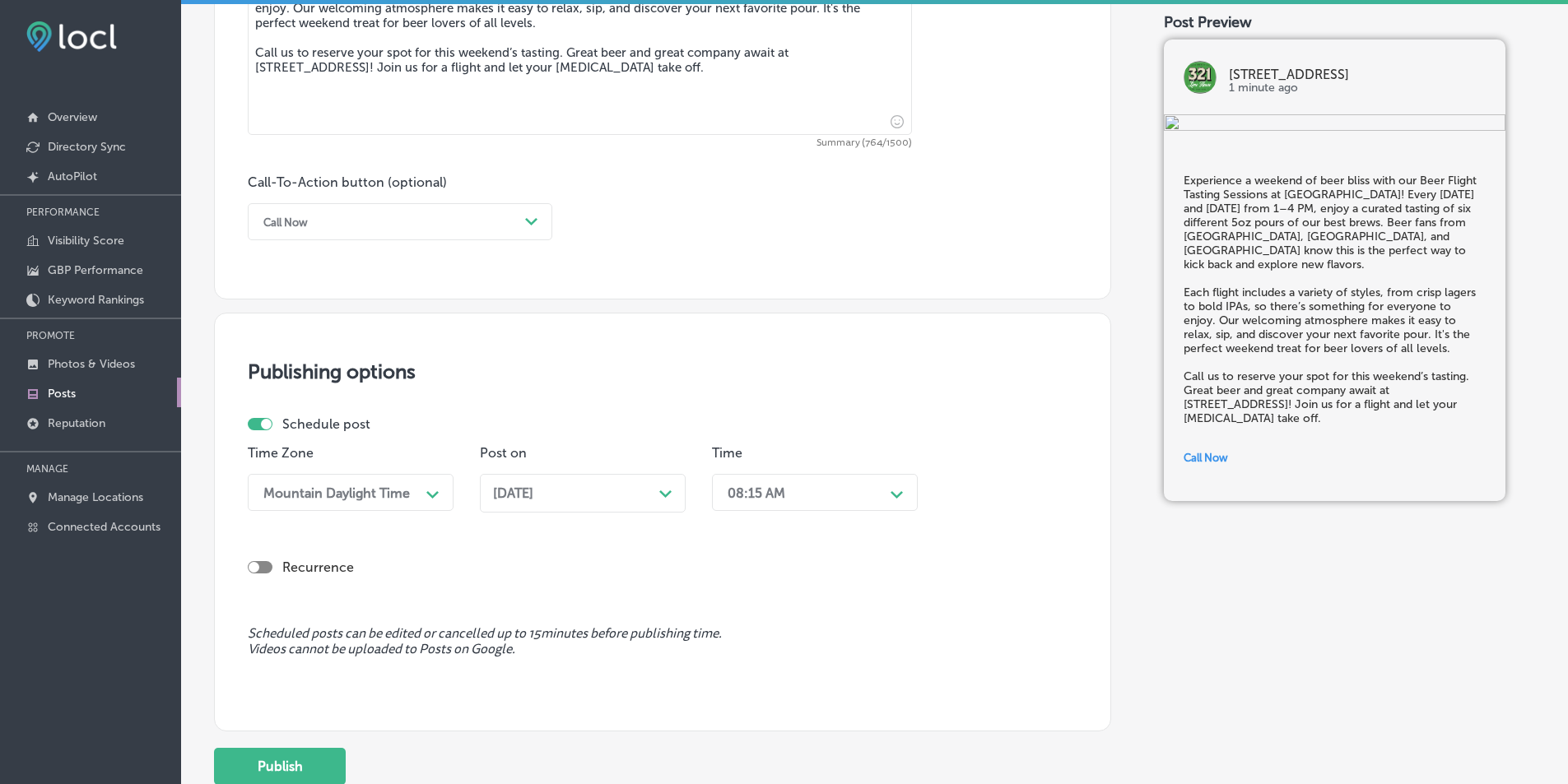
click at [897, 492] on icon "Path Created with Sketch." at bounding box center [896, 495] width 13 height 8
click at [743, 675] on div "7:00 AM" at bounding box center [815, 676] width 206 height 28
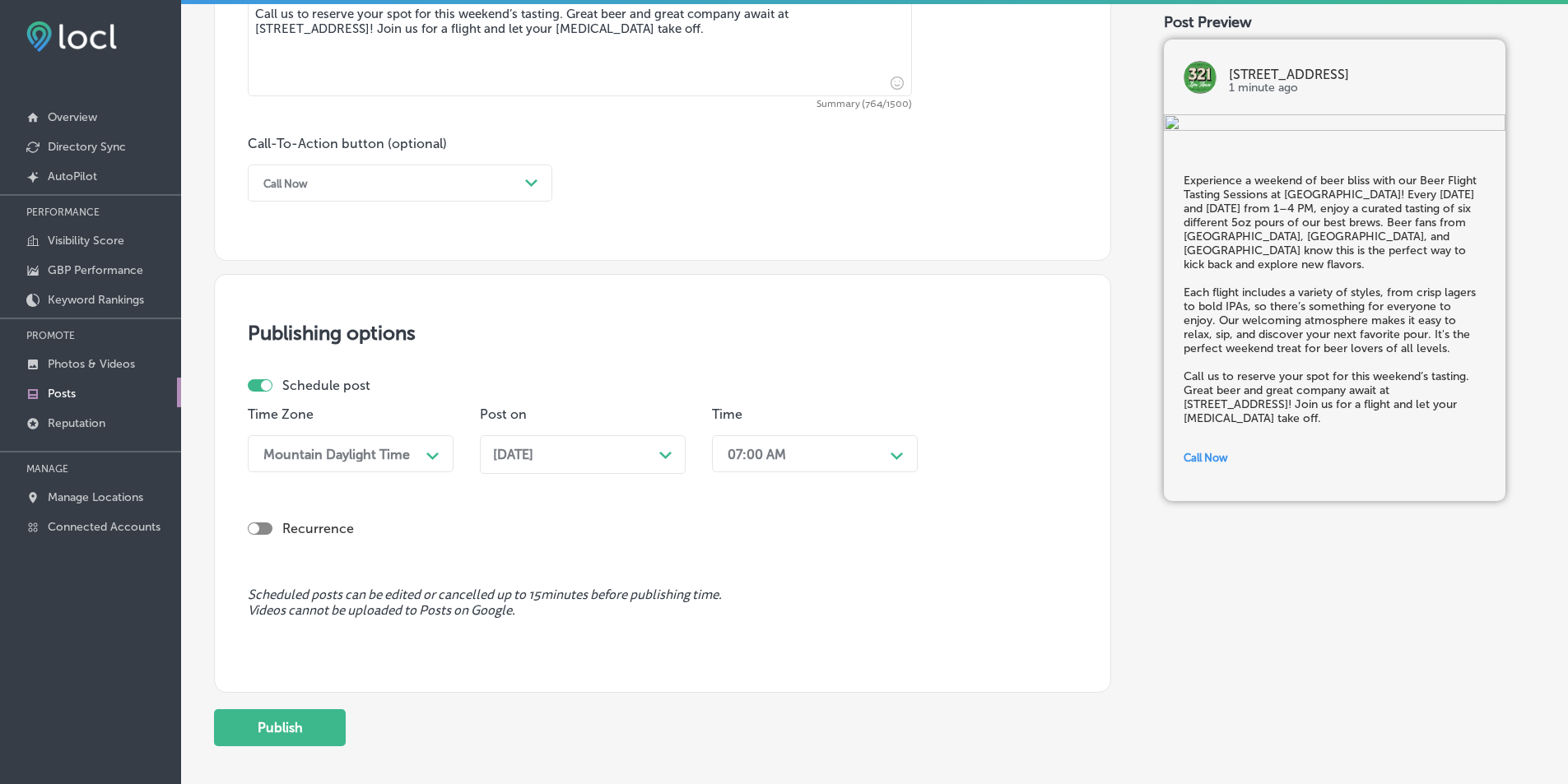
scroll to position [1191, 0]
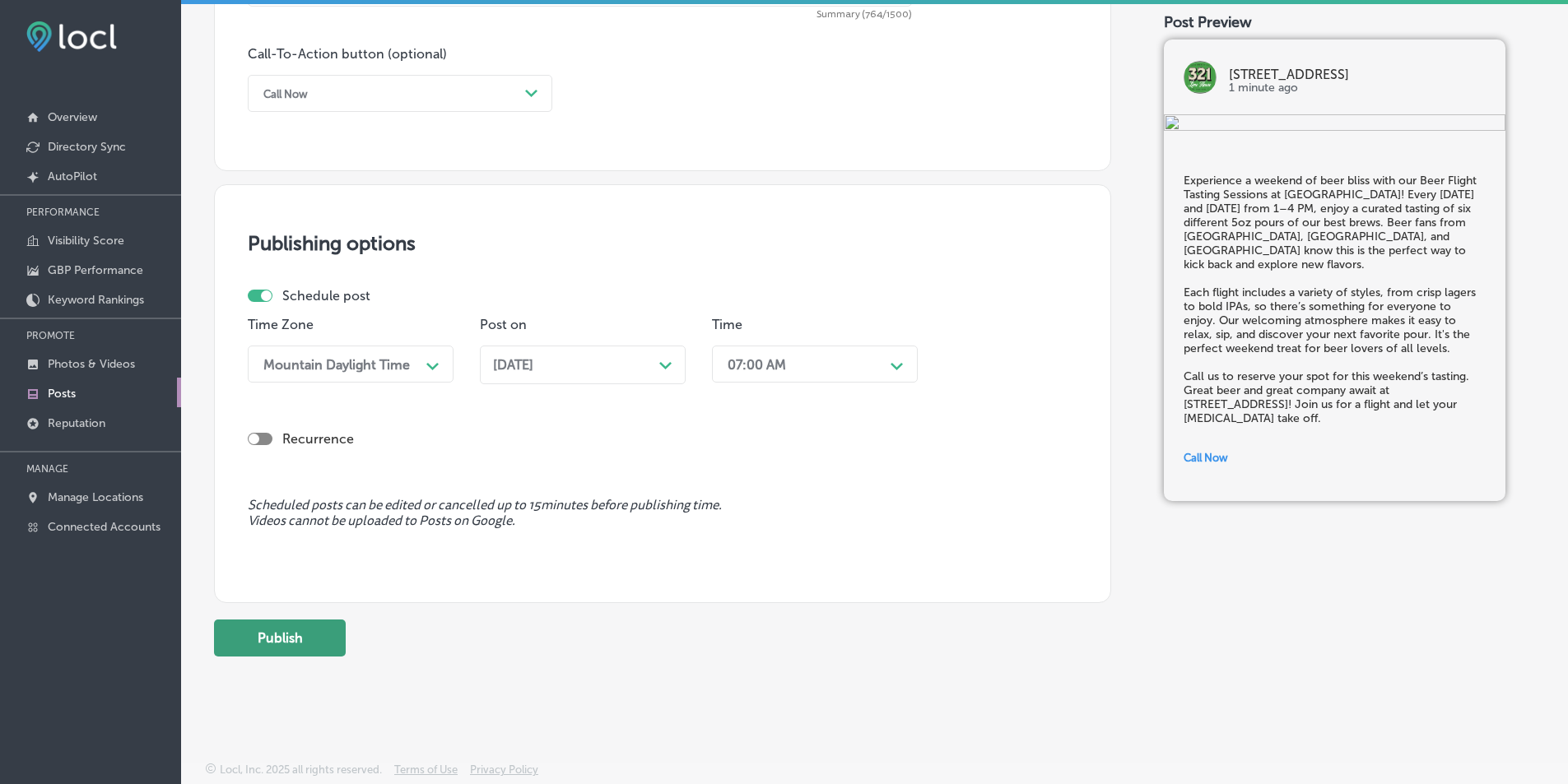
click at [267, 631] on button "Publish" at bounding box center [280, 638] width 132 height 37
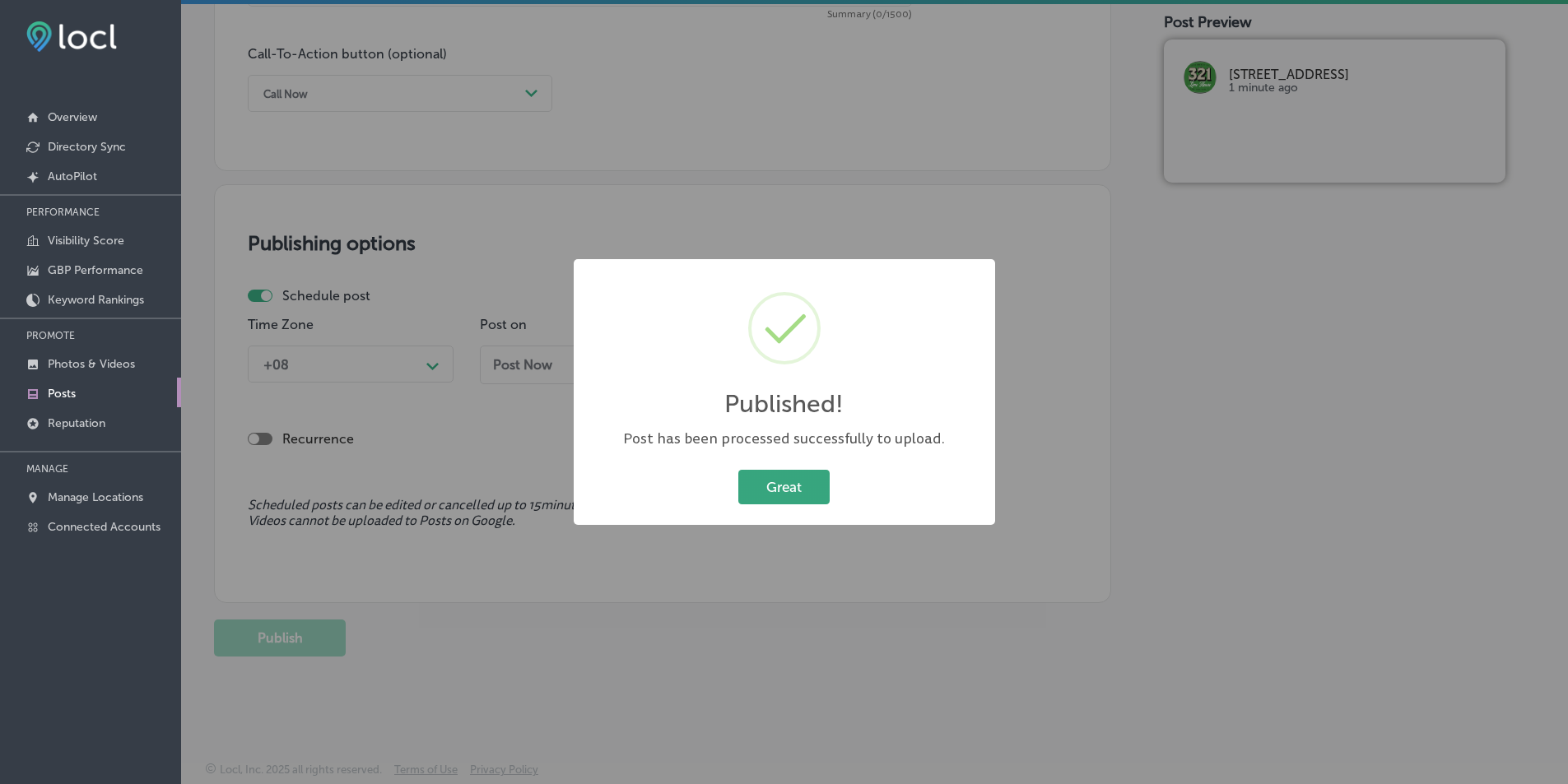
click at [765, 485] on button "Great" at bounding box center [784, 486] width 91 height 33
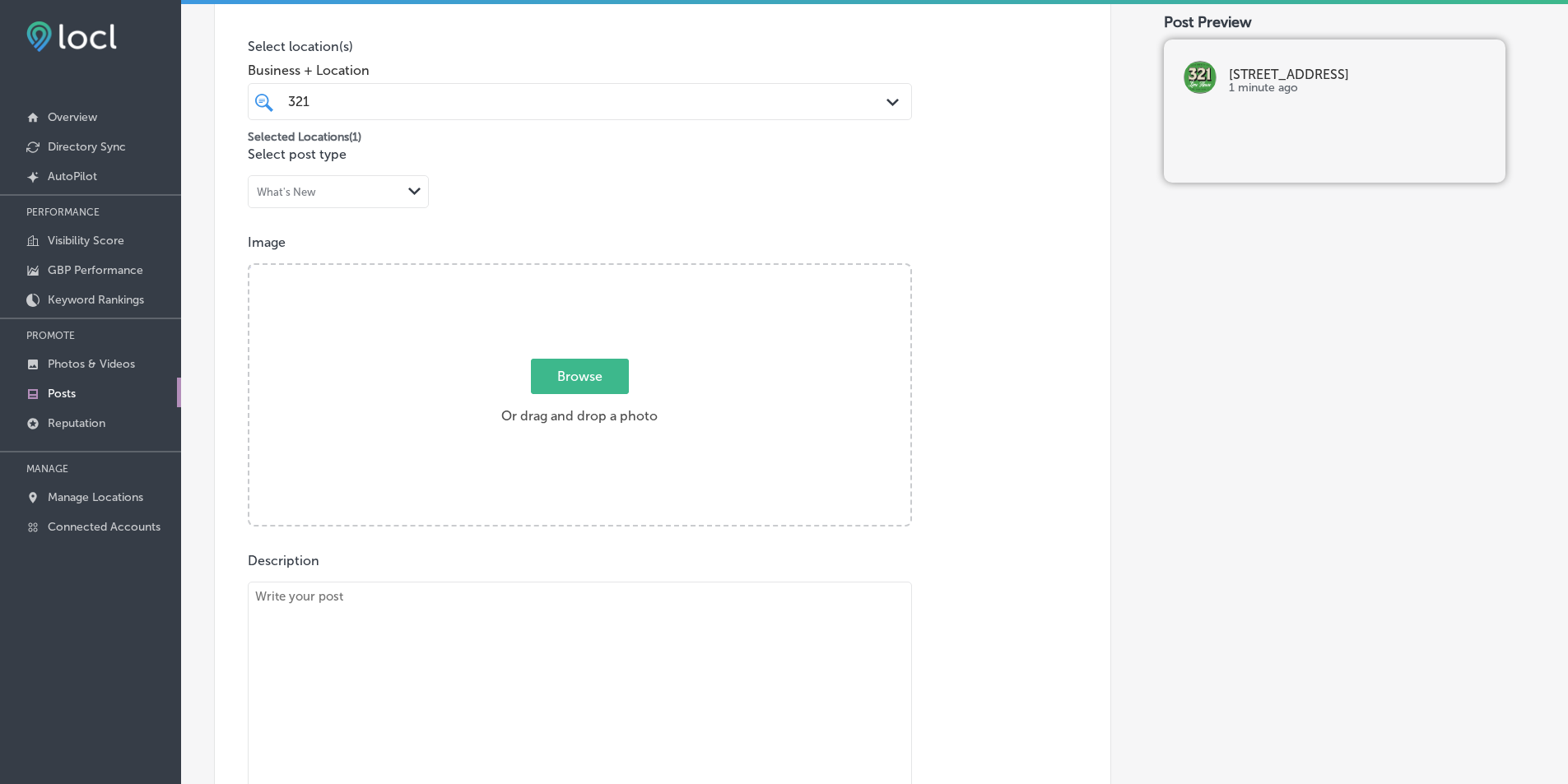
scroll to position [287, 0]
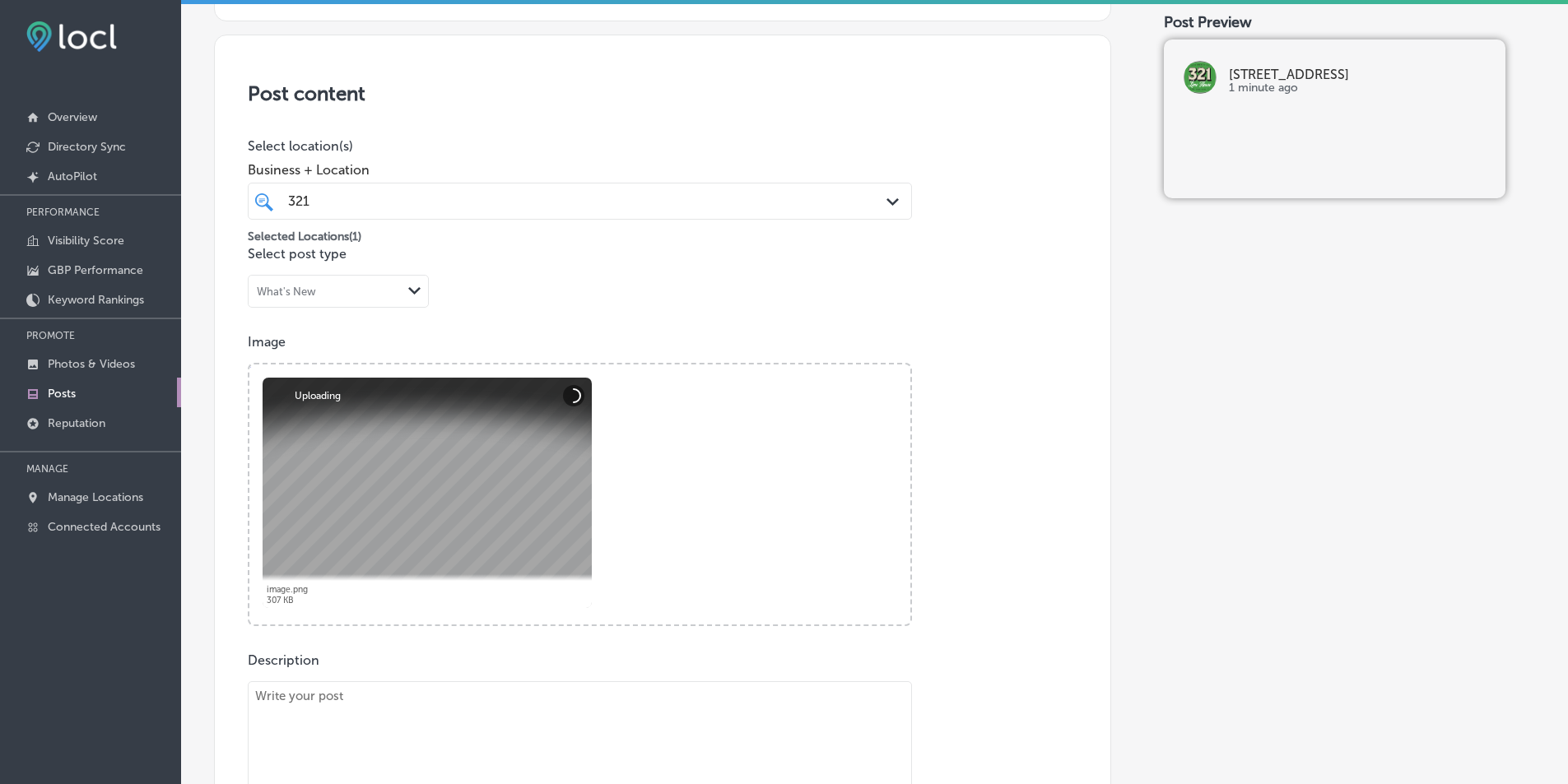
click at [886, 195] on div "Path Created with Sketch." at bounding box center [896, 202] width 18 height 18
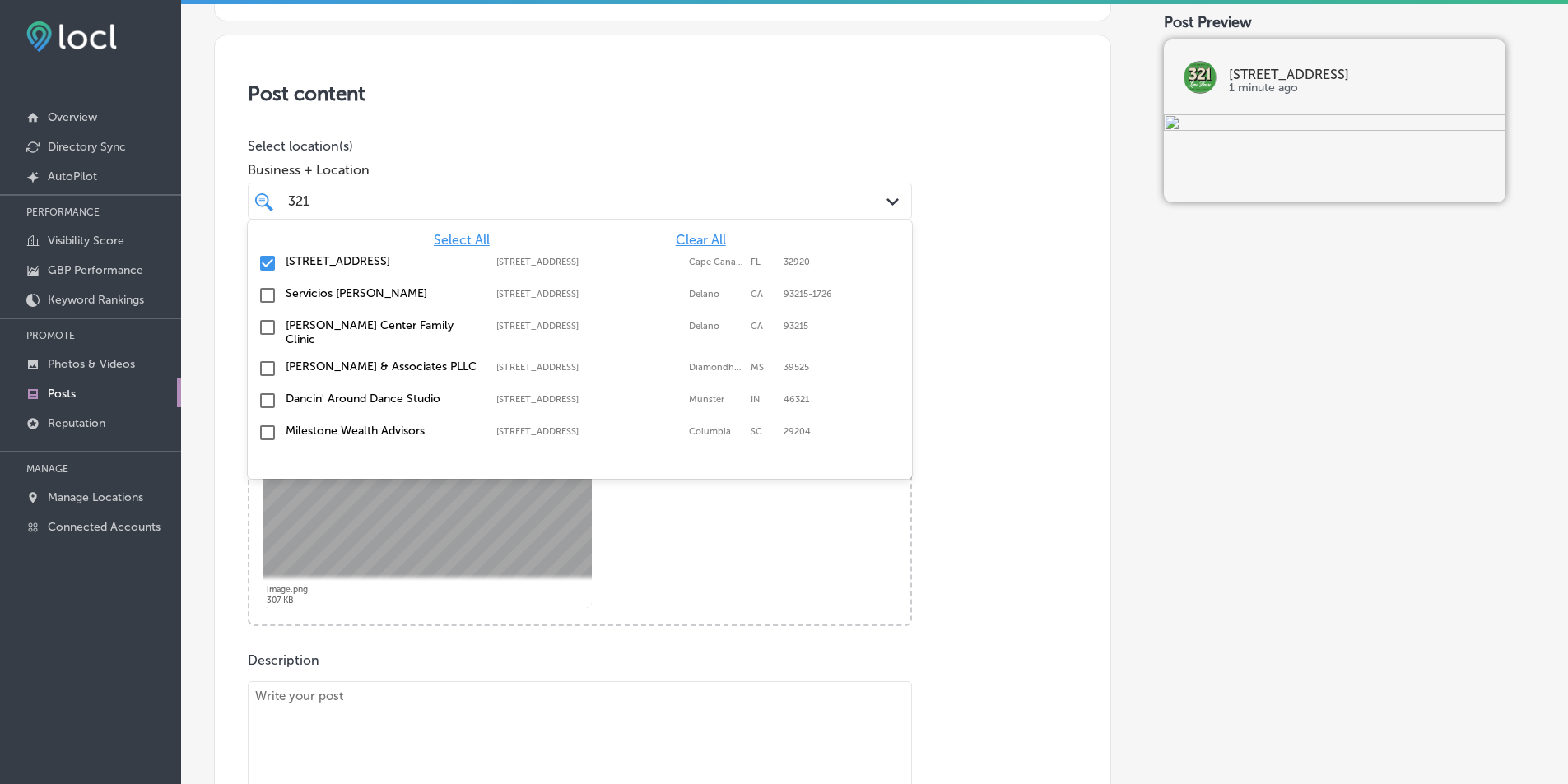
click at [988, 265] on div "Post content Select location(s) Business + Location option 200 Imperial Blvd, s…" at bounding box center [662, 555] width 897 height 1041
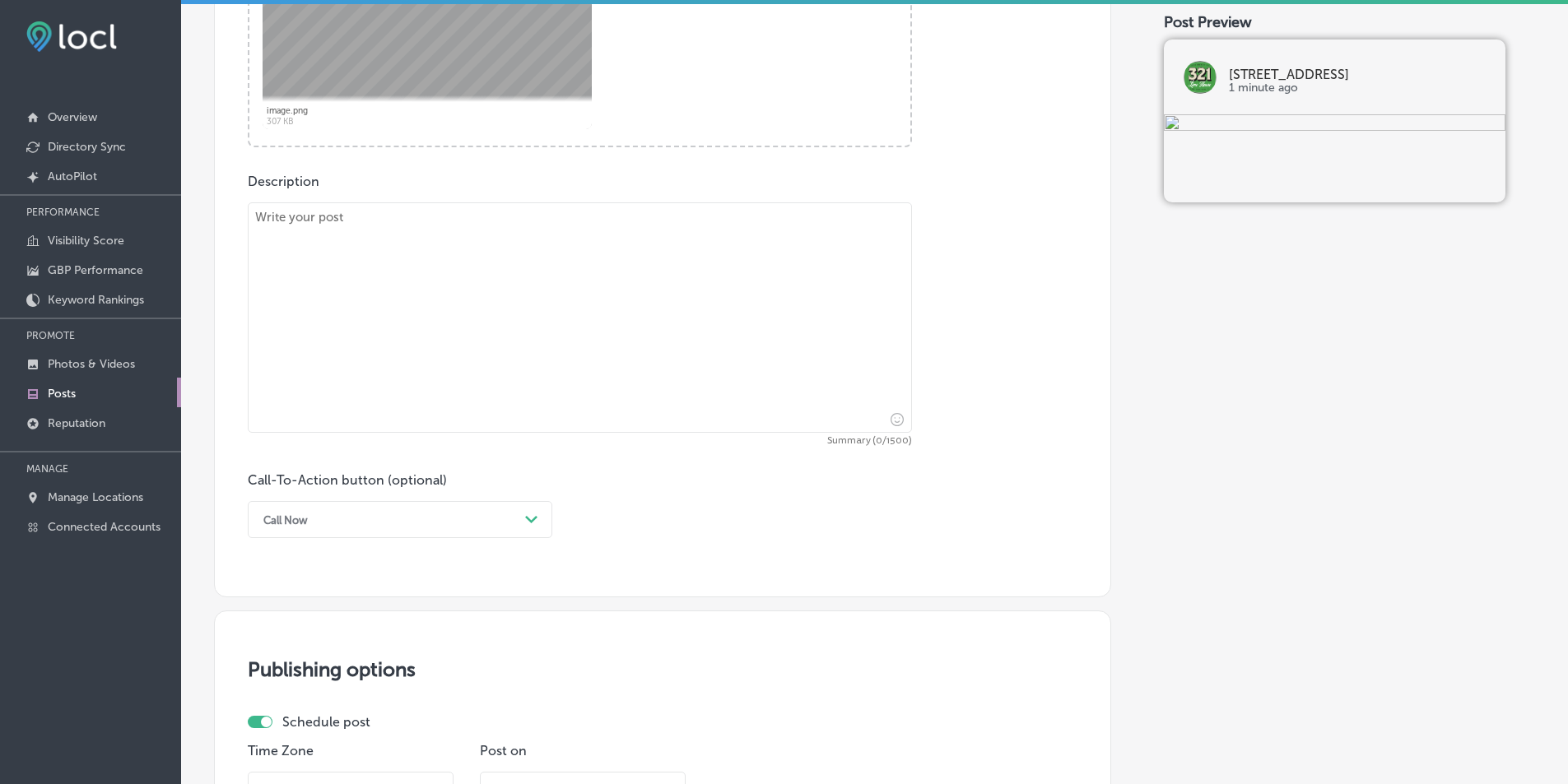
scroll to position [780, 0]
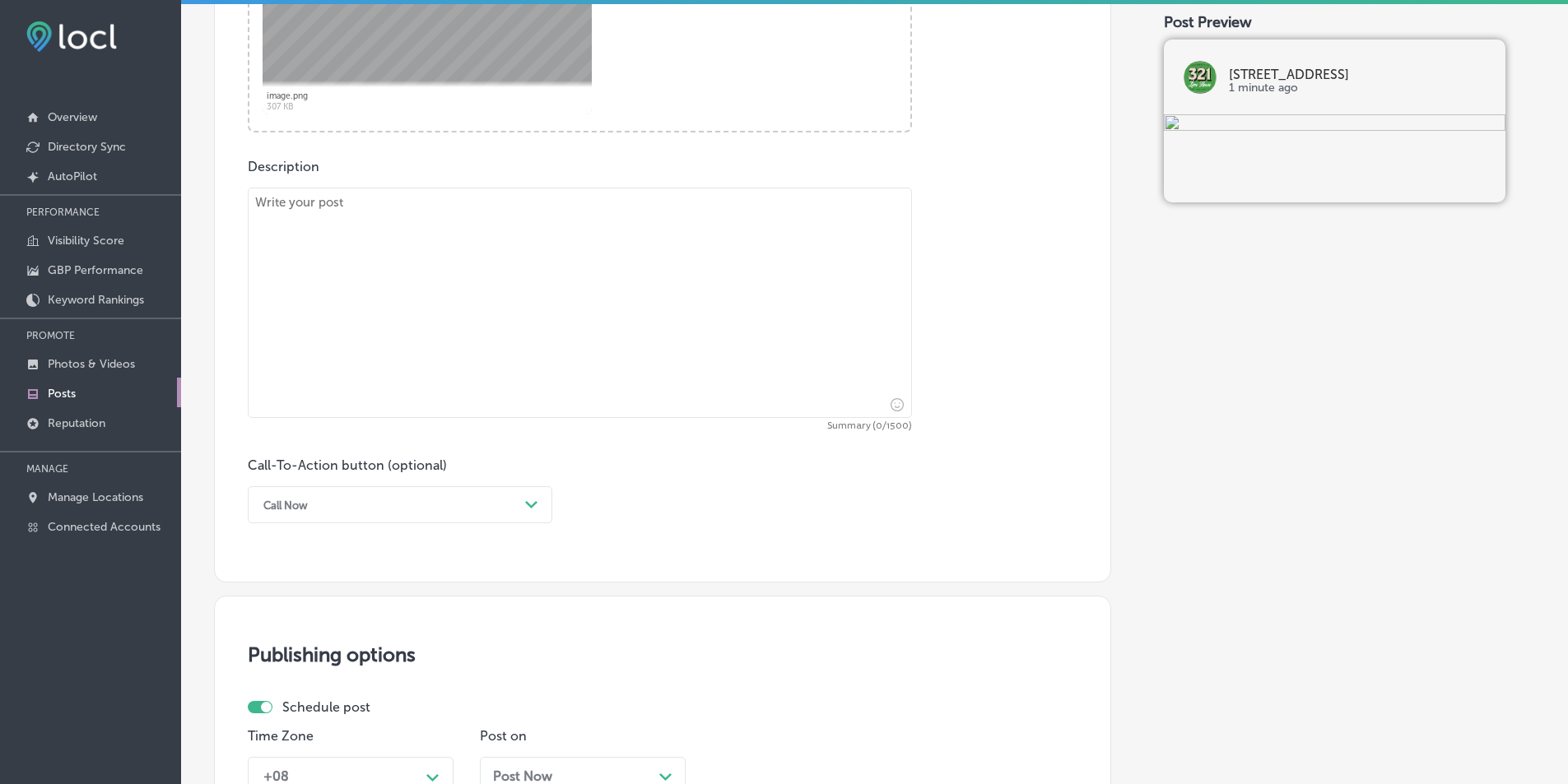
click at [438, 304] on textarea at bounding box center [580, 303] width 664 height 231
paste textarea "At 321 Lime House, we’re proud to support our community both on and off the tra…"
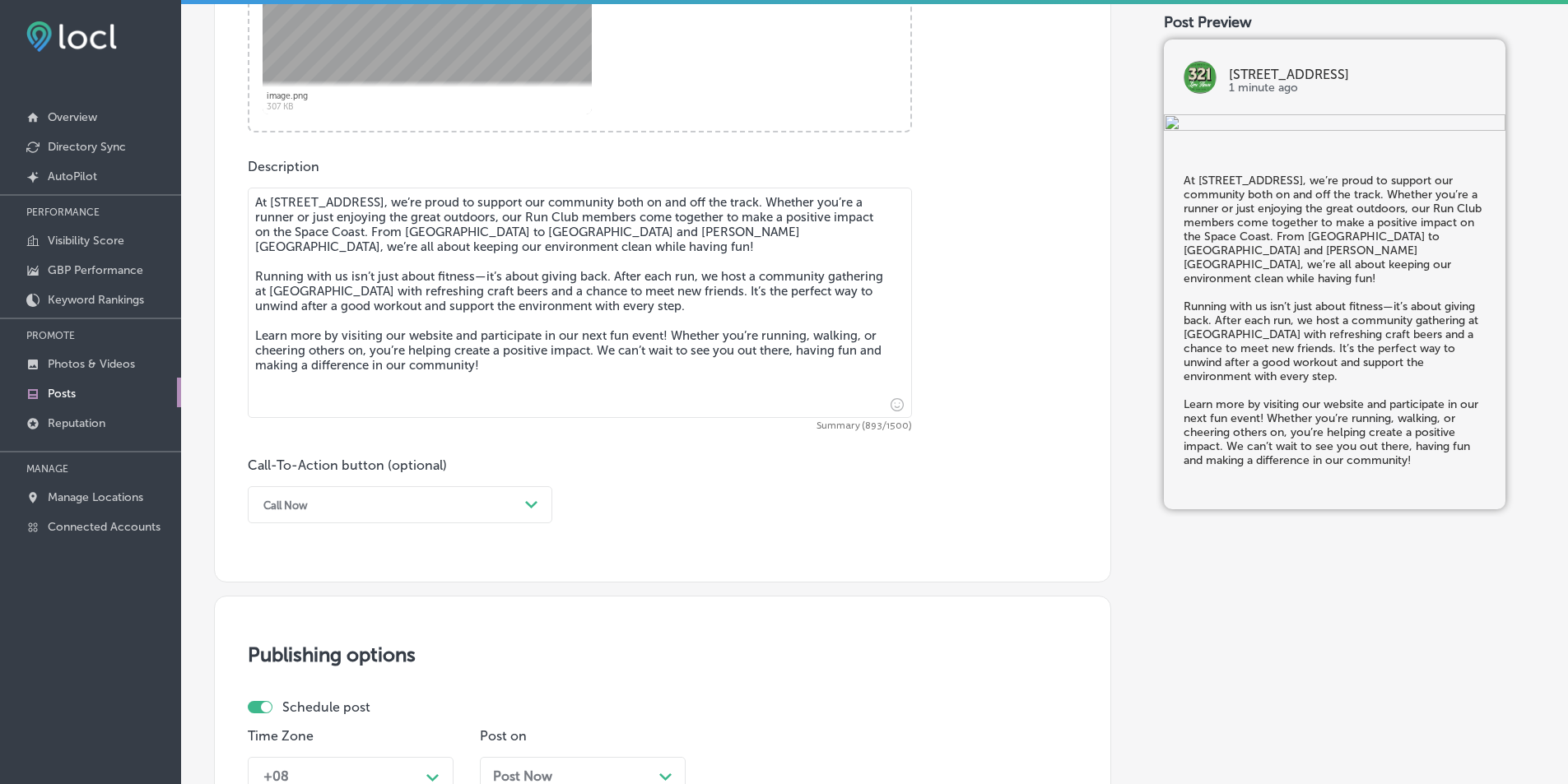
type textarea "At 321 Lime House, we’re proud to support our community both on and off the tra…"
click at [535, 500] on div "Path Created with Sketch." at bounding box center [532, 506] width 13 height 13
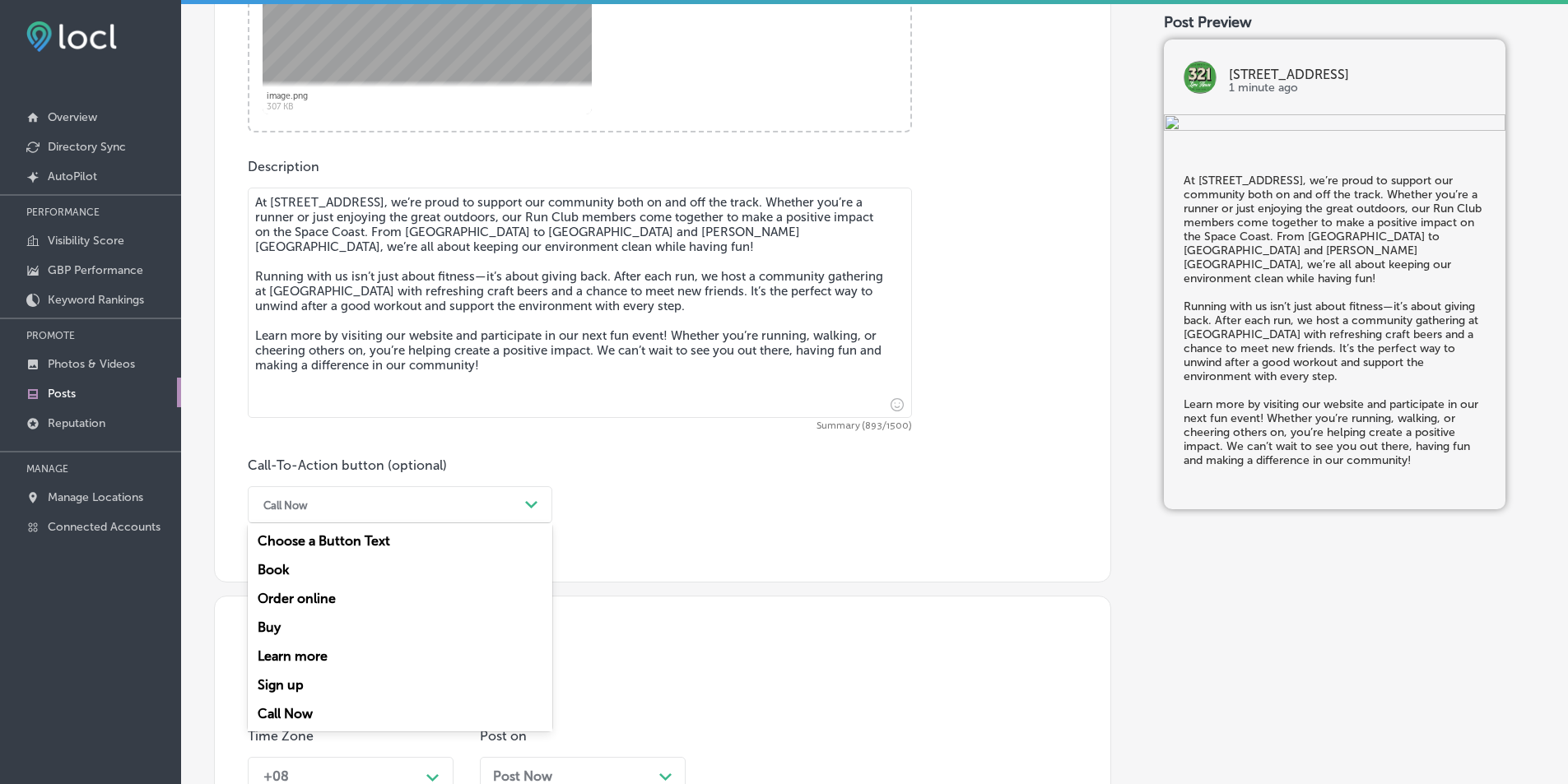
click at [282, 651] on div "Learn more" at bounding box center [400, 656] width 304 height 28
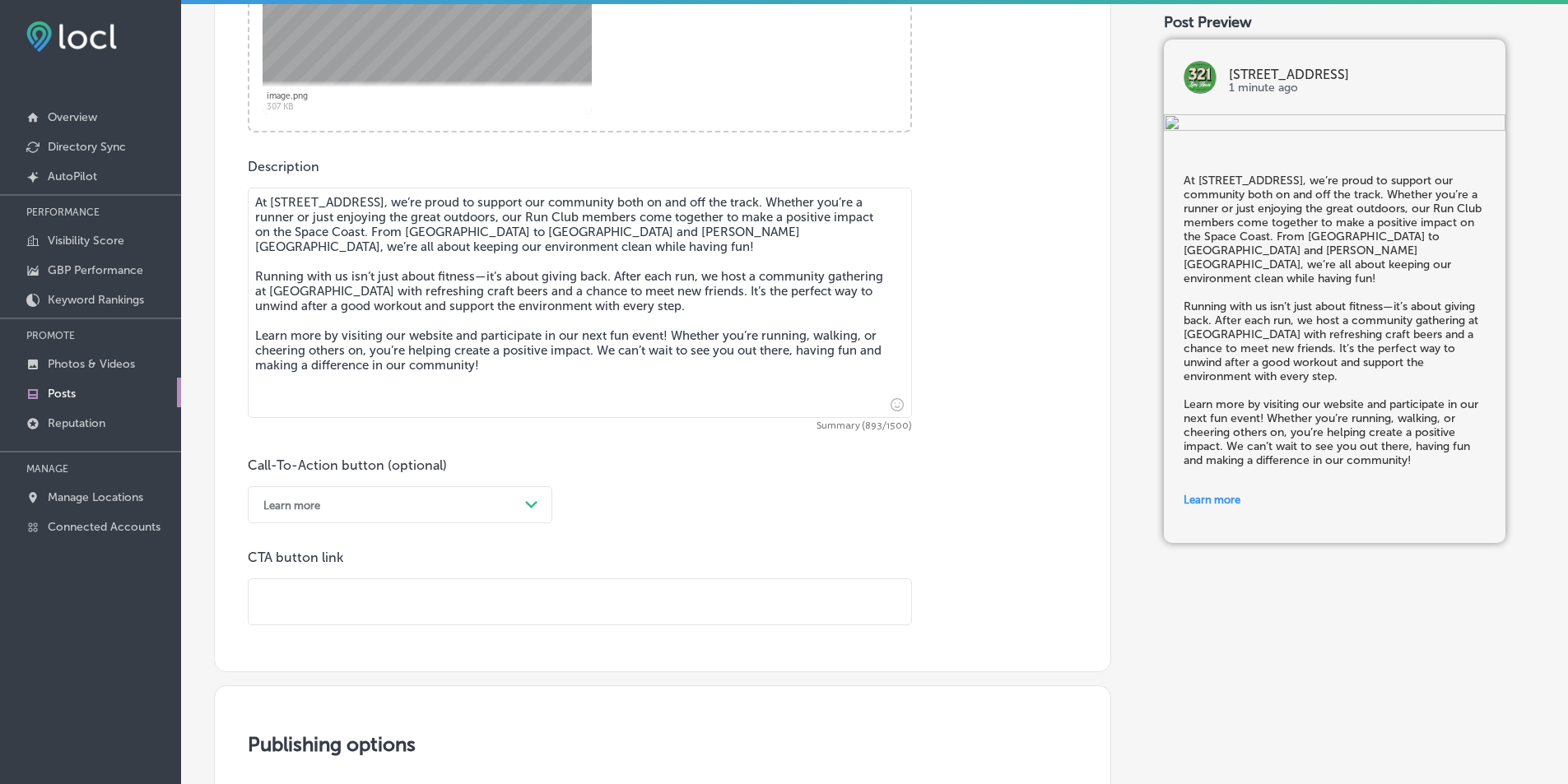
click at [364, 587] on input "text" at bounding box center [580, 602] width 662 height 45
paste input "[URL][DOMAIN_NAME]"
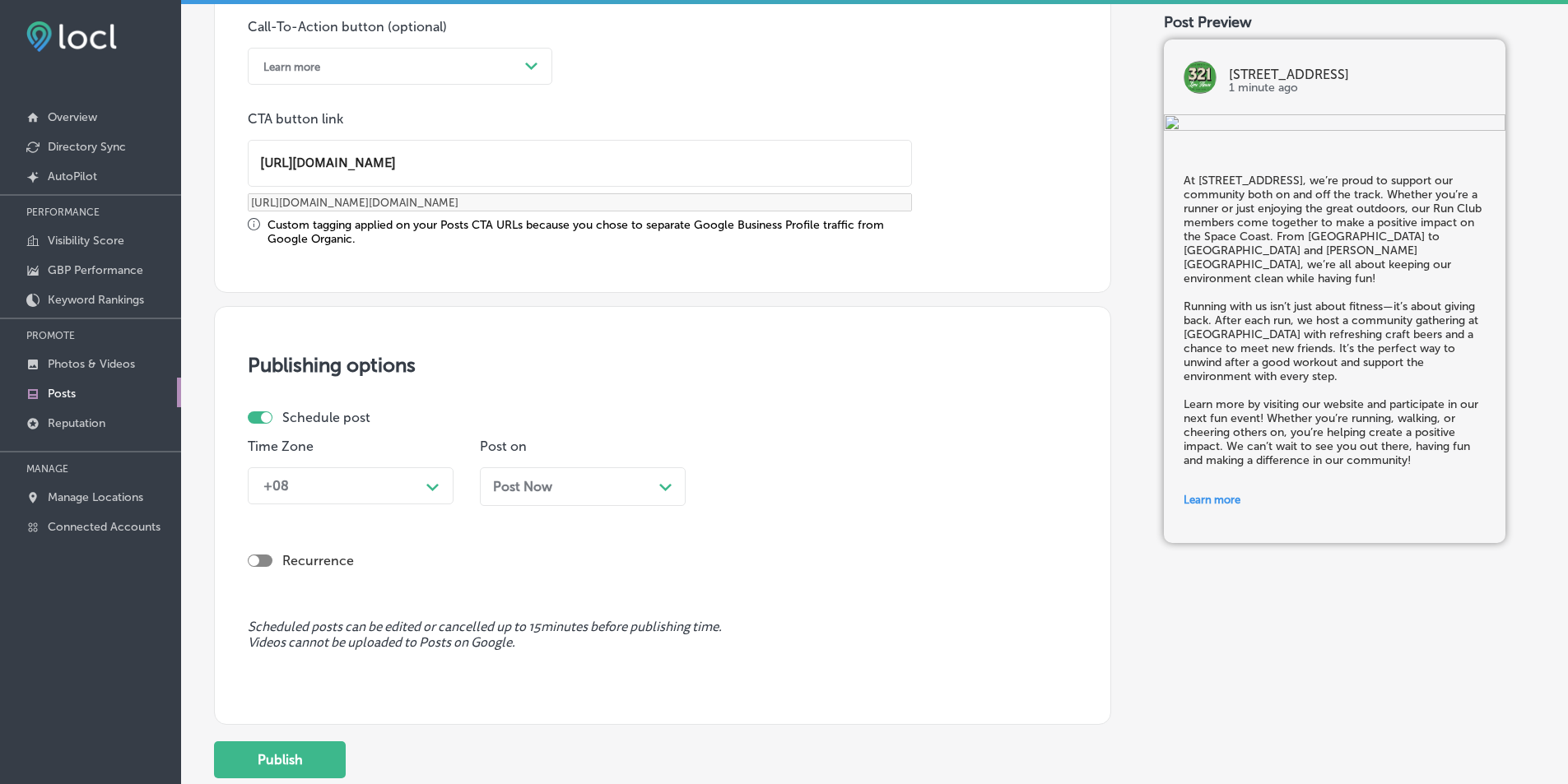
scroll to position [1274, 0]
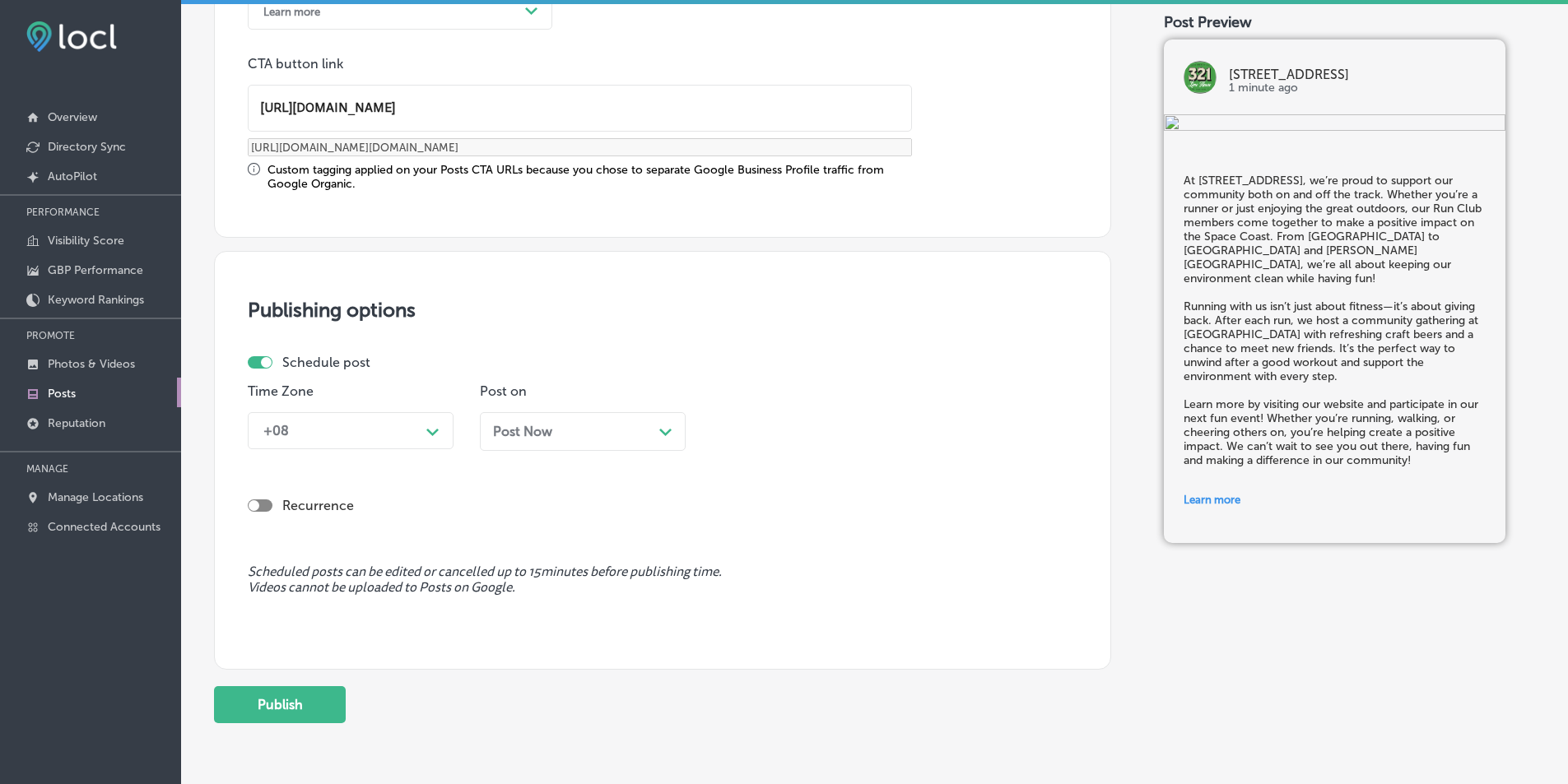
type input "[URL][DOMAIN_NAME]"
click at [434, 435] on polygon at bounding box center [432, 432] width 13 height 8
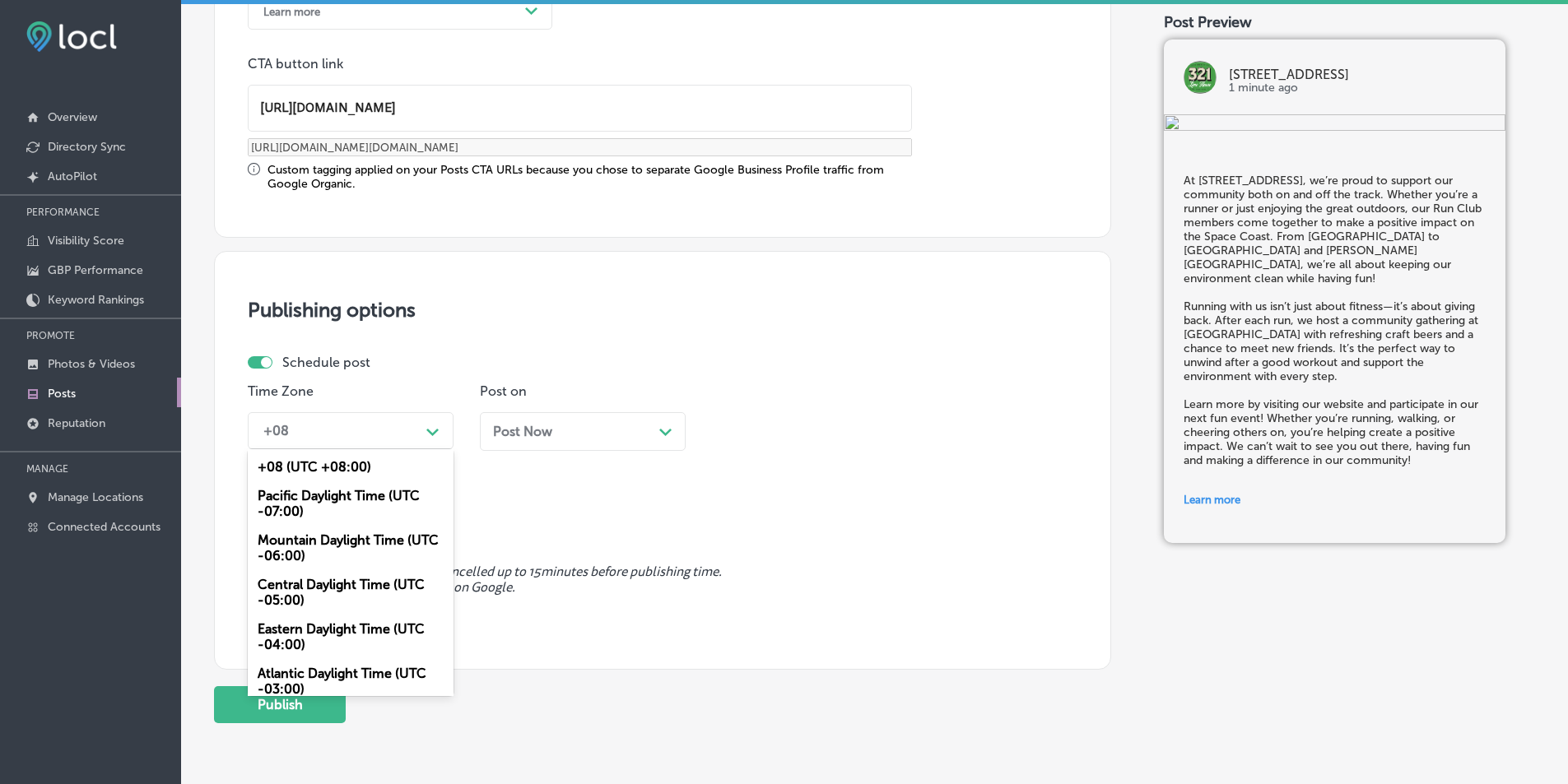
drag, startPoint x: 327, startPoint y: 542, endPoint x: 335, endPoint y: 537, distance: 9.4
click at [327, 541] on div "Mountain Daylight Time (UTC -06:00)" at bounding box center [350, 547] width 206 height 44
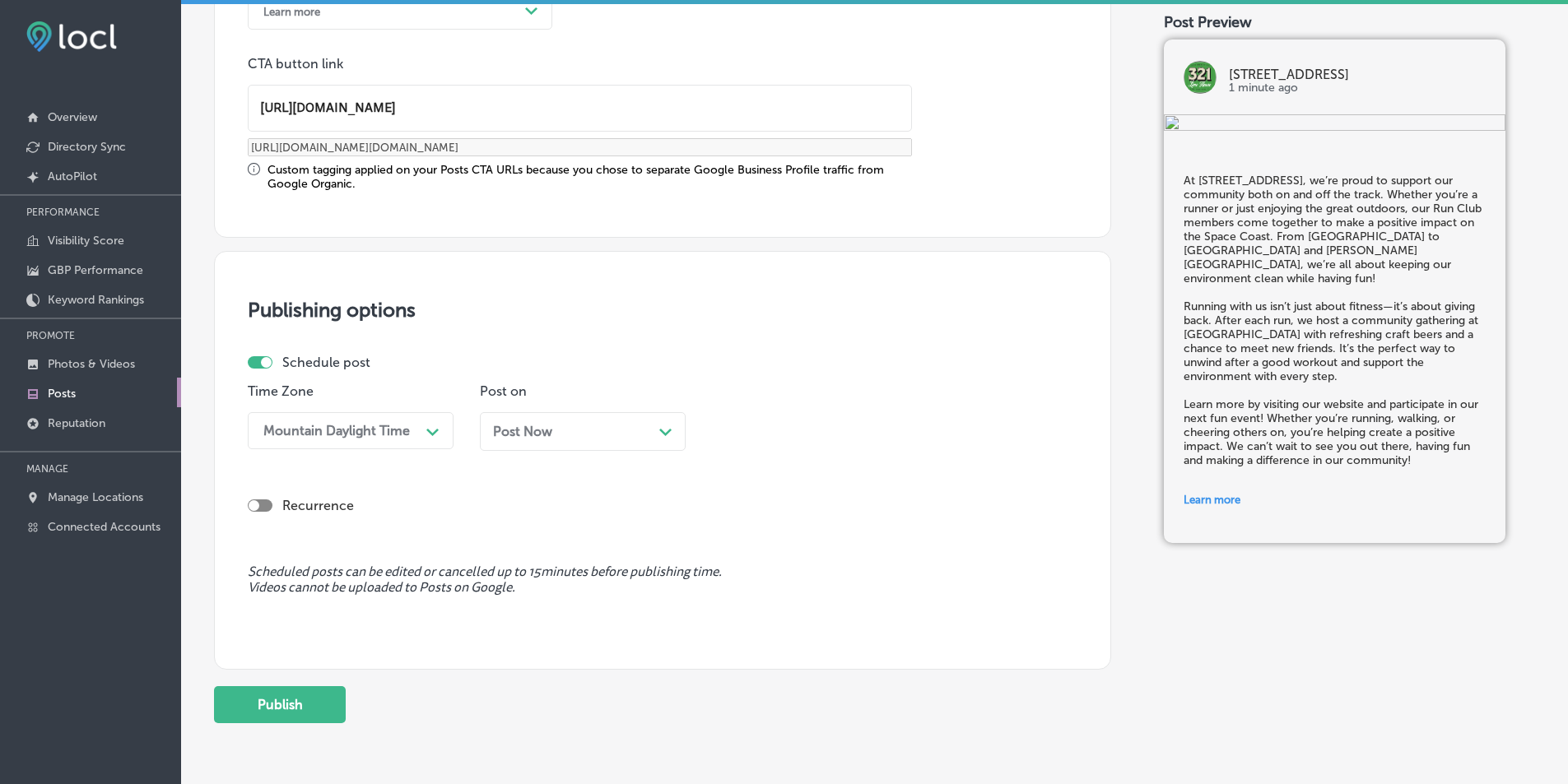
click at [663, 429] on icon "Path Created with Sketch." at bounding box center [666, 432] width 13 height 8
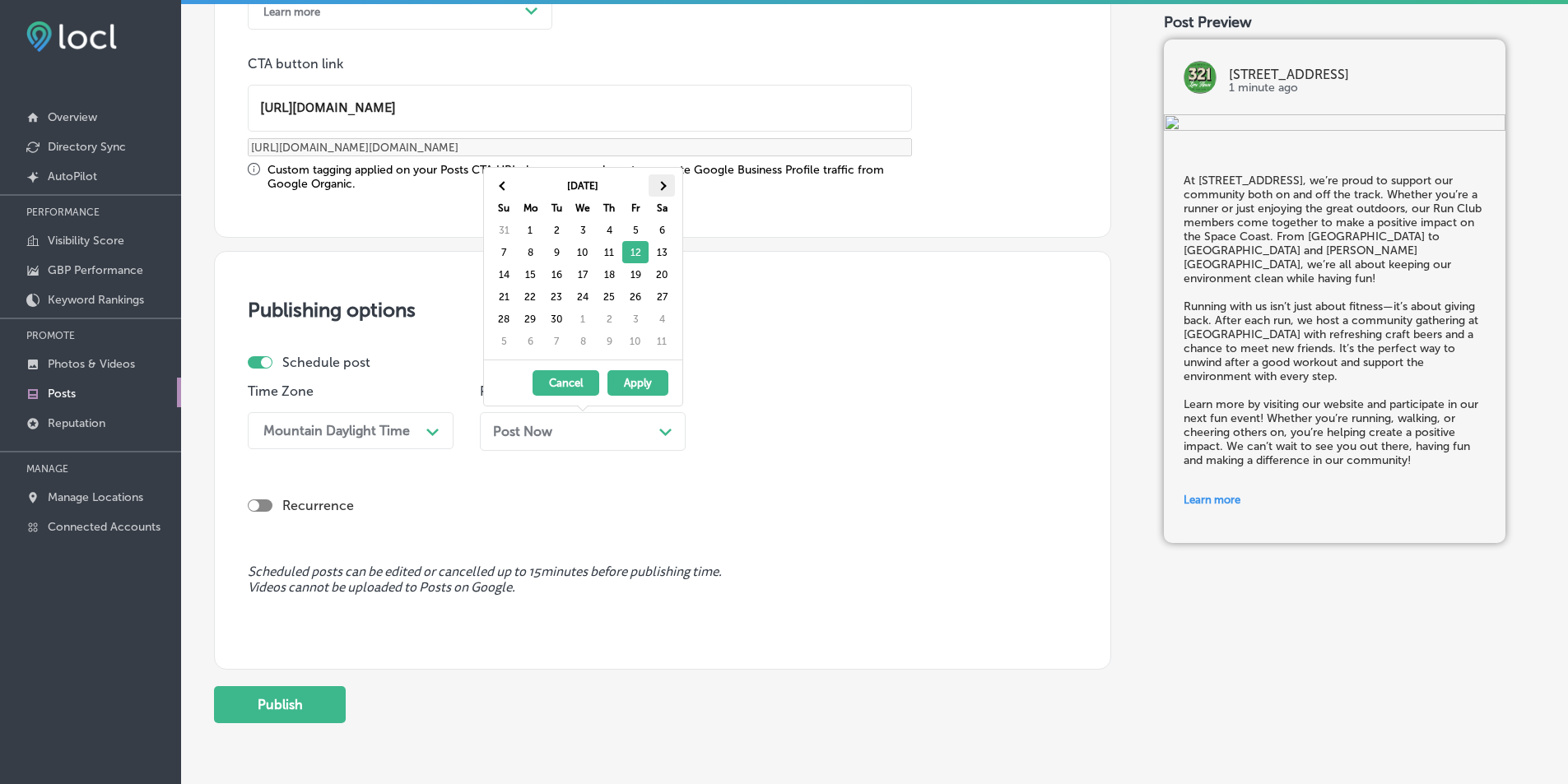
click at [660, 187] on span at bounding box center [661, 186] width 9 height 9
click at [503, 187] on span at bounding box center [503, 186] width 9 height 9
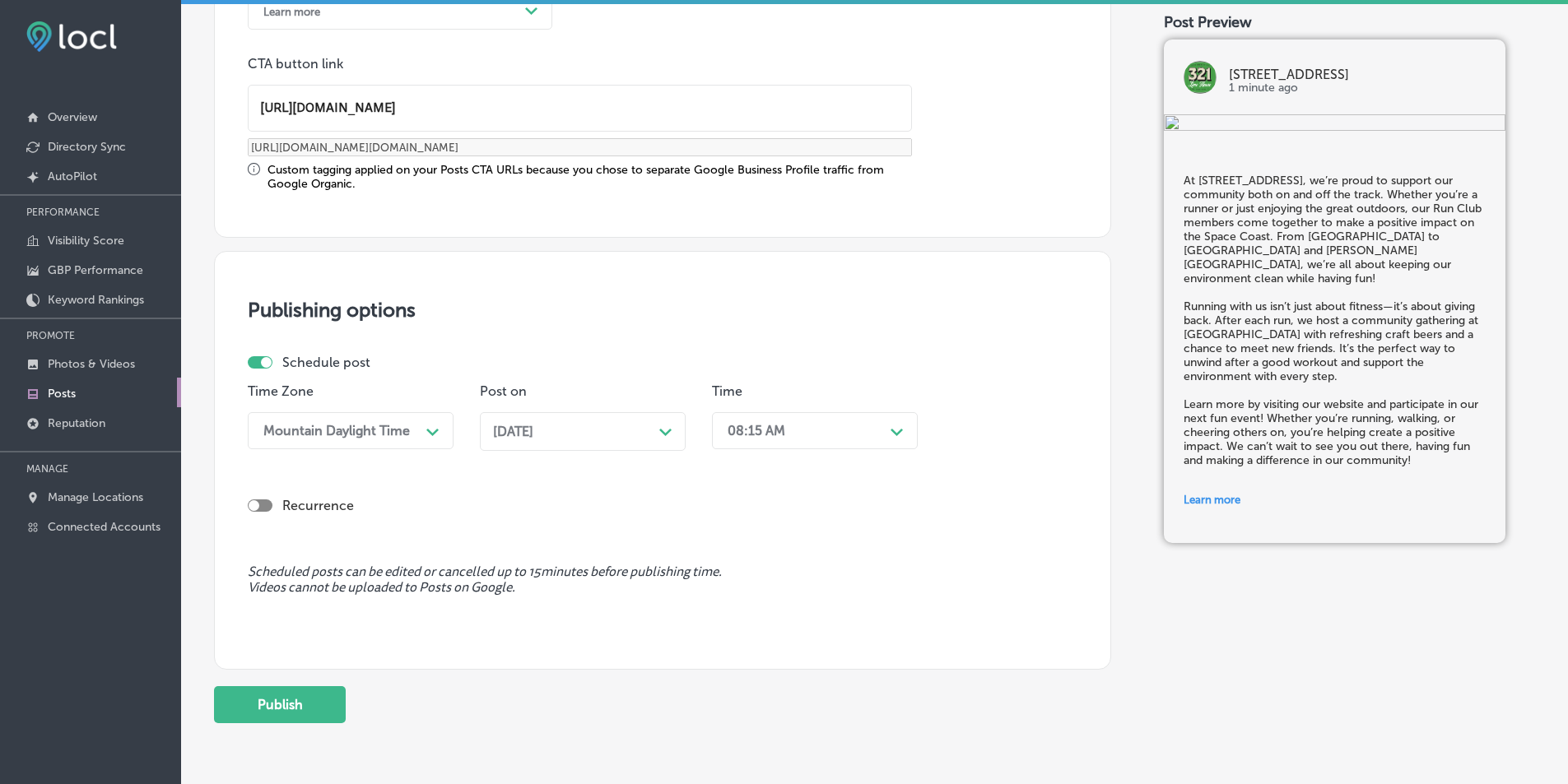
click at [439, 430] on polygon at bounding box center [432, 432] width 13 height 8
click at [745, 610] on div "7:00 AM" at bounding box center [815, 615] width 206 height 28
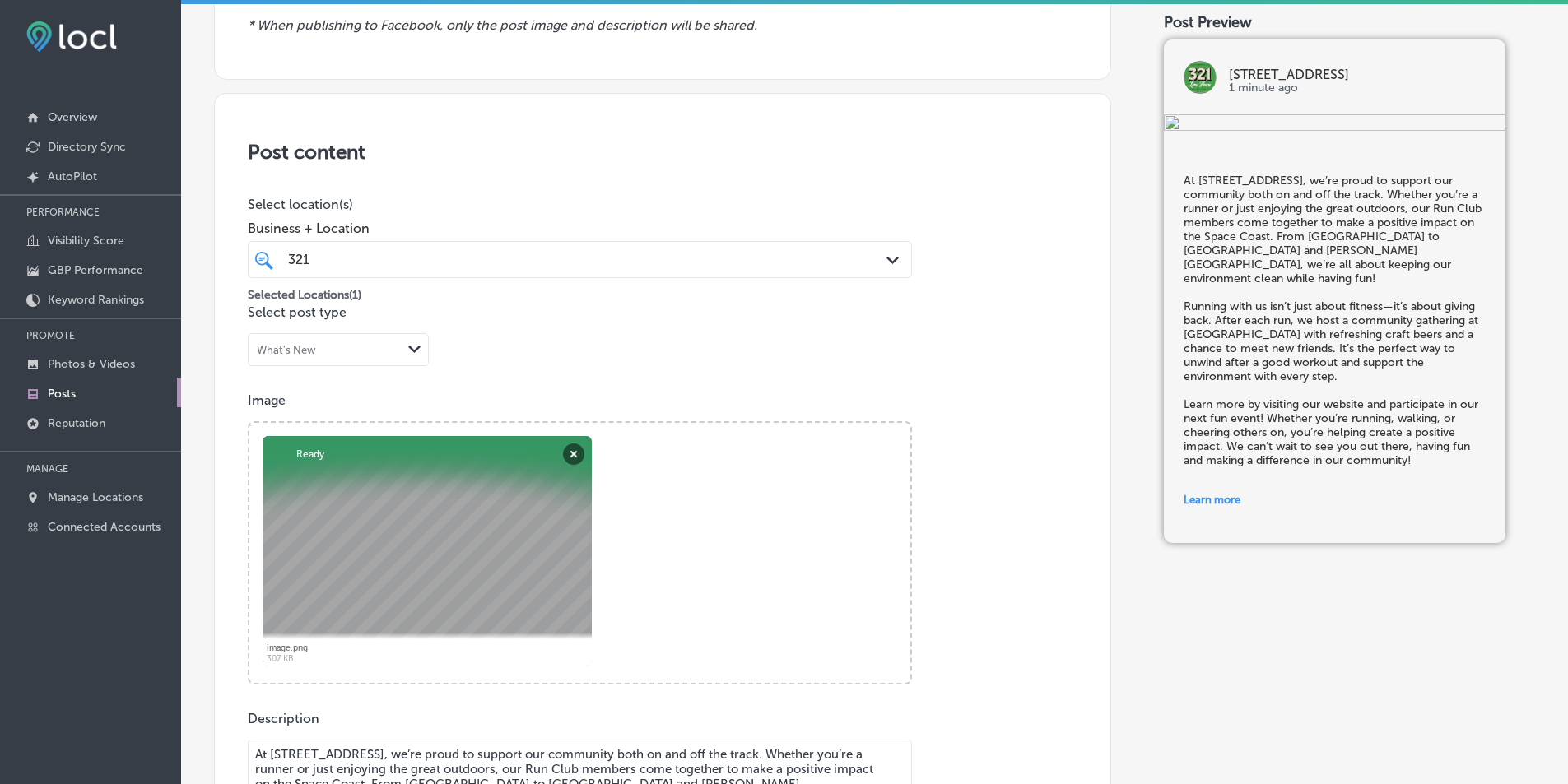
scroll to position [188, 0]
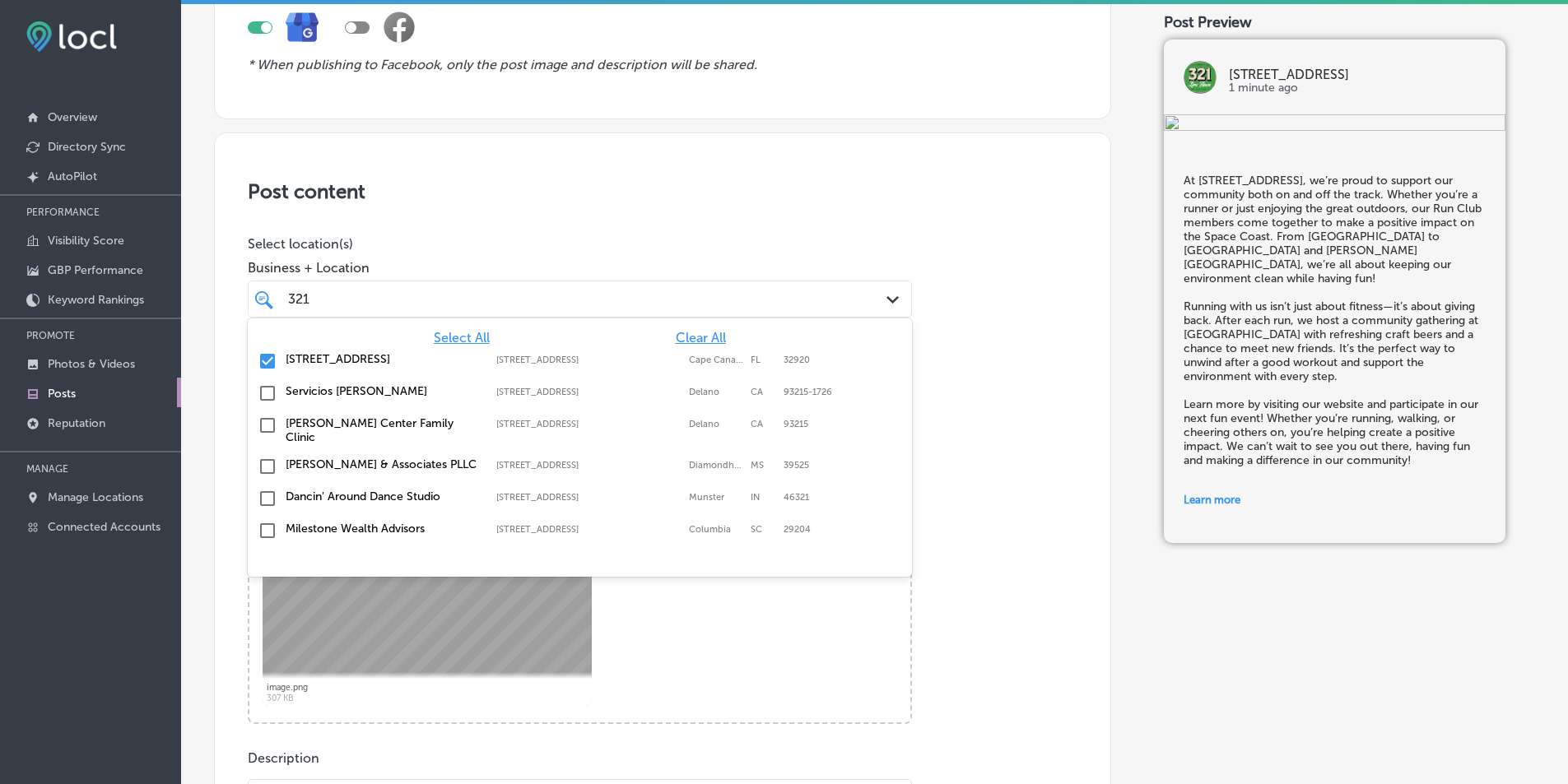
click at [886, 295] on div "Path Created with Sketch." at bounding box center [896, 300] width 18 height 18
click at [968, 511] on div "Image Powered by PQINA Browse Or drag and drop a photo image.png Abort Retry Re…" at bounding box center [662, 578] width 830 height 292
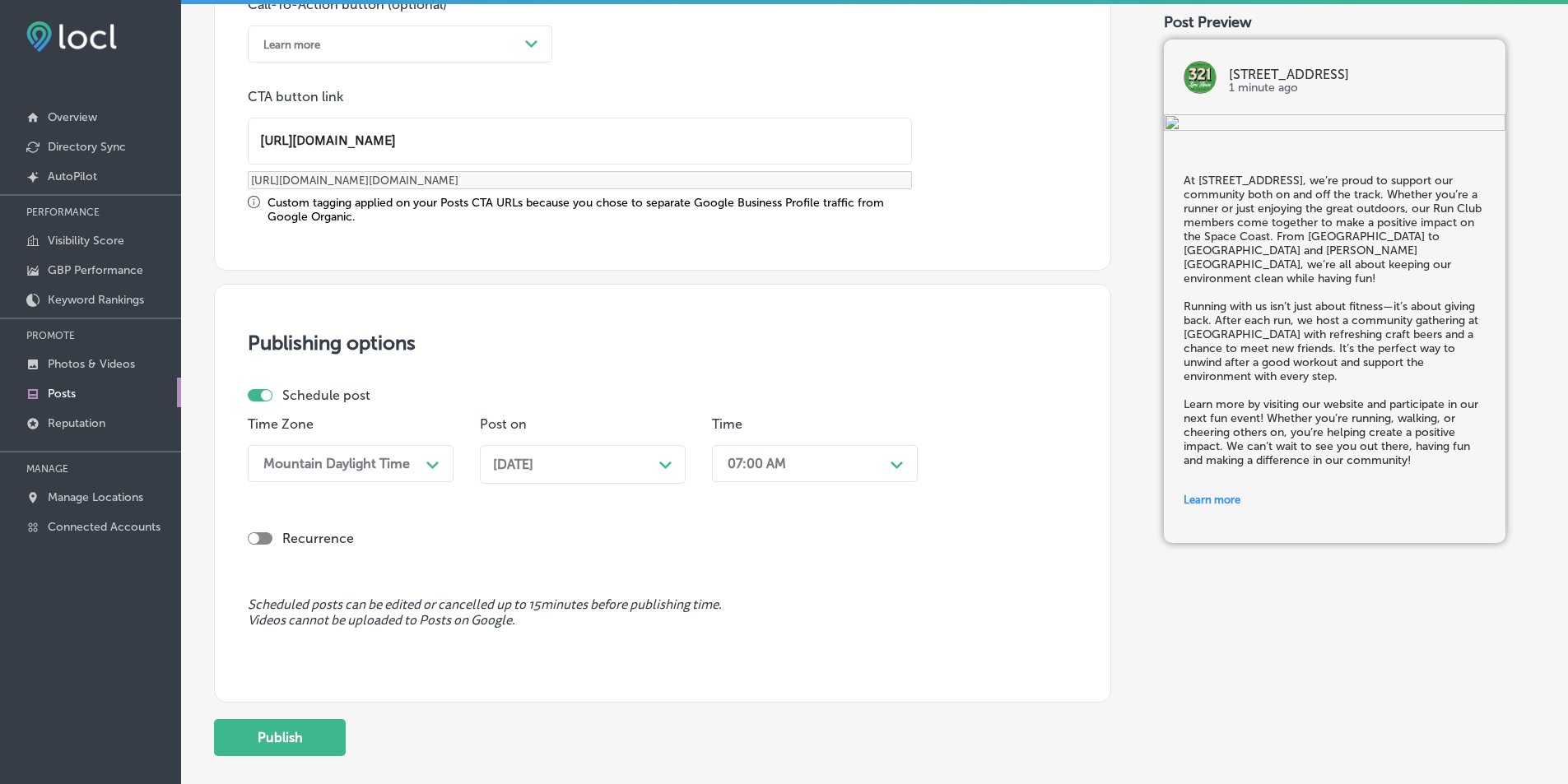
scroll to position [1258, 0]
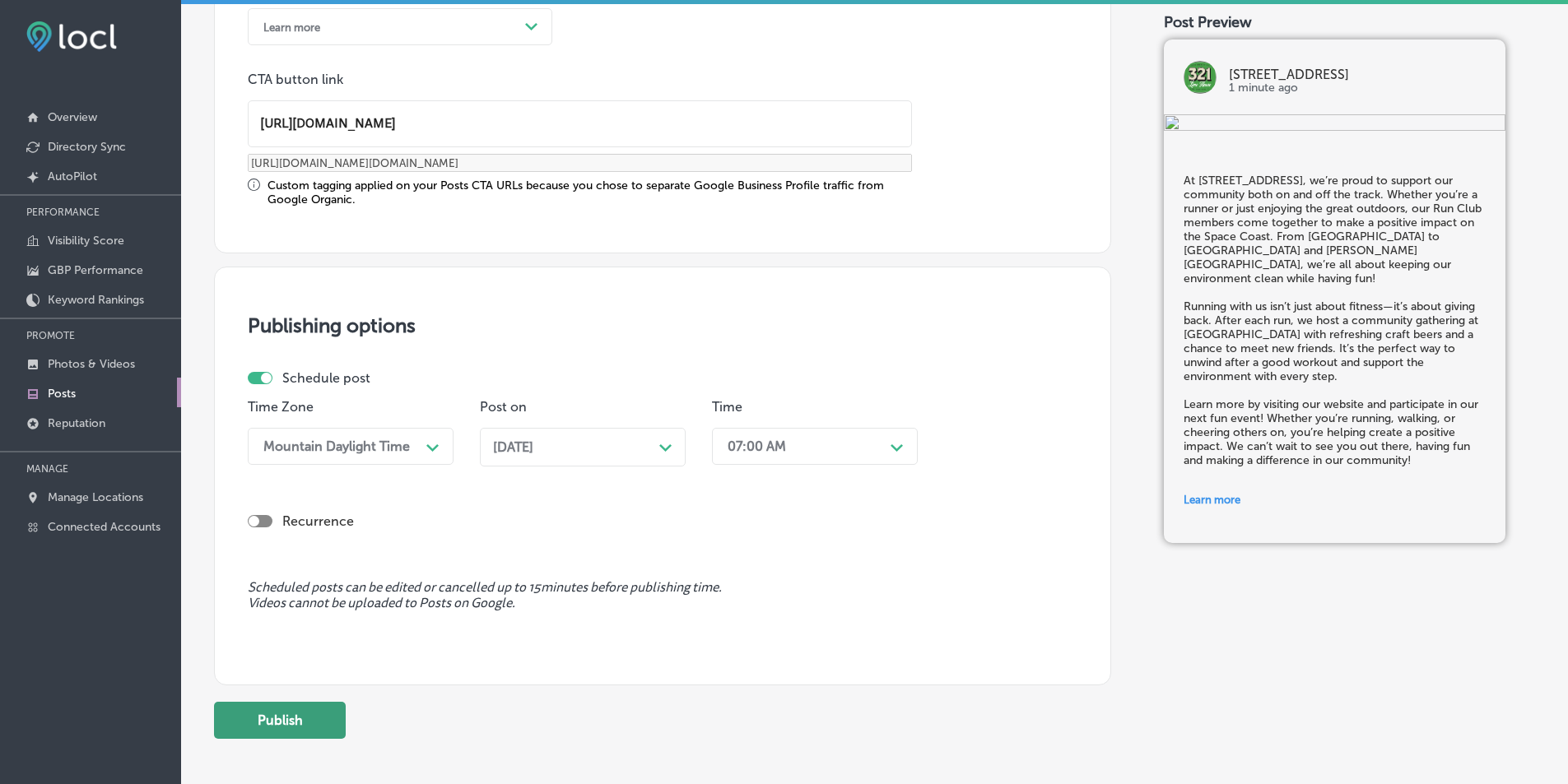
click at [273, 709] on button "Publish" at bounding box center [280, 720] width 132 height 37
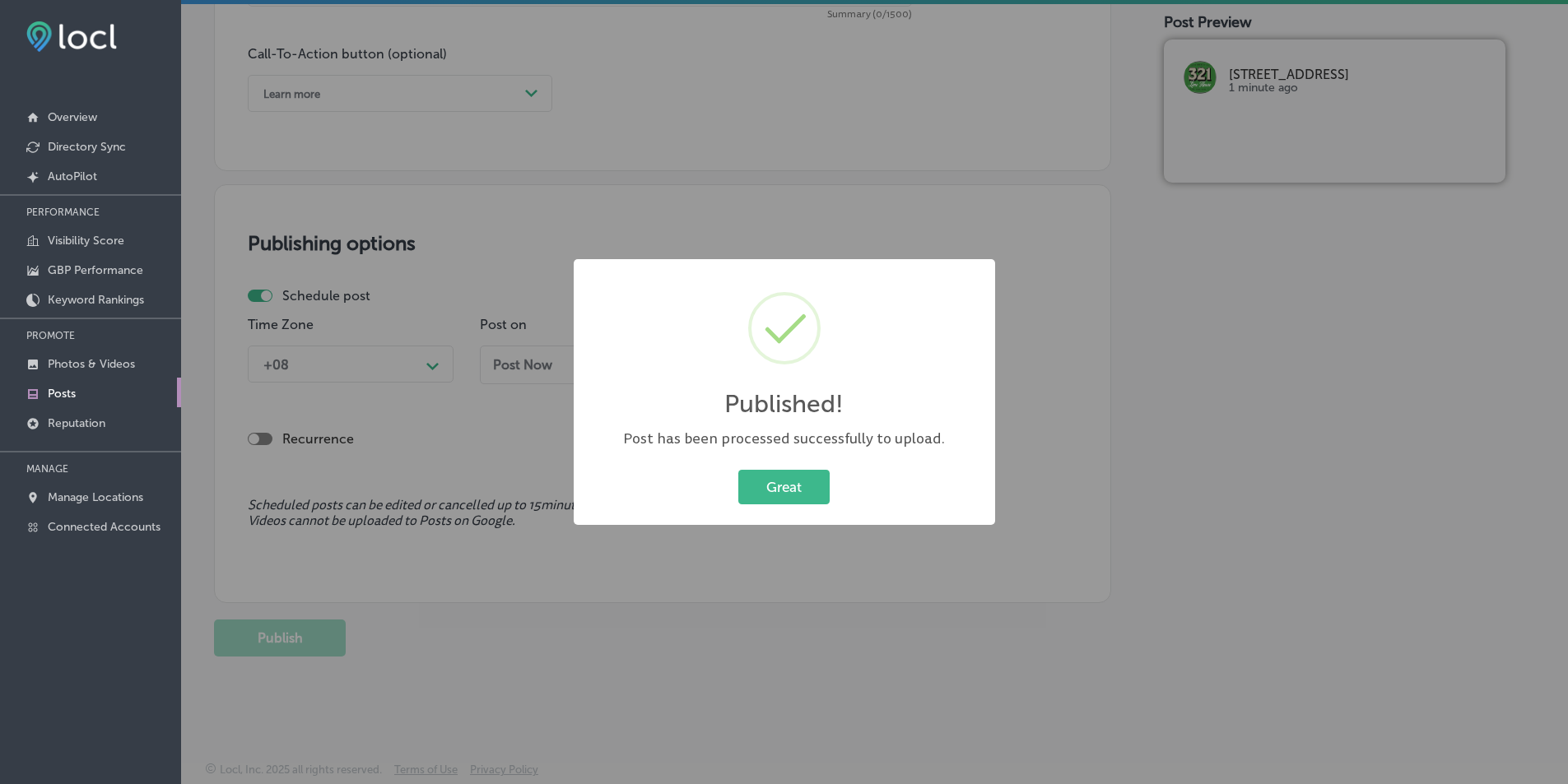
scroll to position [1191, 0]
click at [762, 485] on button "Great" at bounding box center [784, 486] width 91 height 33
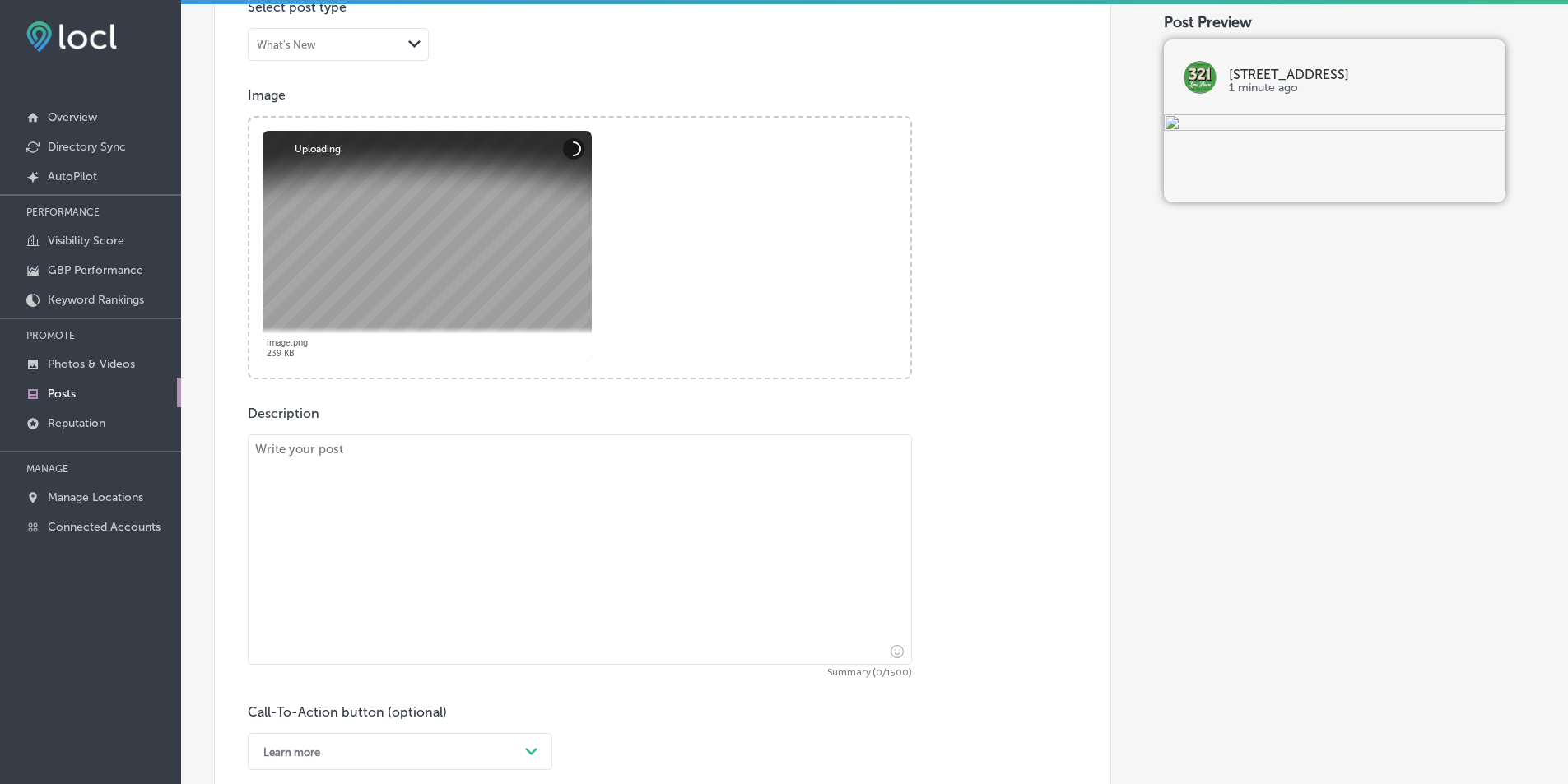
scroll to position [615, 0]
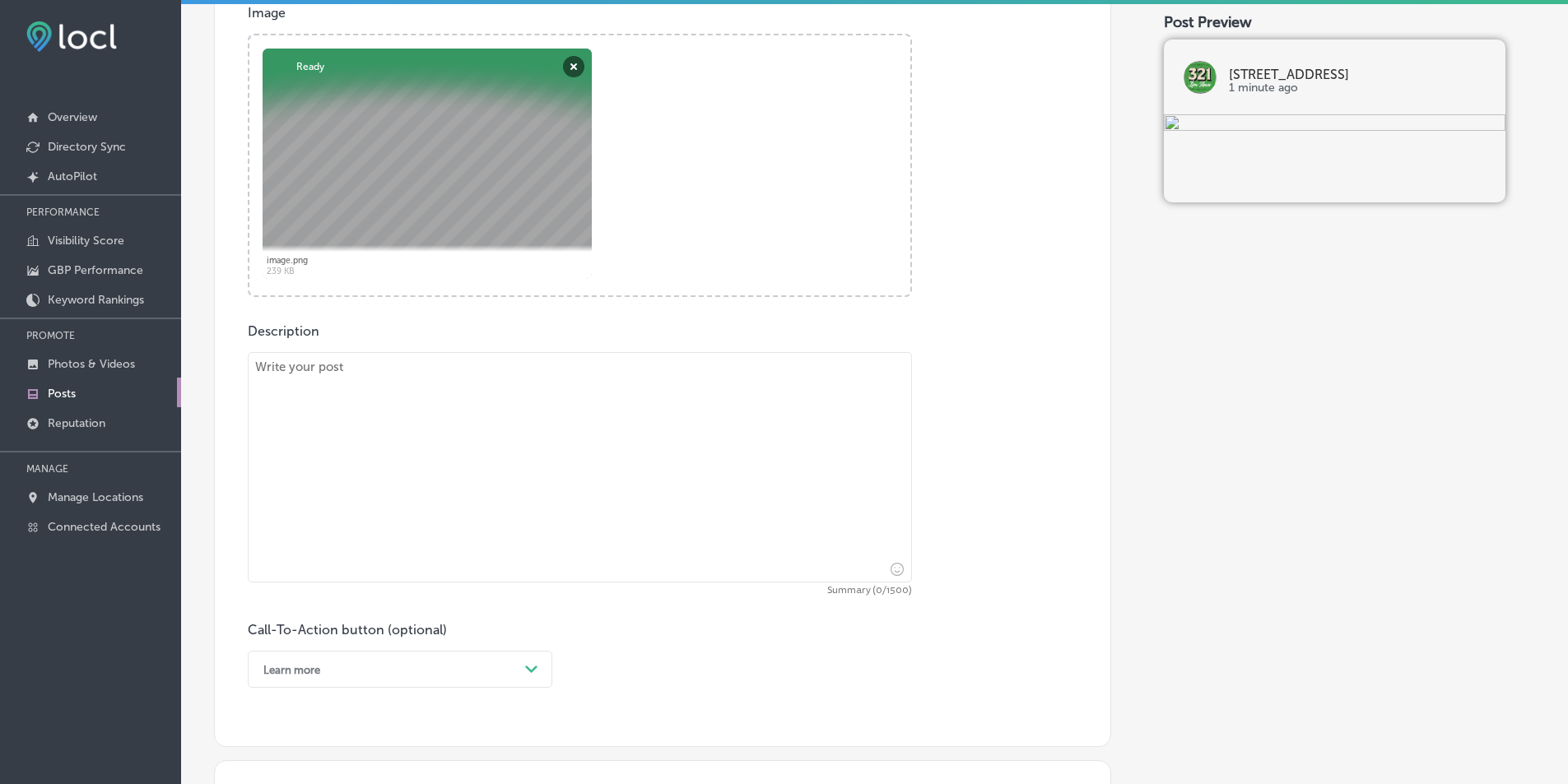
click at [505, 403] on textarea at bounding box center [580, 467] width 664 height 231
paste textarea "Have you always wanted to learn about the different types of beer? Our Craft Be…"
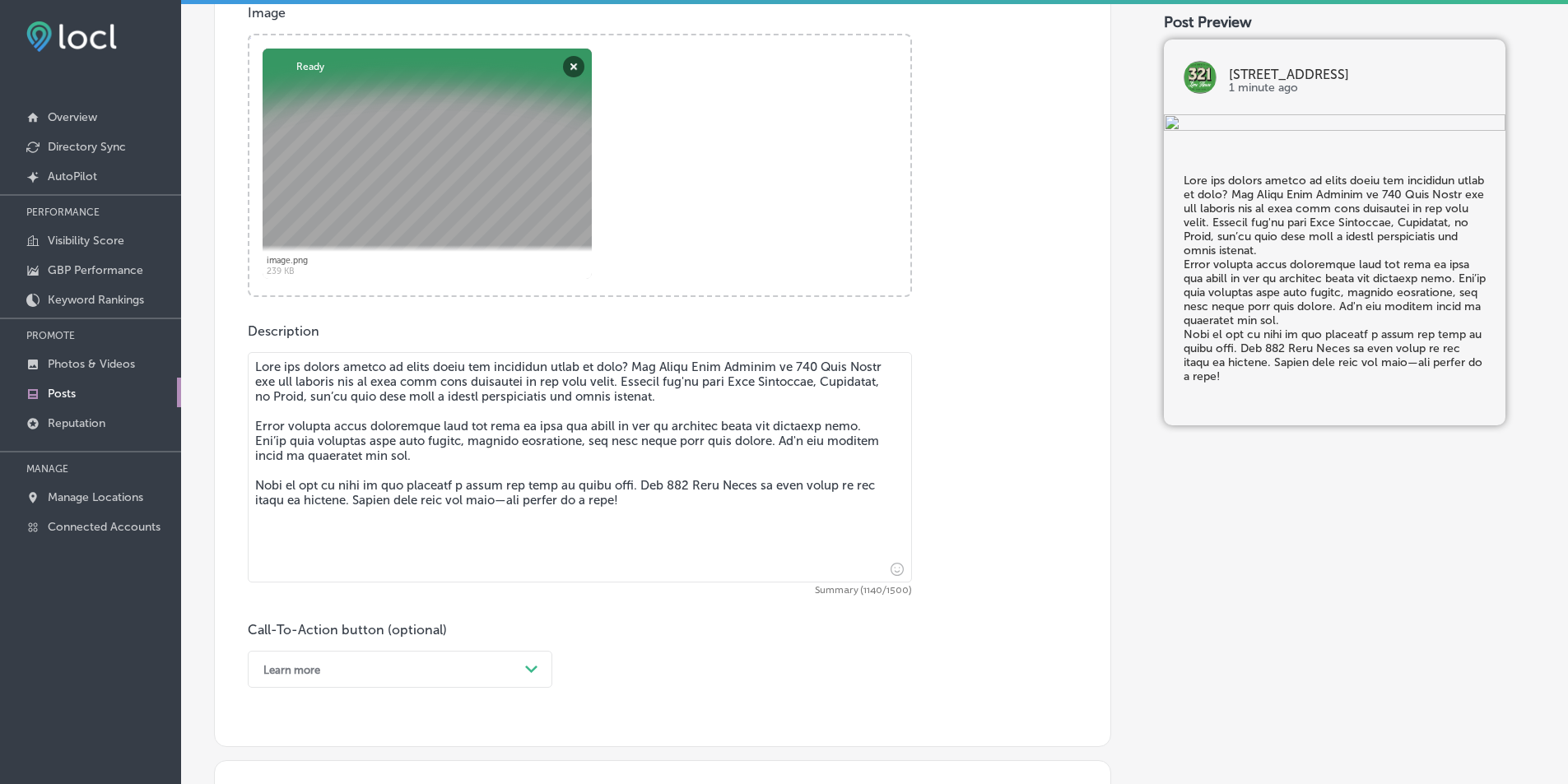
type textarea "Have you always wanted to learn about the different types of beer? Our Craft Be…"
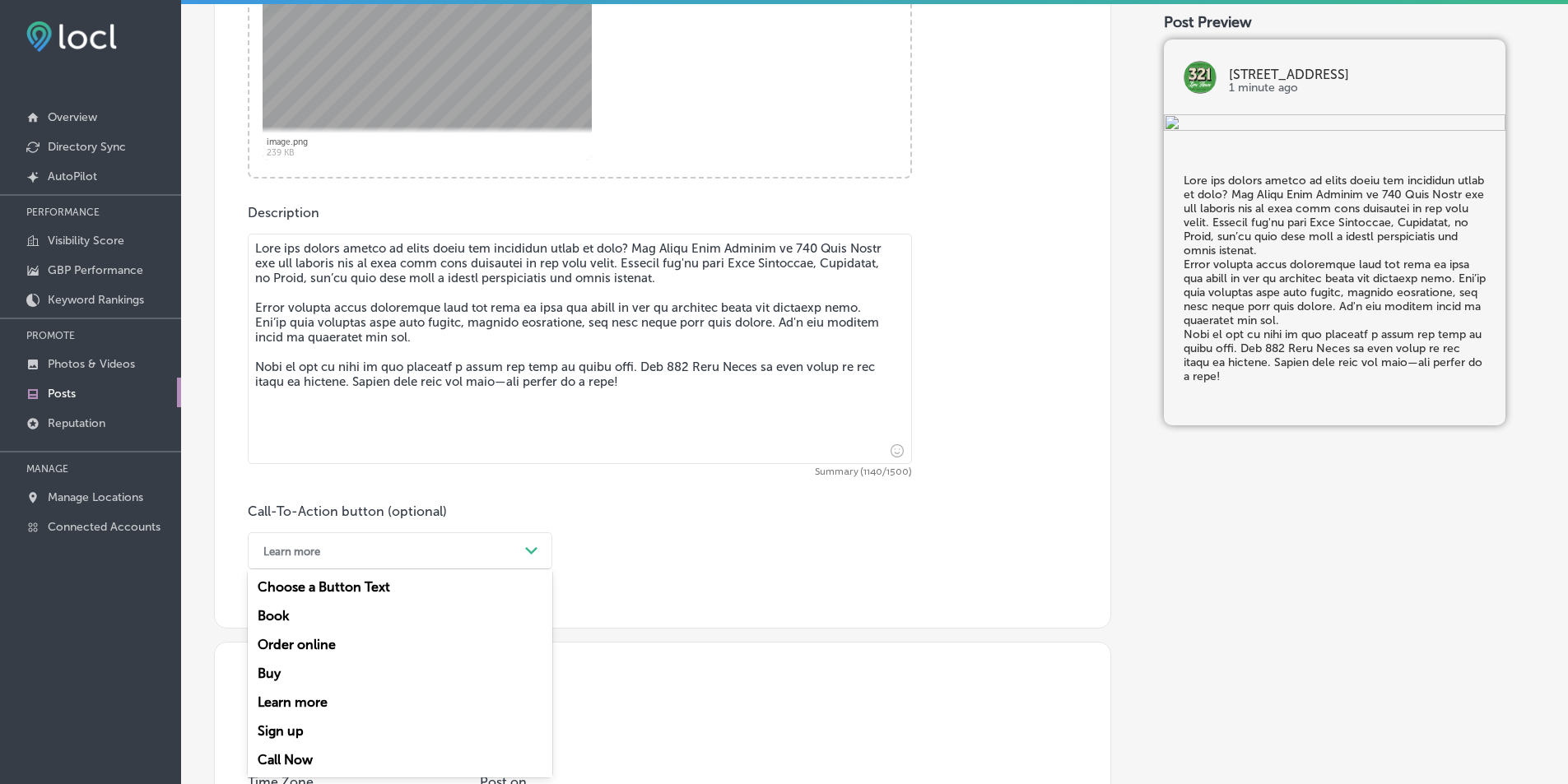
click at [528, 569] on div "option Learn more, selected. option Buy focused, 4 of 7. 7 results available. U…" at bounding box center [400, 551] width 304 height 37
click at [294, 756] on div "Call Now" at bounding box center [400, 760] width 304 height 28
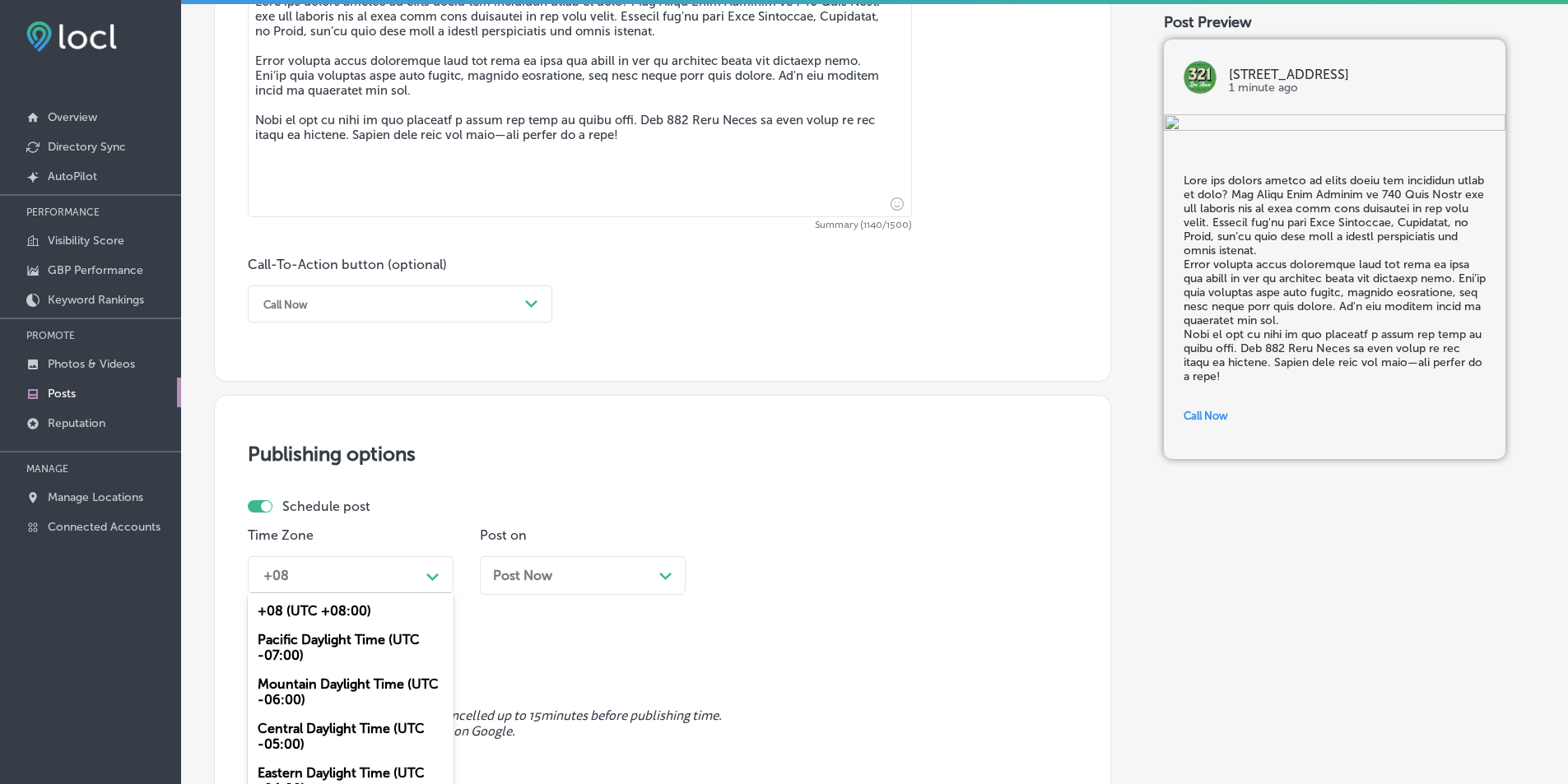
scroll to position [1043, 0]
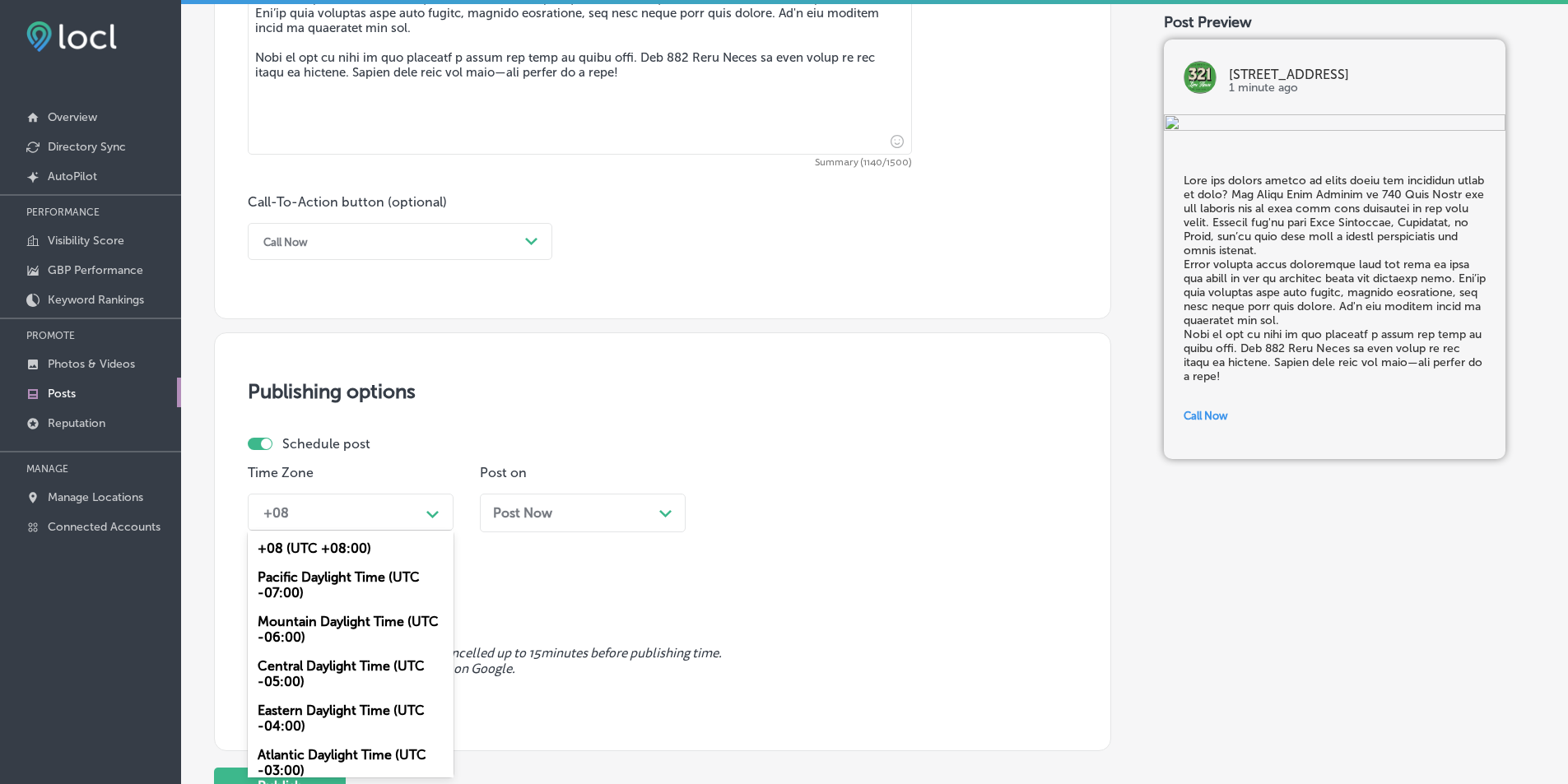
click at [436, 531] on div "option Mountain Daylight Time (UTC -06:00), selected. option Pacific Daylight T…" at bounding box center [350, 512] width 206 height 37
click at [336, 613] on div "Mountain Daylight Time (UTC -06:00)" at bounding box center [350, 629] width 206 height 44
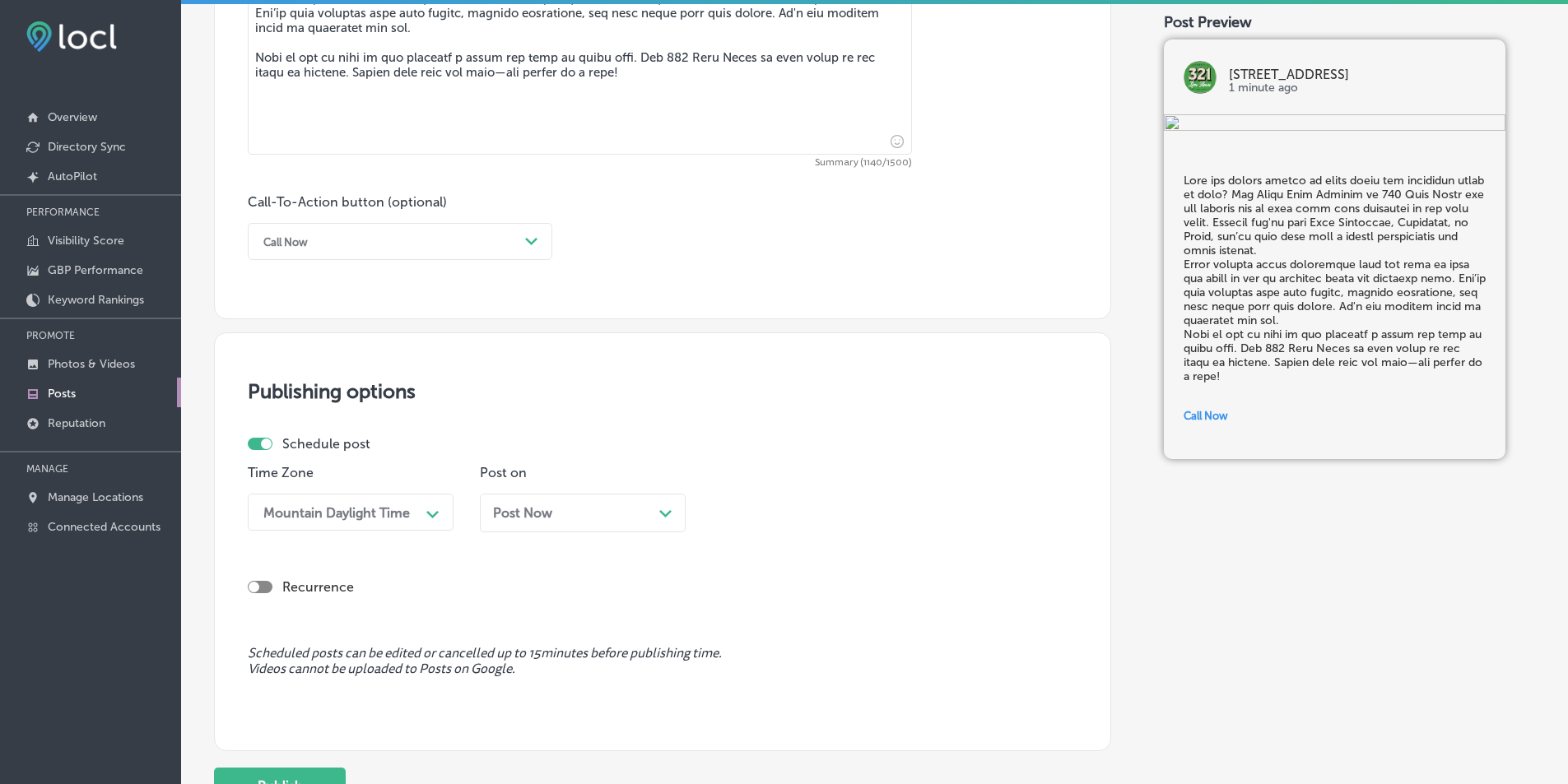
click at [668, 514] on polygon at bounding box center [666, 513] width 13 height 8
click at [899, 512] on icon "Path Created with Sketch." at bounding box center [896, 514] width 13 height 8
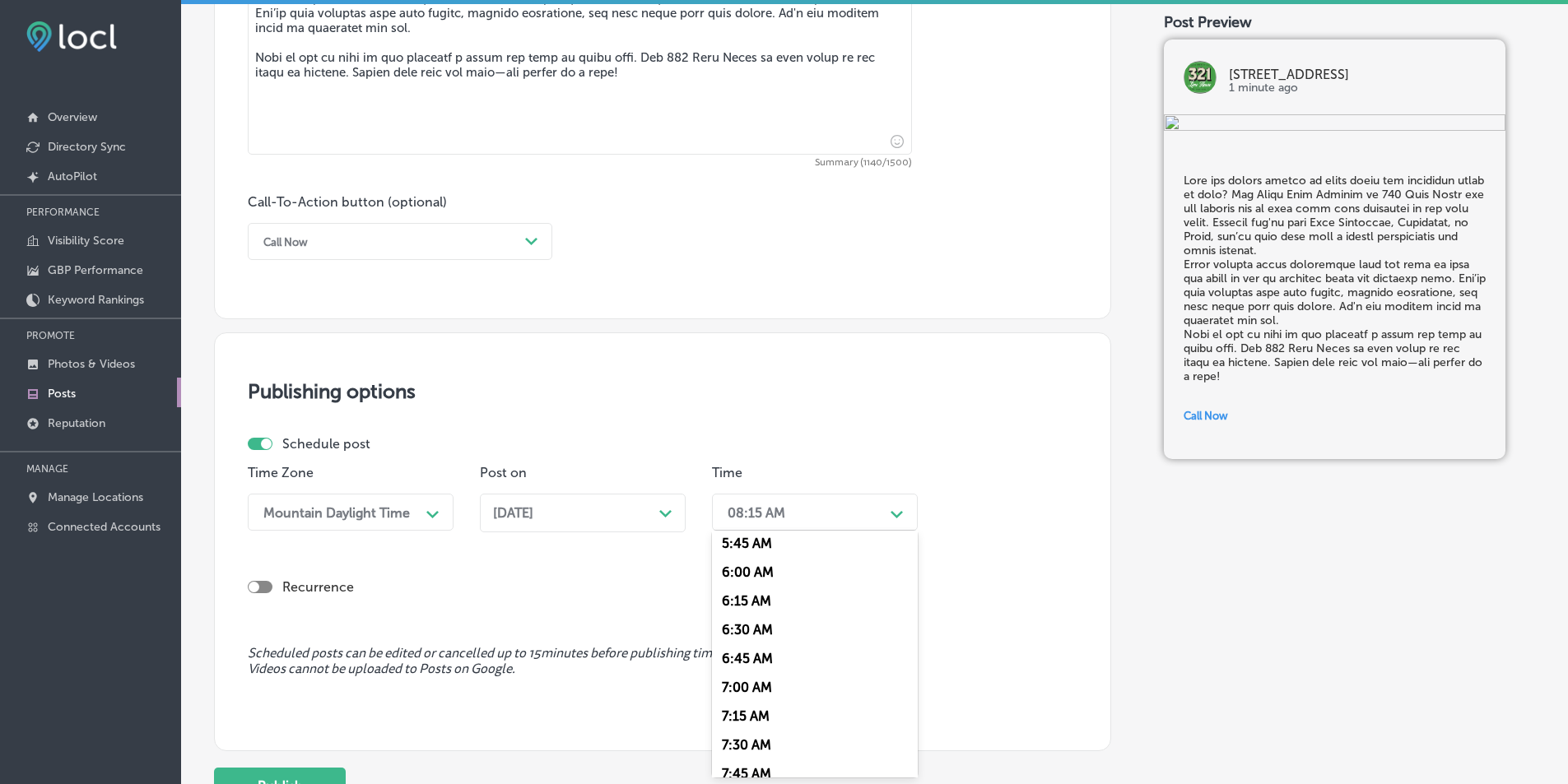
scroll to position [741, 0]
click at [727, 613] on div "7:00 AM" at bounding box center [815, 614] width 206 height 28
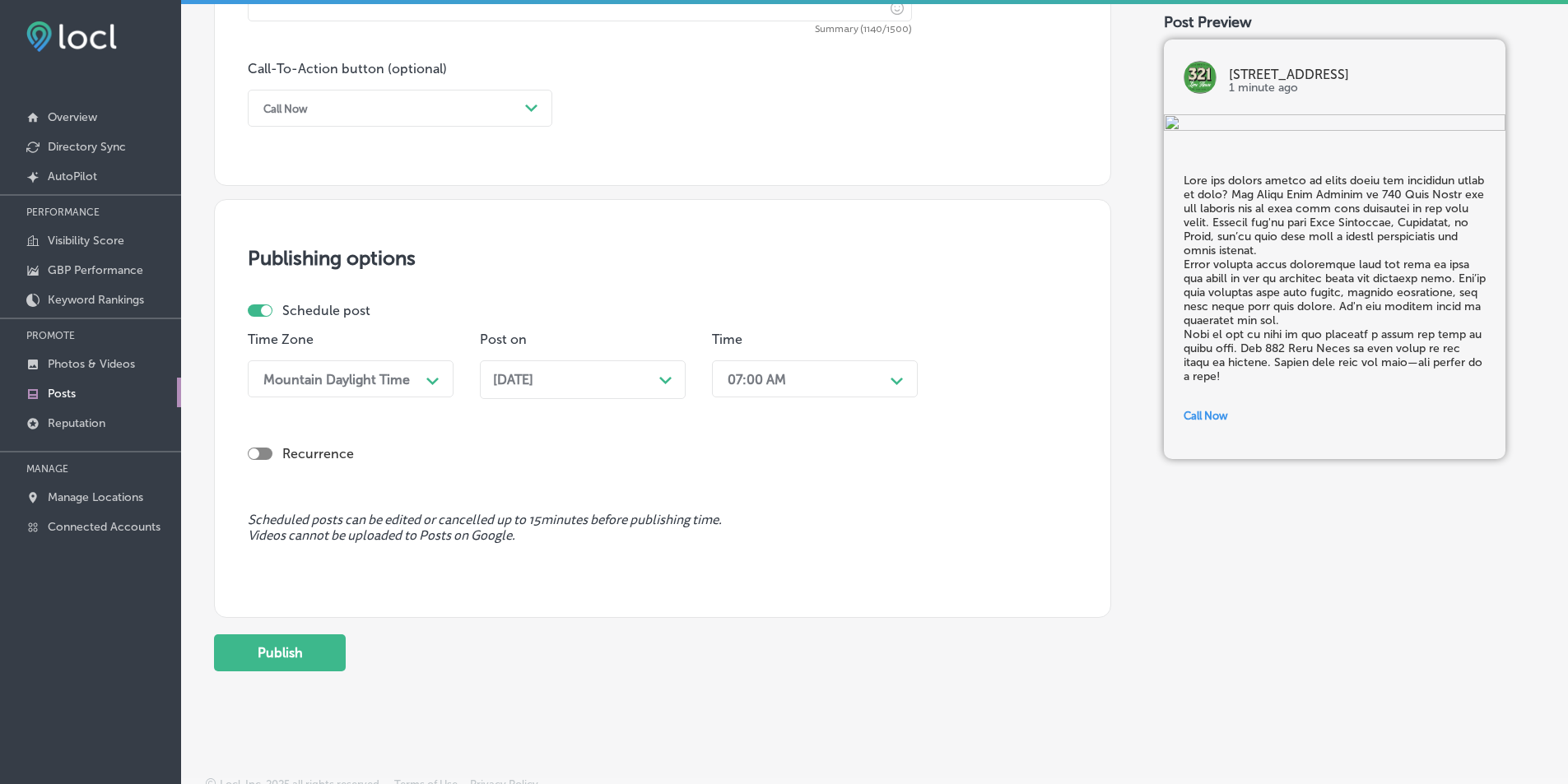
scroll to position [1191, 0]
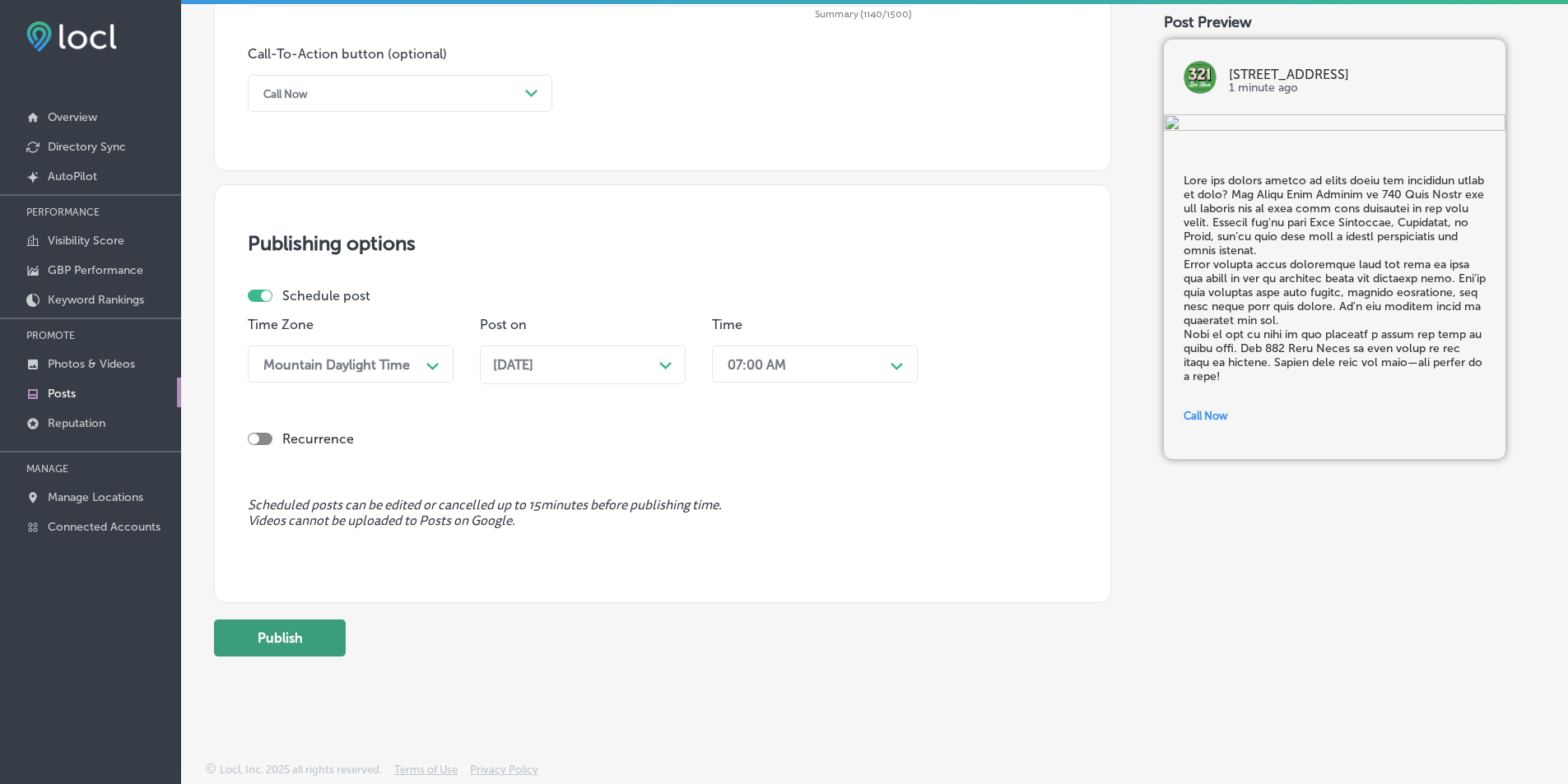
click at [263, 639] on button "Publish" at bounding box center [280, 638] width 132 height 37
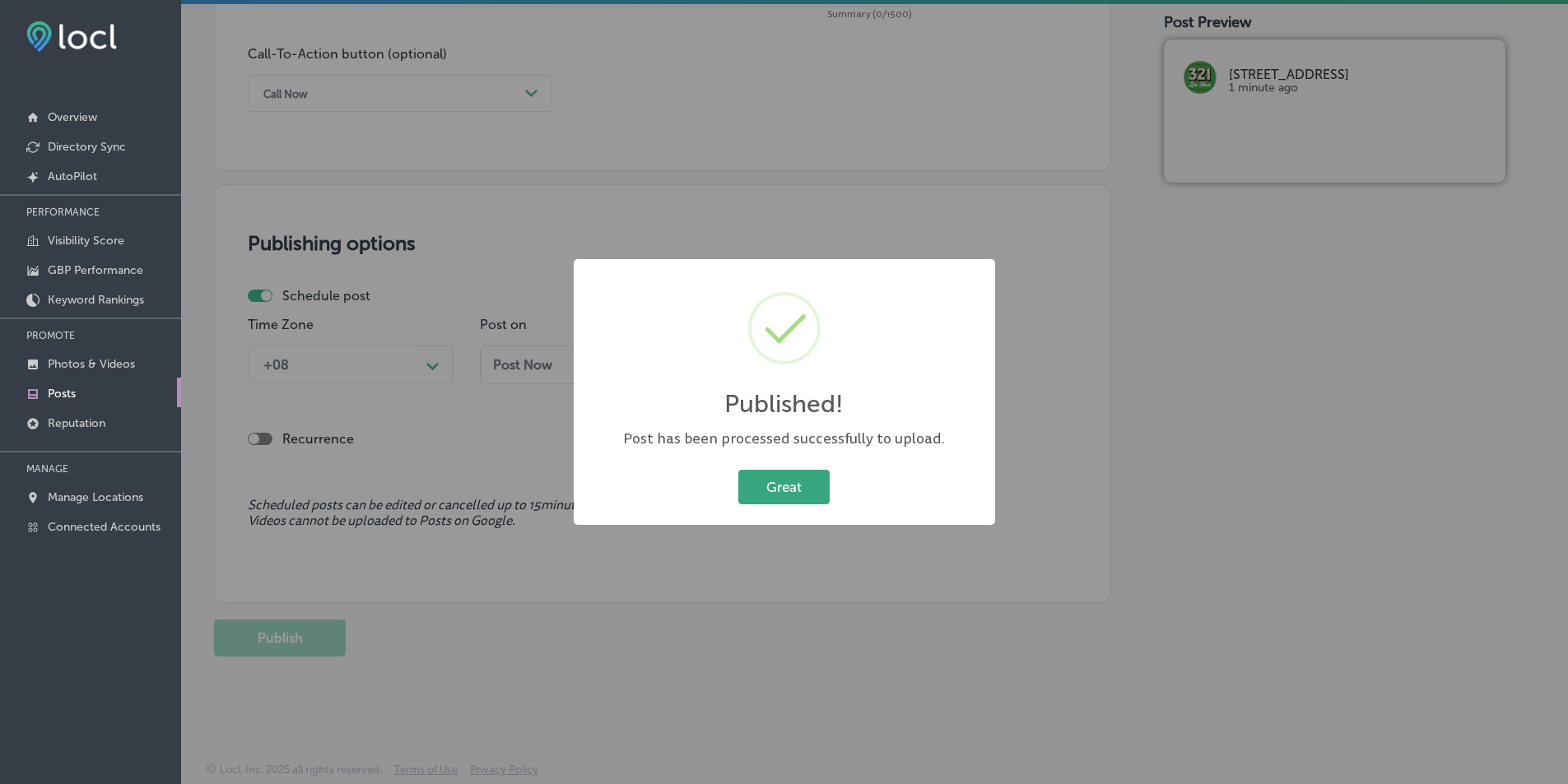
click at [774, 482] on button "Great" at bounding box center [784, 486] width 91 height 33
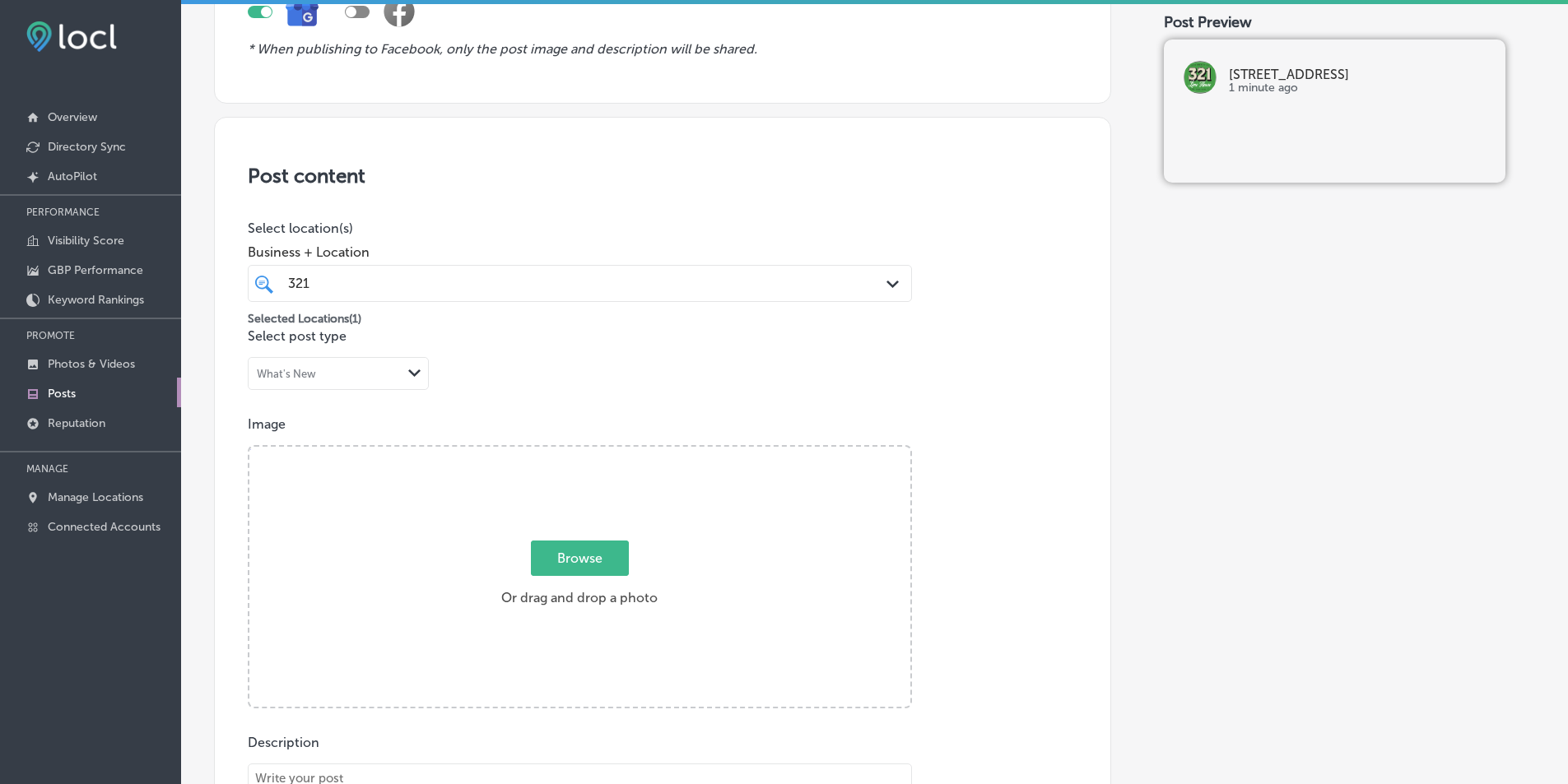
scroll to position [0, 0]
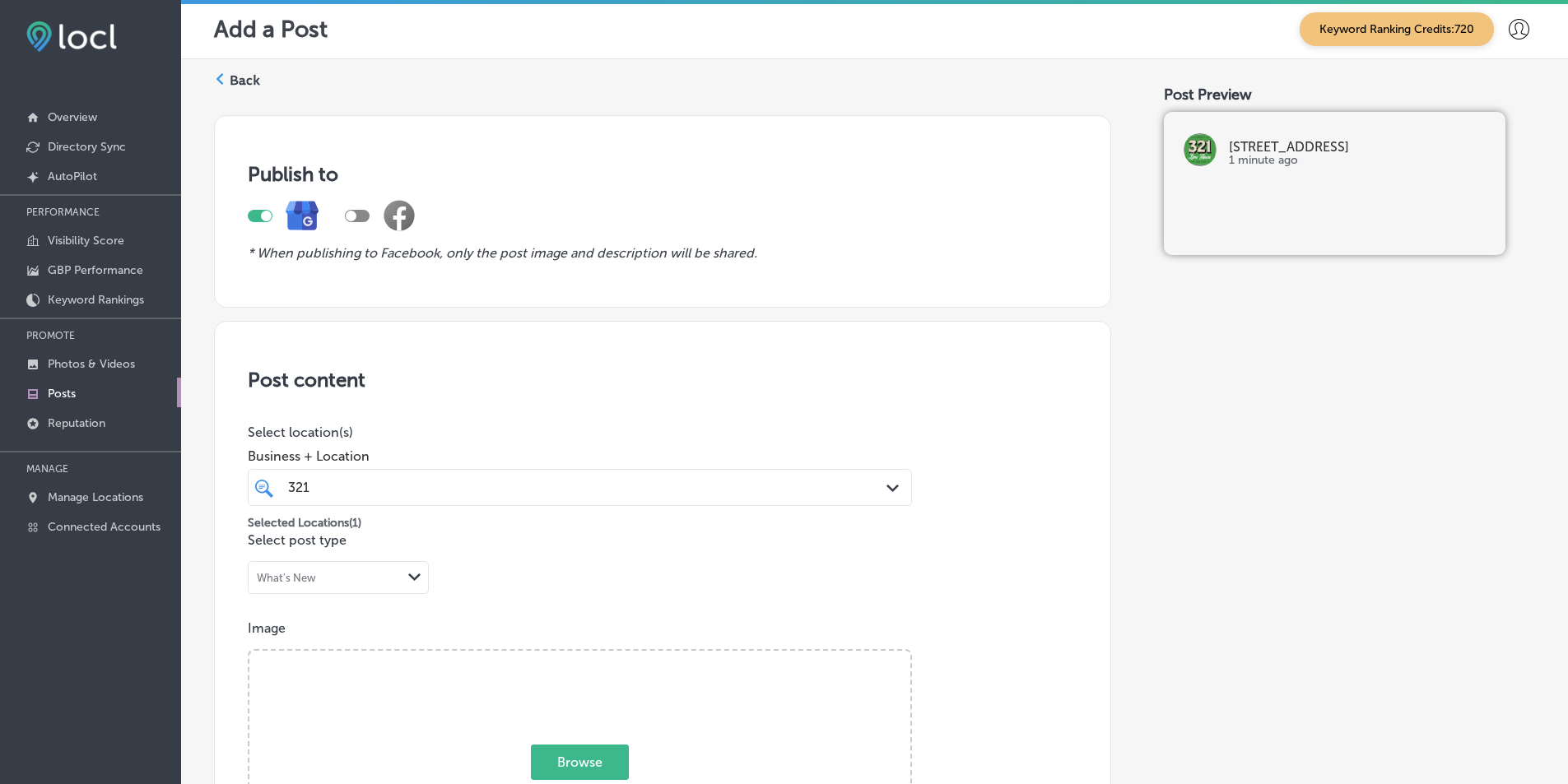
click at [220, 74] on icon at bounding box center [220, 79] width 12 height 12
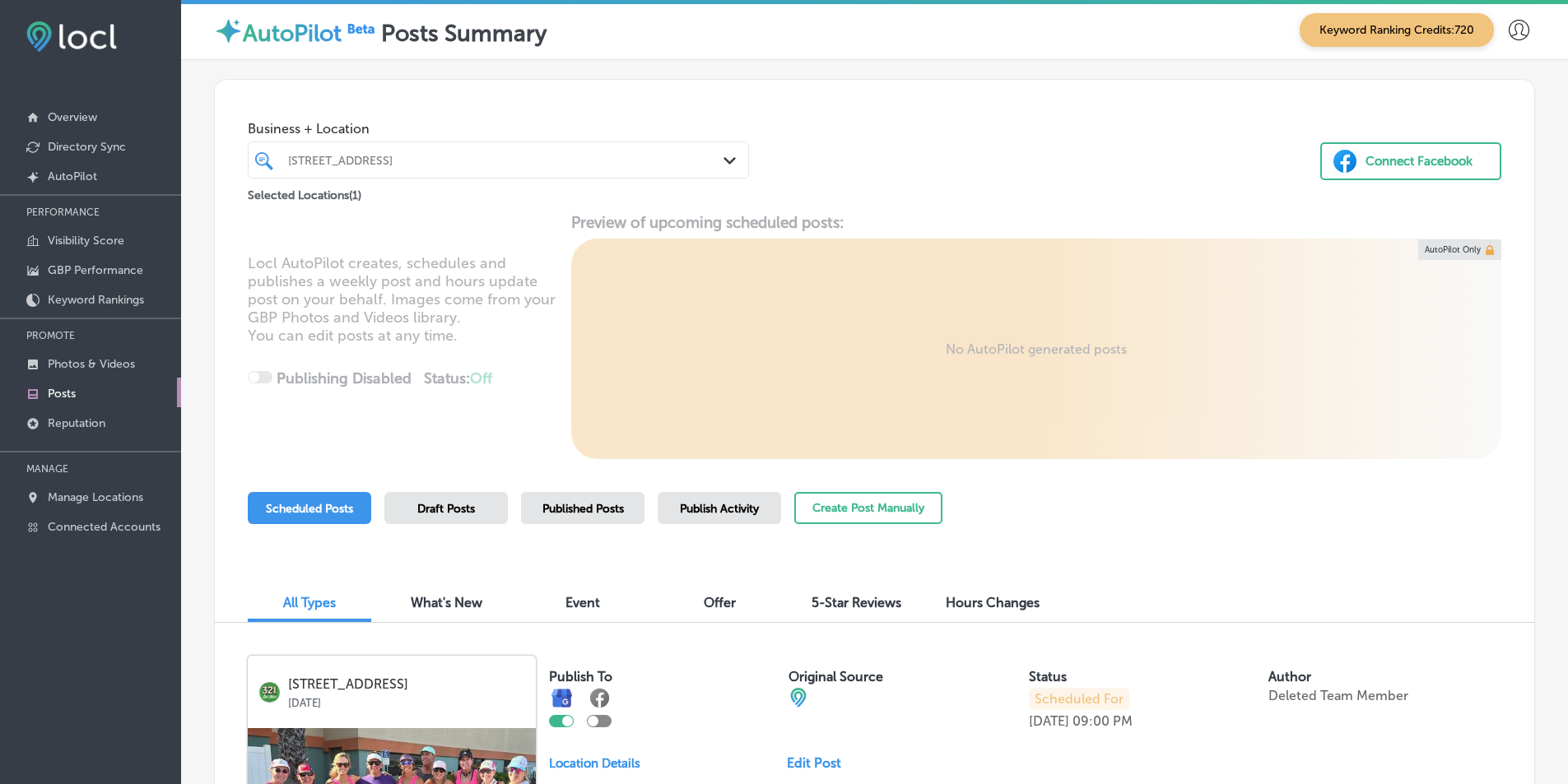
click at [725, 157] on icon "Path Created with Sketch." at bounding box center [729, 160] width 13 height 8
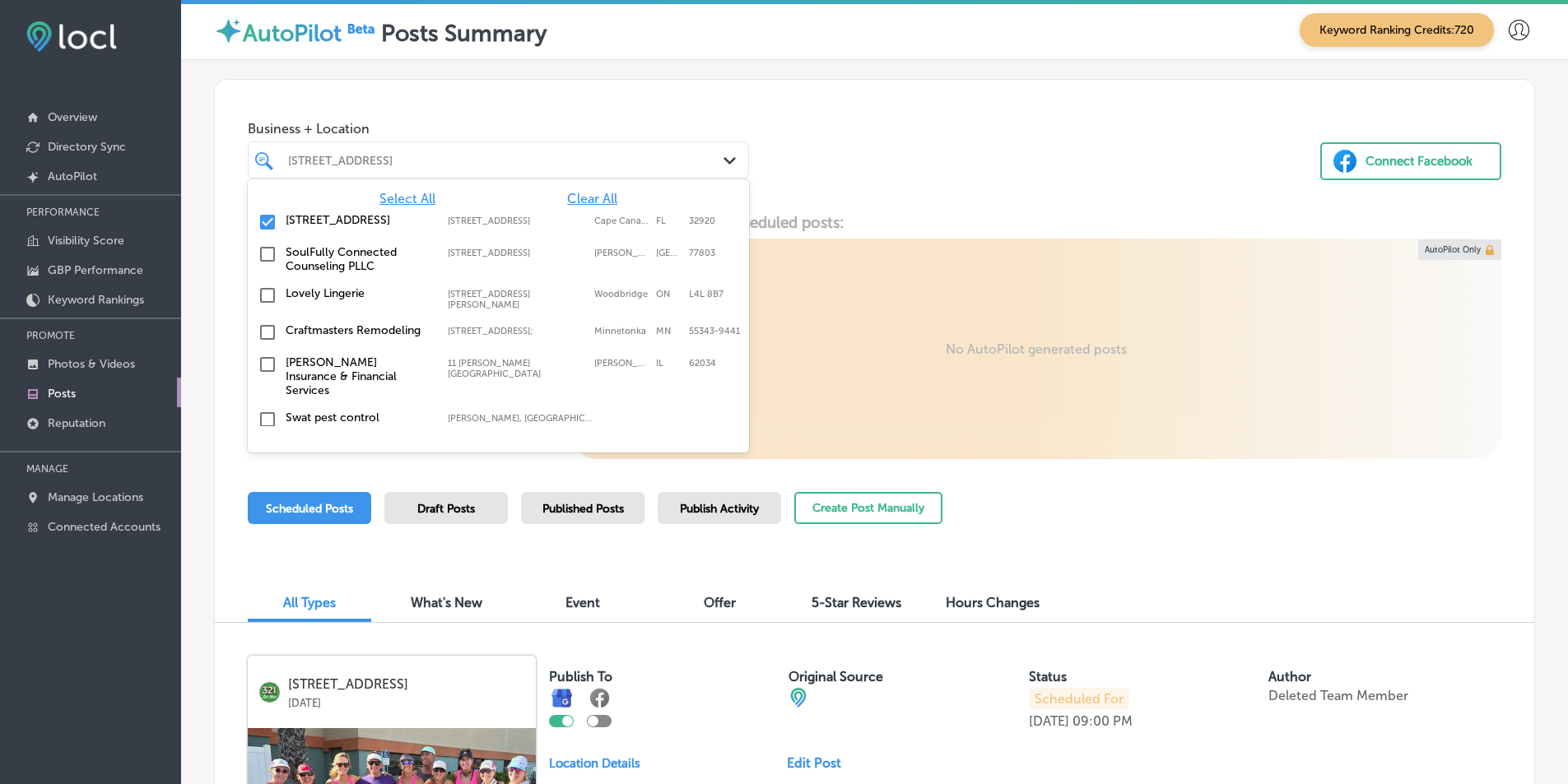
click at [590, 192] on span "Clear All" at bounding box center [592, 198] width 50 height 16
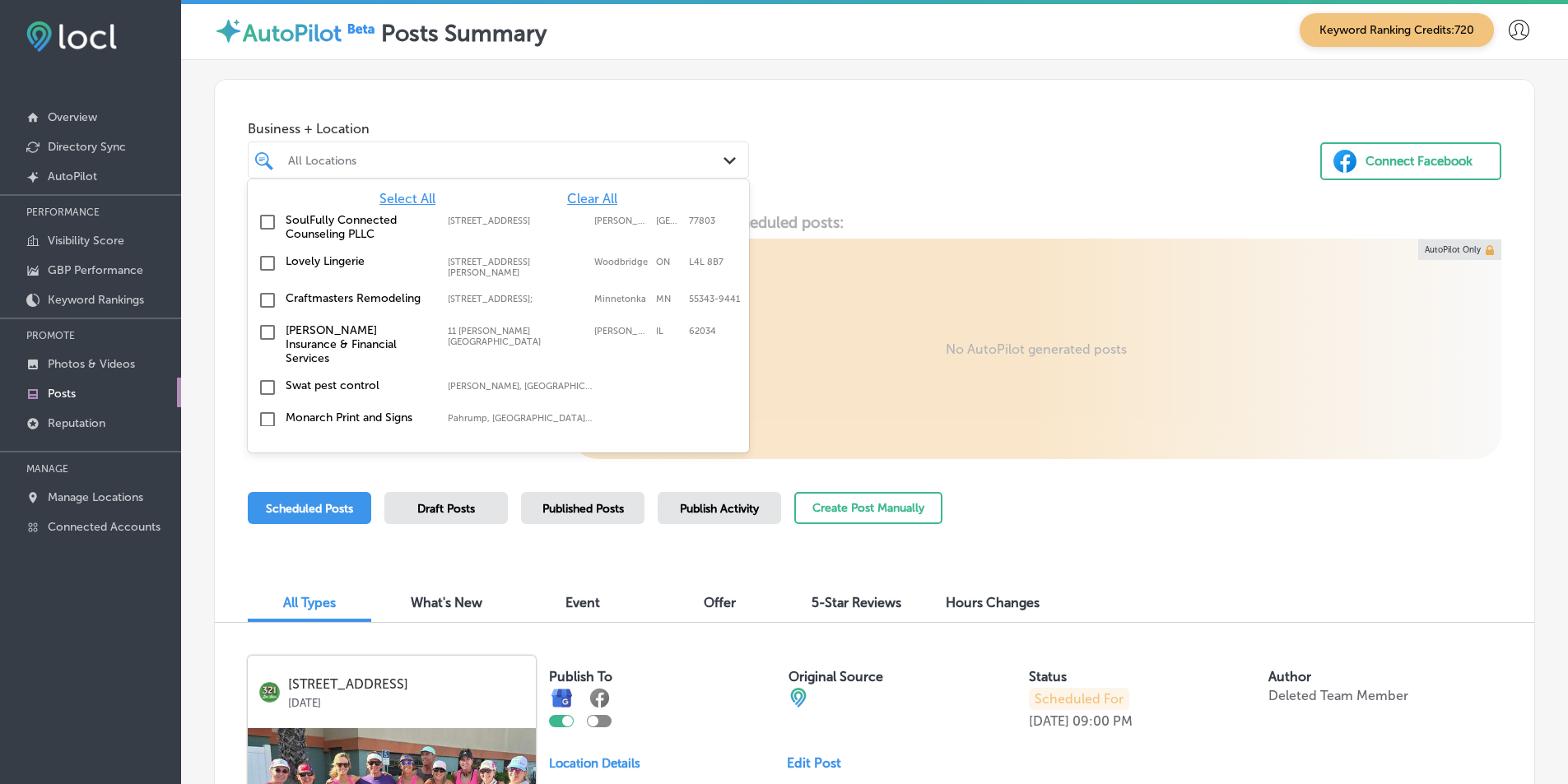
click at [569, 192] on span "Clear All" at bounding box center [592, 198] width 50 height 16
click at [335, 153] on div "All Locations" at bounding box center [507, 160] width 437 height 14
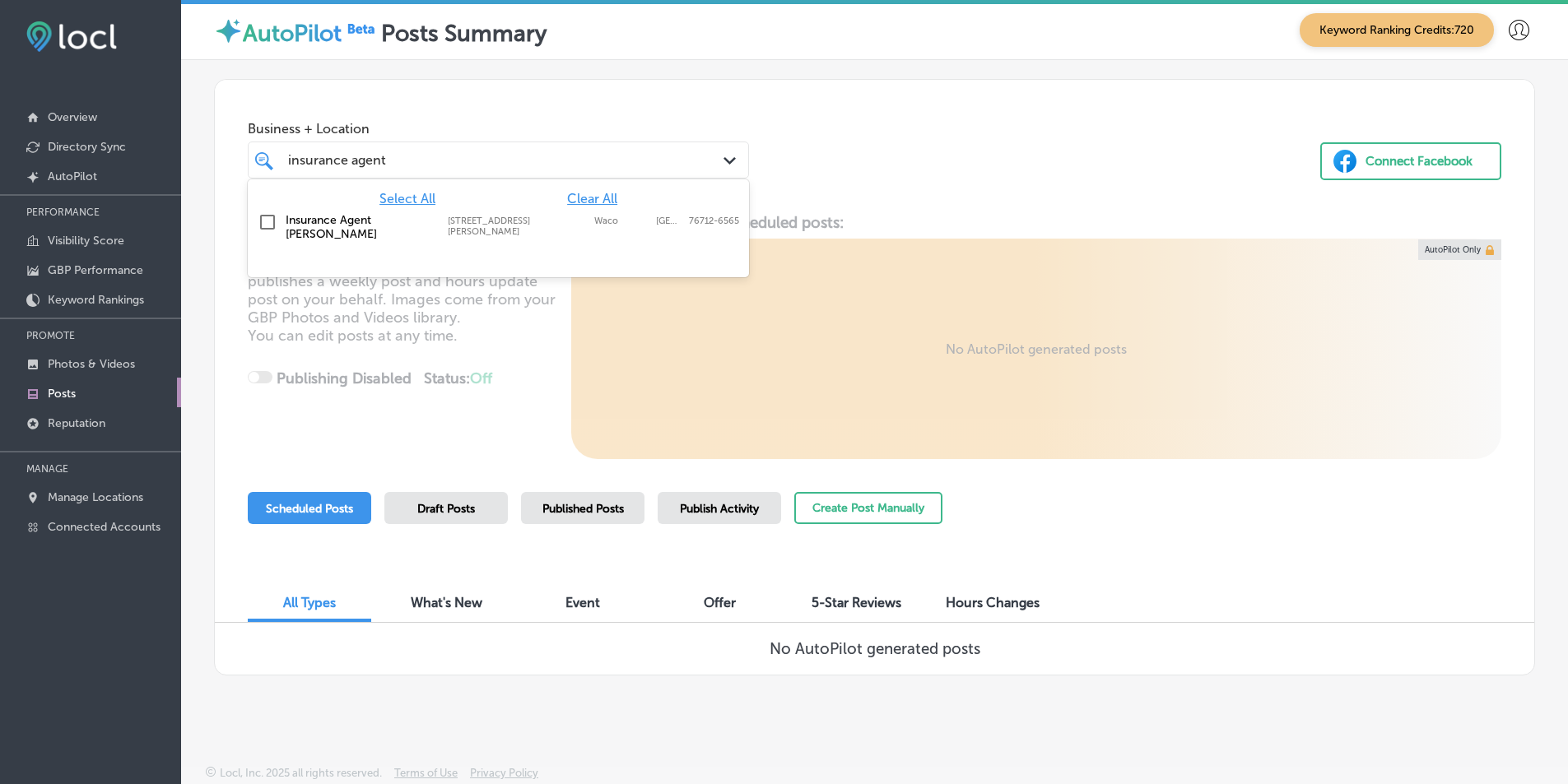
click at [264, 220] on input "checkbox" at bounding box center [268, 222] width 20 height 20
type input "insurance agent"
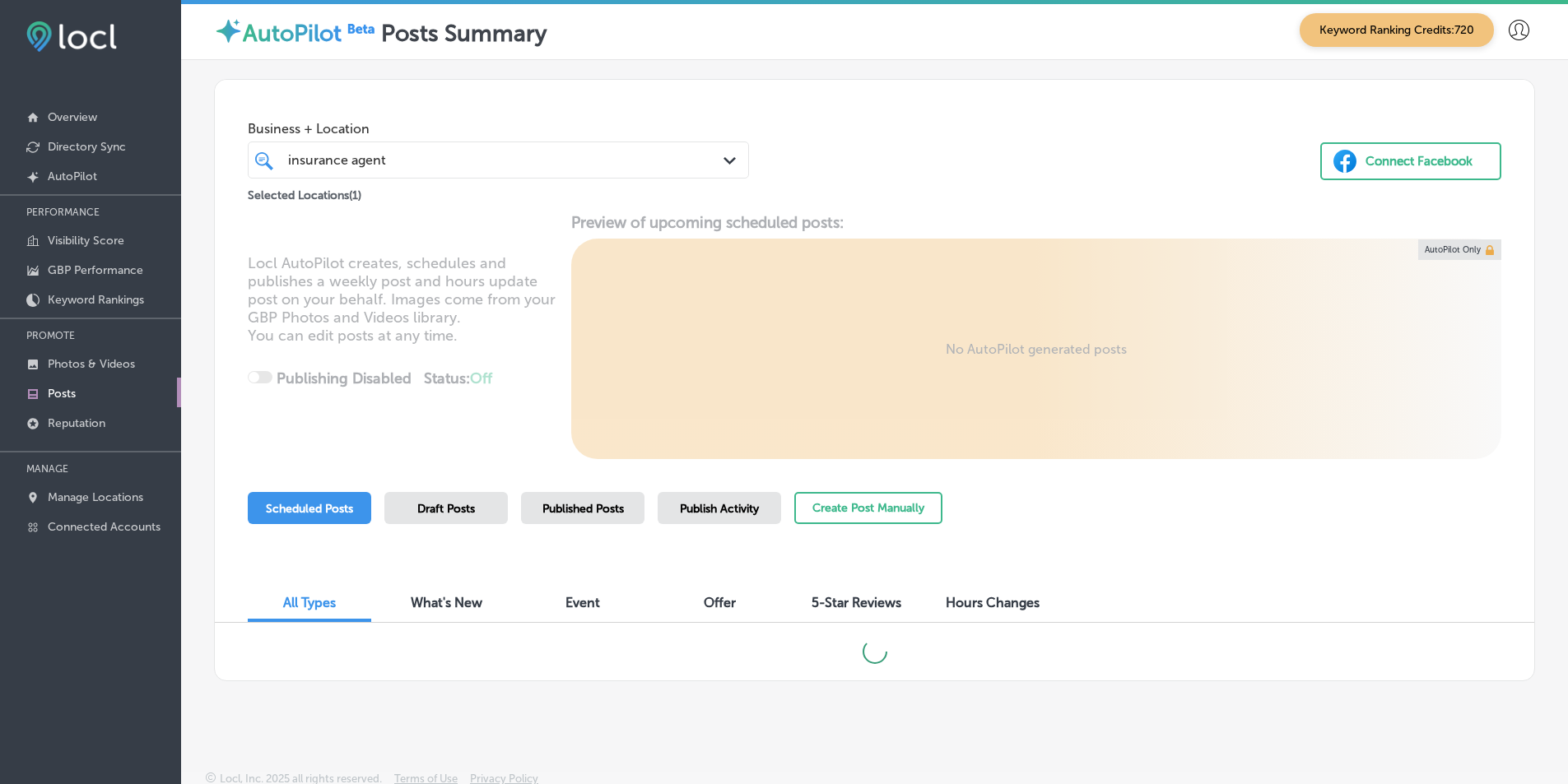
click at [799, 133] on div "Business + Location insurance agent insurance agent Path Created with Sketch. S…" at bounding box center [875, 142] width 1320 height 125
